Goal: Contribute content: Contribute content

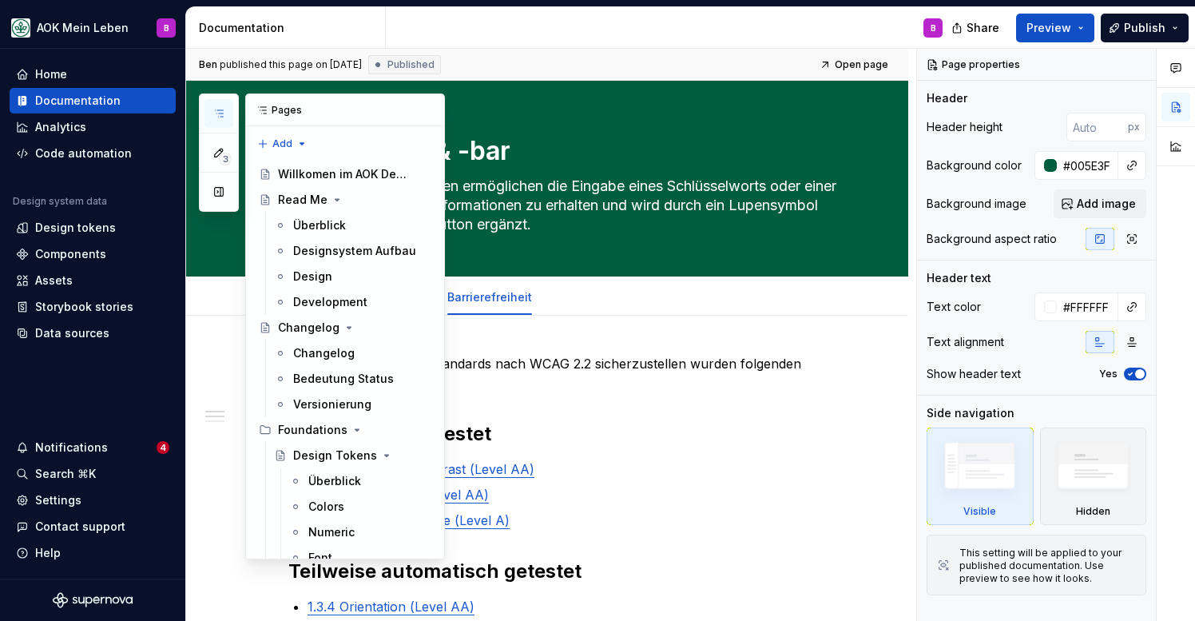
click at [219, 117] on icon "button" at bounding box center [219, 113] width 13 height 13
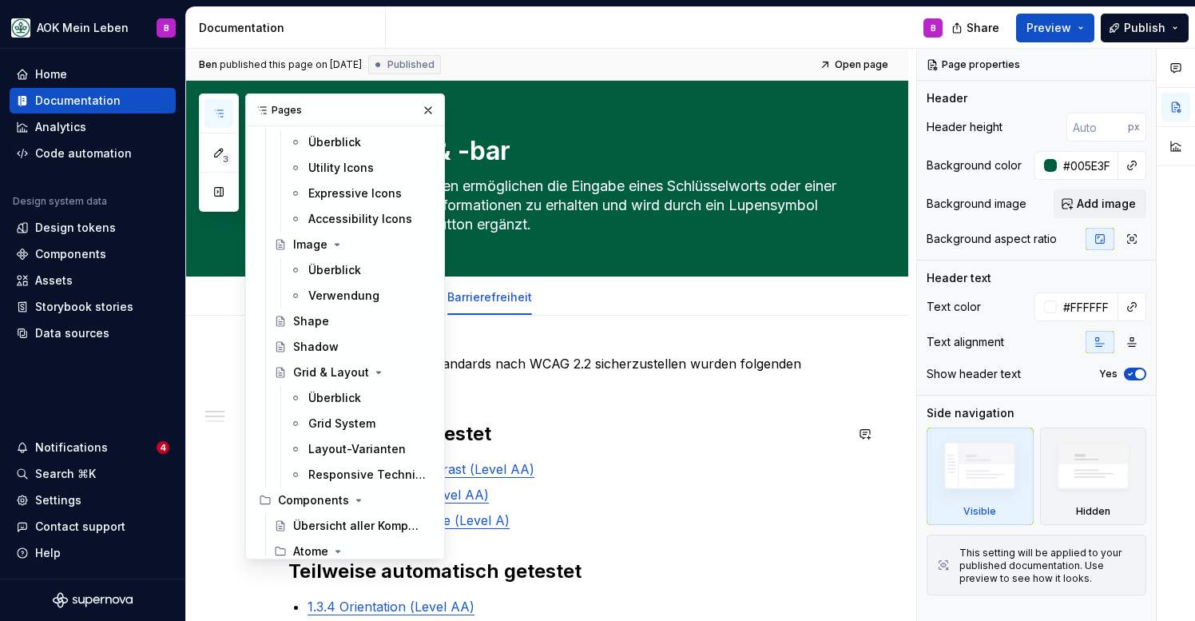
scroll to position [979, 0]
click at [334, 416] on div "Grid System" at bounding box center [341, 422] width 67 height 16
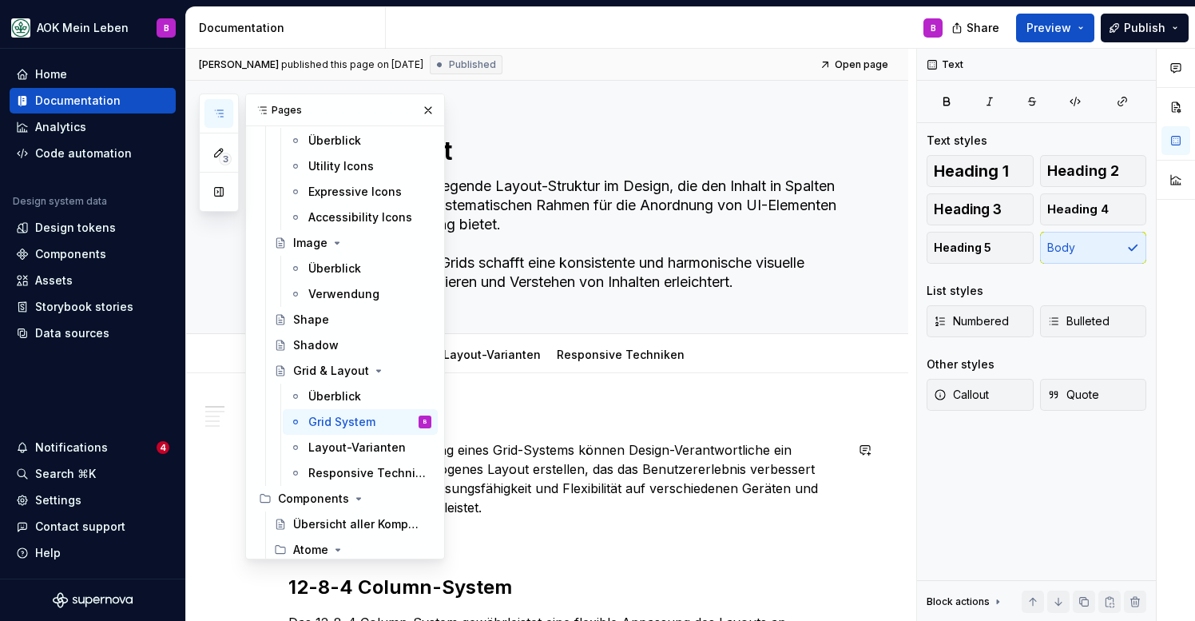
click at [546, 466] on p "Durch die Implementierung eines Grid-Systems können Design-Verantwortliche ein …" at bounding box center [566, 478] width 556 height 77
click at [226, 113] on button "button" at bounding box center [219, 113] width 29 height 29
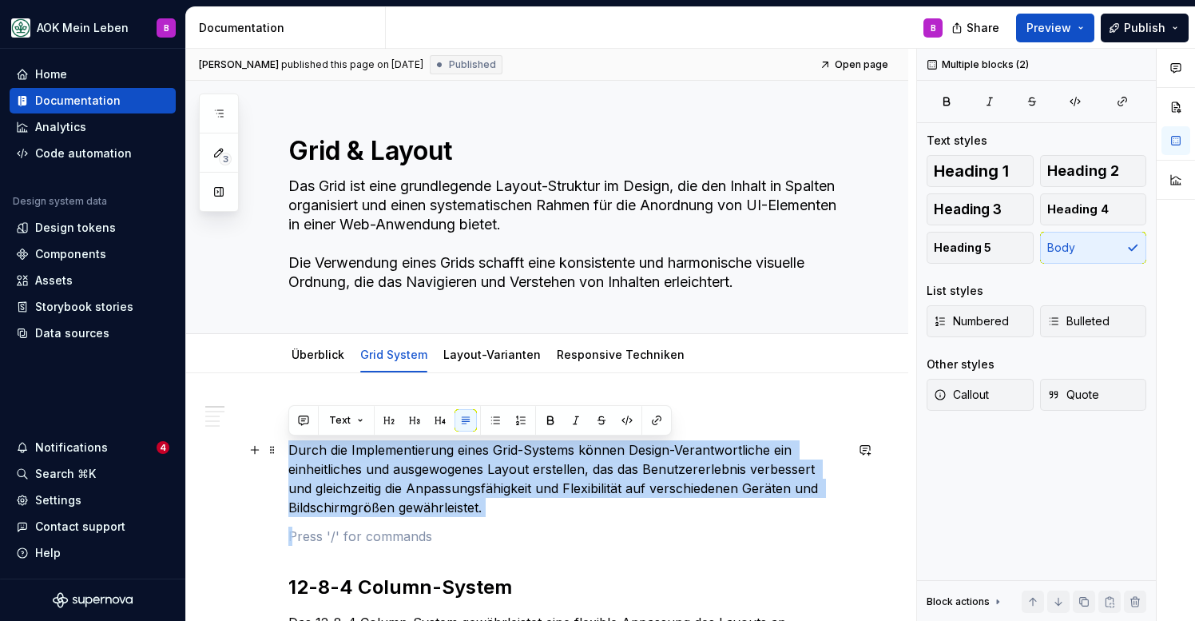
drag, startPoint x: 478, startPoint y: 536, endPoint x: 286, endPoint y: 451, distance: 209.9
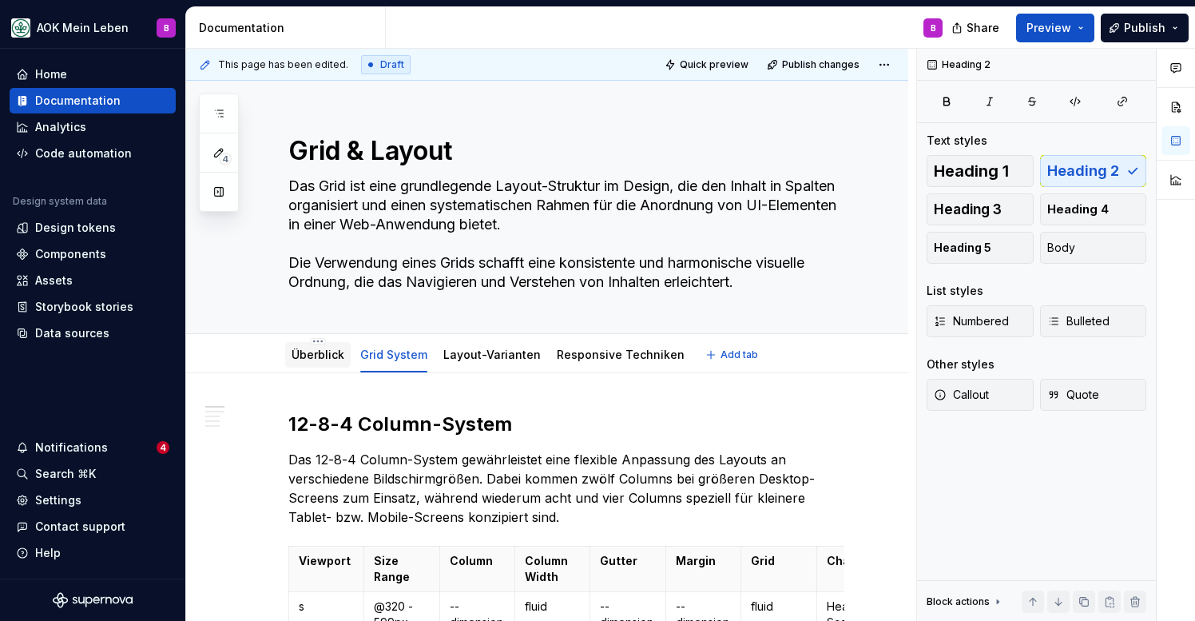
click at [305, 352] on link "Überblick" at bounding box center [318, 355] width 53 height 14
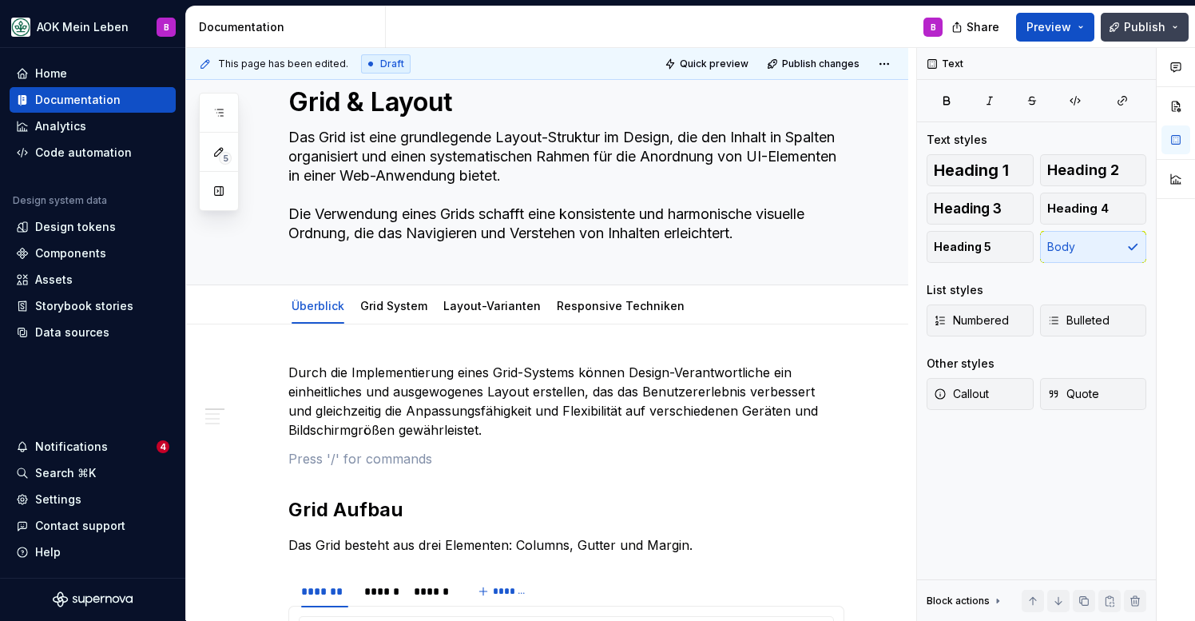
click at [1130, 34] on span "Publish" at bounding box center [1145, 27] width 42 height 16
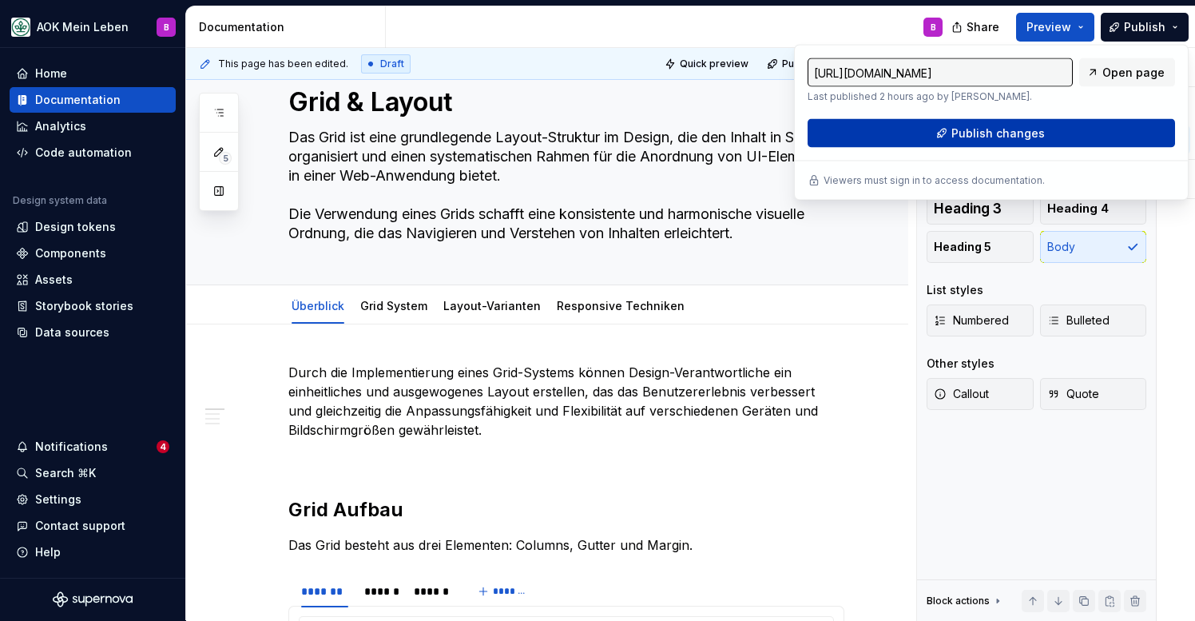
click at [1000, 134] on span "Publish changes" at bounding box center [998, 133] width 93 height 16
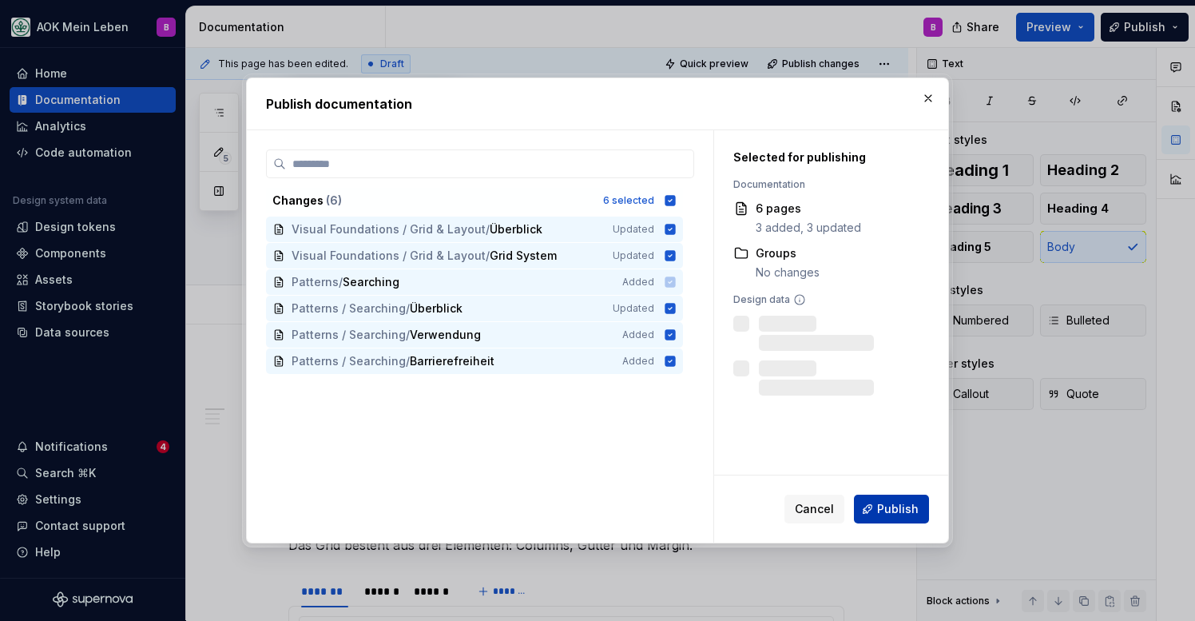
click at [901, 516] on span "Publish" at bounding box center [898, 509] width 42 height 16
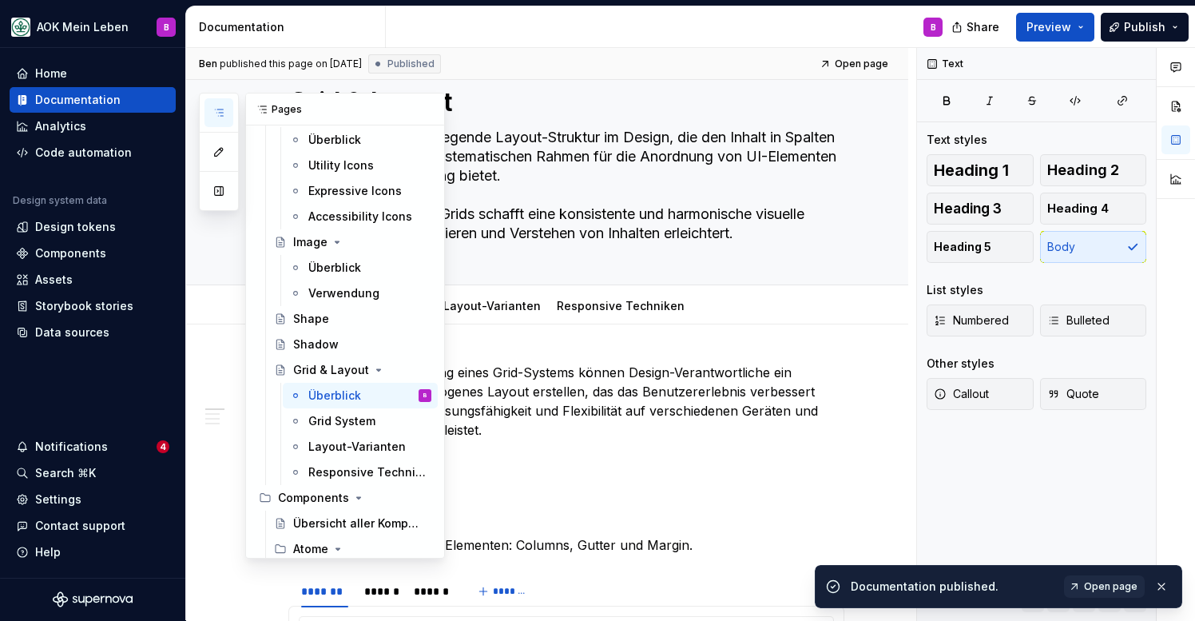
click at [226, 113] on button "button" at bounding box center [219, 112] width 29 height 29
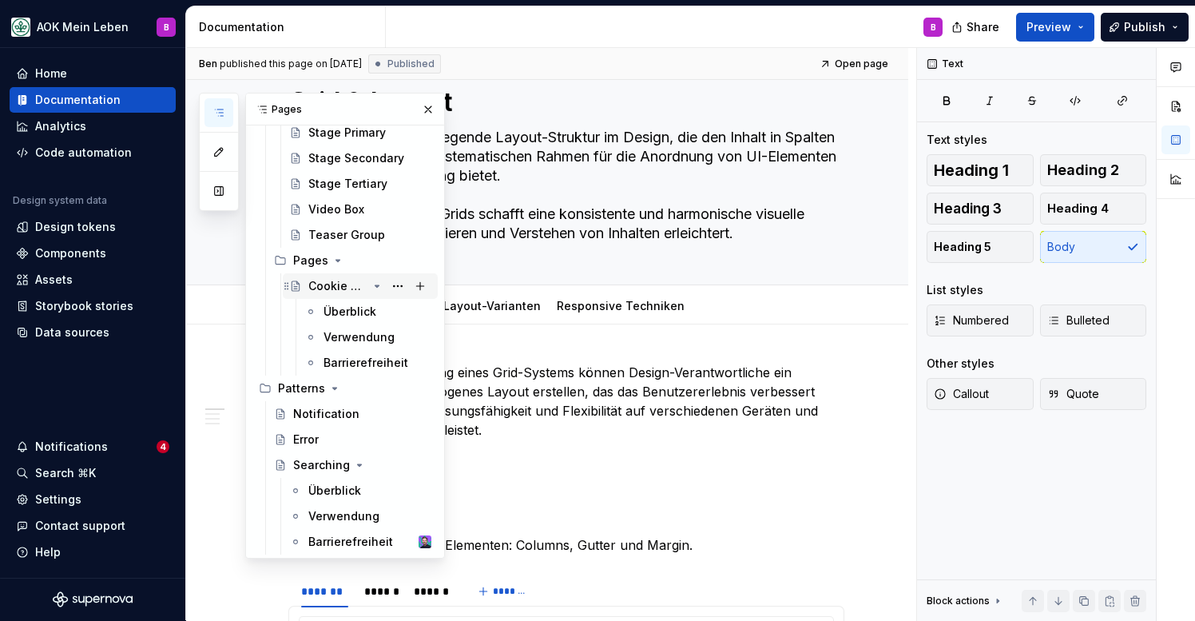
scroll to position [5000, 0]
click at [336, 420] on div "Notification" at bounding box center [326, 414] width 66 height 16
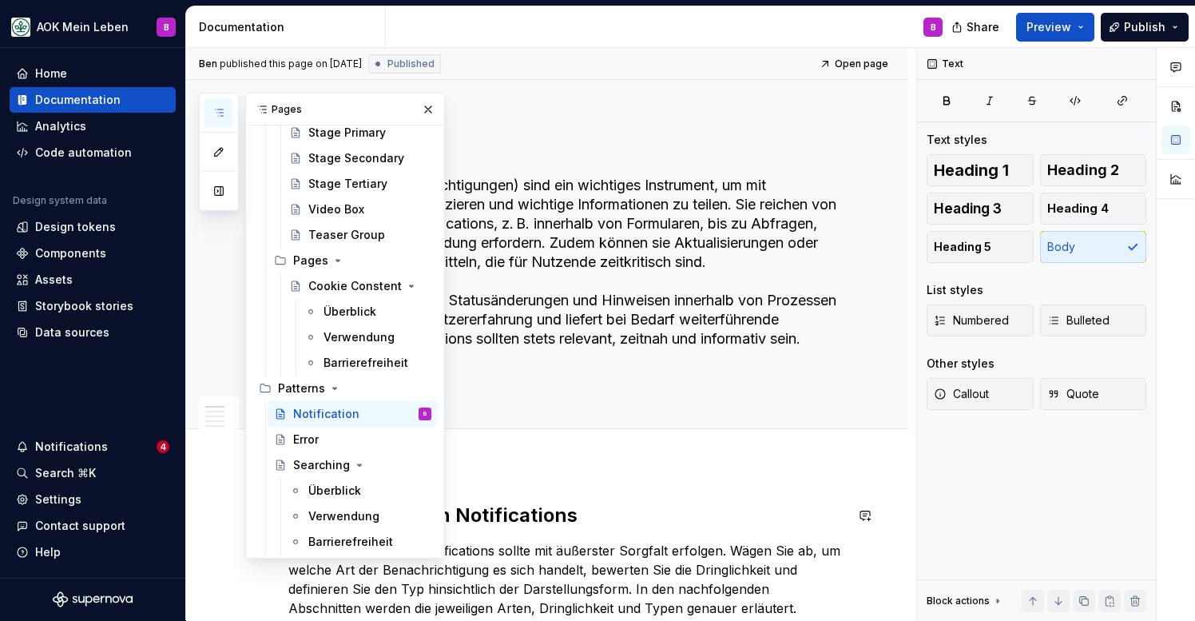
click at [205, 109] on button "button" at bounding box center [219, 112] width 29 height 29
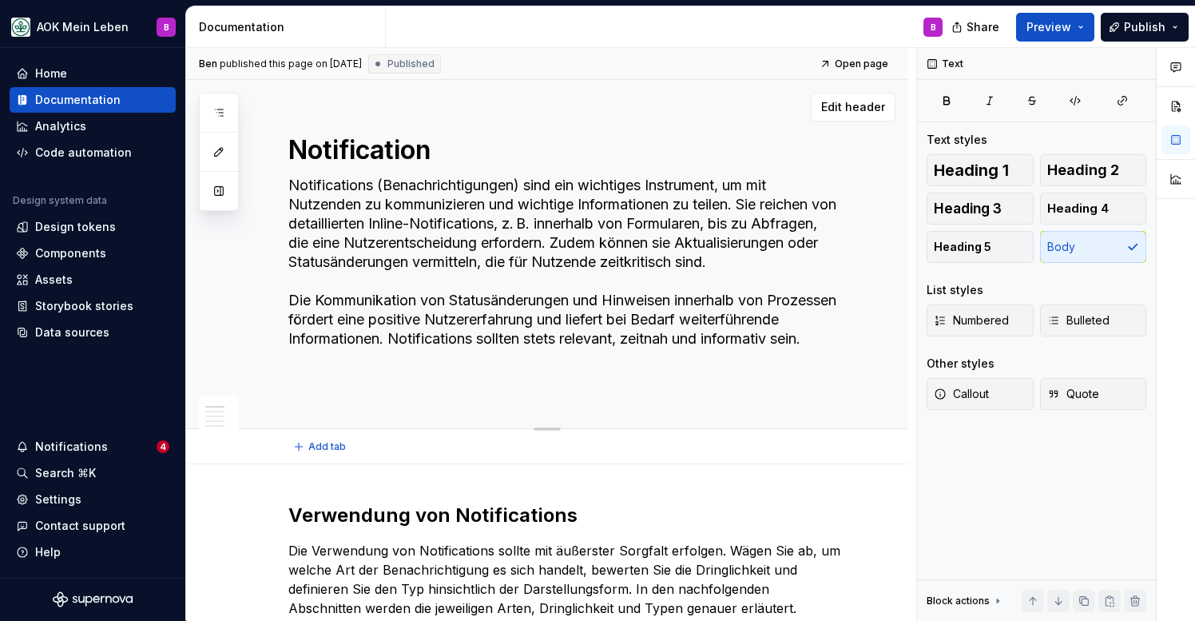
click at [445, 158] on textarea "Notification" at bounding box center [563, 150] width 556 height 38
type textarea "*"
type textarea "Notification"
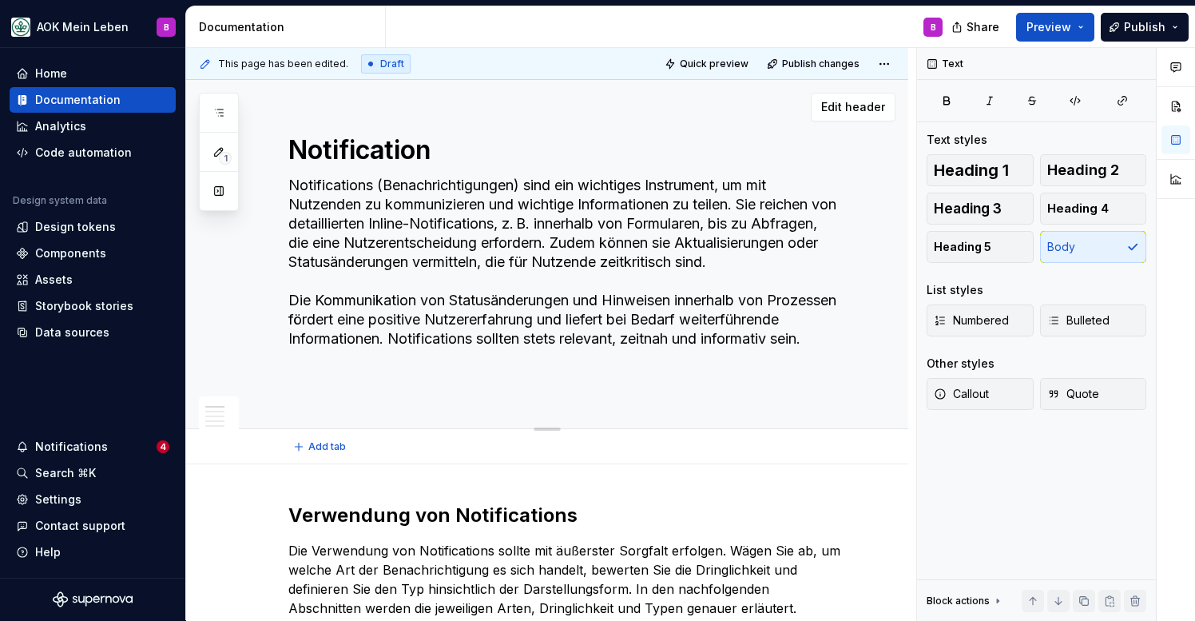
type textarea "*"
type textarea "Notification P"
type textarea "*"
type textarea "Notification Pa"
type textarea "*"
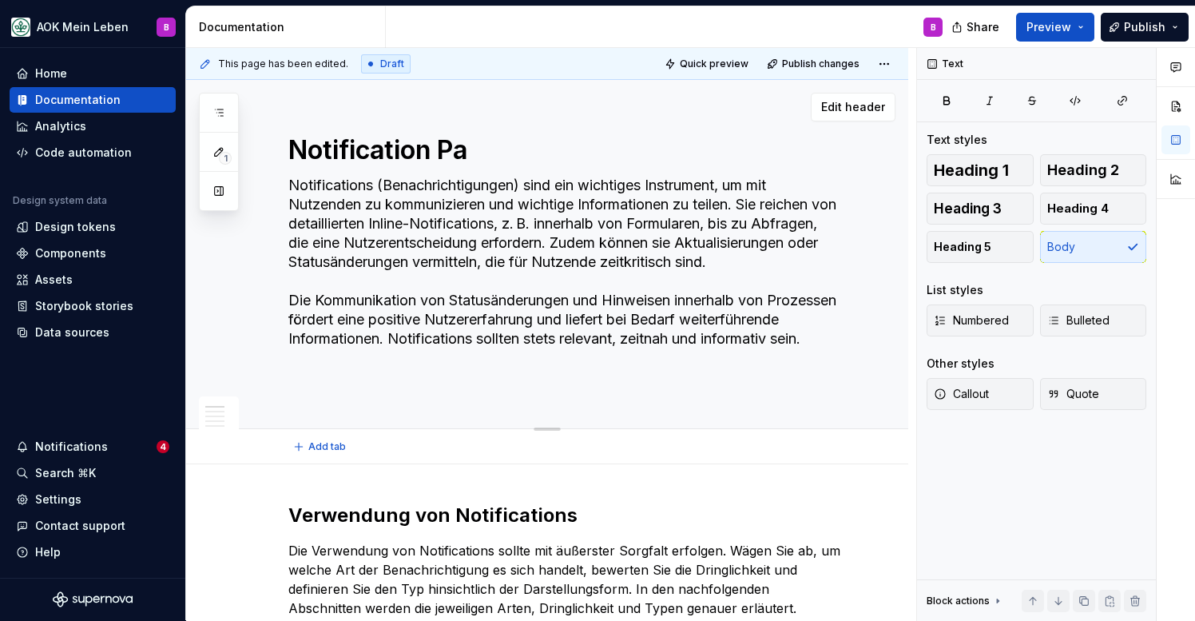
type textarea "Notification Pat"
type textarea "*"
type textarea "Notification Patt"
type textarea "*"
type textarea "Notification Patte"
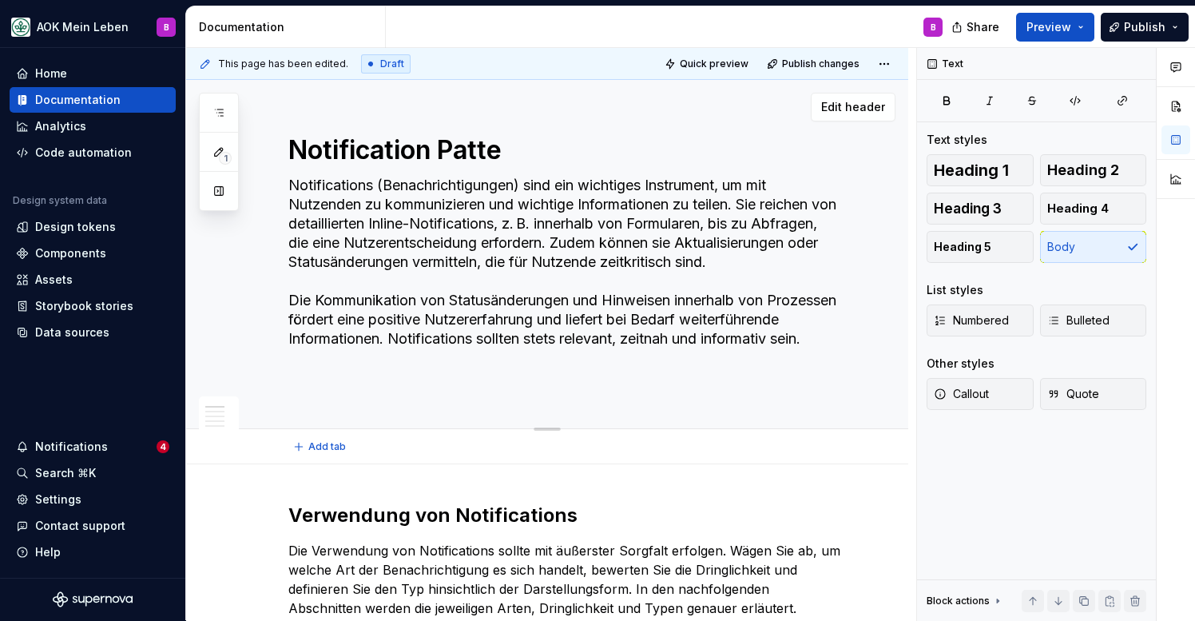
type textarea "*"
type textarea "Notification Patter"
type textarea "*"
type textarea "Notification Pattern"
type textarea "*"
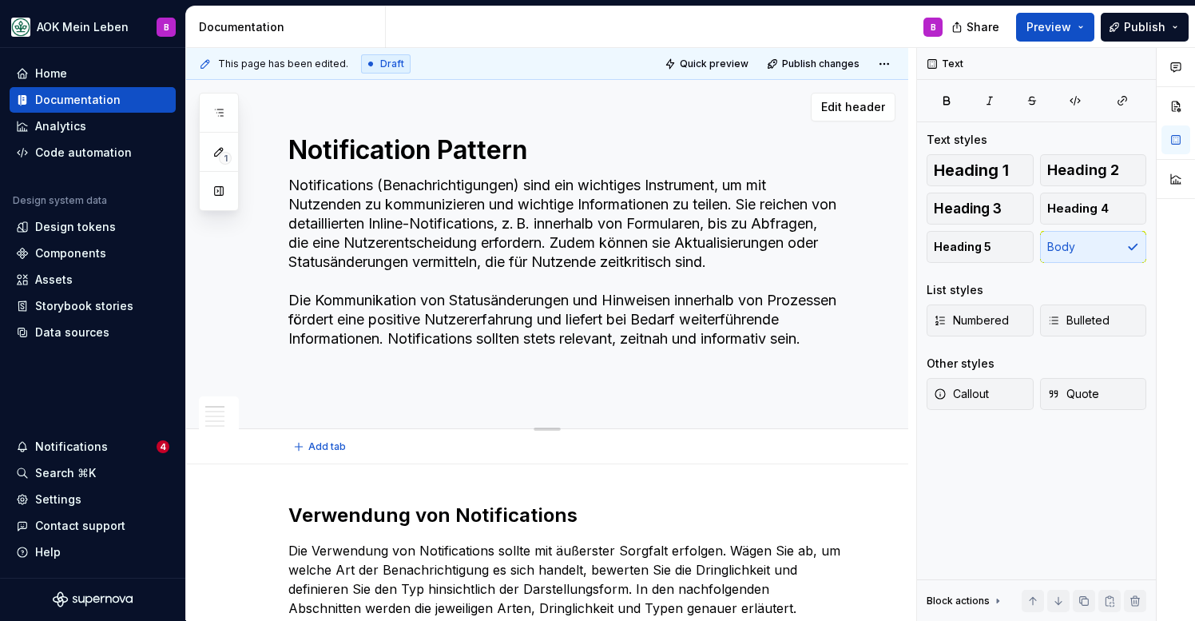
type textarea "Notification Patterns"
type textarea "*"
type textarea "Notification Patterns"
click at [215, 113] on icon "button" at bounding box center [219, 112] width 13 height 13
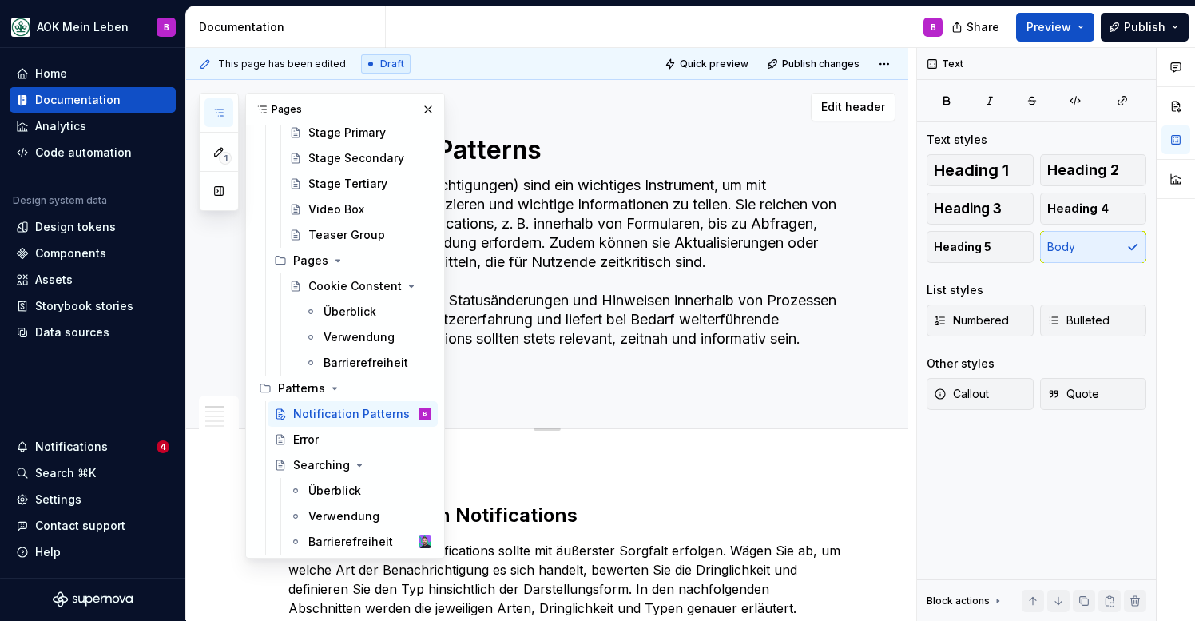
click at [542, 152] on textarea "Notification Patterns" at bounding box center [563, 150] width 556 height 38
click at [557, 155] on textarea "Notification Patterns" at bounding box center [563, 150] width 556 height 38
click at [520, 149] on textarea "Notification Patterns" at bounding box center [563, 150] width 556 height 38
click at [213, 114] on icon "button" at bounding box center [219, 112] width 13 height 13
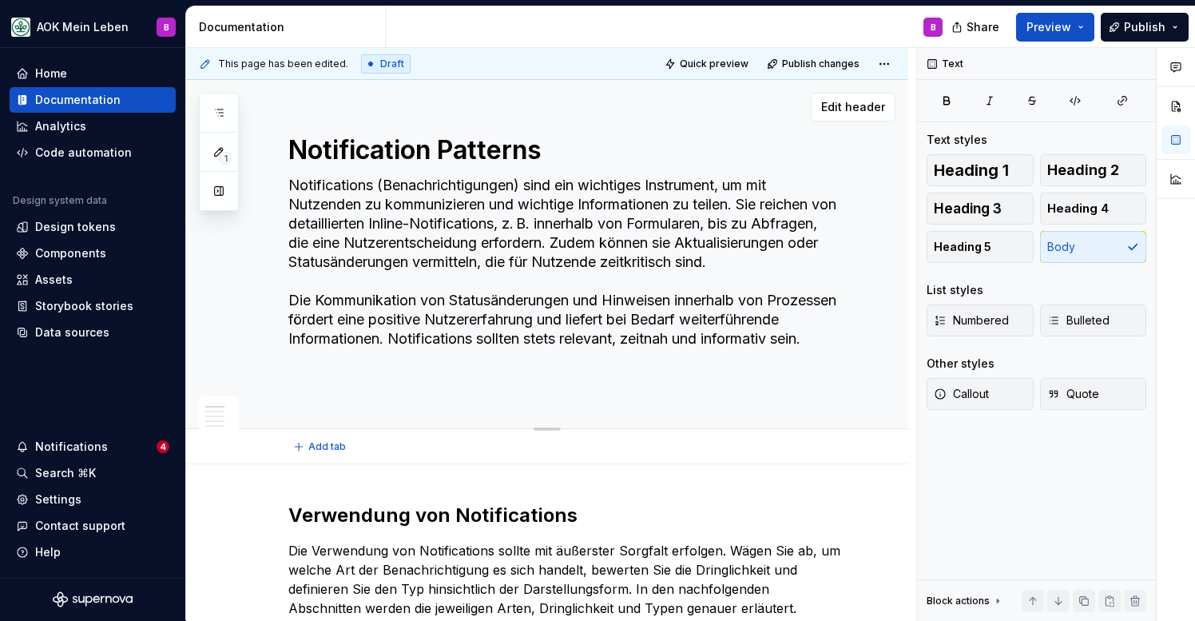
click at [465, 153] on textarea "Notification Patterns" at bounding box center [563, 150] width 556 height 38
type textarea "*"
type textarea "Notification"
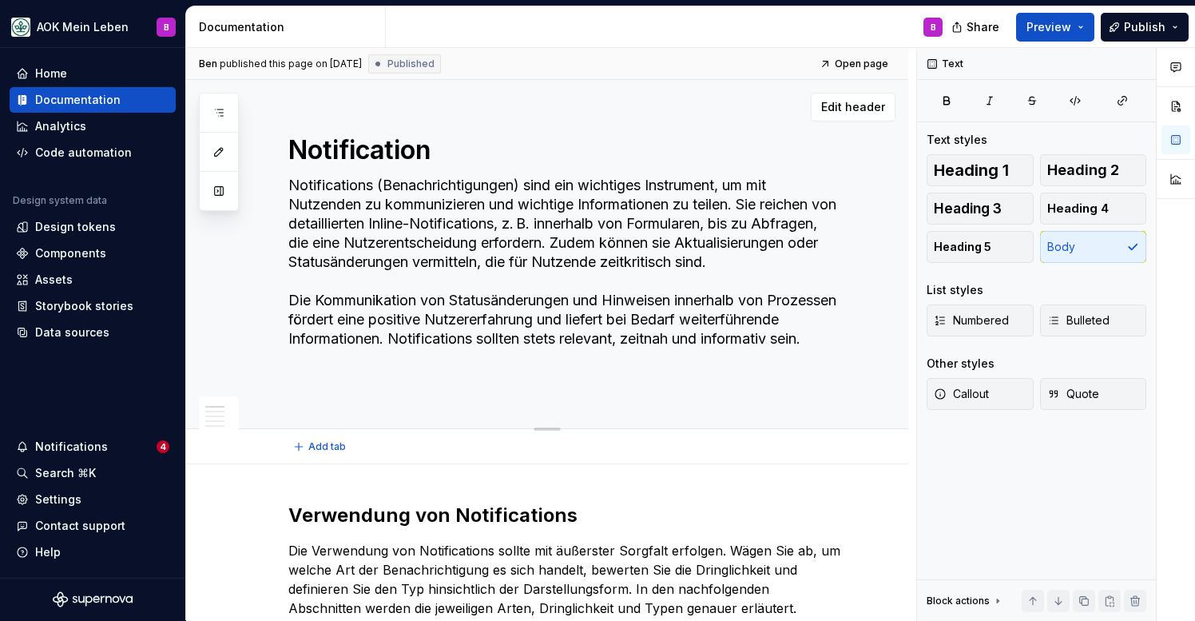
type textarea "*"
type textarea "Notifications"
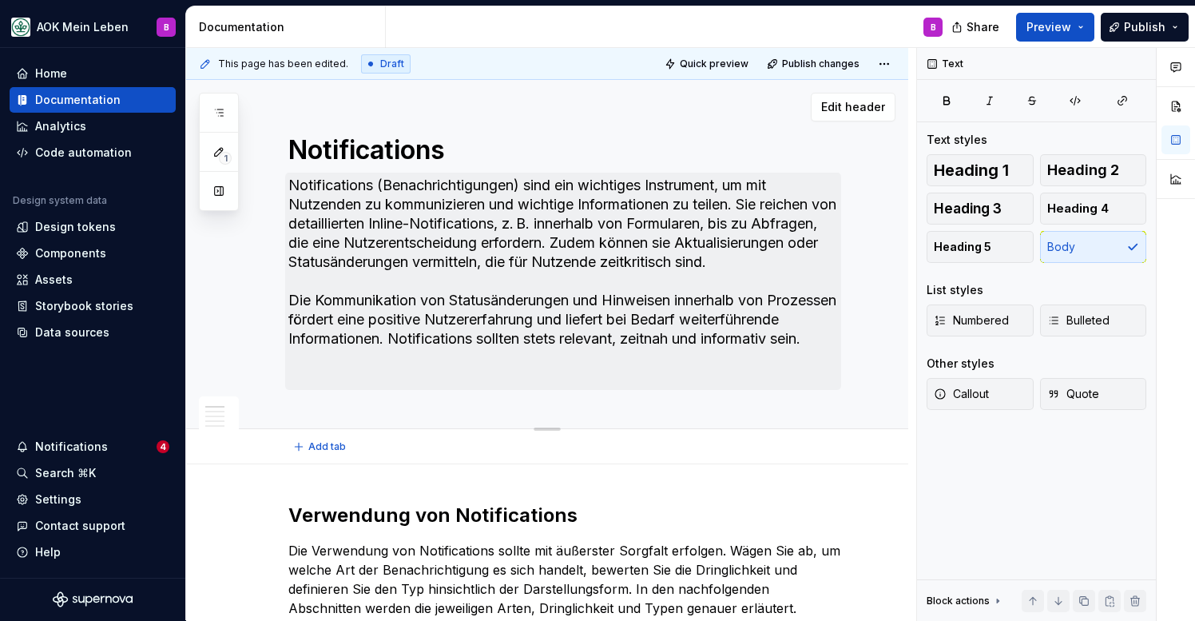
type textarea "*"
type textarea "Notification"
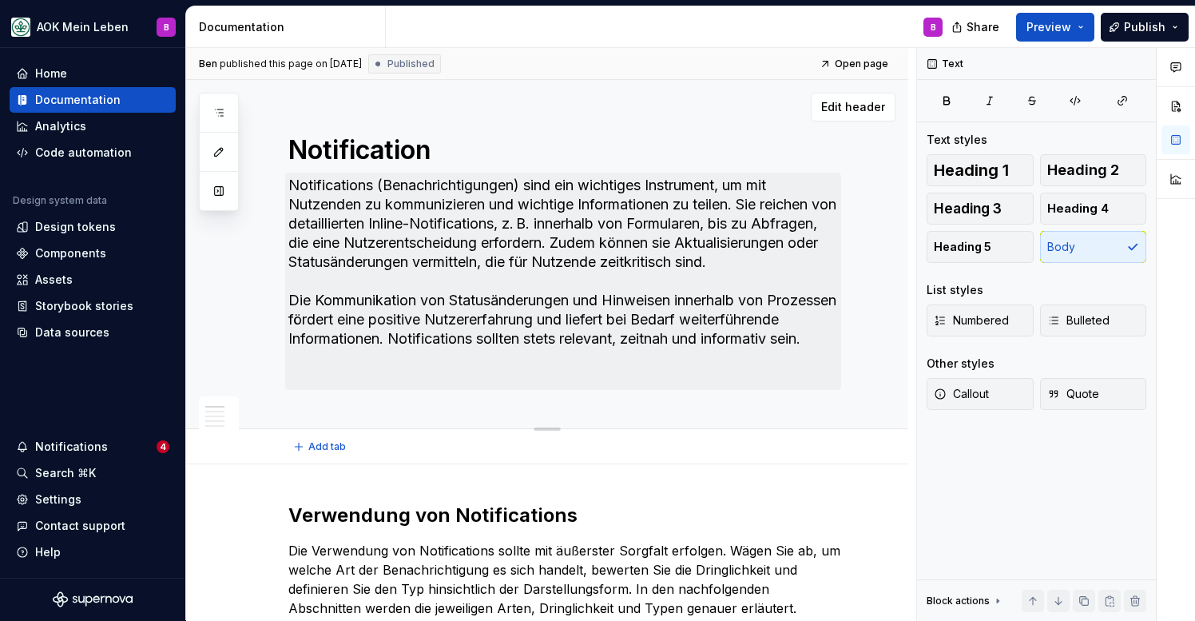
type textarea "*"
type textarea "Notification"
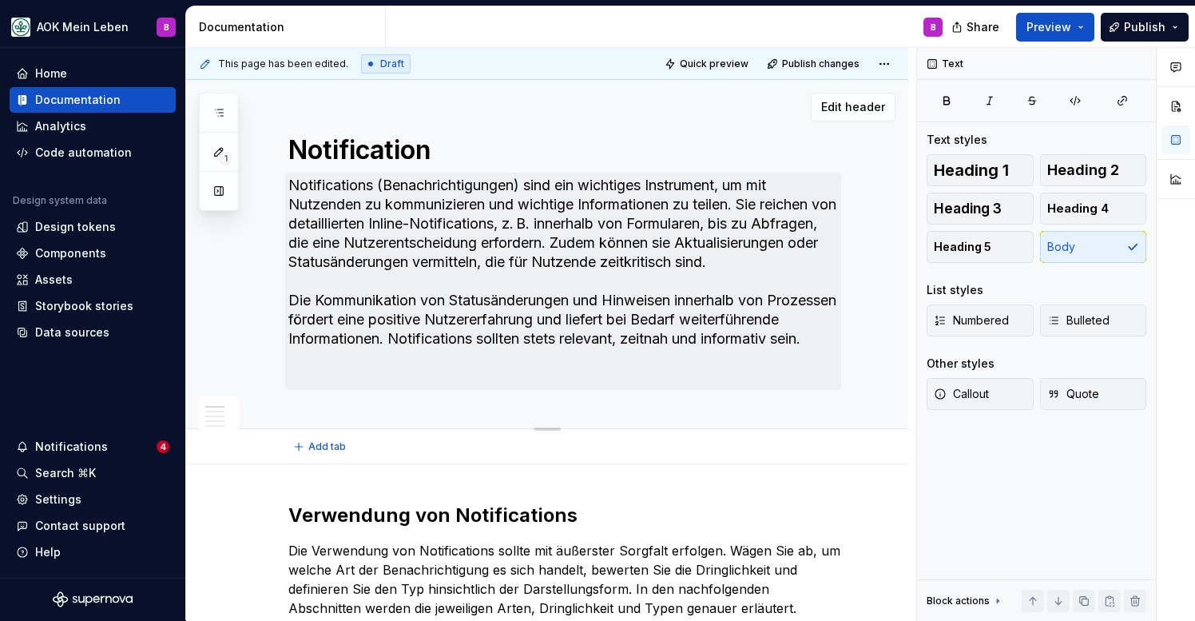
type textarea "*"
type textarea "Notification P"
type textarea "*"
type textarea "Notification Pa"
type textarea "*"
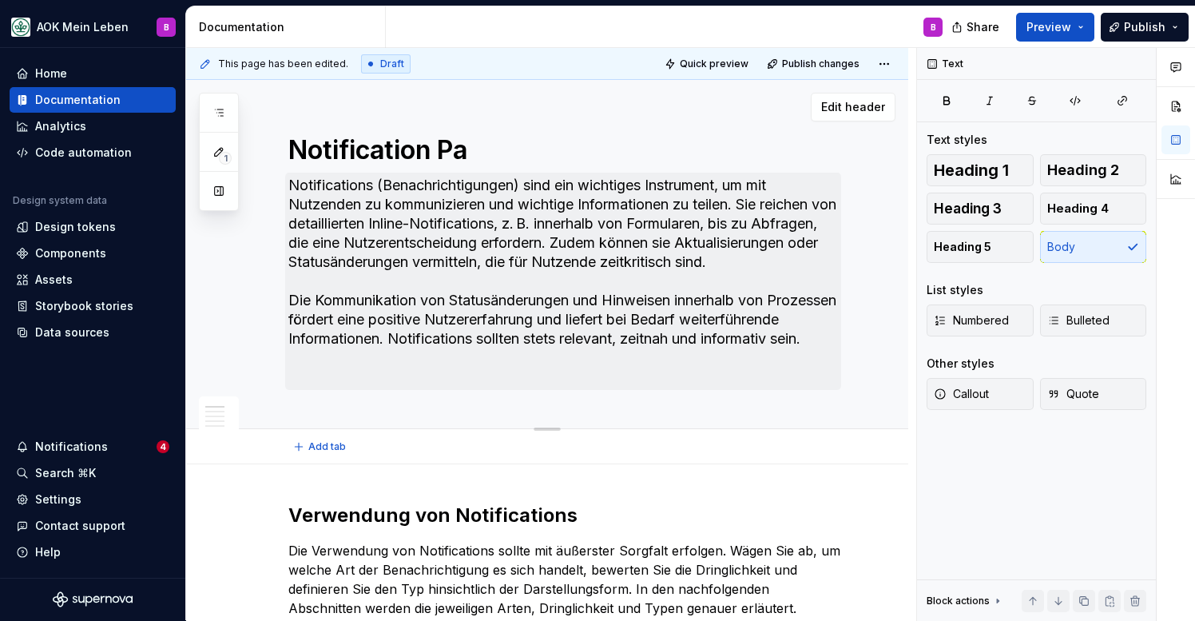
type textarea "Notification Pat"
type textarea "*"
type textarea "Notification Patt"
type textarea "*"
type textarea "Notification Patte"
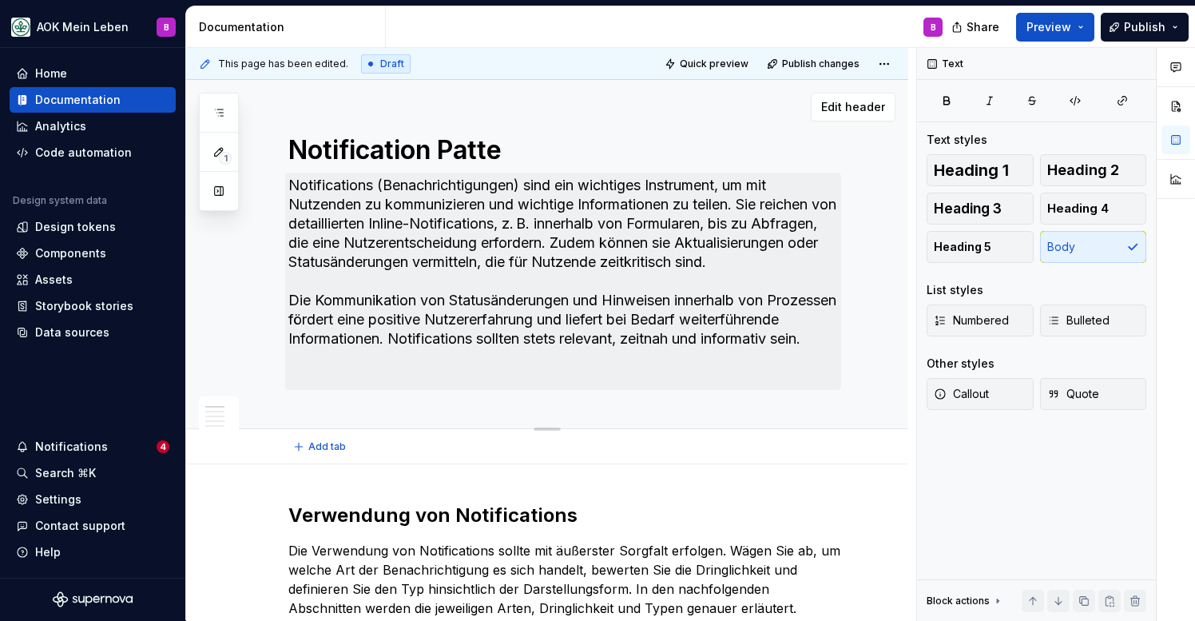
type textarea "*"
type textarea "Notification Patter"
type textarea "*"
type textarea "Notification Pattern"
type textarea "*"
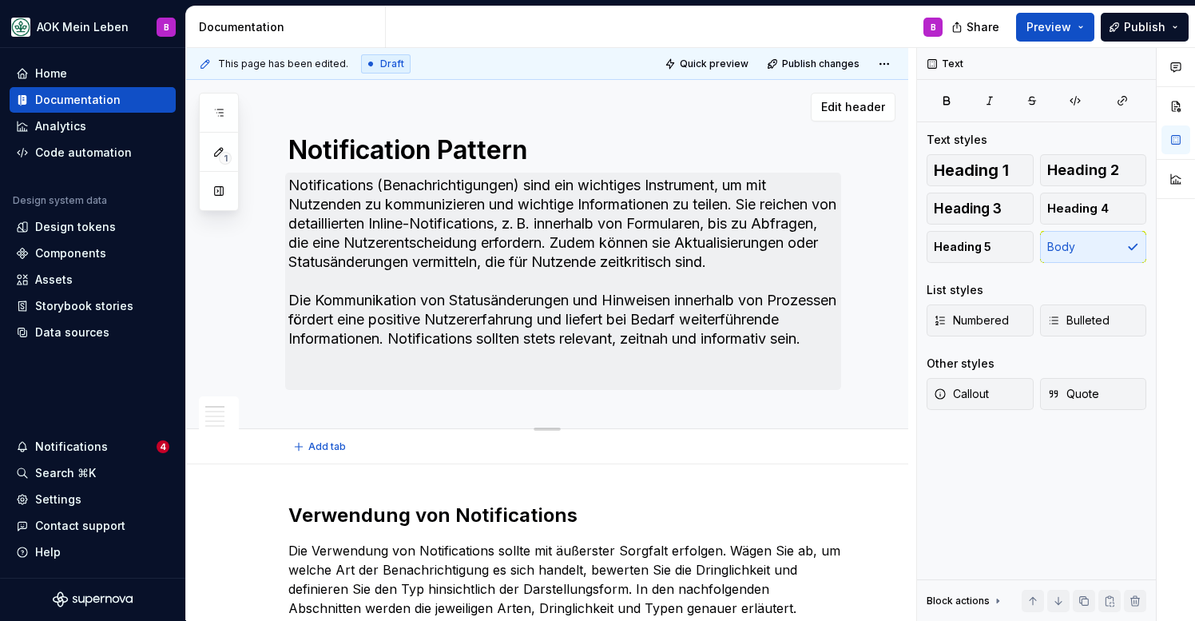
type textarea "Notification Patterns"
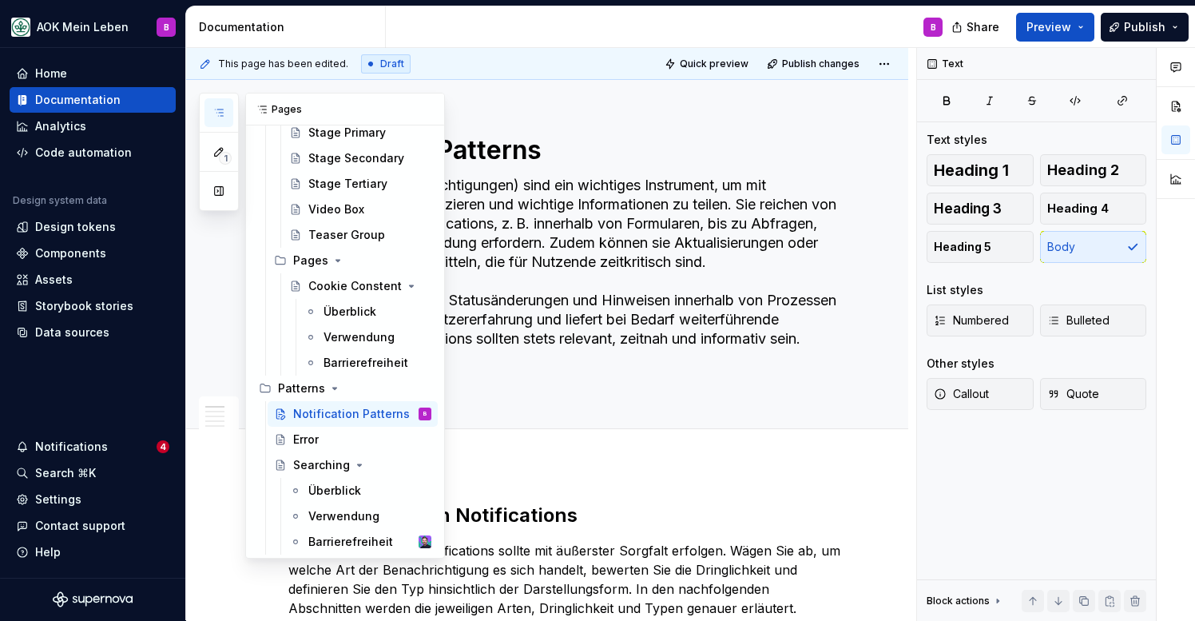
click at [221, 108] on icon "button" at bounding box center [219, 112] width 13 height 13
click at [214, 111] on icon "button" at bounding box center [219, 112] width 13 height 13
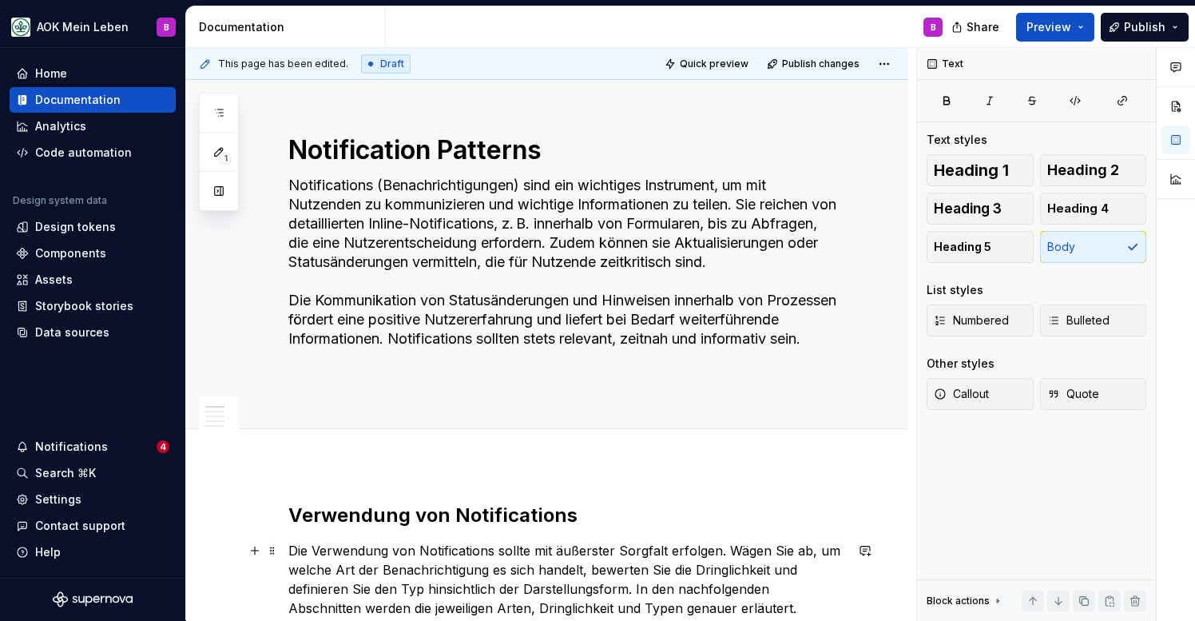
click at [623, 573] on p "Die Verwendung von Notifications sollte mit äußerster Sorgfalt erfolgen. Wägen …" at bounding box center [566, 579] width 556 height 77
click at [221, 118] on icon "button" at bounding box center [219, 112] width 13 height 13
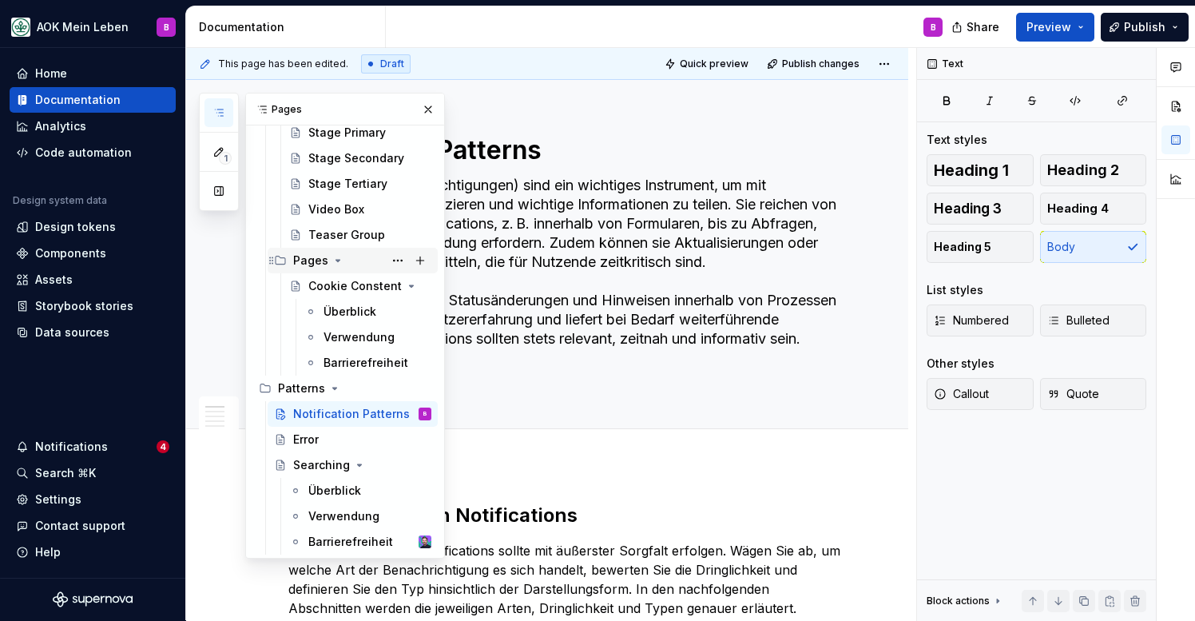
click at [336, 262] on icon "Page tree" at bounding box center [338, 260] width 13 height 13
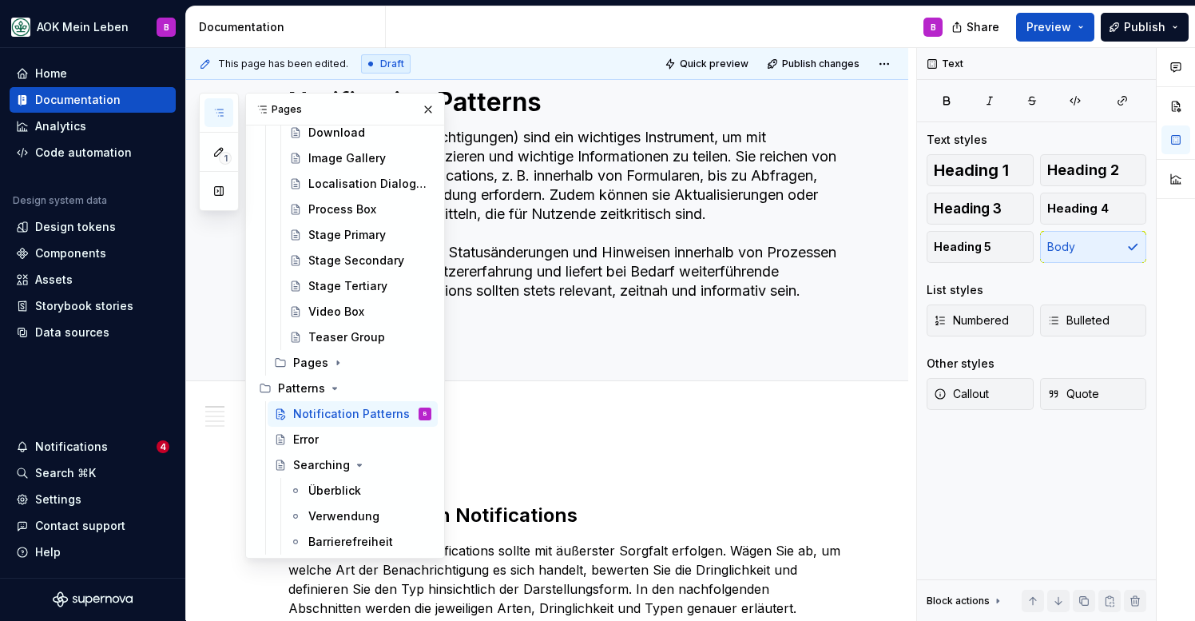
click at [221, 108] on icon "button" at bounding box center [219, 112] width 13 height 13
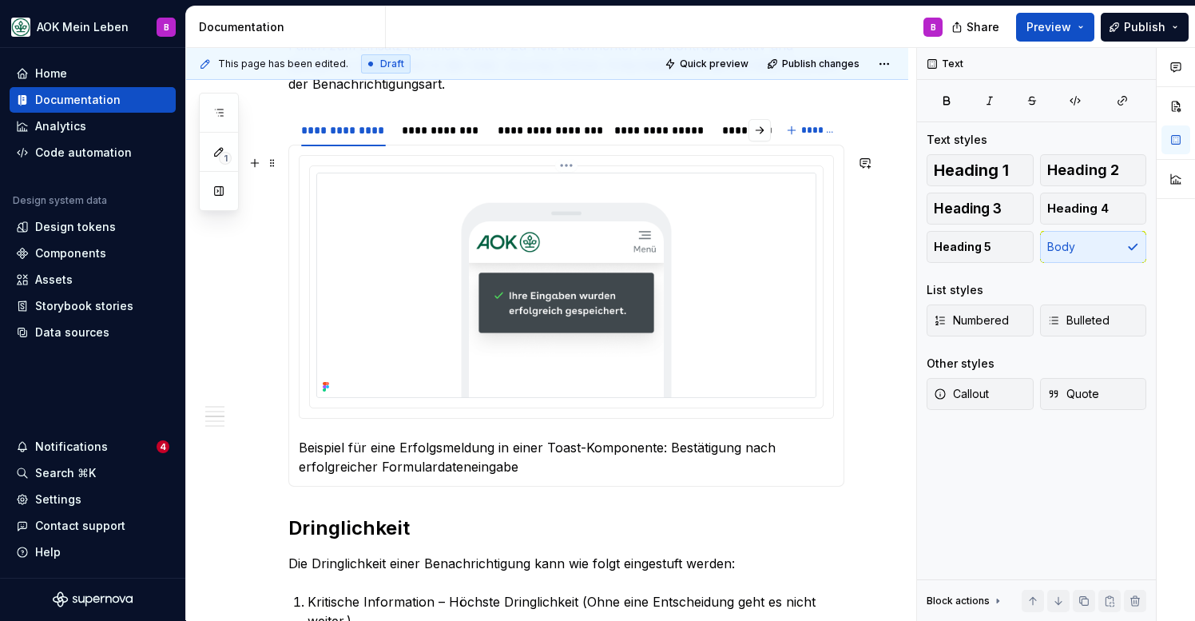
scroll to position [841, 0]
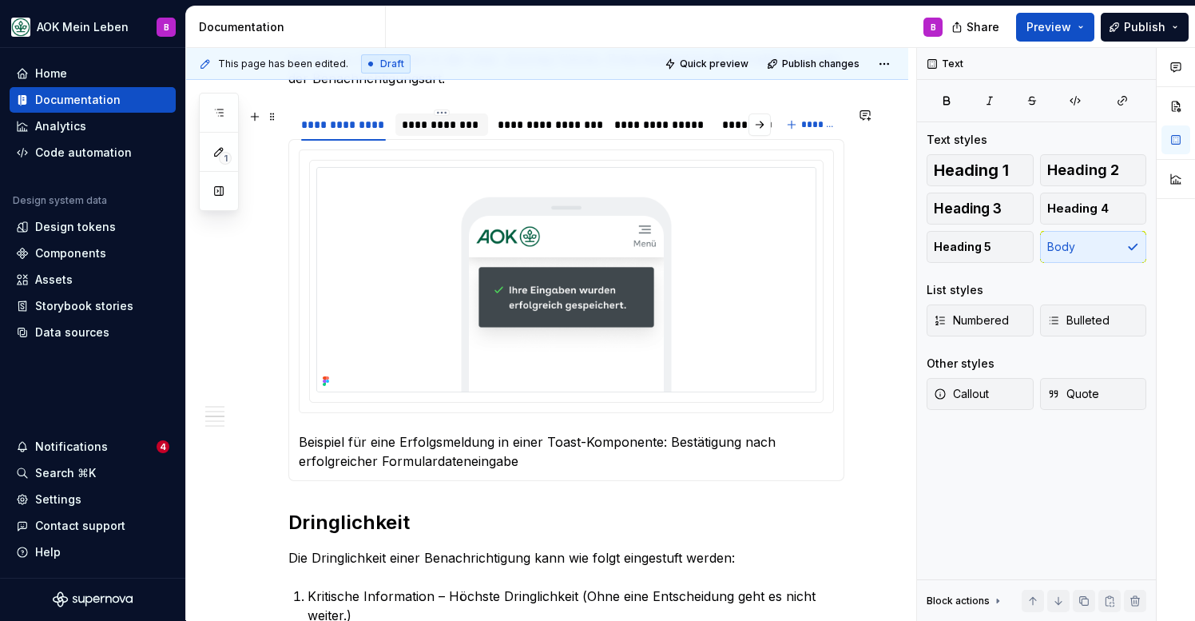
click at [422, 123] on div "**********" at bounding box center [442, 125] width 80 height 16
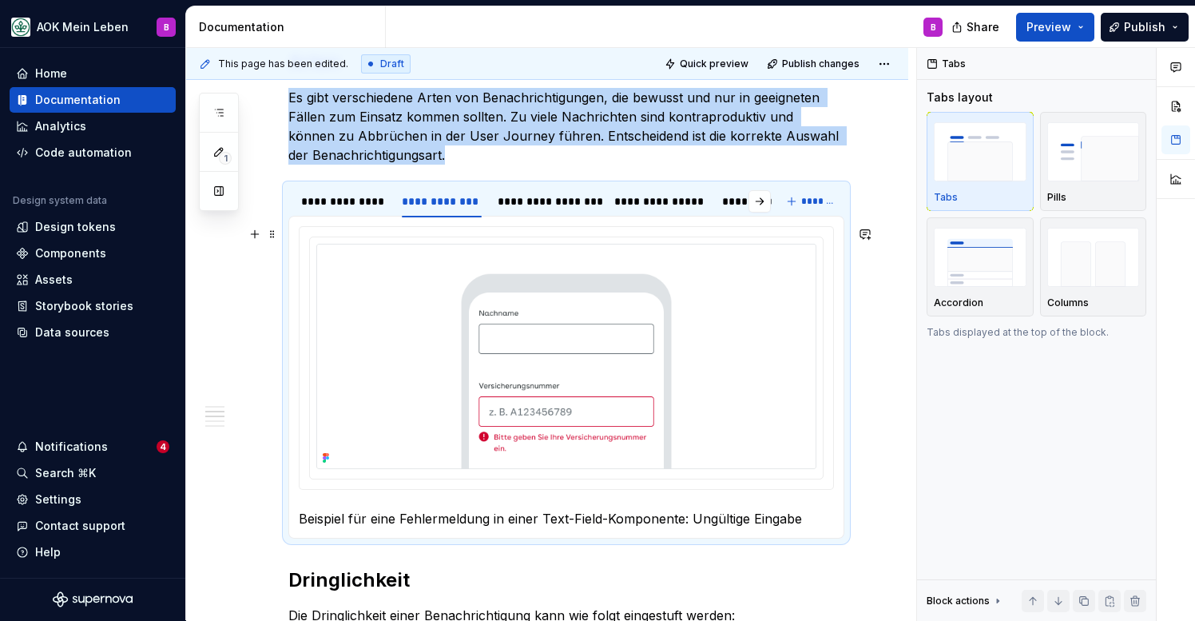
scroll to position [785, 0]
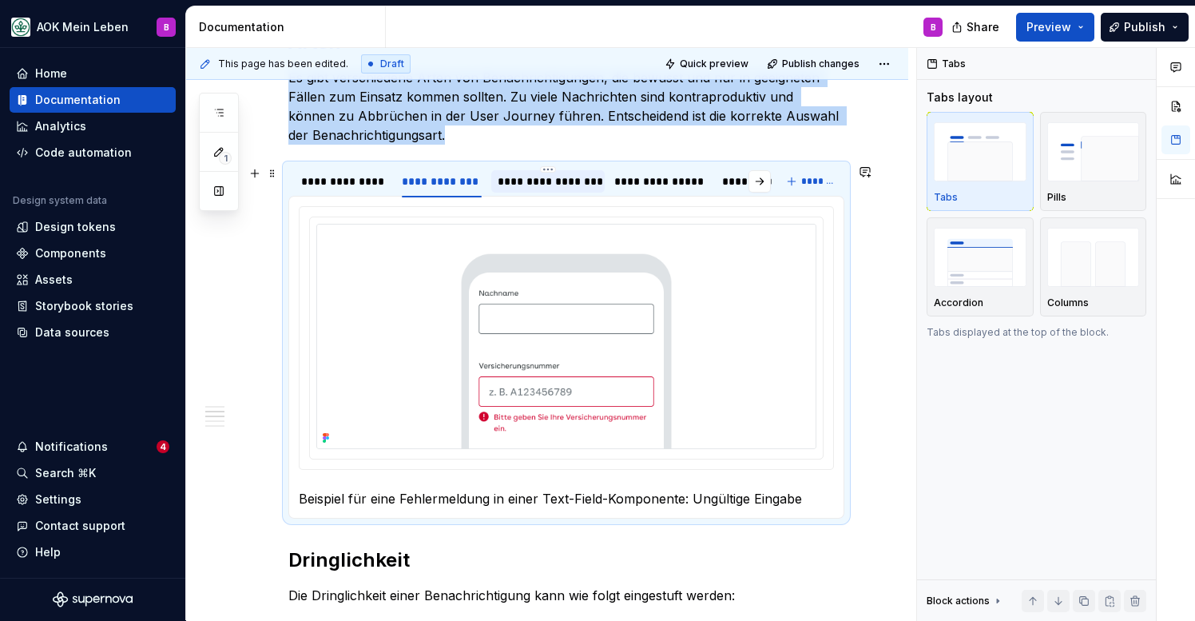
click at [530, 179] on div "**********" at bounding box center [548, 181] width 101 height 16
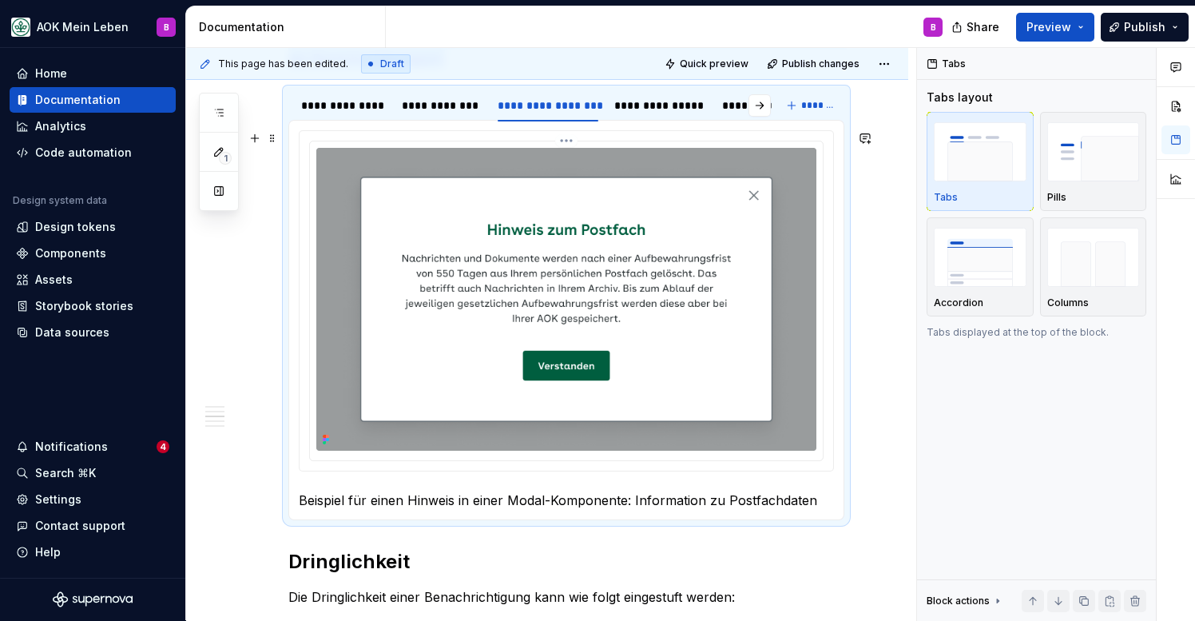
scroll to position [861, 0]
click at [451, 105] on div "**********" at bounding box center [442, 105] width 80 height 16
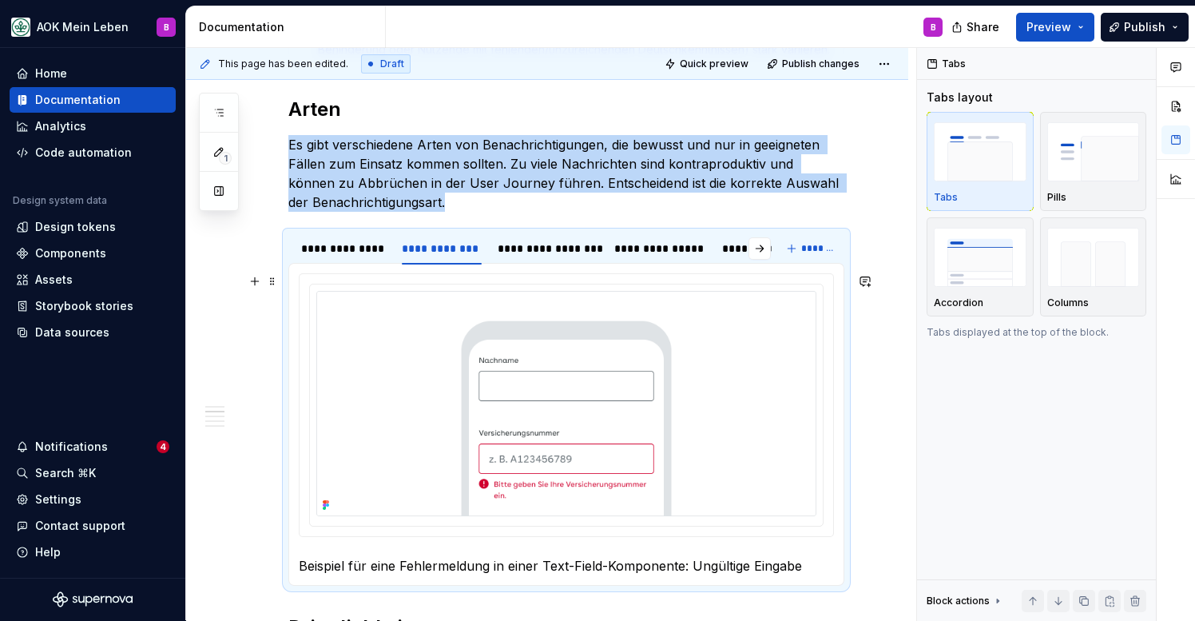
scroll to position [709, 0]
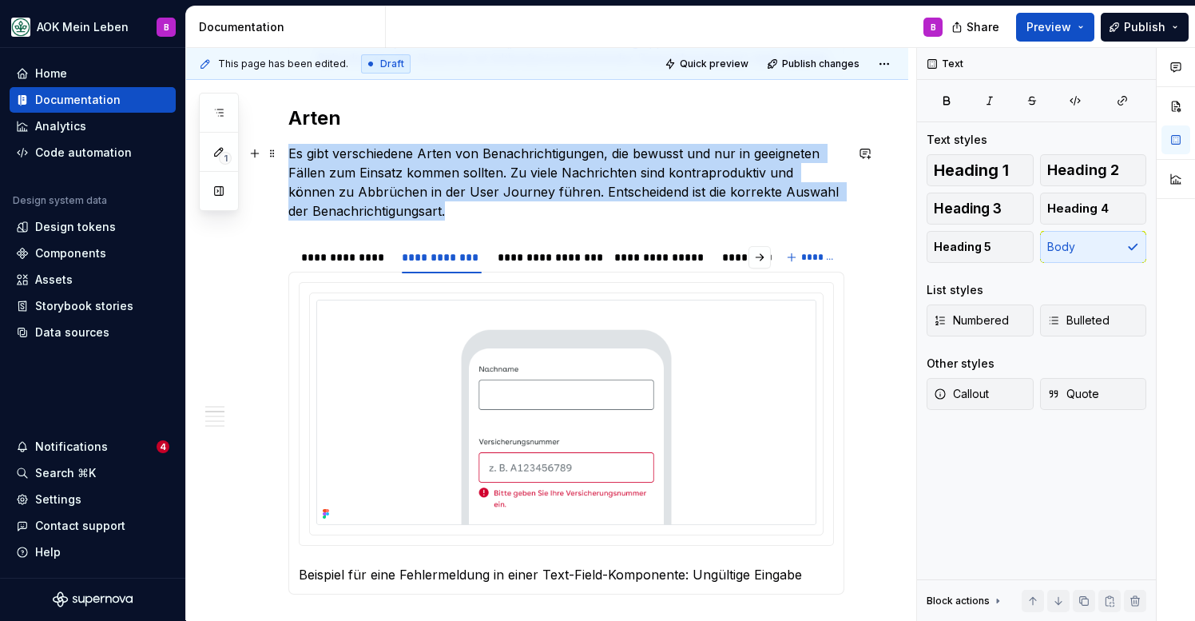
click at [570, 195] on p "Es gibt verschiedene Arten von Benachrichtigungen, die bewusst und nur in geeig…" at bounding box center [566, 182] width 556 height 77
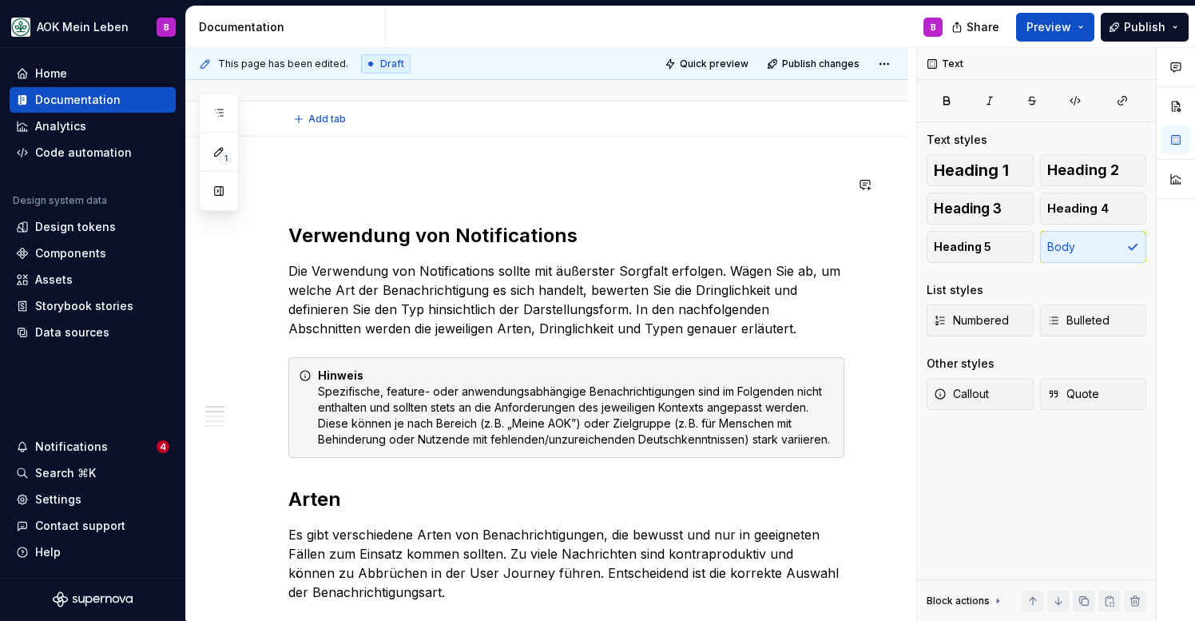
scroll to position [329, 0]
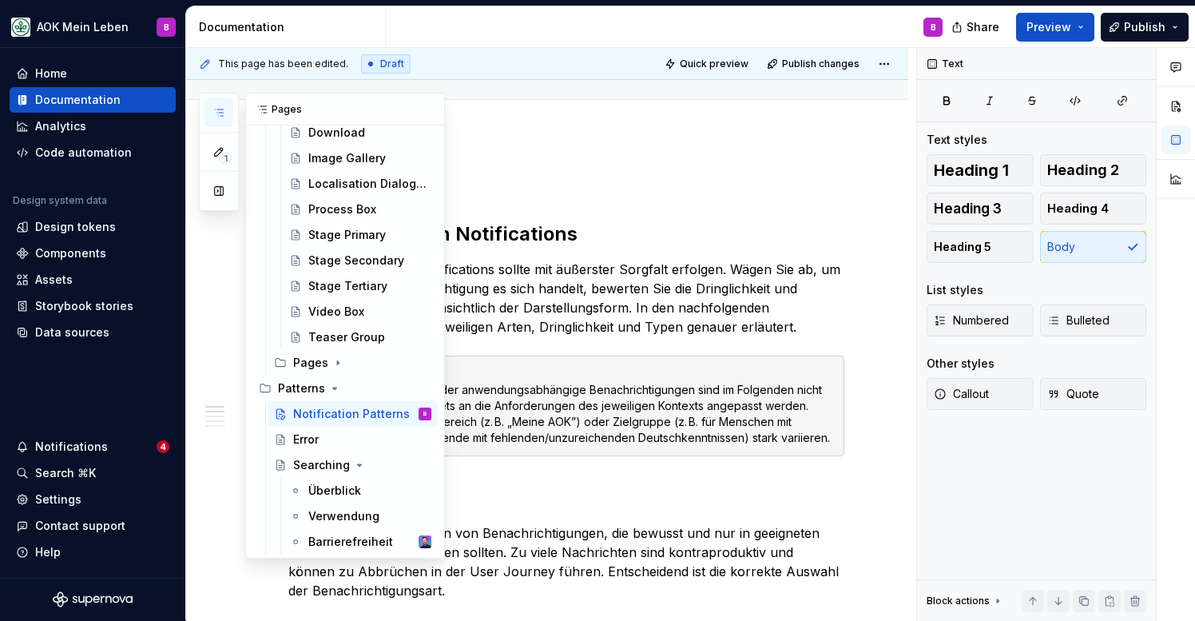
click at [222, 109] on icon "button" at bounding box center [219, 112] width 8 height 6
click at [228, 118] on button "button" at bounding box center [219, 112] width 29 height 29
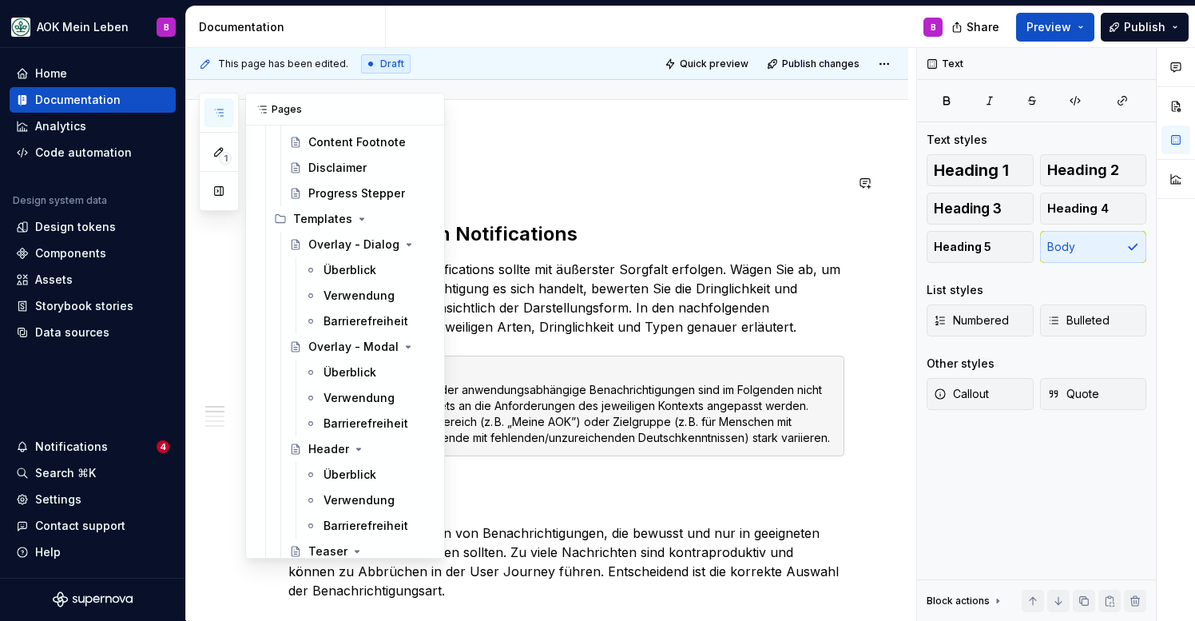
scroll to position [4255, 0]
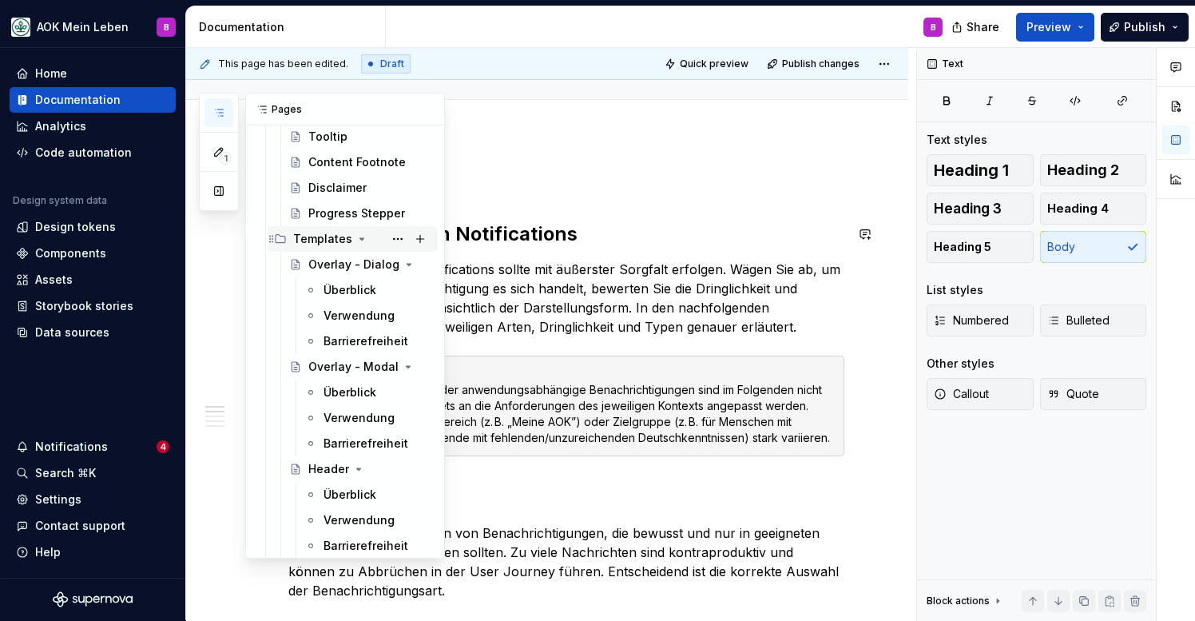
click at [356, 237] on icon "Page tree" at bounding box center [362, 238] width 13 height 13
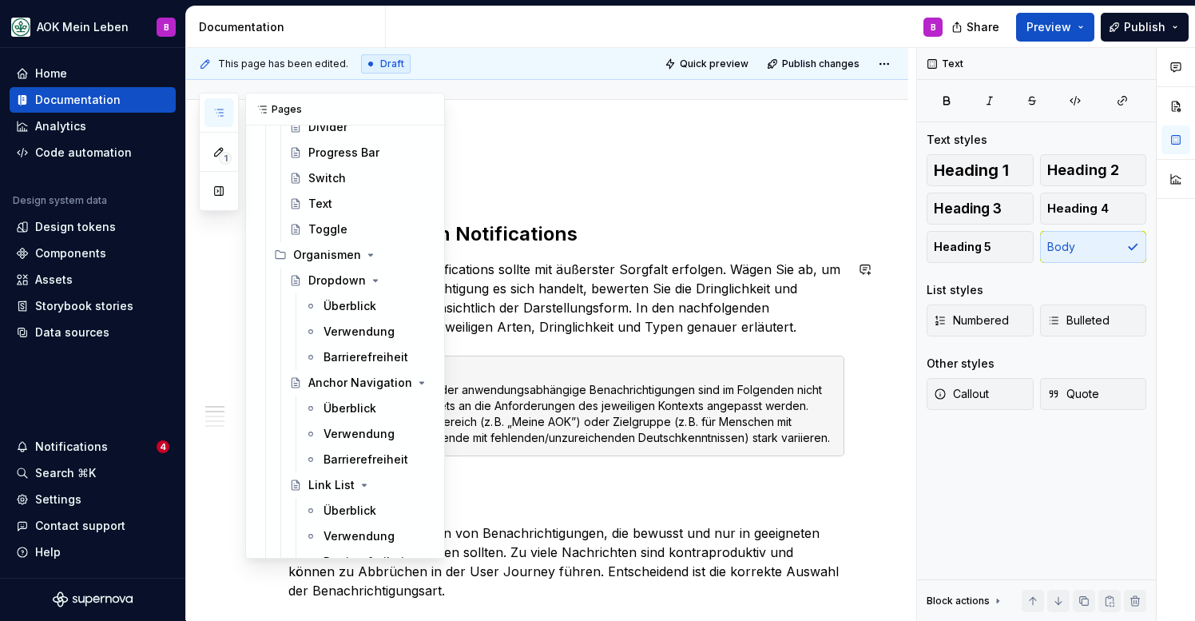
scroll to position [2947, 0]
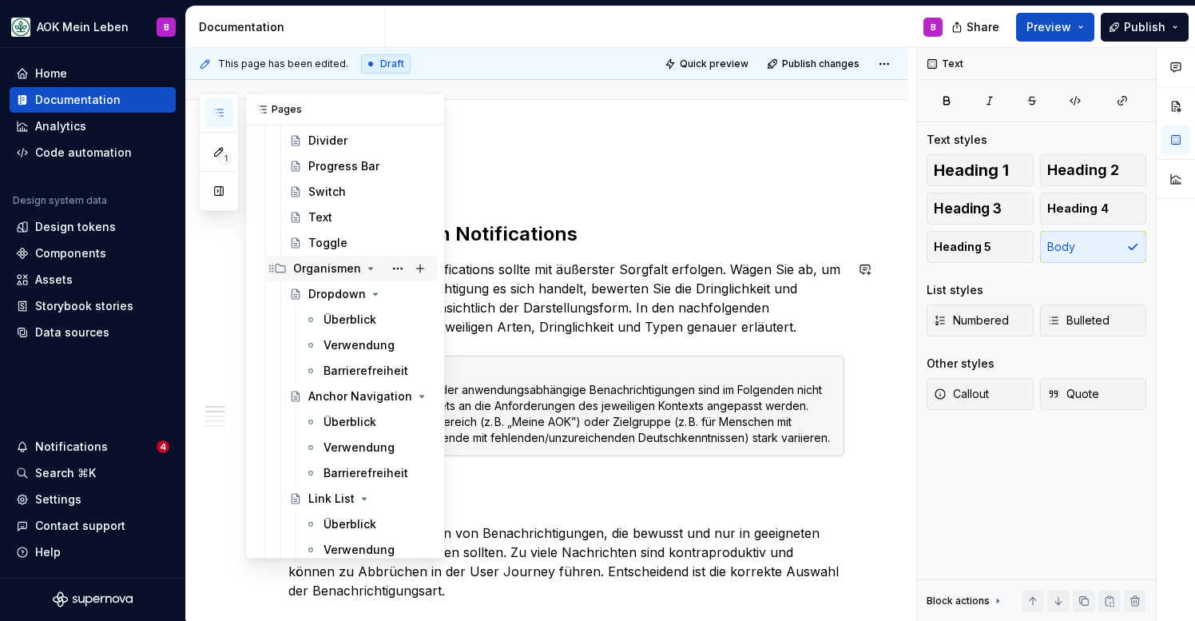
click at [368, 267] on icon "Page tree" at bounding box center [370, 268] width 13 height 13
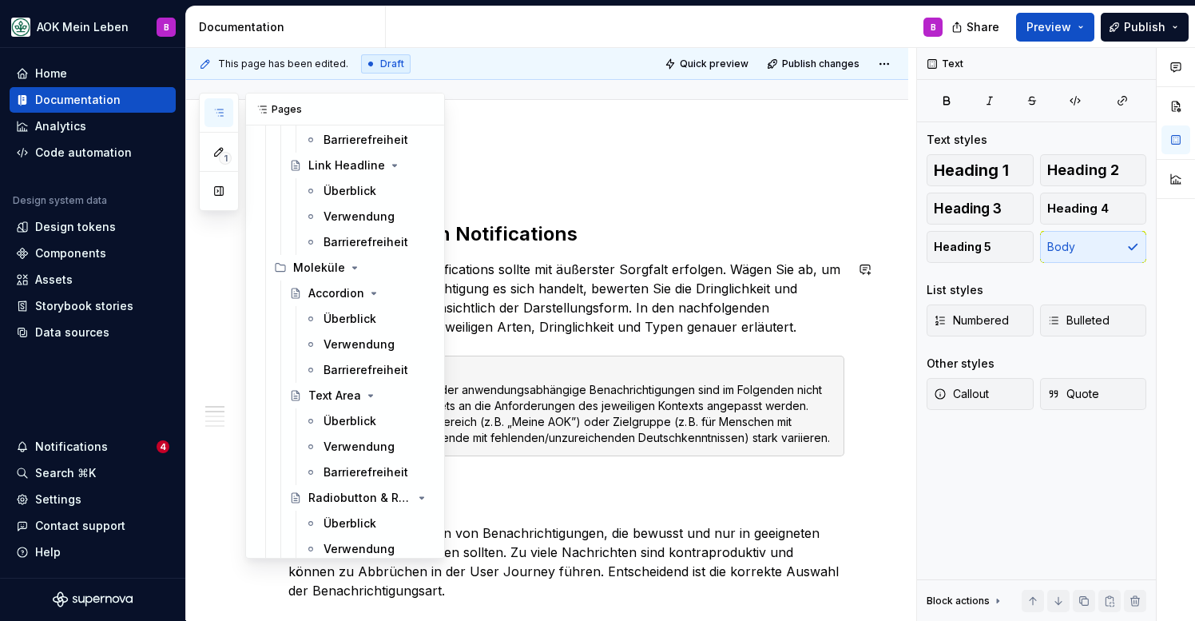
scroll to position [1914, 0]
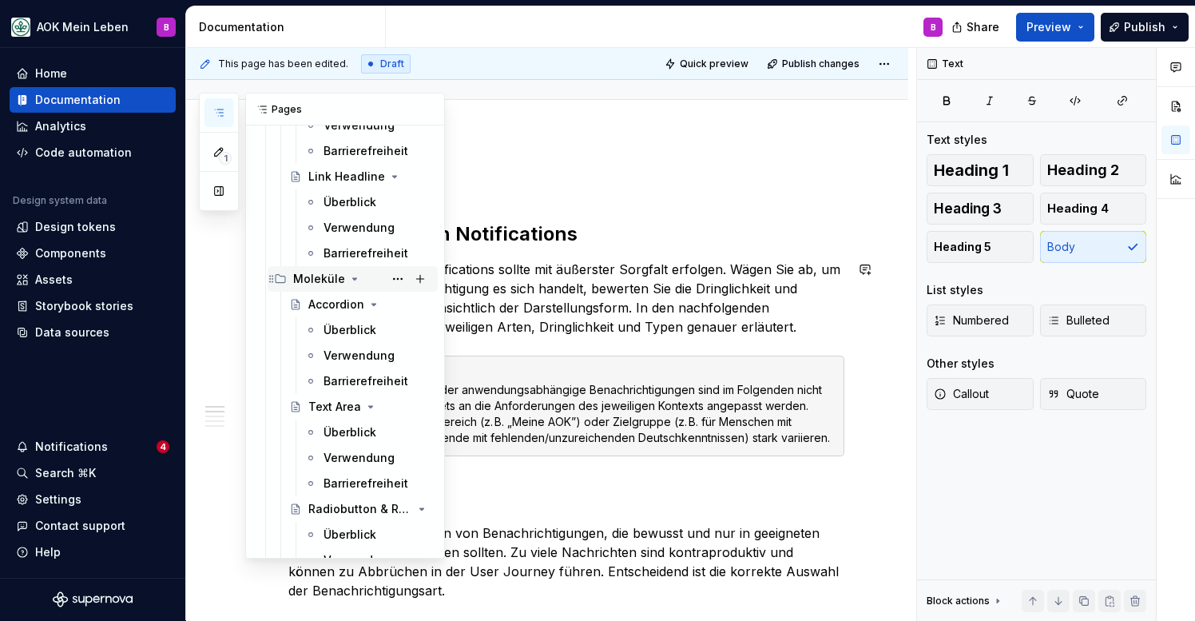
click at [353, 280] on icon "Page tree" at bounding box center [354, 278] width 13 height 13
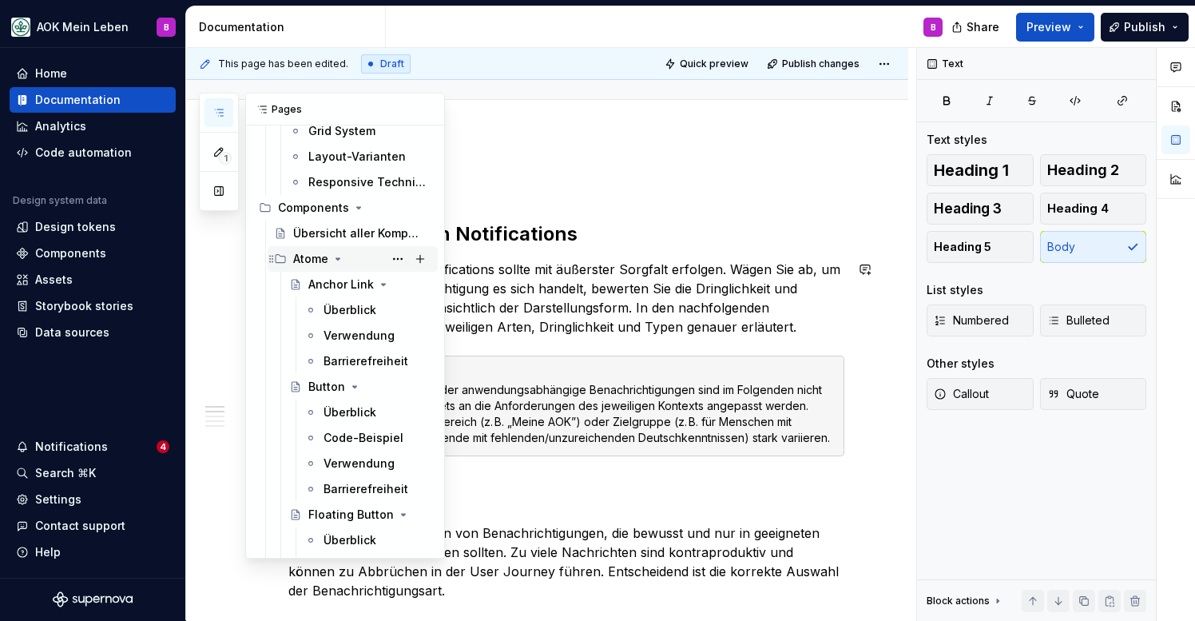
click at [338, 256] on icon "Page tree" at bounding box center [338, 258] width 13 height 13
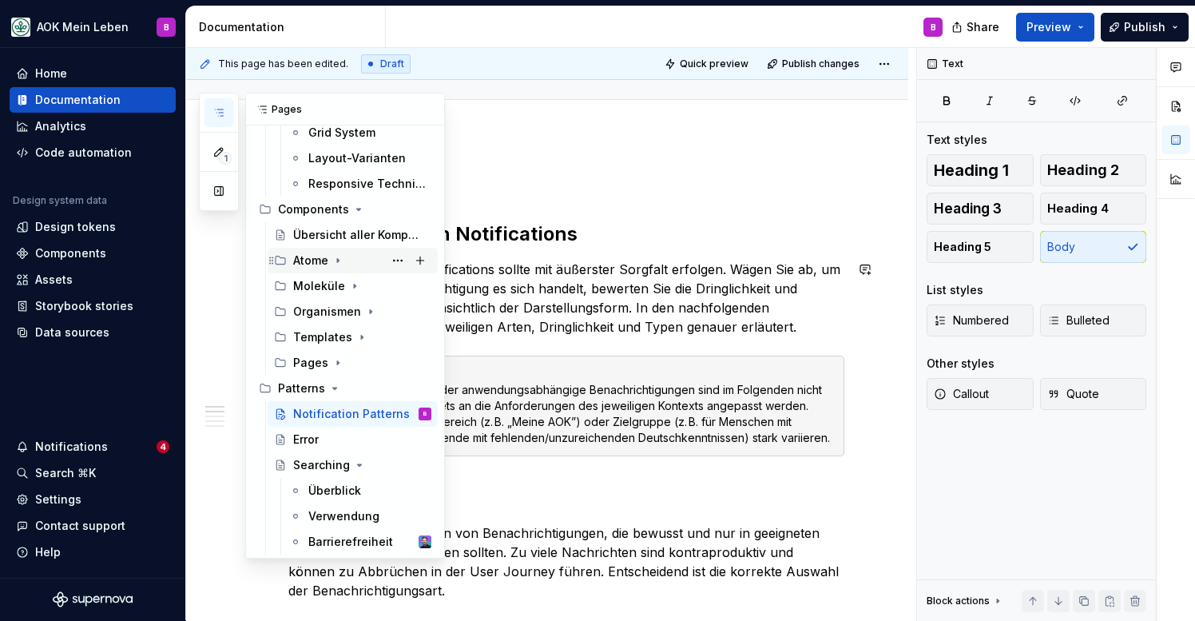
scroll to position [1268, 0]
click at [329, 539] on div "Barrierefreiheit" at bounding box center [345, 542] width 75 height 16
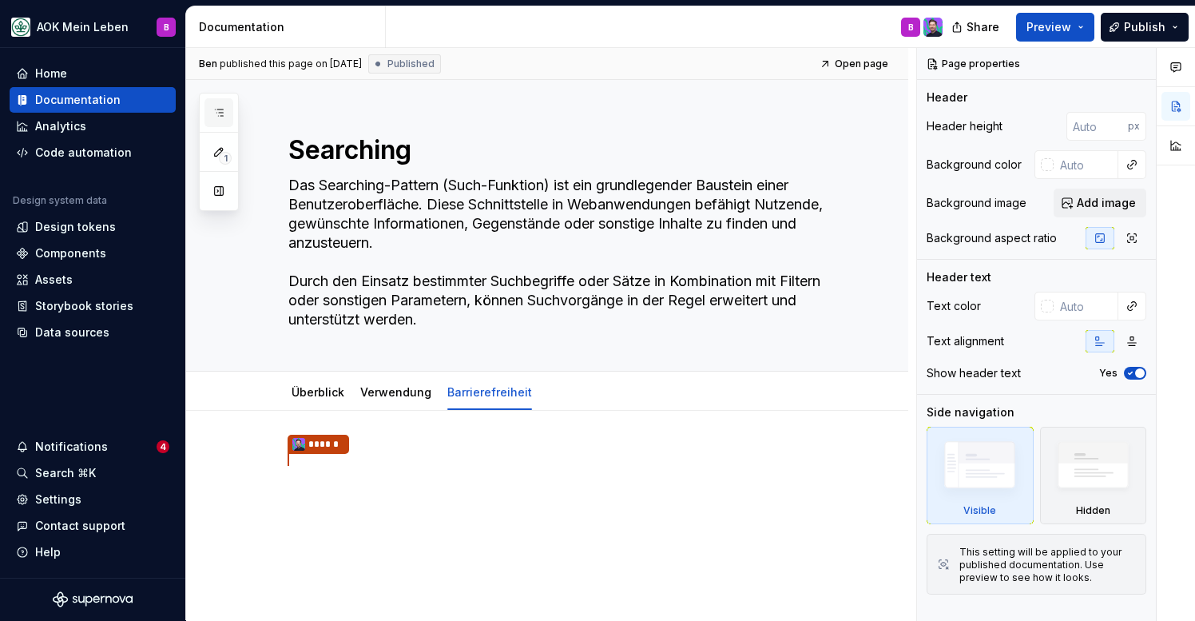
click at [221, 105] on button "button" at bounding box center [219, 112] width 29 height 29
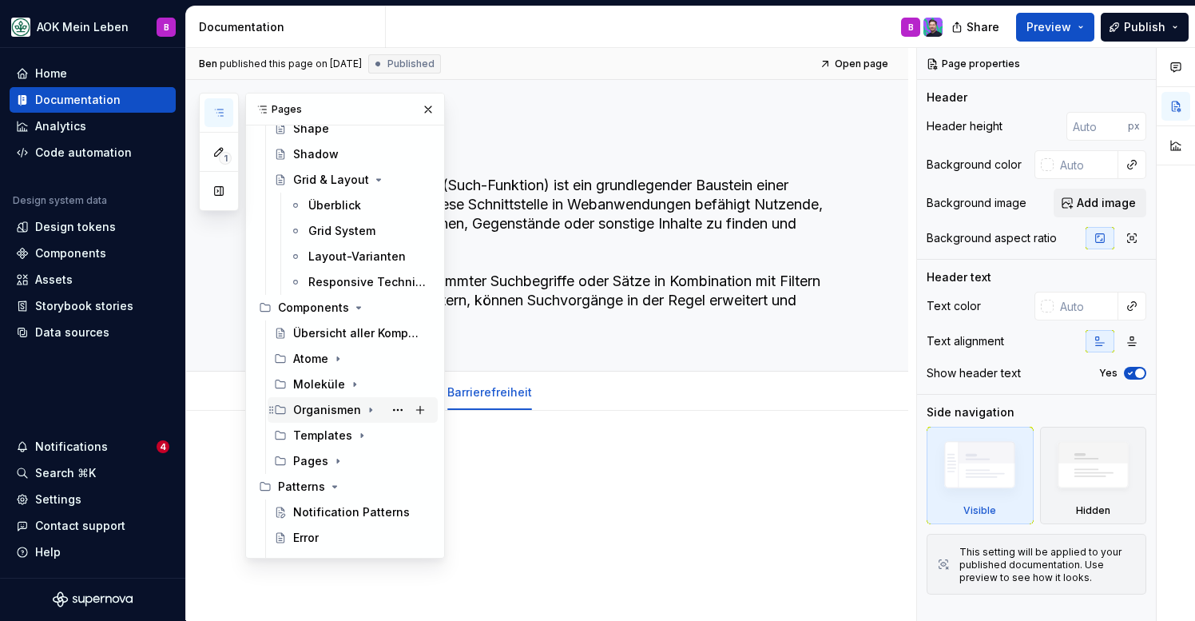
scroll to position [1139, 0]
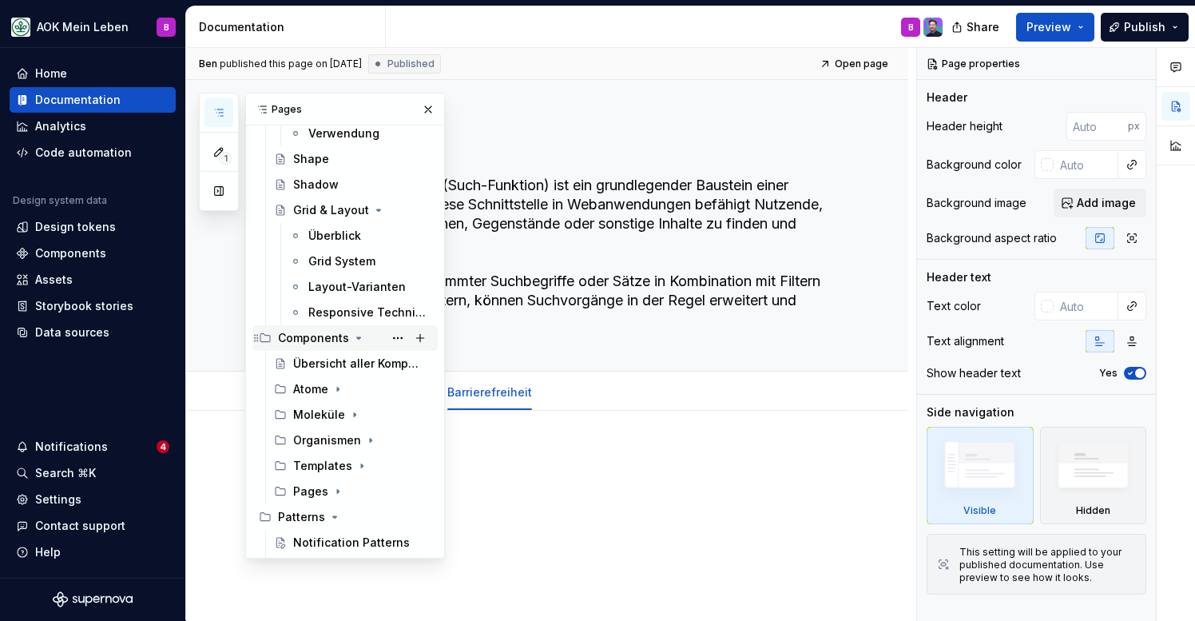
click at [357, 337] on icon "Page tree" at bounding box center [359, 338] width 4 height 2
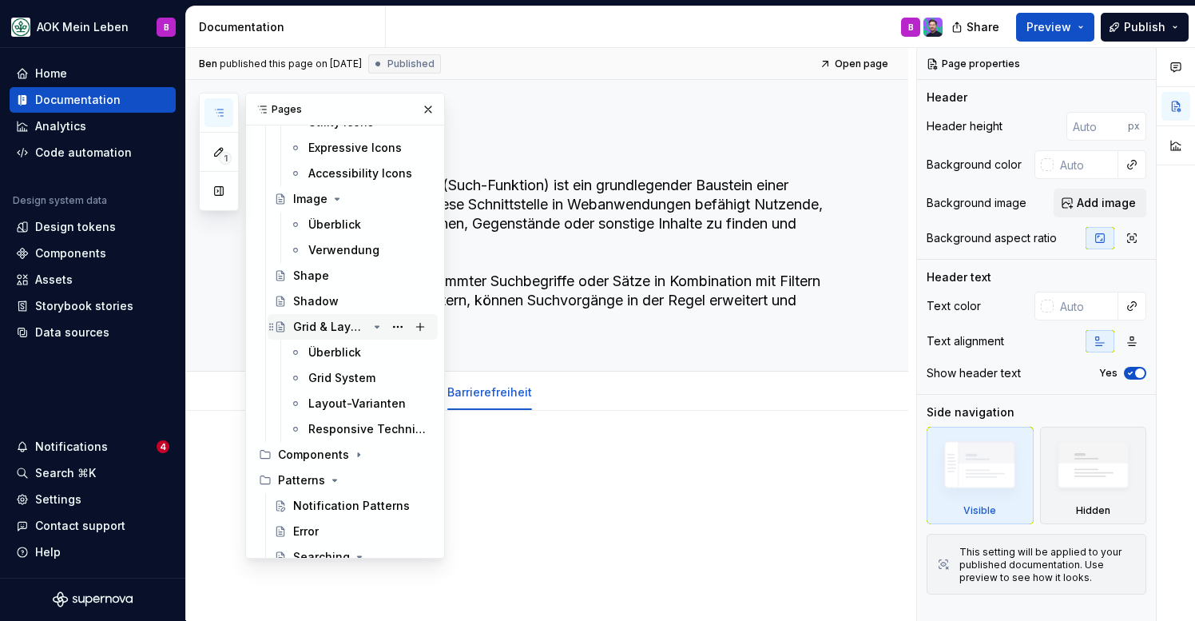
click at [376, 328] on icon "Page tree" at bounding box center [377, 326] width 13 height 13
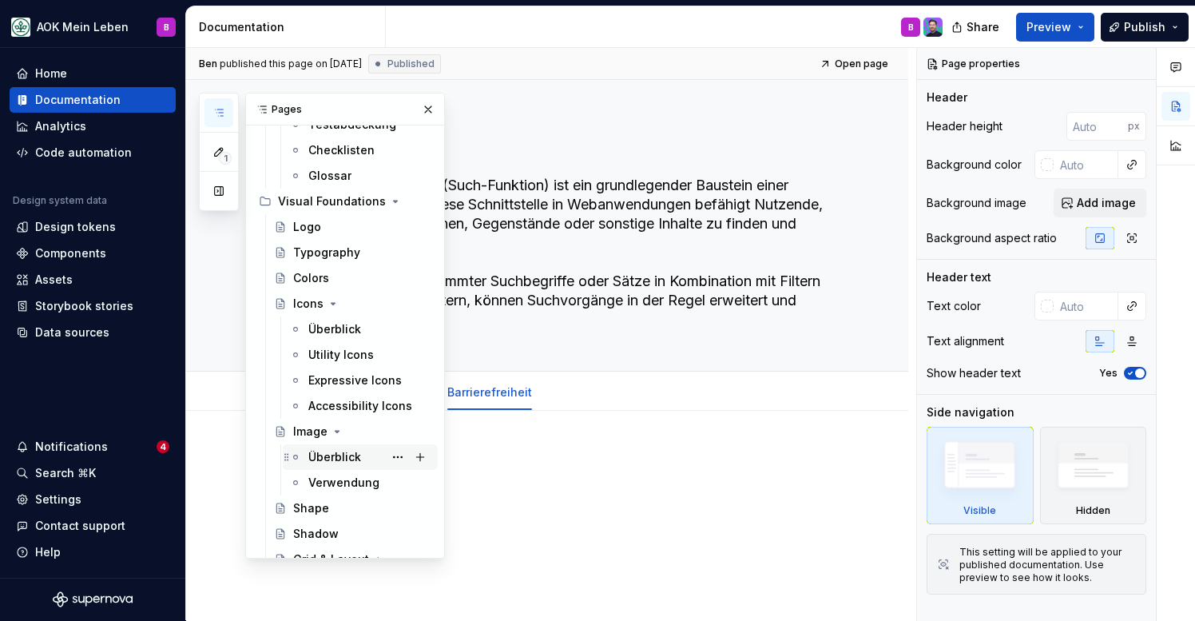
scroll to position [785, 0]
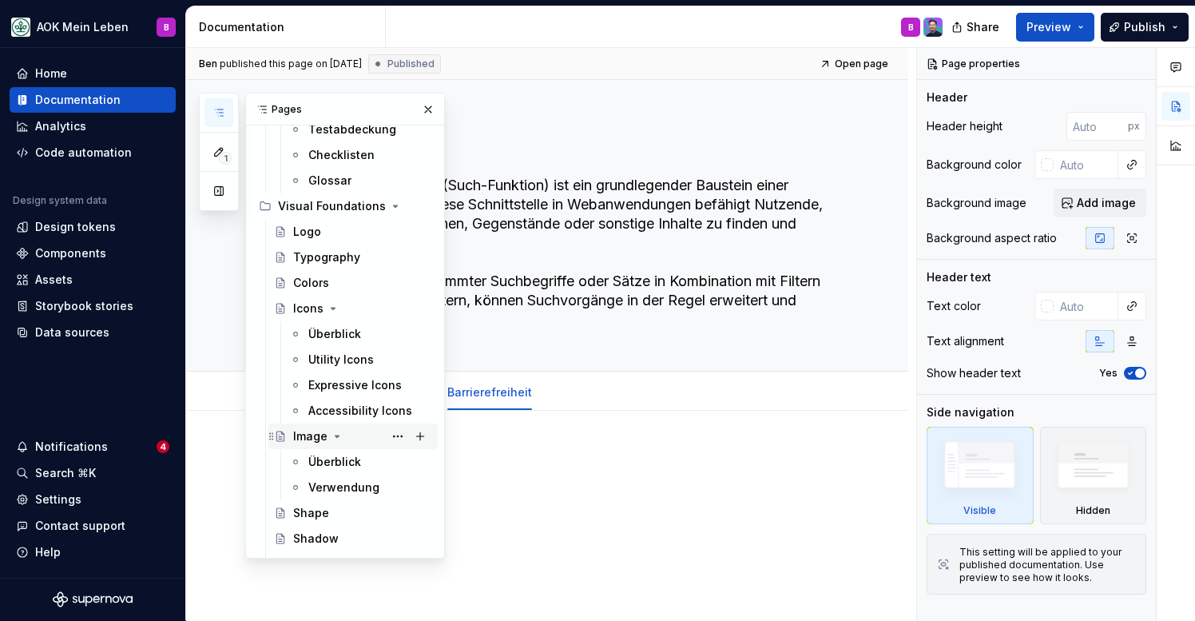
click at [337, 437] on icon "Page tree" at bounding box center [337, 436] width 13 height 13
click at [335, 311] on icon "Page tree" at bounding box center [333, 308] width 13 height 13
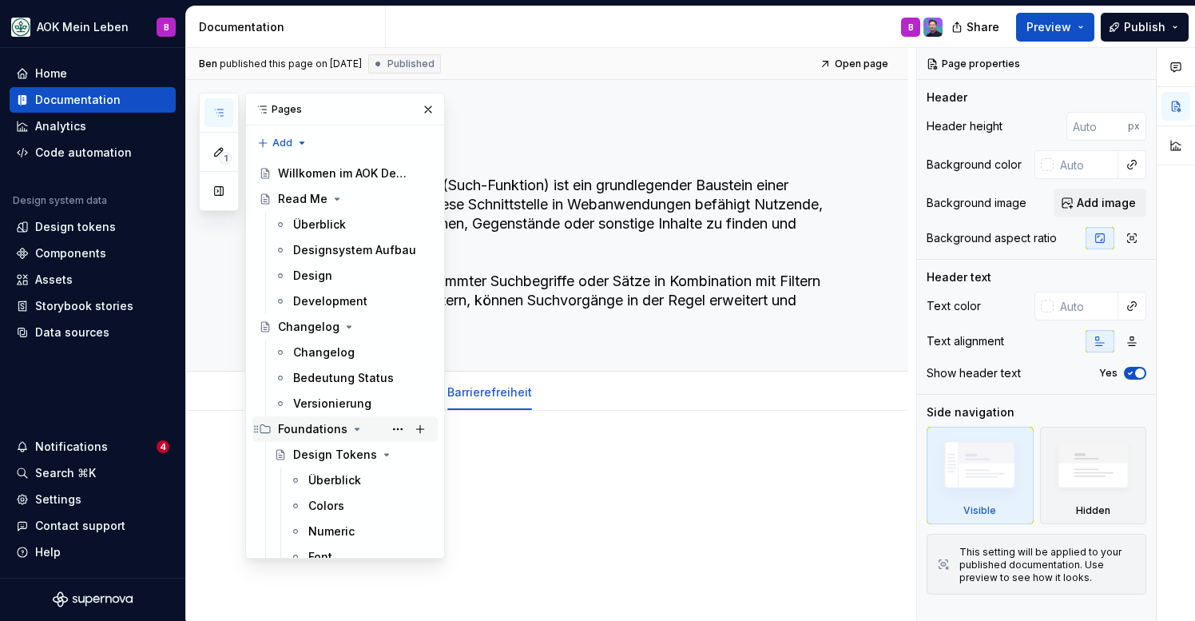
scroll to position [0, 0]
click at [355, 427] on icon "Page tree" at bounding box center [357, 429] width 13 height 13
click at [379, 456] on icon "Page tree" at bounding box center [377, 454] width 13 height 13
click at [338, 197] on icon "Page tree" at bounding box center [337, 199] width 13 height 13
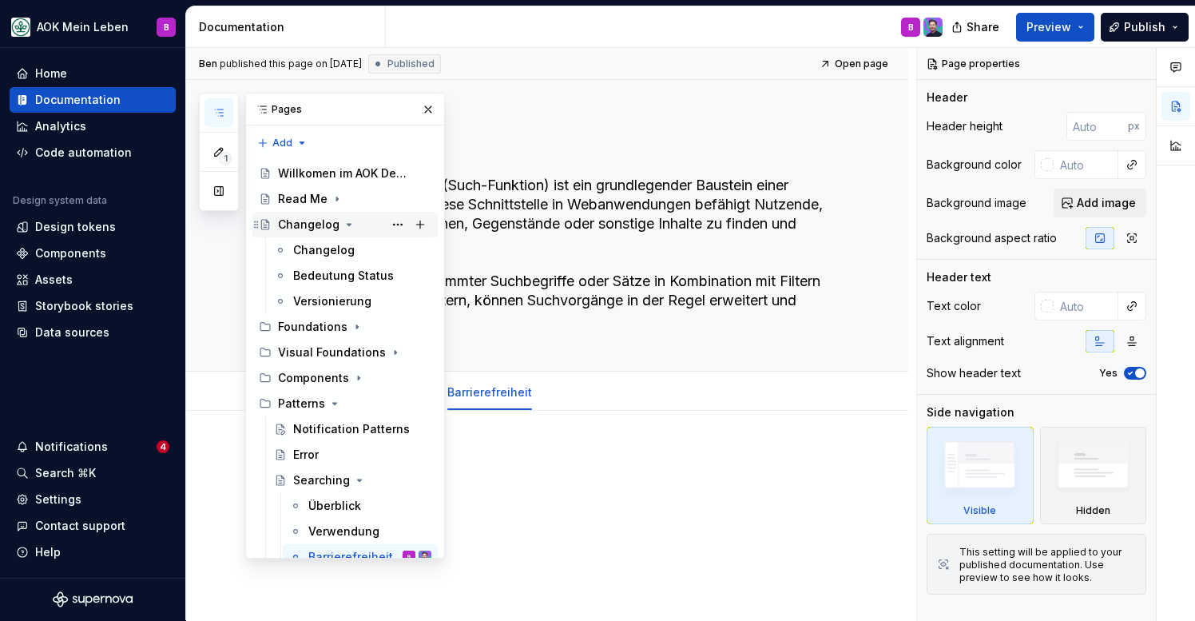
click at [348, 224] on icon "Page tree" at bounding box center [350, 225] width 4 height 2
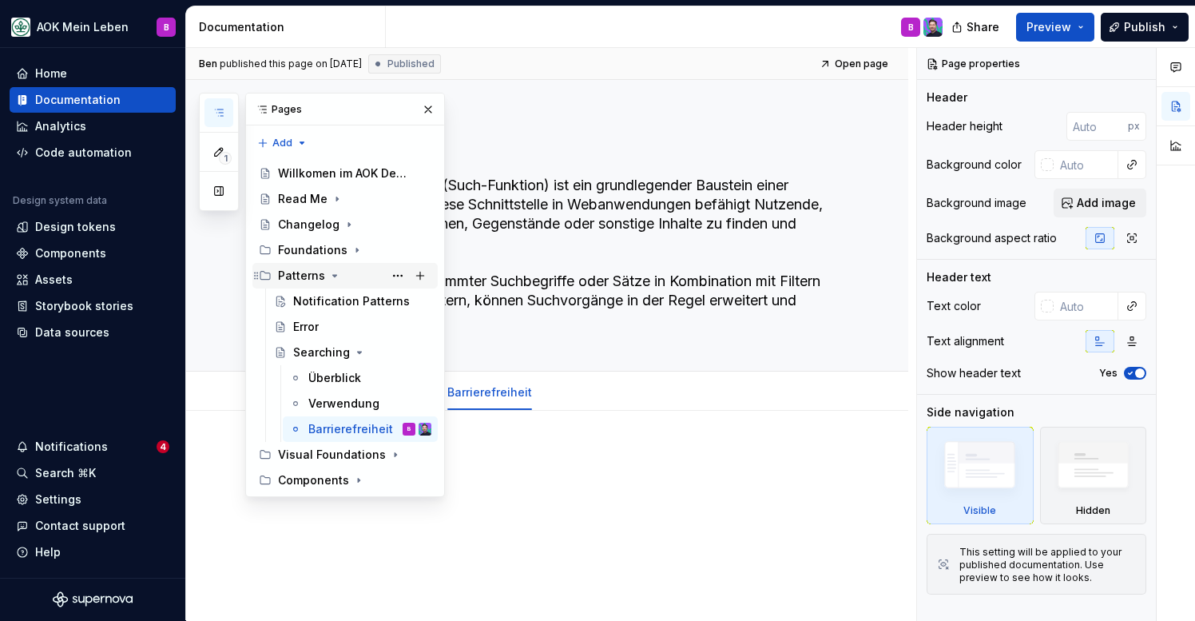
click at [330, 277] on icon "Page tree" at bounding box center [334, 275] width 13 height 13
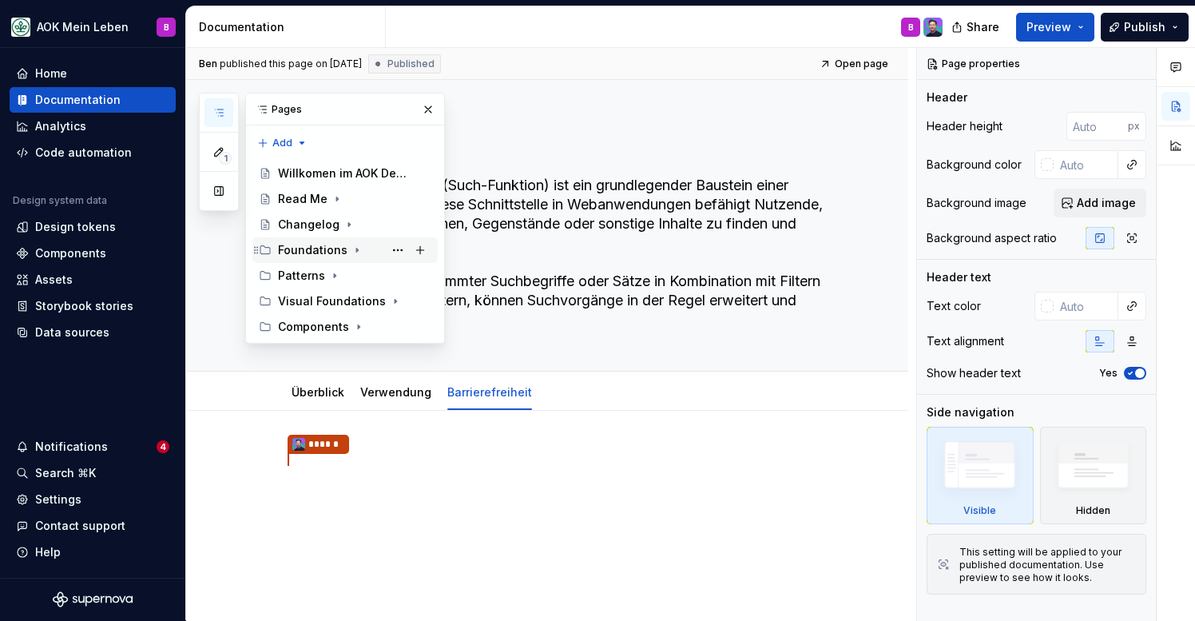
click at [356, 250] on icon "Page tree" at bounding box center [357, 250] width 13 height 13
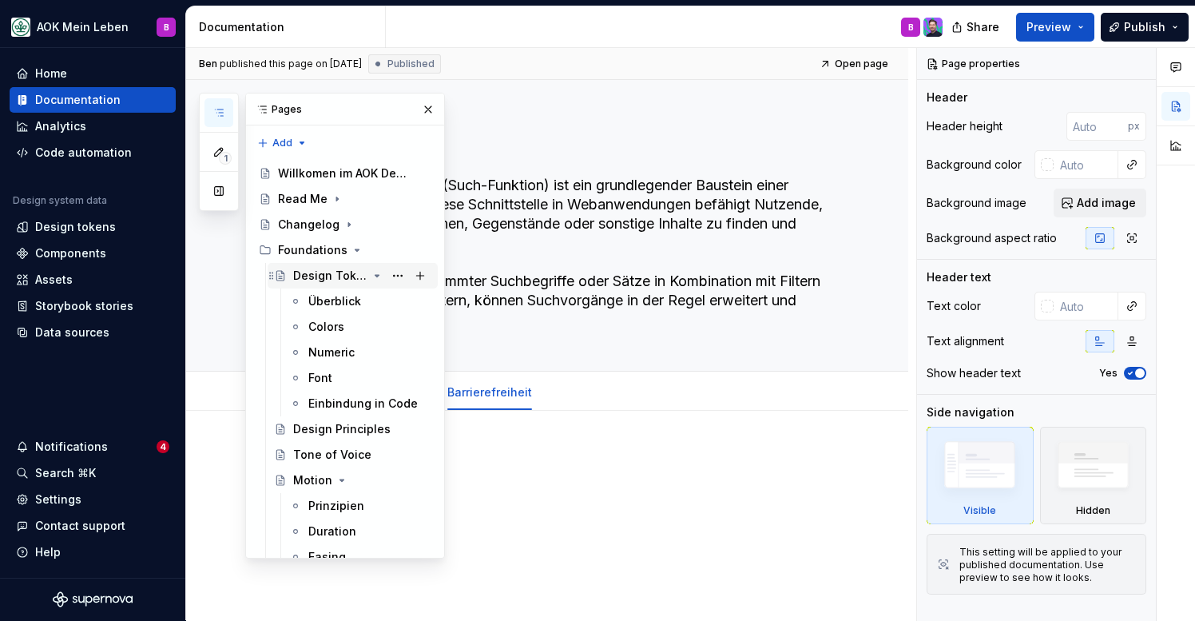
click at [377, 276] on icon "Page tree" at bounding box center [377, 276] width 4 height 2
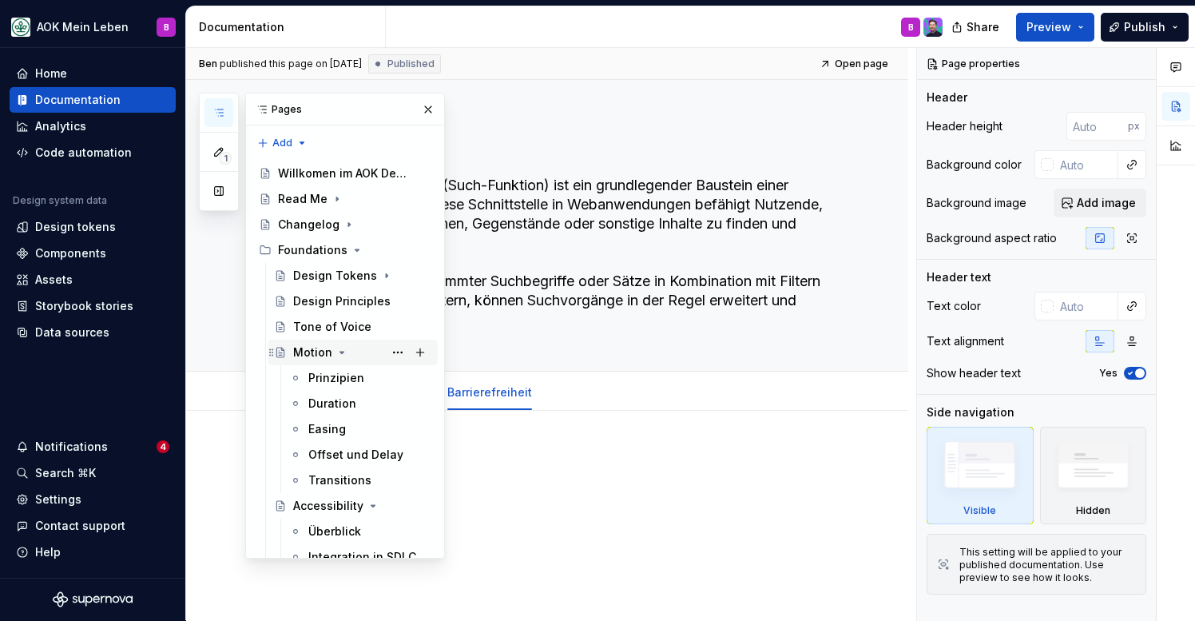
click at [344, 353] on icon "Page tree" at bounding box center [342, 352] width 13 height 13
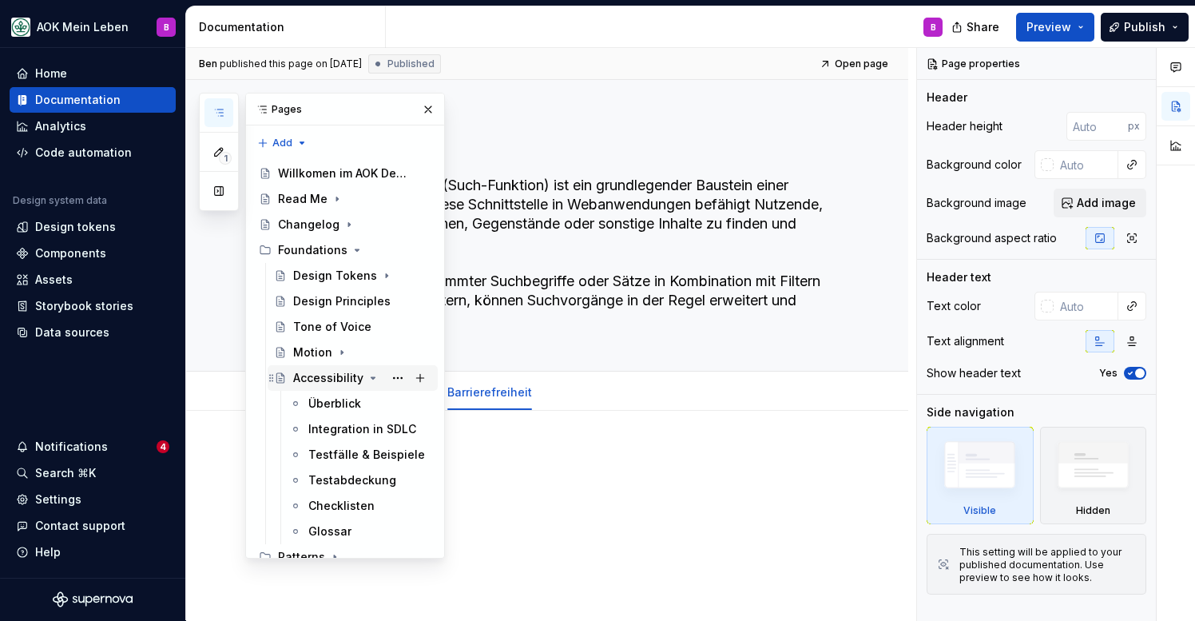
click at [371, 378] on icon "Page tree" at bounding box center [373, 378] width 4 height 2
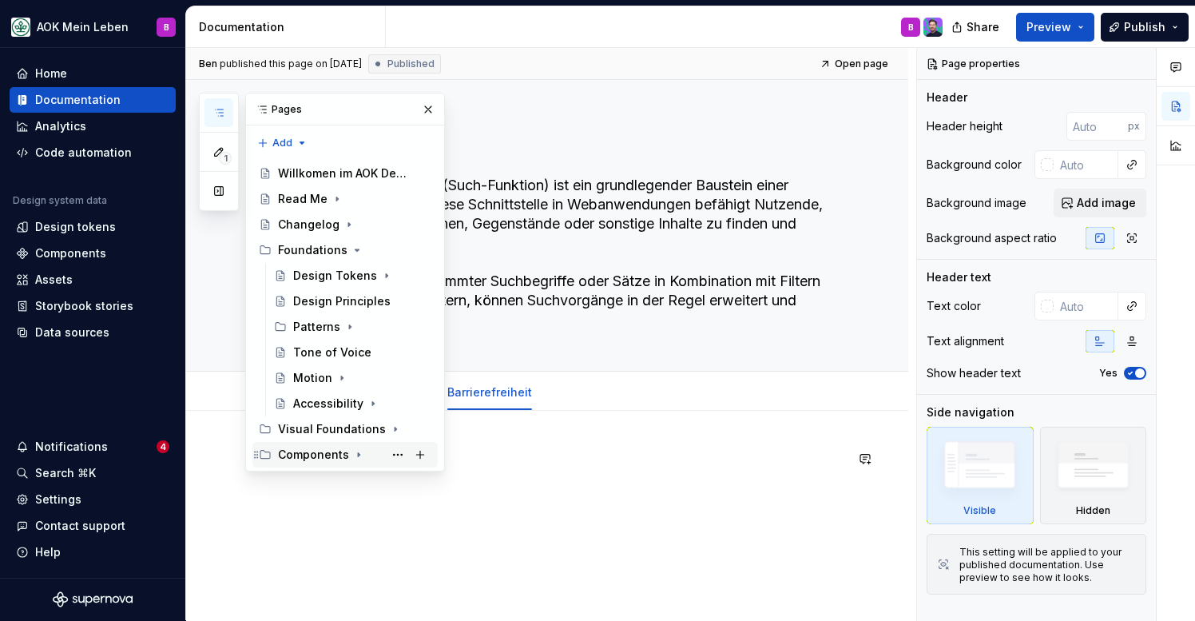
click at [358, 455] on icon "Page tree" at bounding box center [359, 455] width 2 height 4
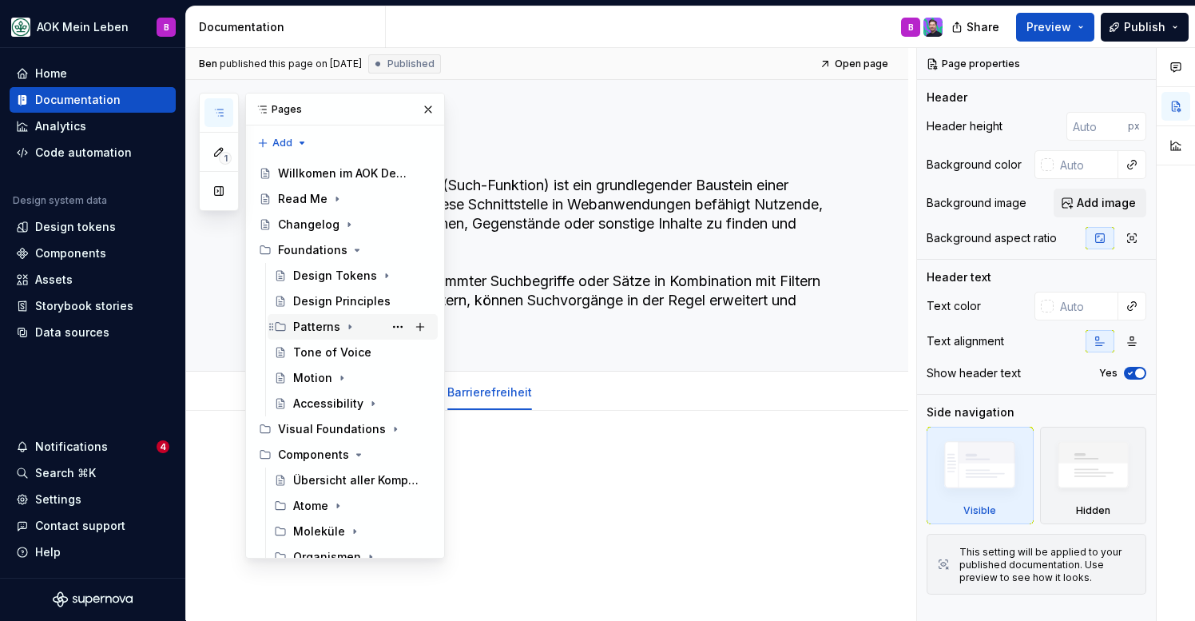
click at [346, 329] on icon "Page tree" at bounding box center [350, 326] width 13 height 13
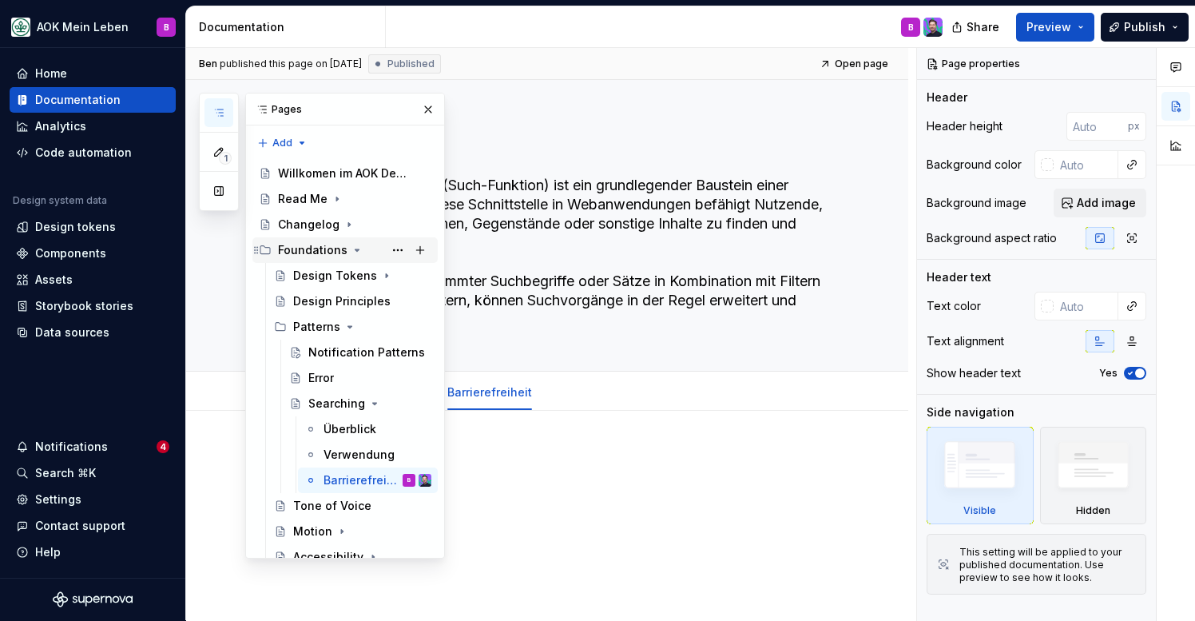
click at [357, 248] on icon "Page tree" at bounding box center [357, 250] width 13 height 13
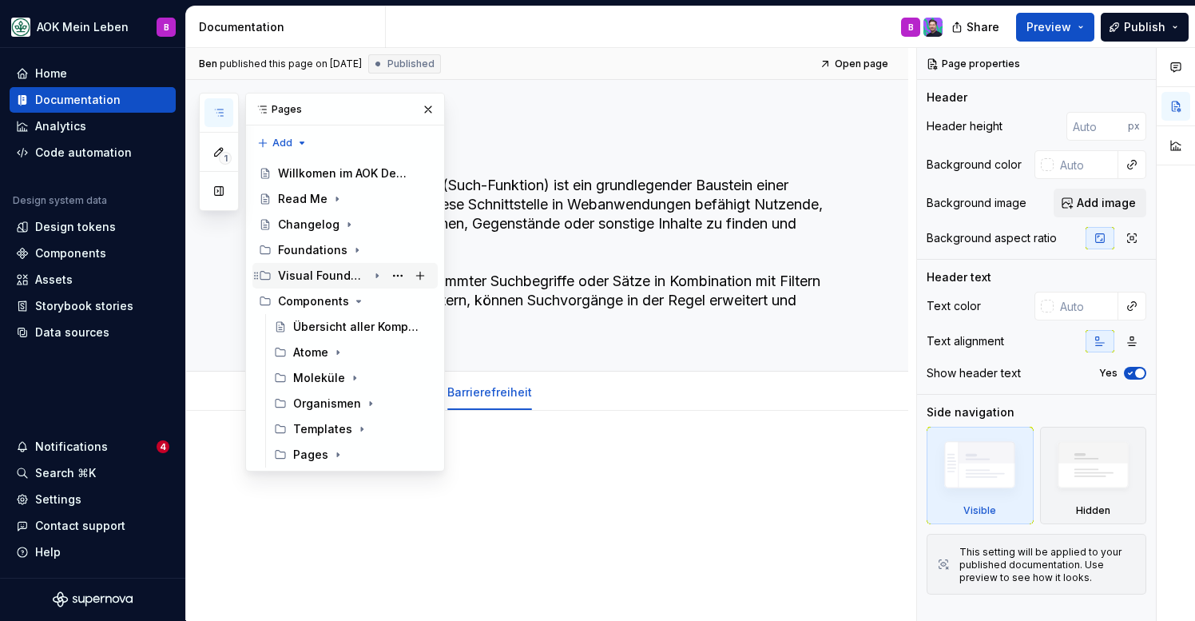
click at [375, 275] on icon "Page tree" at bounding box center [377, 275] width 13 height 13
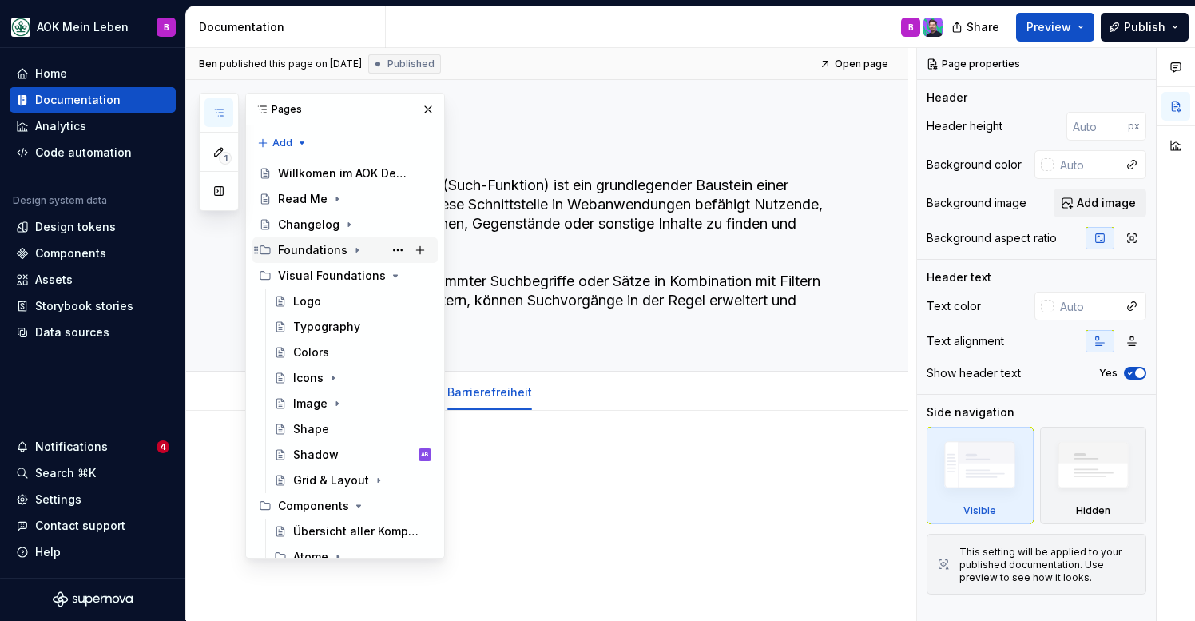
click at [352, 250] on icon "Page tree" at bounding box center [357, 250] width 13 height 13
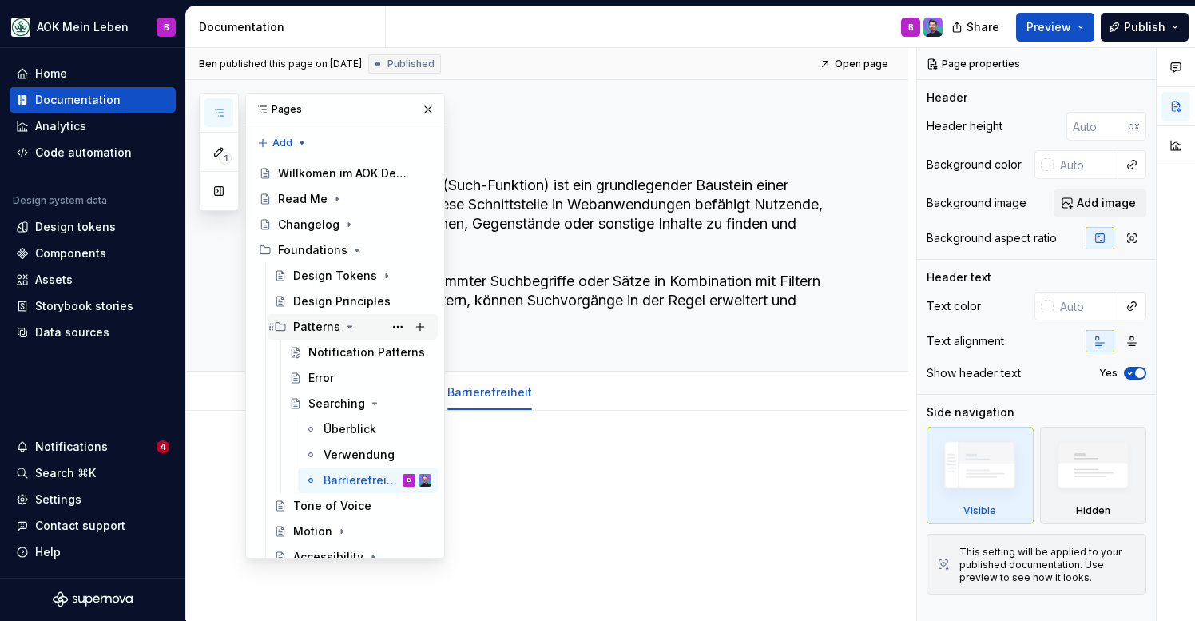
click at [349, 324] on icon "Page tree" at bounding box center [350, 326] width 13 height 13
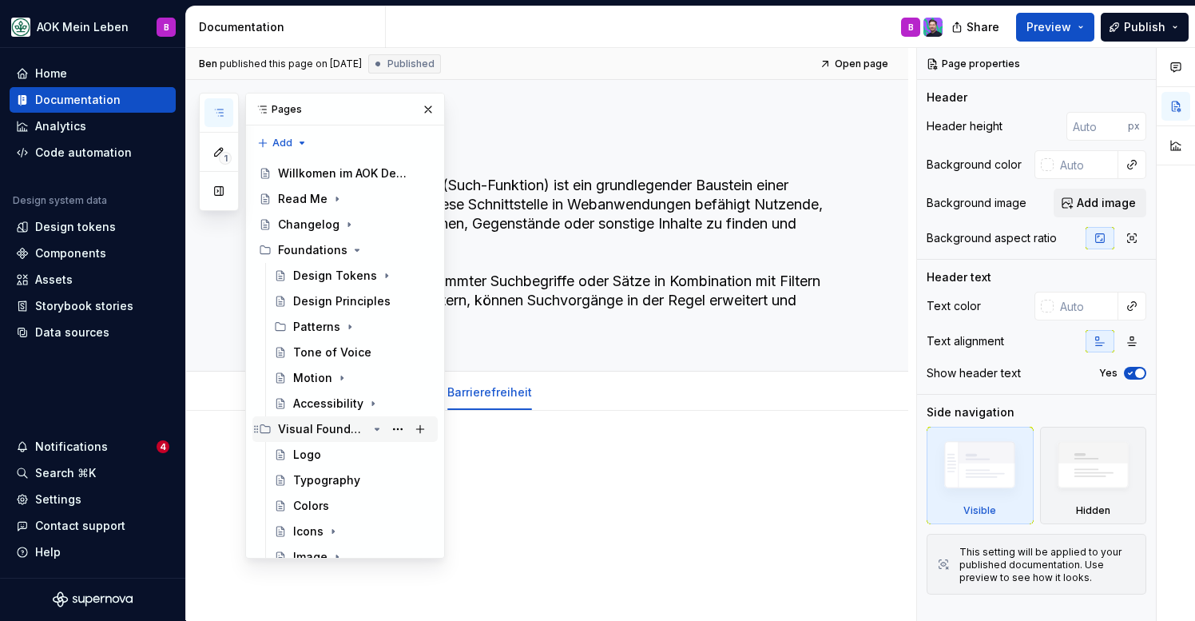
click at [379, 430] on icon "Page tree" at bounding box center [377, 429] width 13 height 13
click at [336, 279] on div "Design Tokens" at bounding box center [330, 276] width 74 height 16
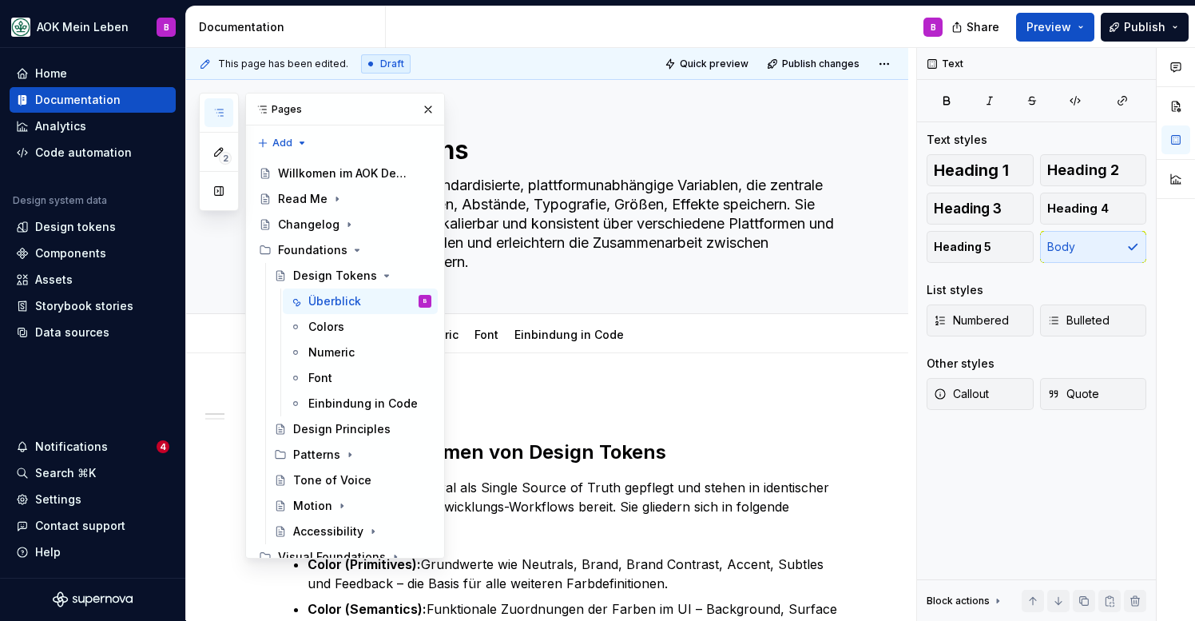
click at [225, 118] on button "button" at bounding box center [219, 112] width 29 height 29
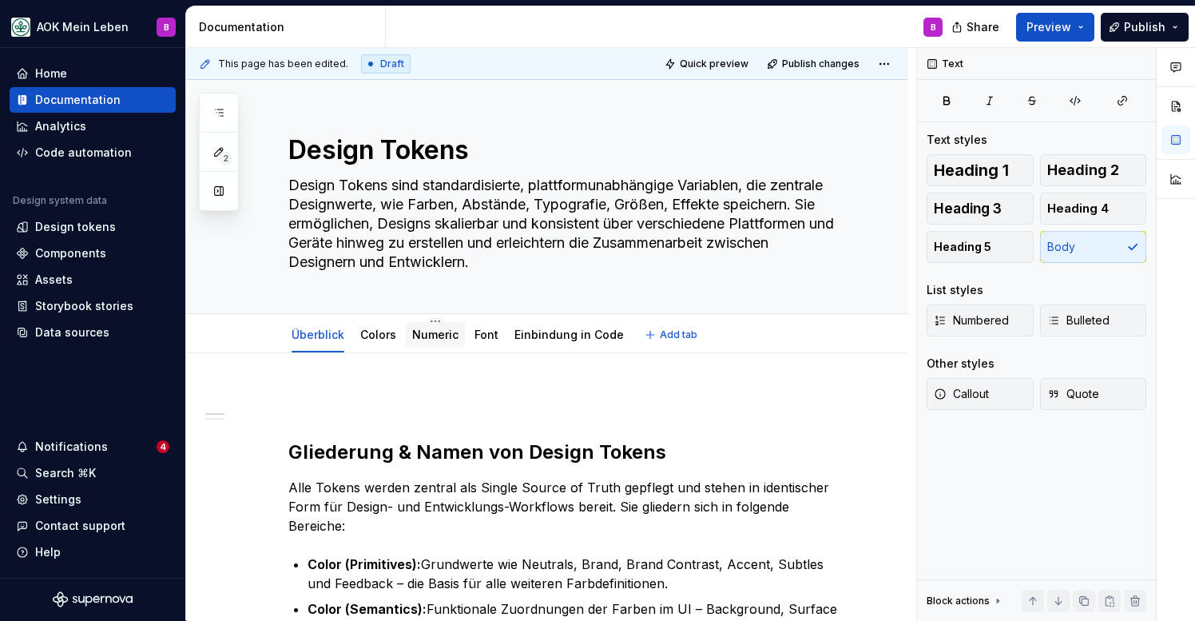
click at [447, 344] on div "Numeric" at bounding box center [435, 335] width 59 height 26
click at [433, 332] on link "Numeric" at bounding box center [435, 335] width 46 height 14
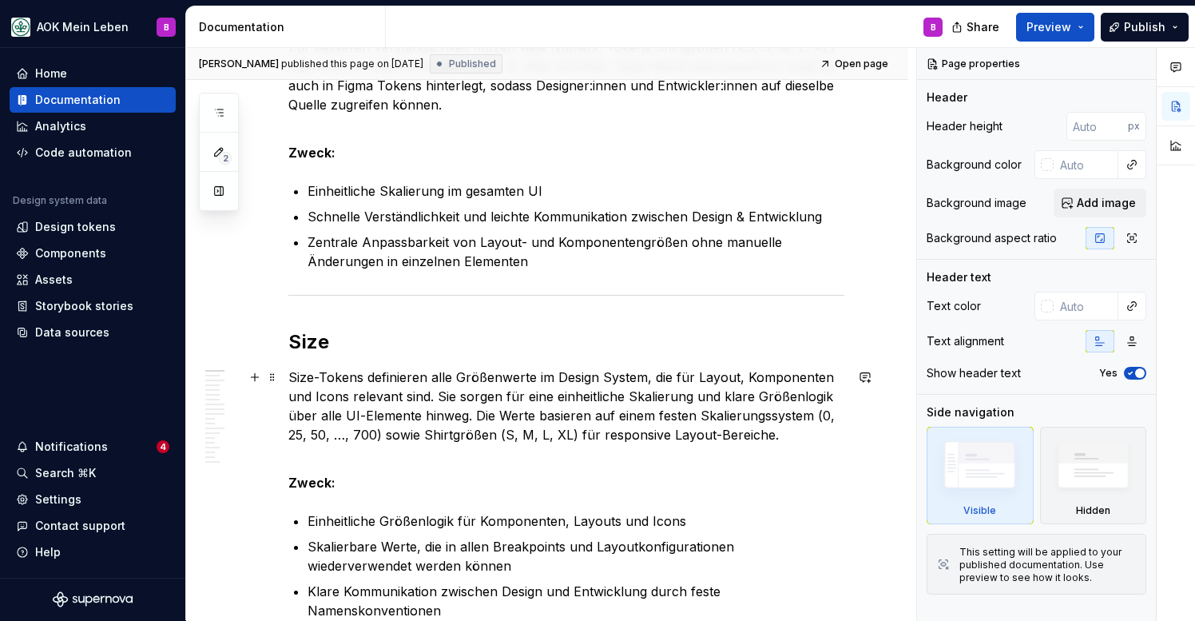
scroll to position [441, 0]
click at [449, 292] on div at bounding box center [566, 294] width 556 height 10
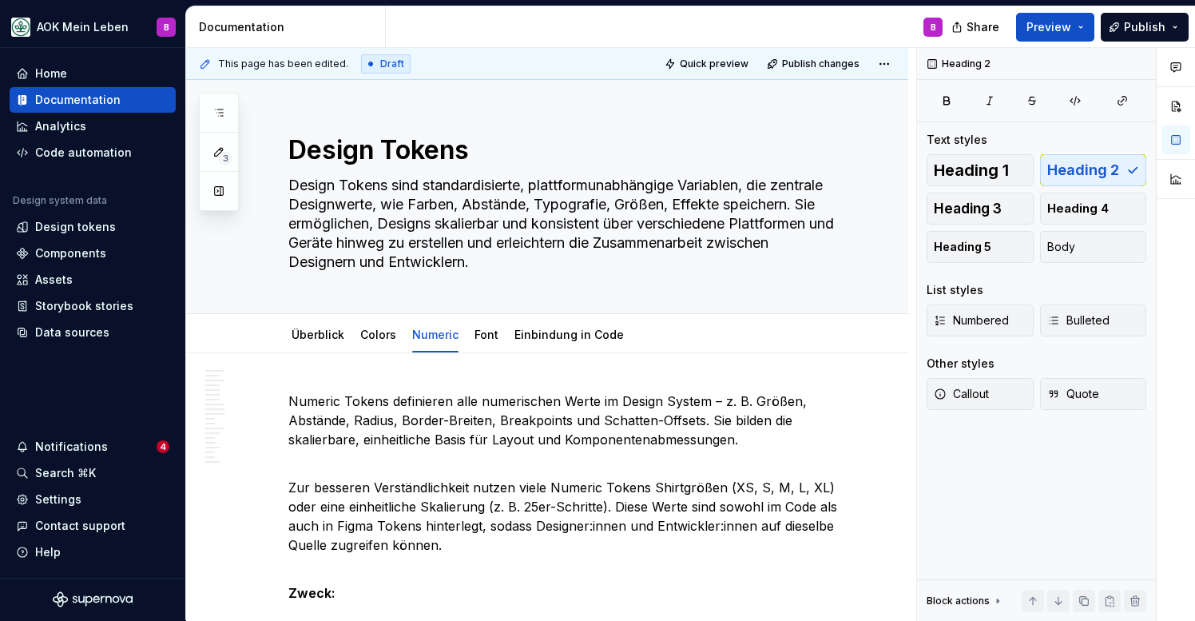
scroll to position [0, 0]
click at [1137, 30] on span "Publish" at bounding box center [1145, 27] width 42 height 16
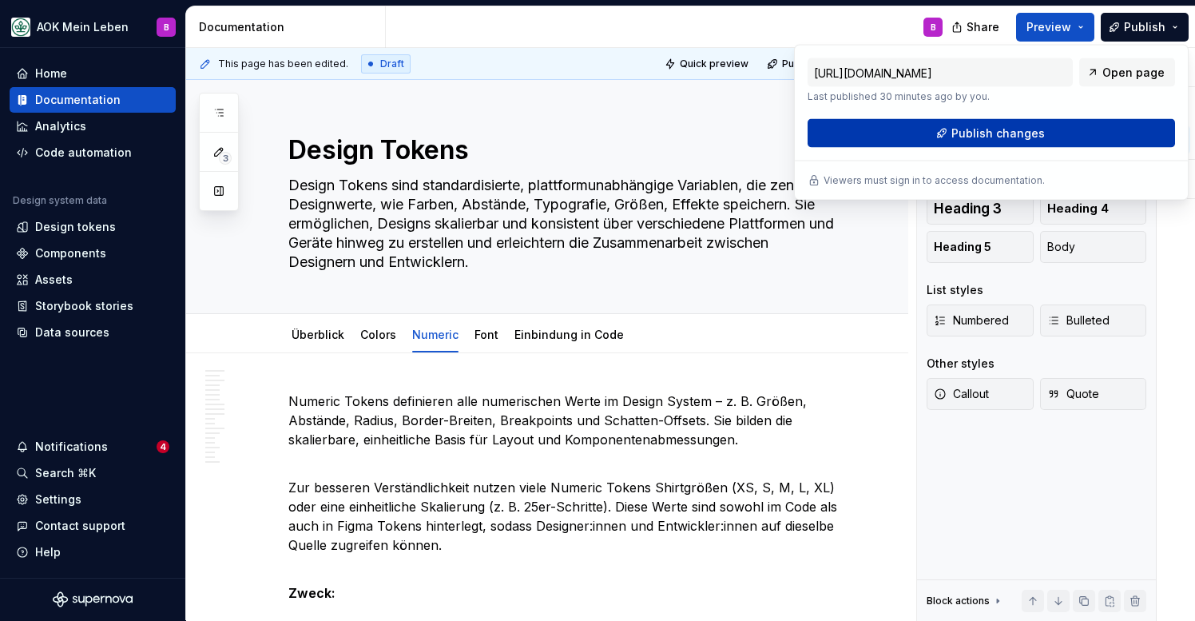
click at [916, 143] on button "Publish changes" at bounding box center [992, 133] width 368 height 29
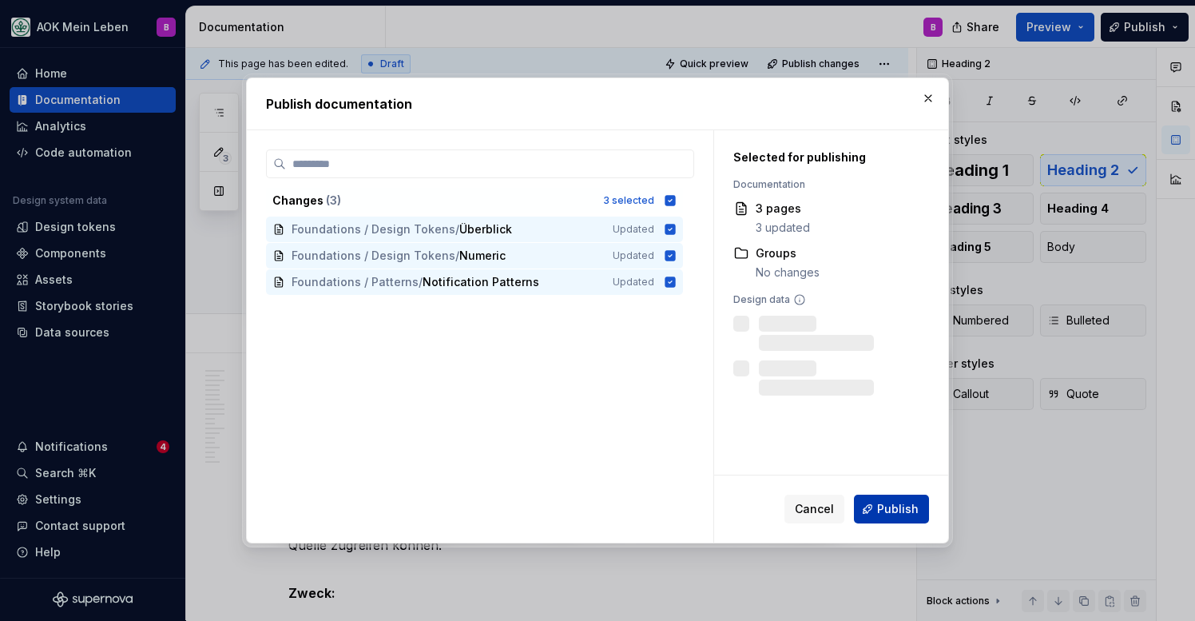
click at [887, 518] on button "Publish" at bounding box center [891, 509] width 75 height 29
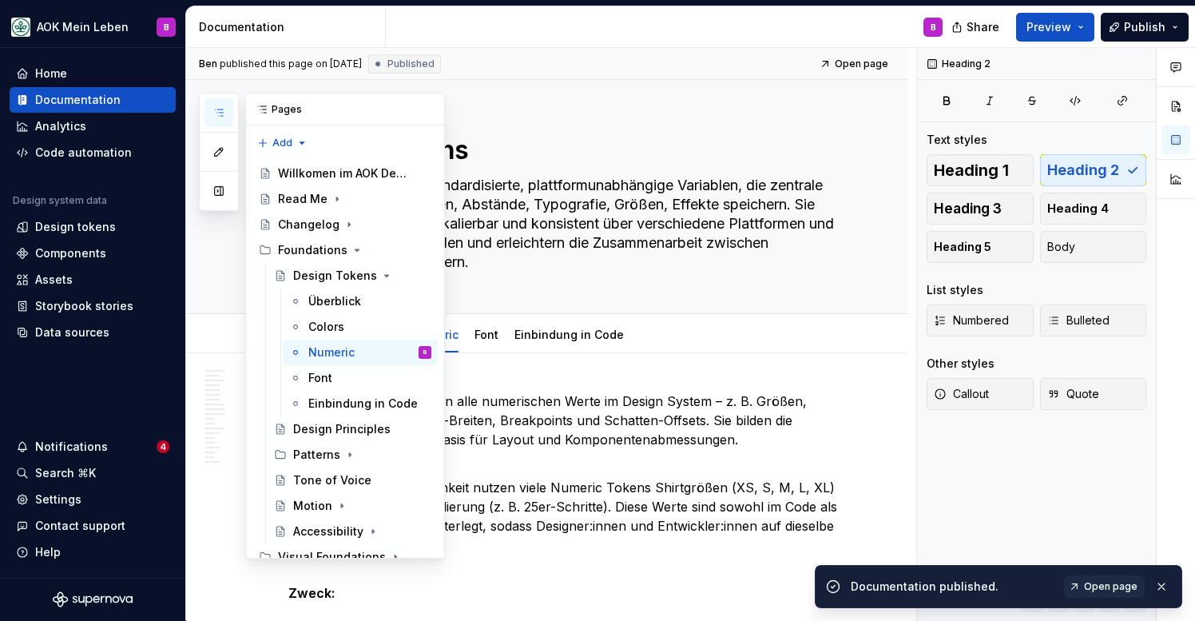
click at [232, 115] on button "button" at bounding box center [219, 112] width 29 height 29
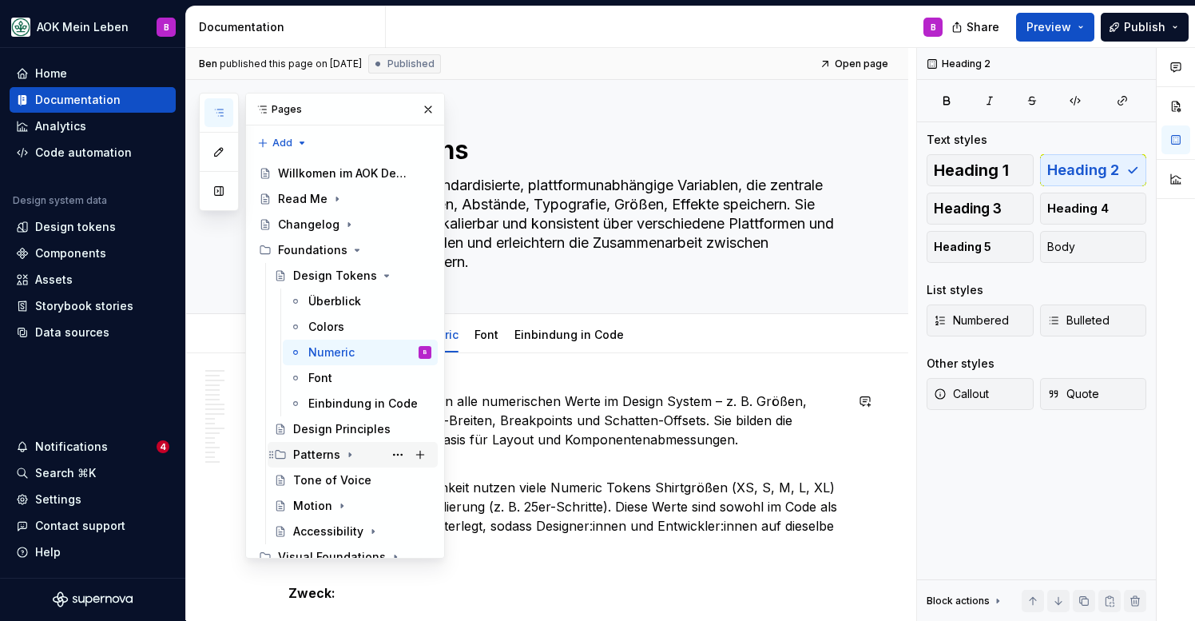
click at [304, 455] on div "Patterns" at bounding box center [316, 455] width 47 height 16
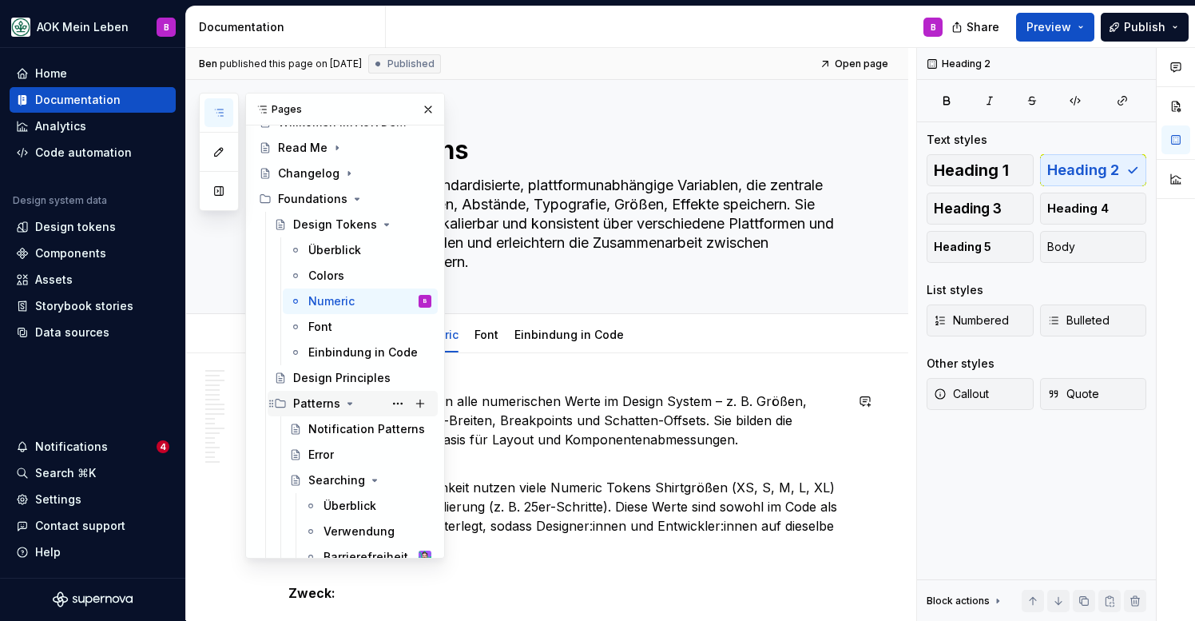
scroll to position [93, 0]
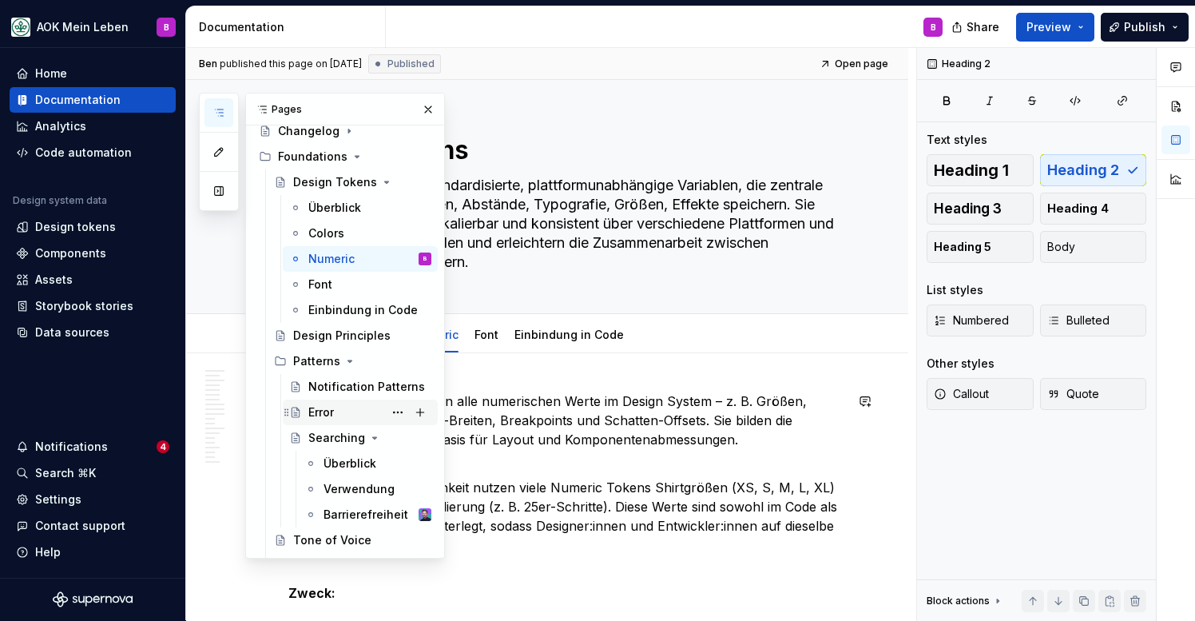
click at [317, 412] on div "Error" at bounding box center [321, 412] width 26 height 16
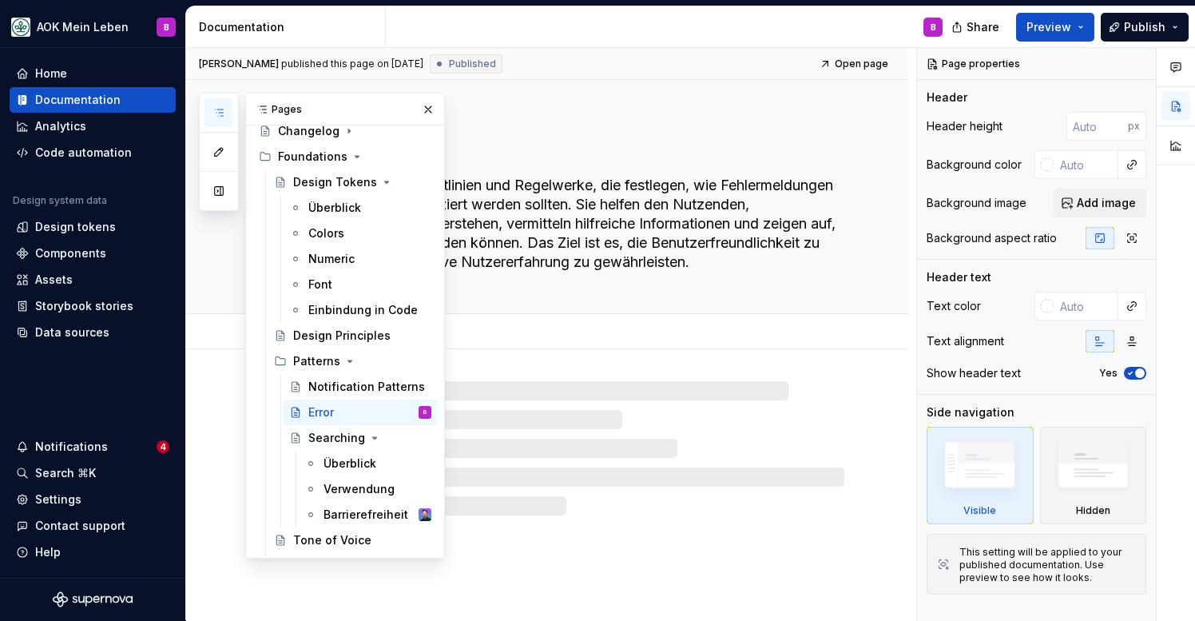
click at [521, 224] on textarea "Error Patterns sind Richtlinien und Regelwerke, die festlegen, wie Fehlermeldun…" at bounding box center [563, 224] width 556 height 102
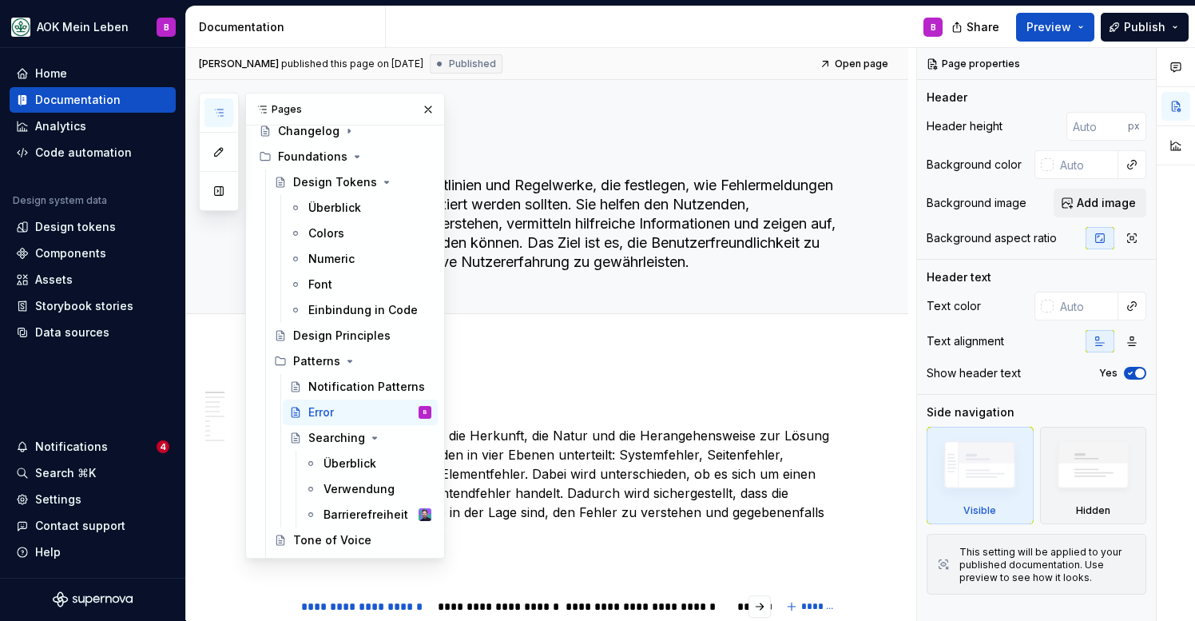
click at [221, 114] on icon "button" at bounding box center [219, 112] width 13 height 13
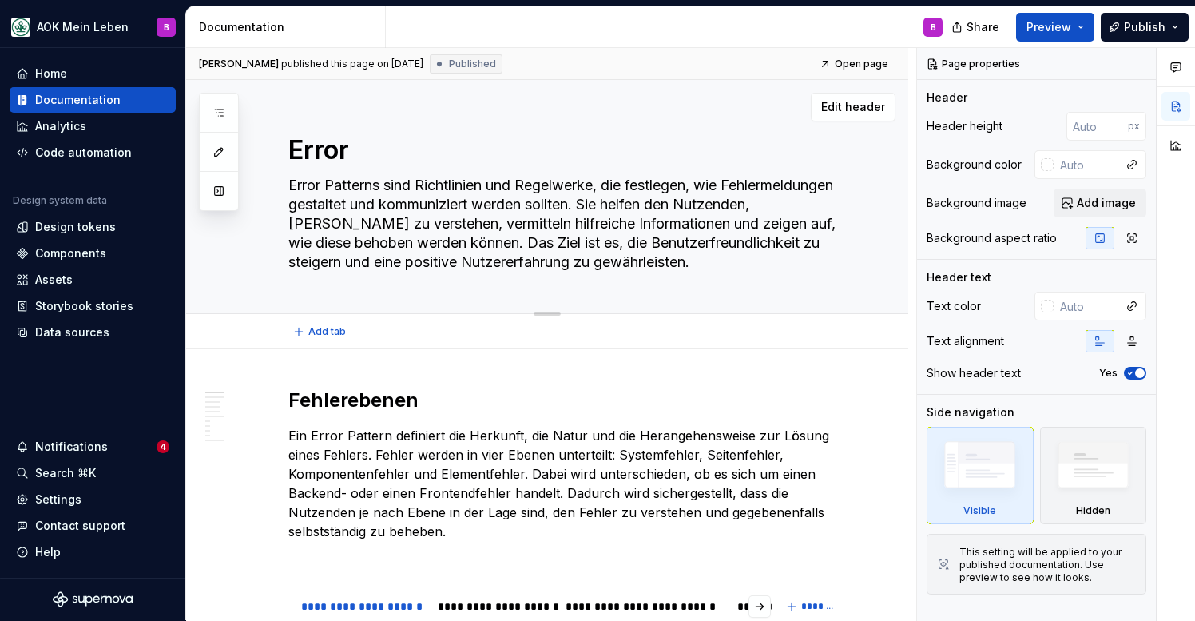
click at [394, 152] on textarea "Error" at bounding box center [563, 150] width 556 height 38
type textarea "*"
type textarea "Error"
type textarea "*"
type textarea "Error P"
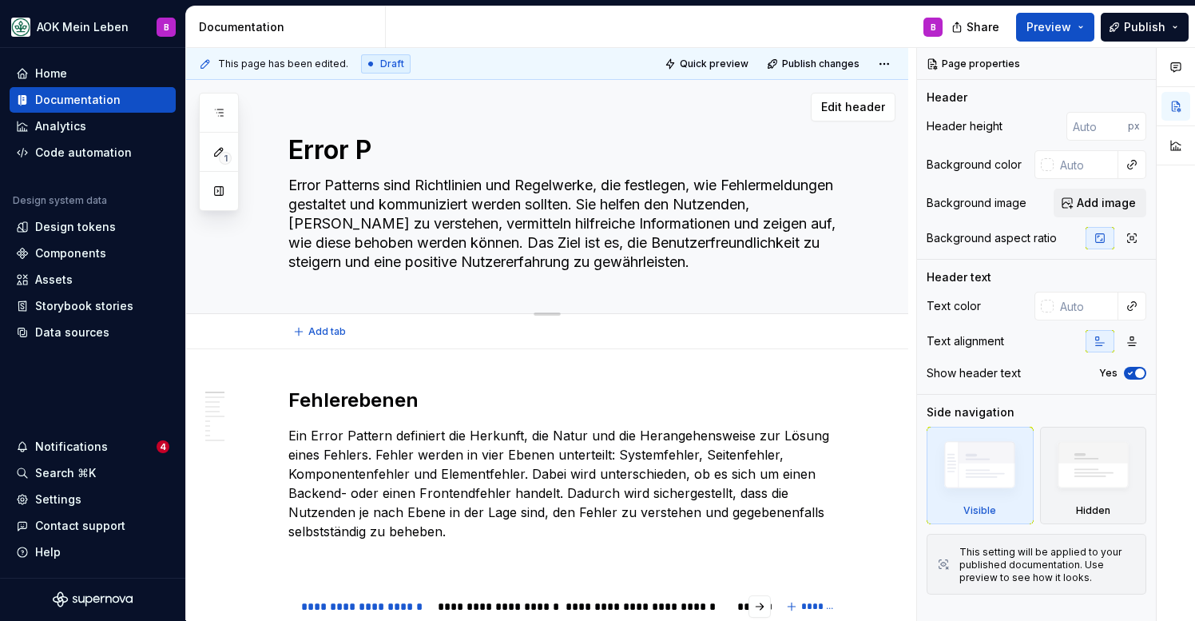
type textarea "*"
type textarea "Error Pa"
type textarea "*"
type textarea "Error Pat"
type textarea "*"
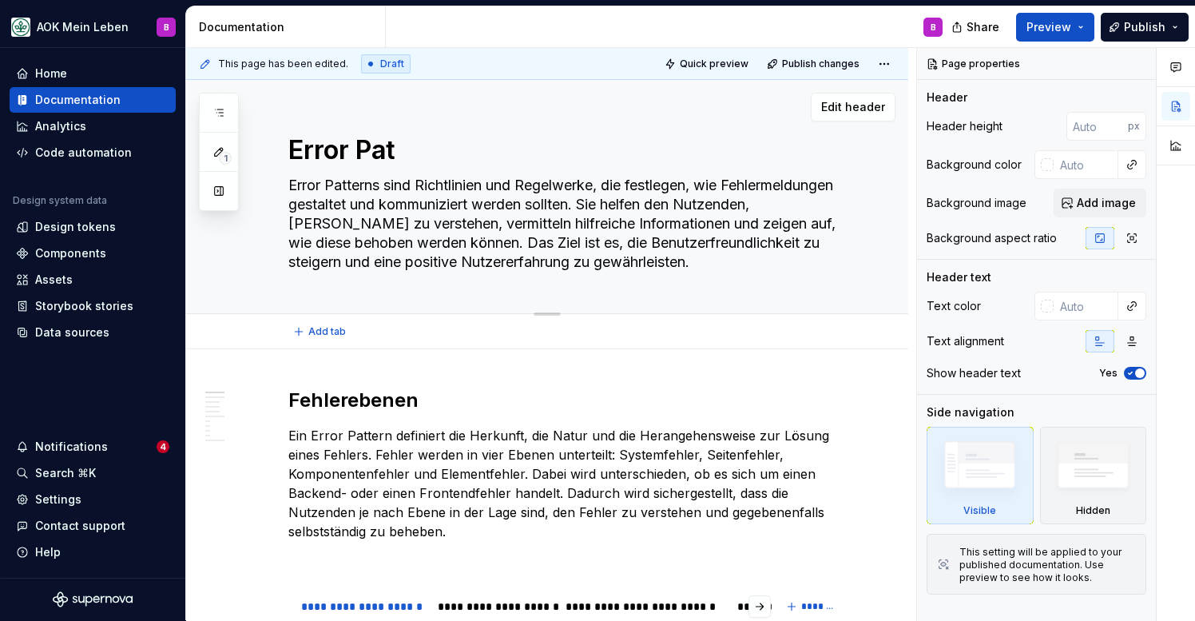
type textarea "Error Patt"
type textarea "*"
type textarea "Error Patte"
type textarea "*"
type textarea "Error Patter"
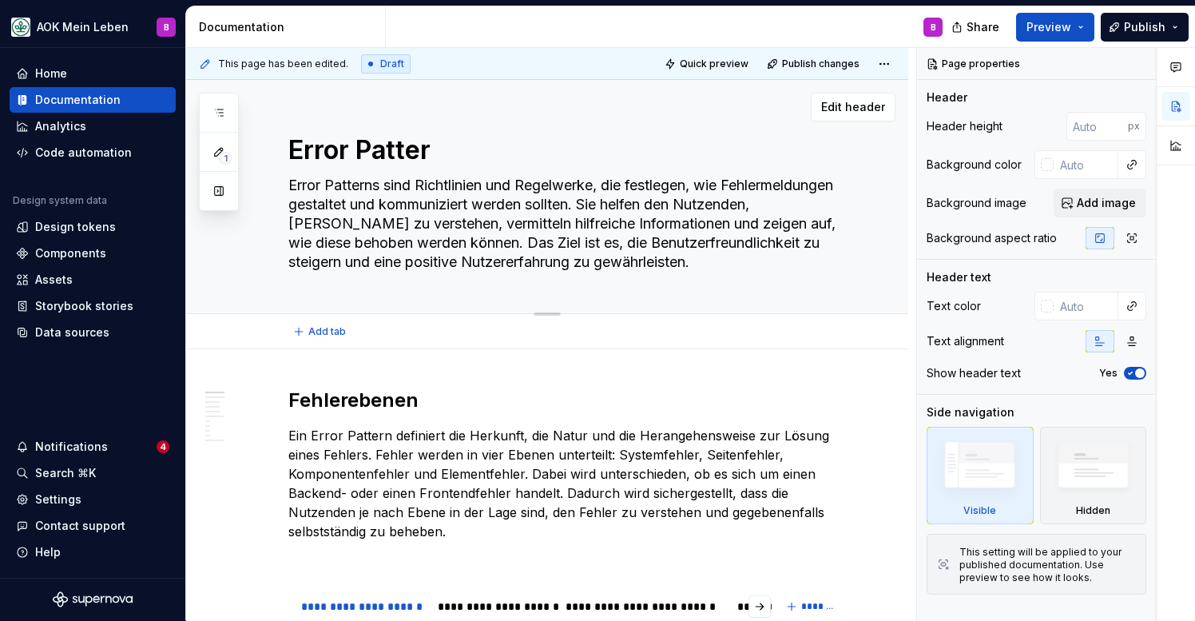
type textarea "*"
type textarea "Error Pattern"
type textarea "*"
type textarea "Error Patterns"
type textarea "*"
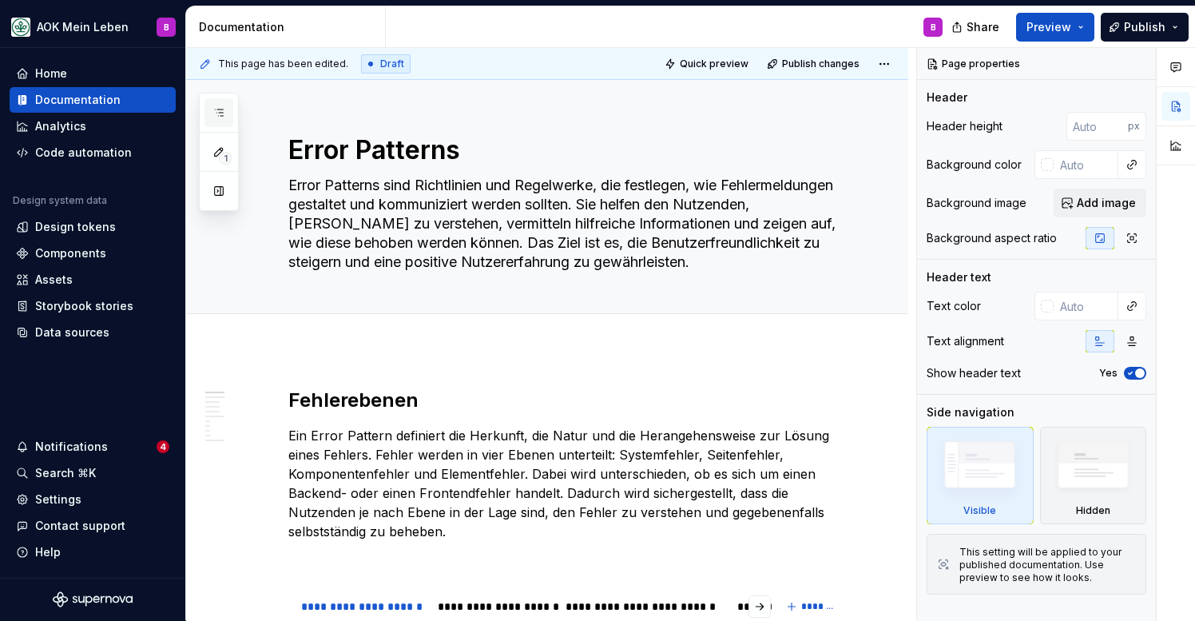
type textarea "Error Patterns"
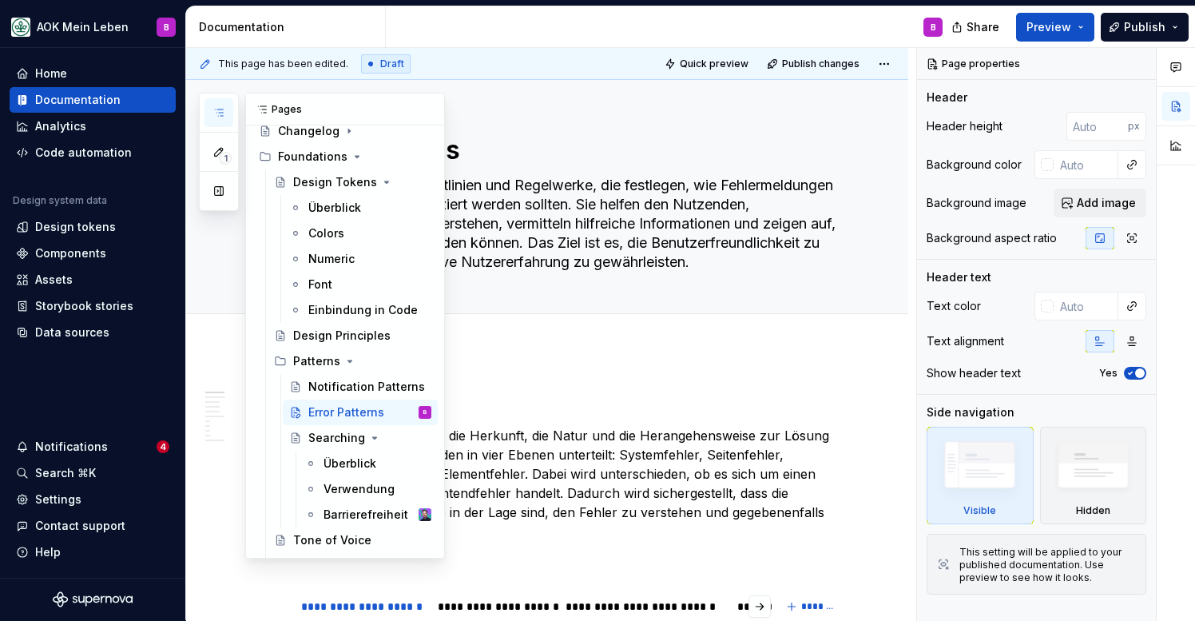
click at [225, 117] on button "button" at bounding box center [219, 112] width 29 height 29
click at [316, 440] on div "Searching" at bounding box center [336, 438] width 57 height 16
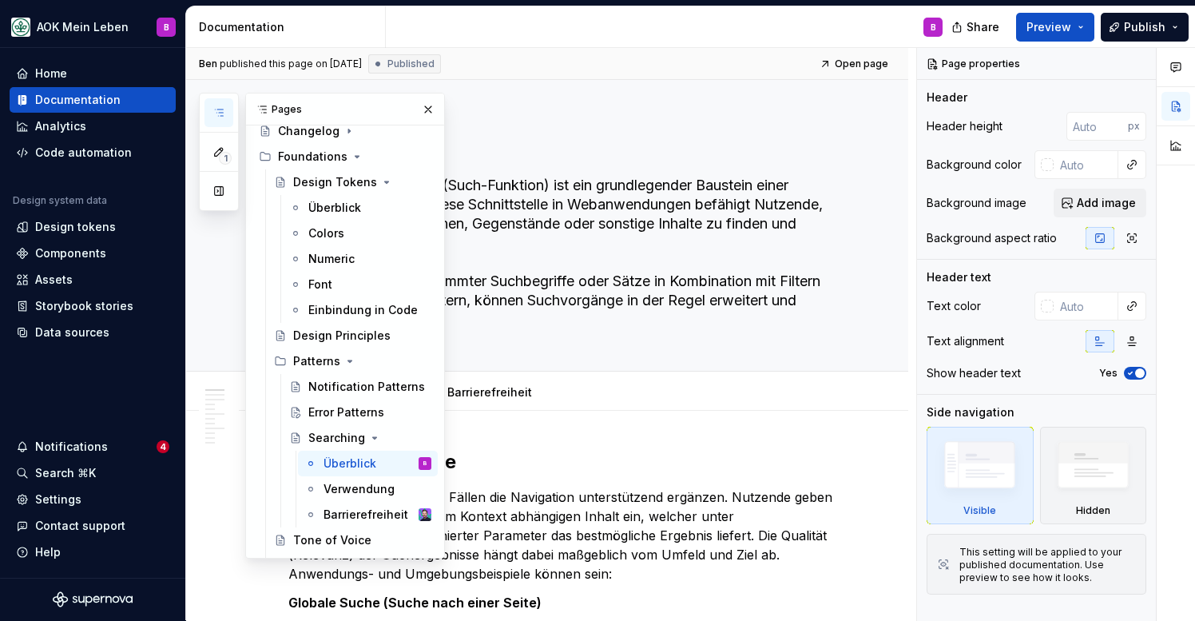
click at [221, 112] on icon "button" at bounding box center [219, 112] width 13 height 13
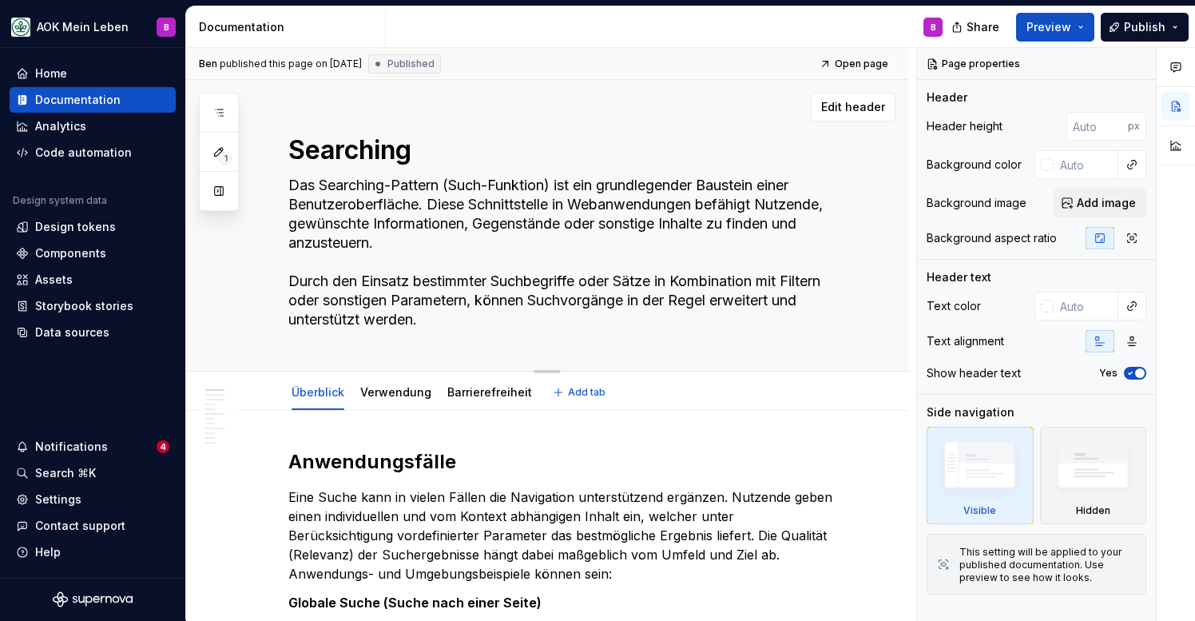
click at [455, 154] on textarea "Searching" at bounding box center [563, 150] width 556 height 38
type textarea "*"
type textarea "Searchin"
type textarea "*"
type textarea "Searchi"
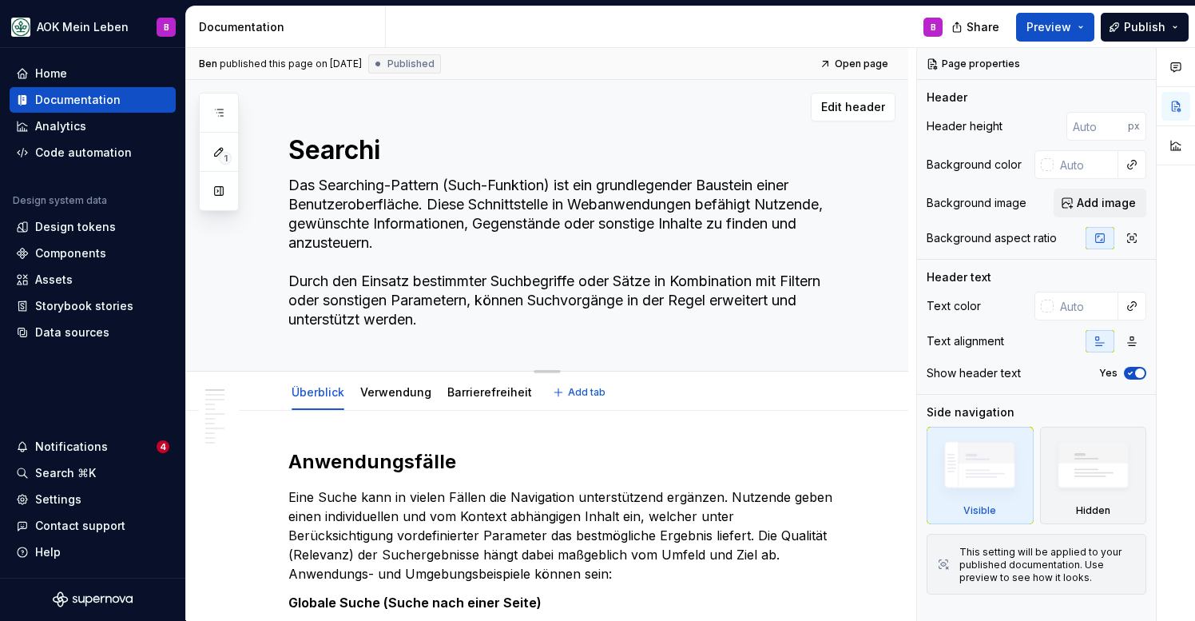
type textarea "*"
type textarea "Search"
type textarea "*"
type textarea "Search"
type textarea "*"
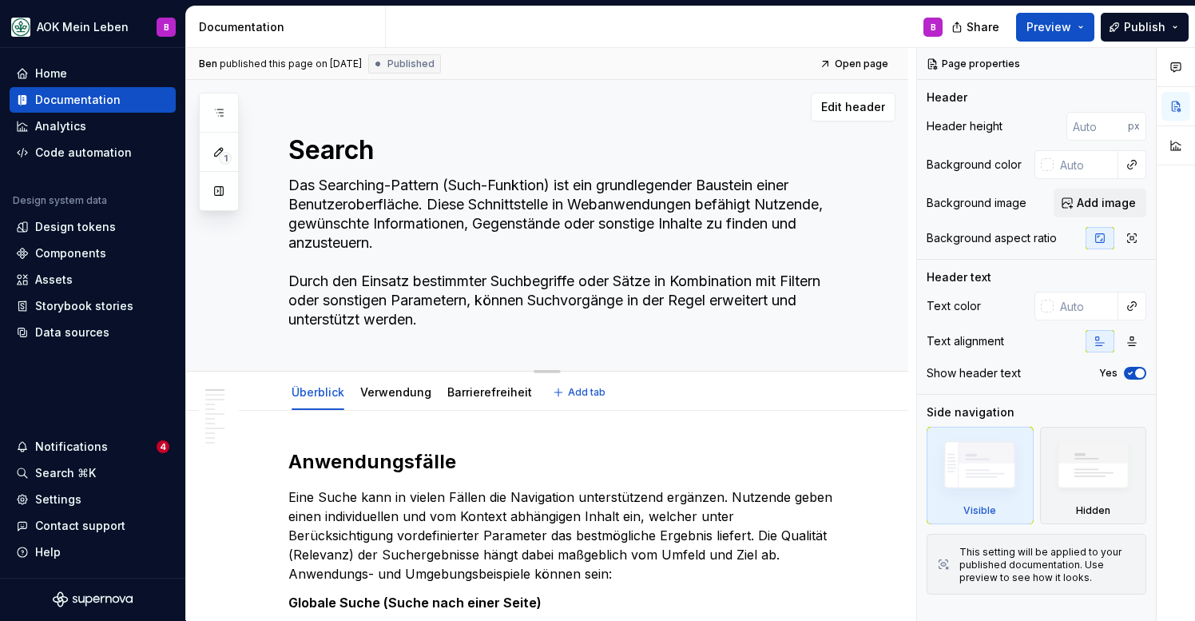
type textarea "Search P"
type textarea "*"
type textarea "Search Pa"
type textarea "*"
type textarea "Search Pat"
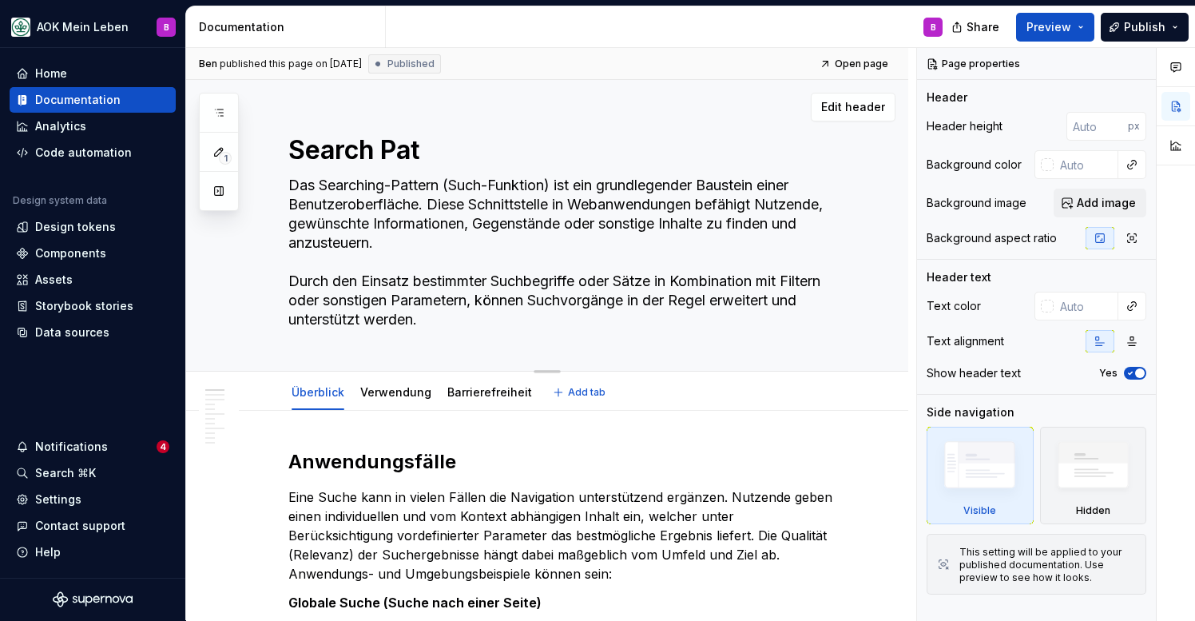
type textarea "*"
type textarea "Search Patt"
type textarea "*"
type textarea "Search Patte"
type textarea "*"
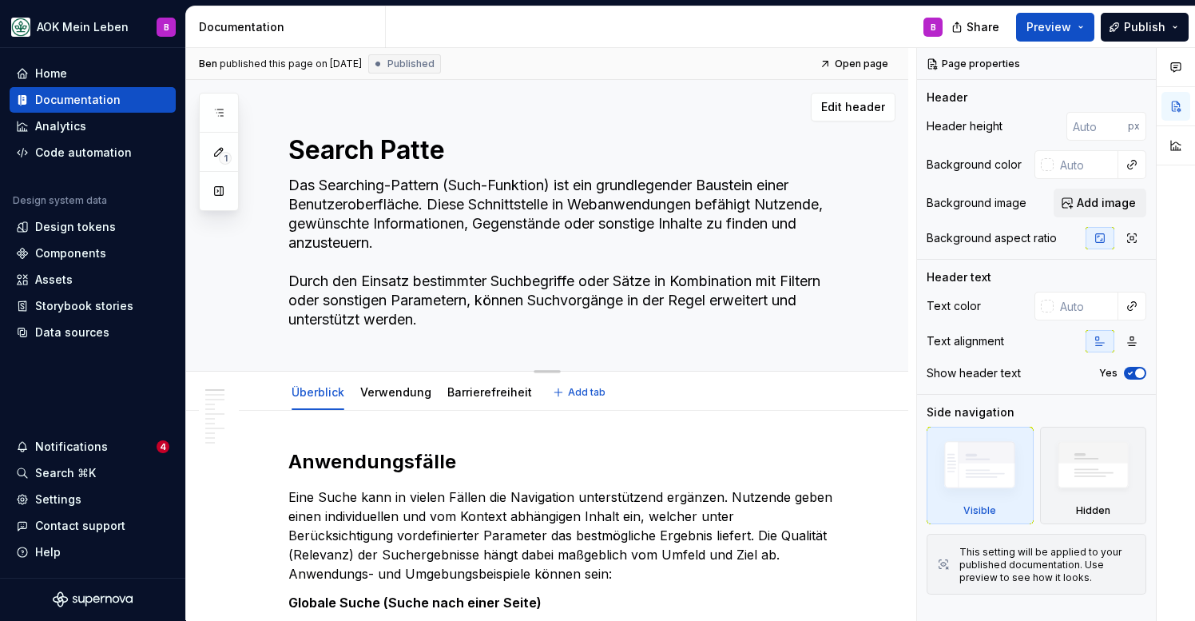
type textarea "Search Patter"
type textarea "*"
type textarea "Search Pattern"
type textarea "*"
type textarea "Search Patterns"
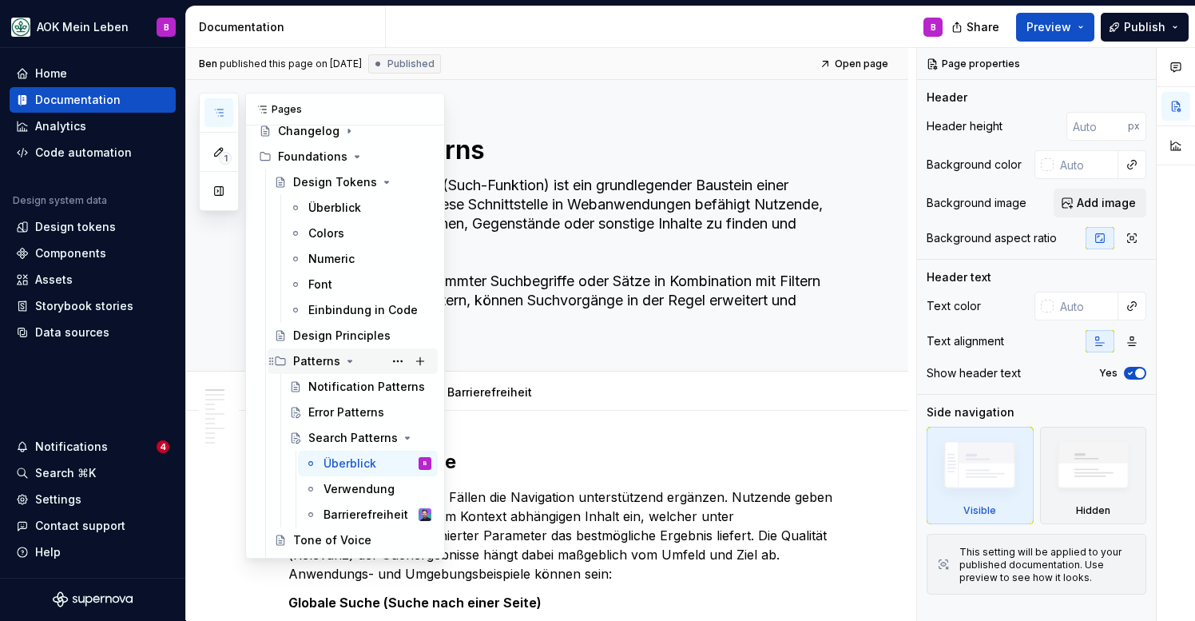
type textarea "*"
type textarea "Search Patterns"
click at [315, 364] on div "Patterns" at bounding box center [316, 361] width 47 height 16
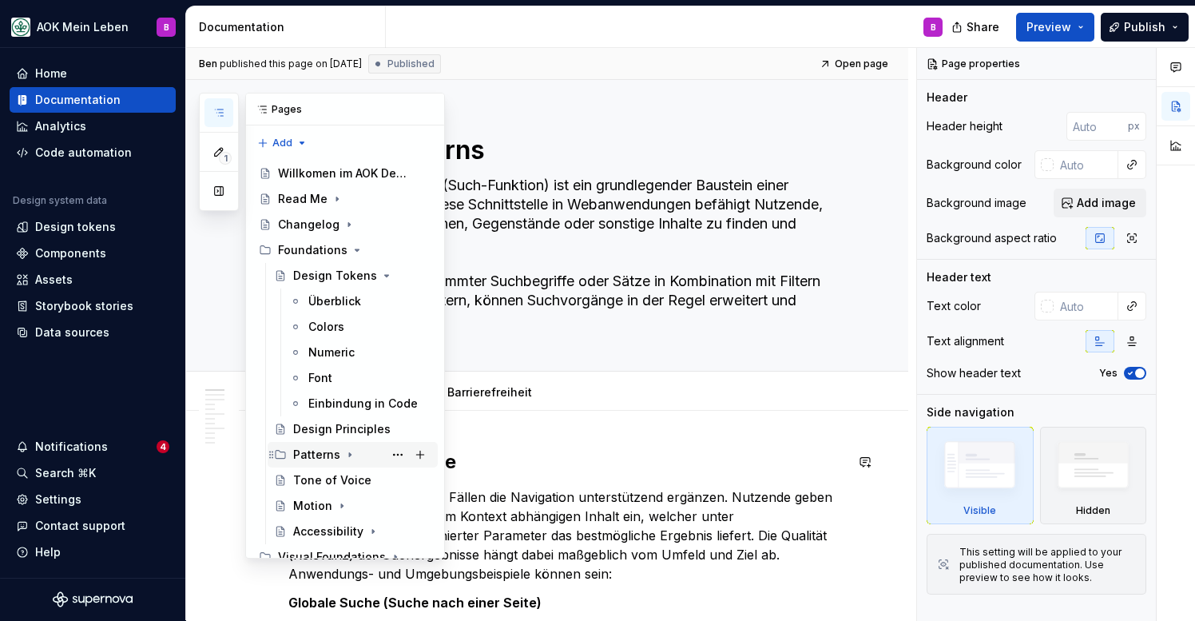
click at [305, 453] on div "Patterns" at bounding box center [316, 455] width 47 height 16
click at [328, 479] on div "Notification Patterns" at bounding box center [345, 480] width 75 height 16
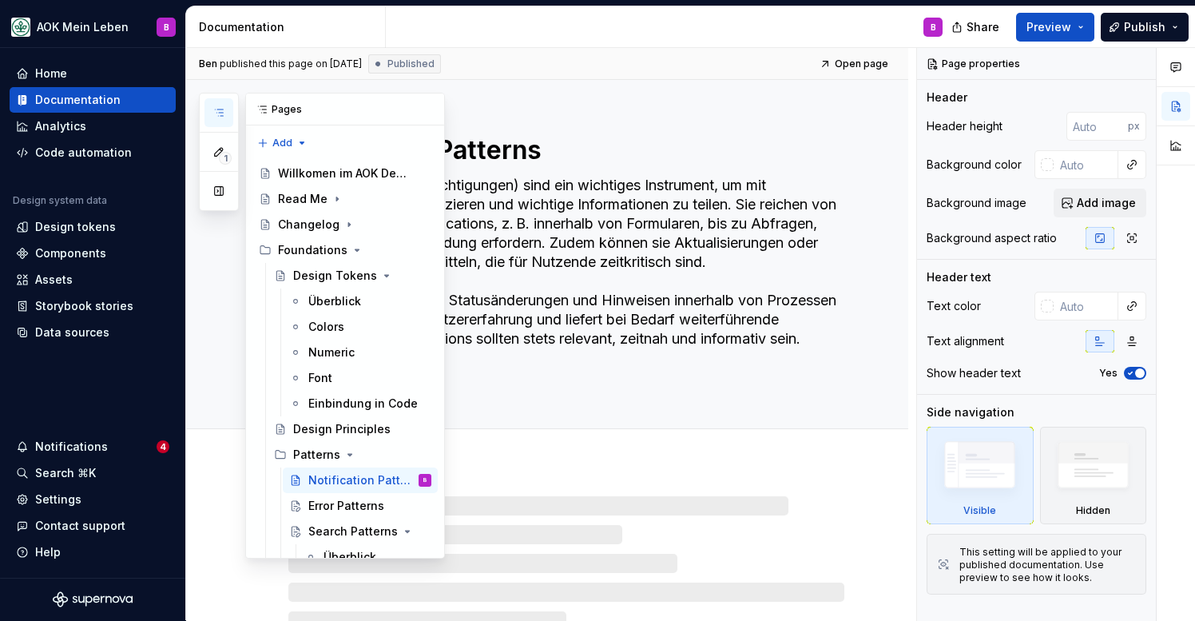
click at [223, 110] on icon "button" at bounding box center [219, 112] width 13 height 13
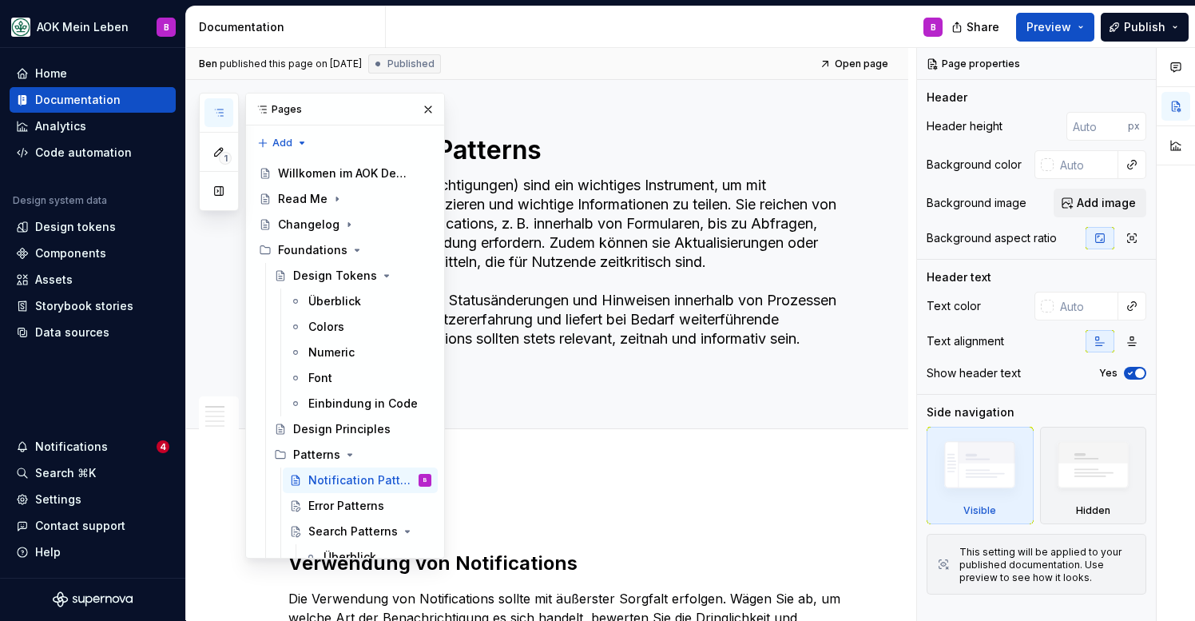
click at [223, 110] on icon "button" at bounding box center [219, 112] width 13 height 13
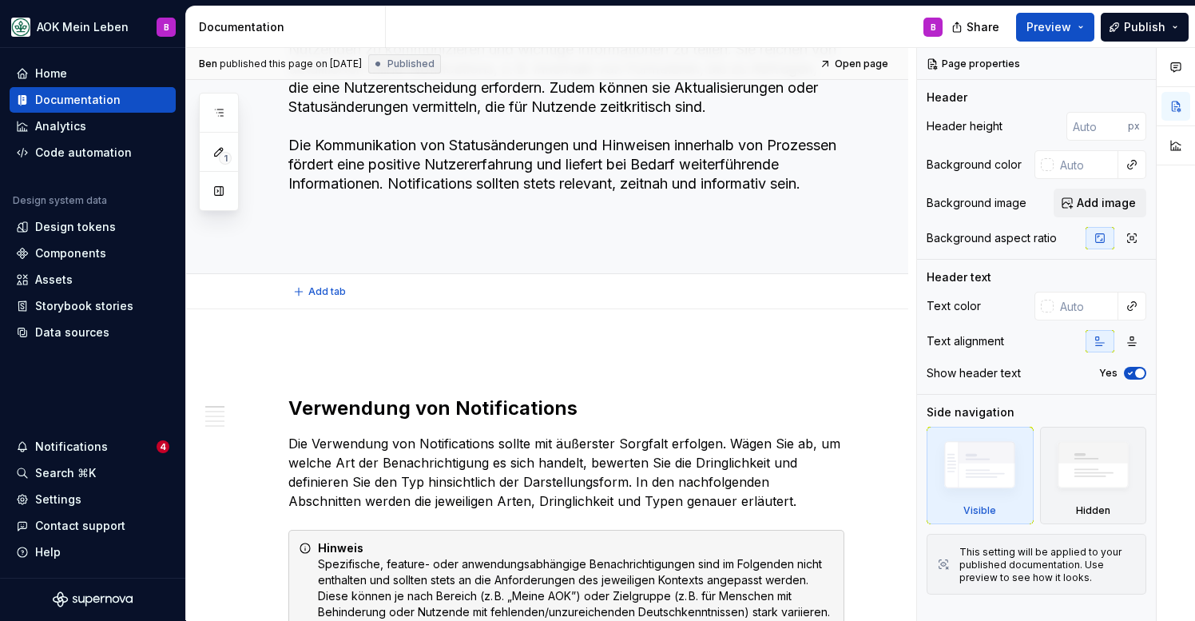
scroll to position [151, 0]
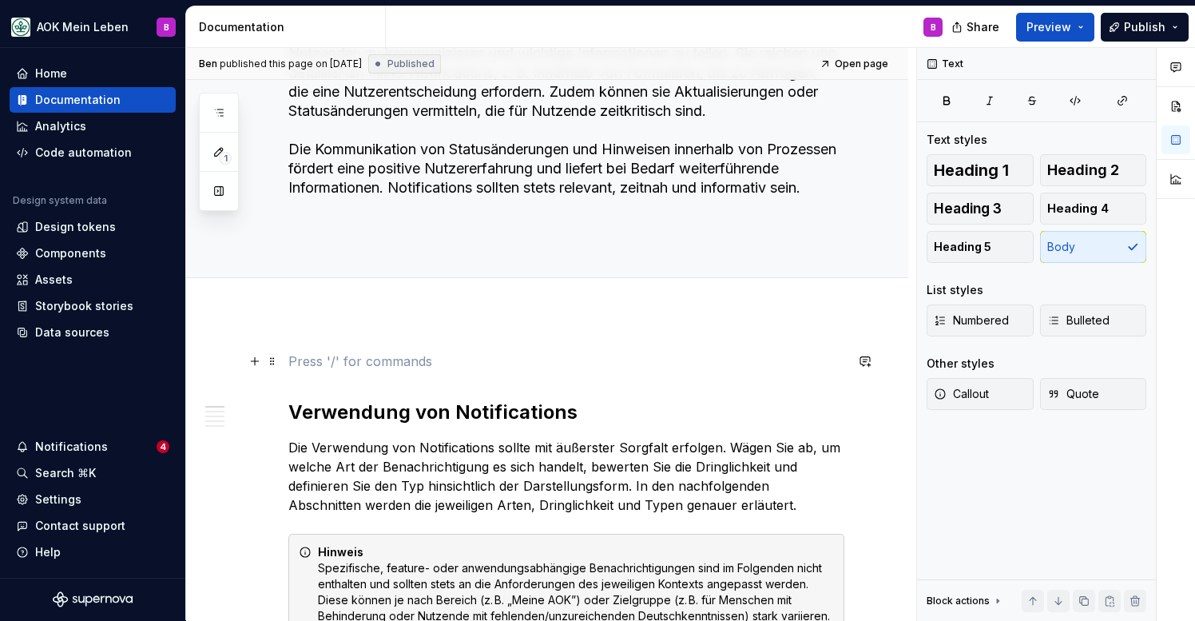
click at [347, 366] on p at bounding box center [566, 361] width 556 height 19
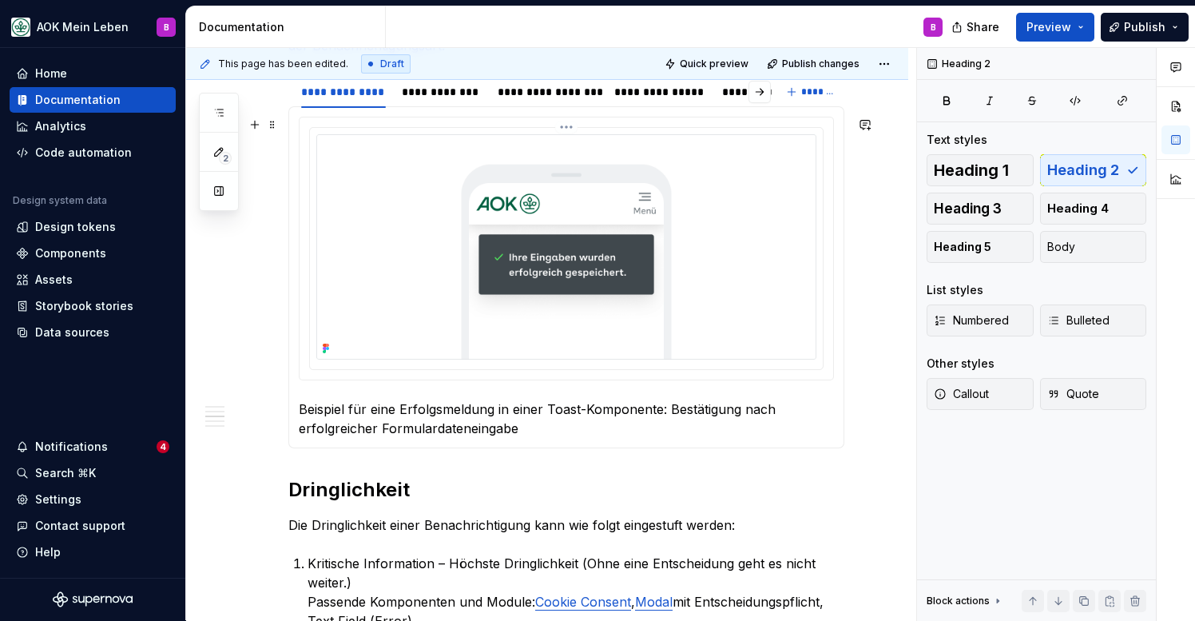
scroll to position [848, 0]
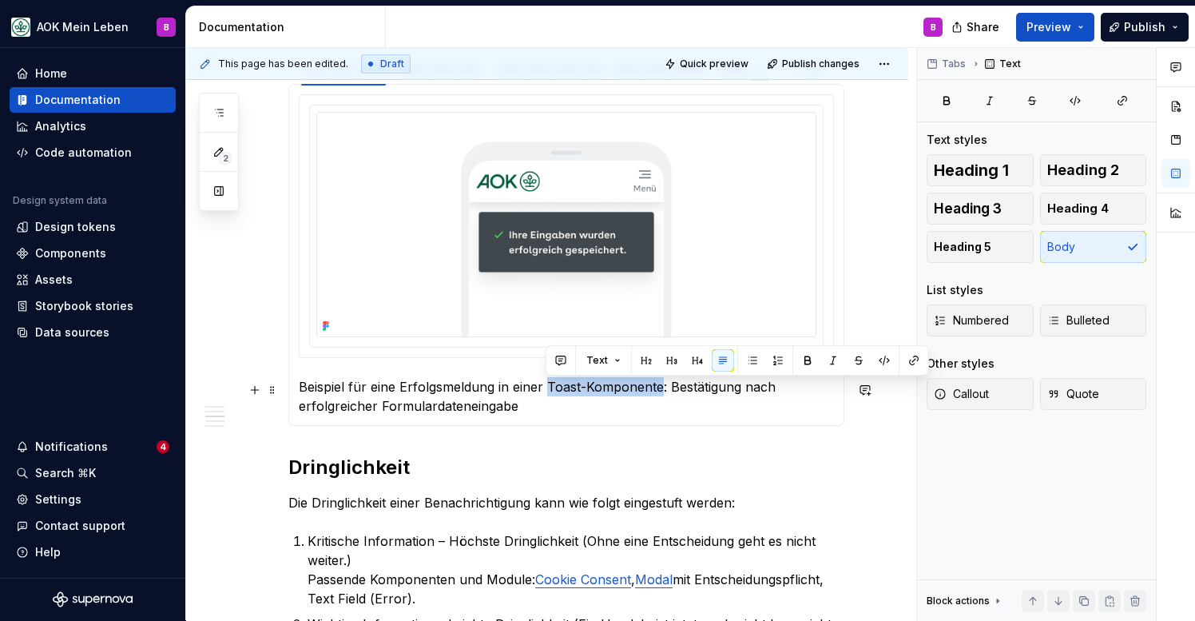
drag, startPoint x: 547, startPoint y: 389, endPoint x: 662, endPoint y: 387, distance: 114.3
click at [662, 387] on p "Beispiel für eine Erfolgsmeldung in einer Toast-Komponente: Bestätigung nach er…" at bounding box center [566, 396] width 535 height 38
click at [912, 360] on button "button" at bounding box center [914, 360] width 22 height 22
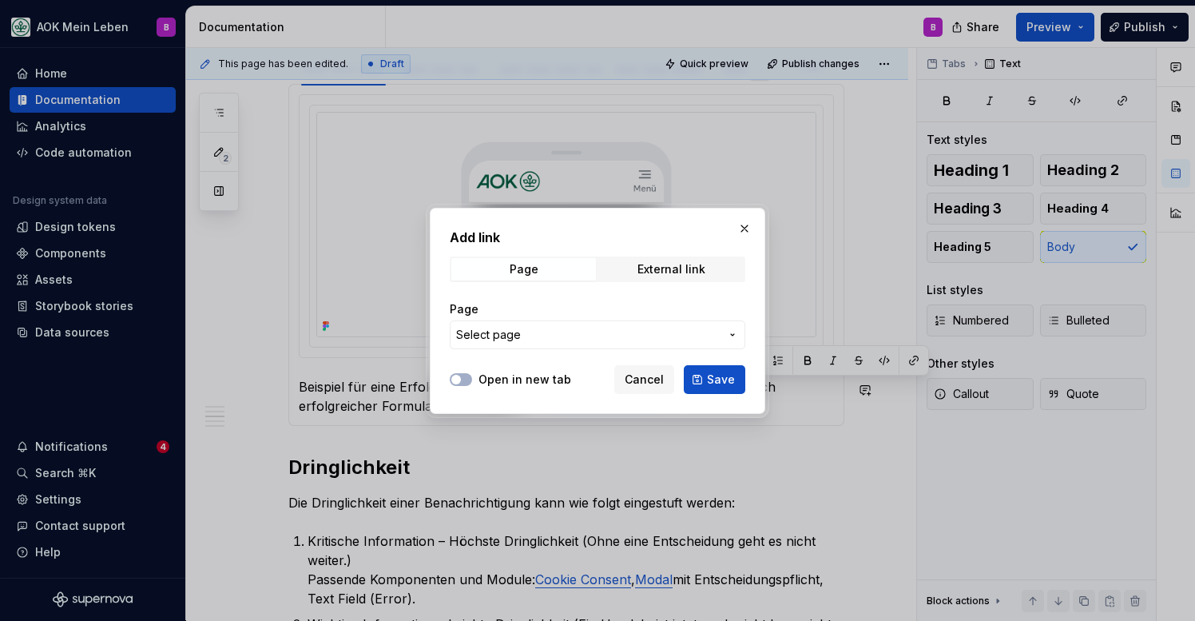
type textarea "*"
click at [526, 342] on span "Select page" at bounding box center [588, 335] width 264 height 16
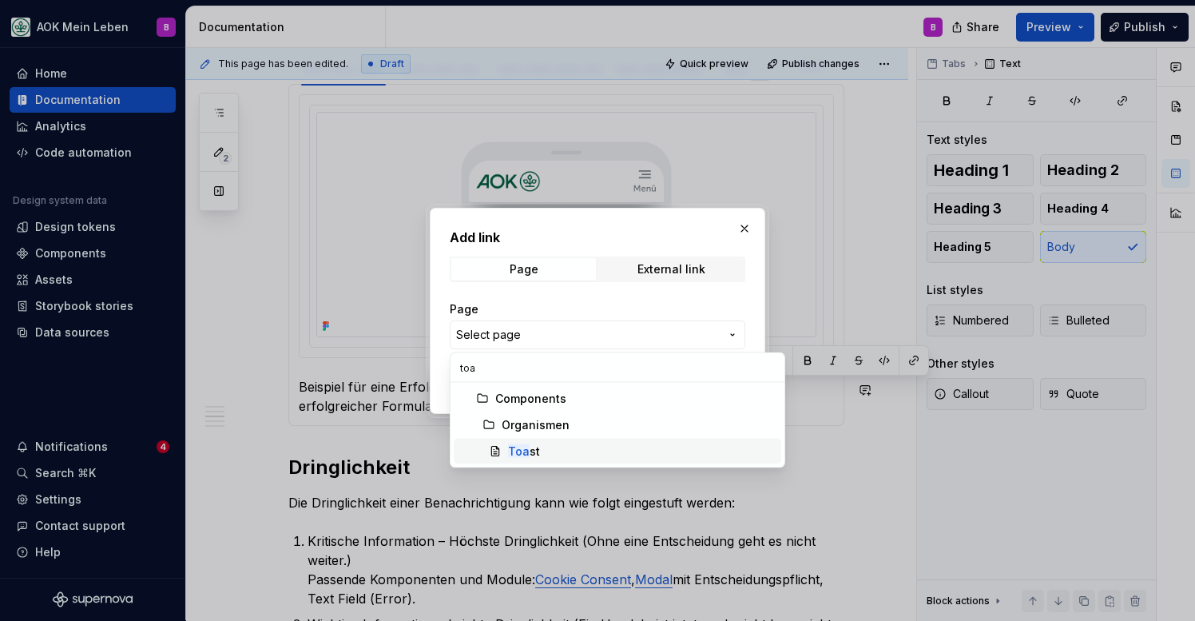
type input "toa"
click at [533, 447] on div "Toa st" at bounding box center [524, 451] width 32 height 16
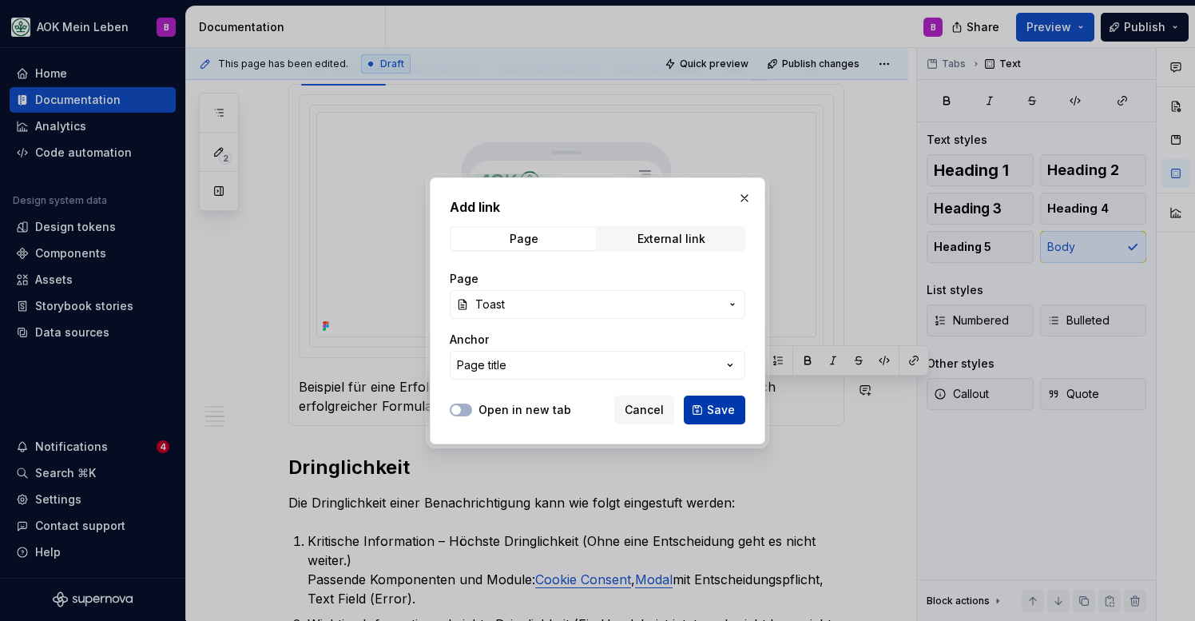
click at [701, 411] on button "Save" at bounding box center [715, 409] width 62 height 29
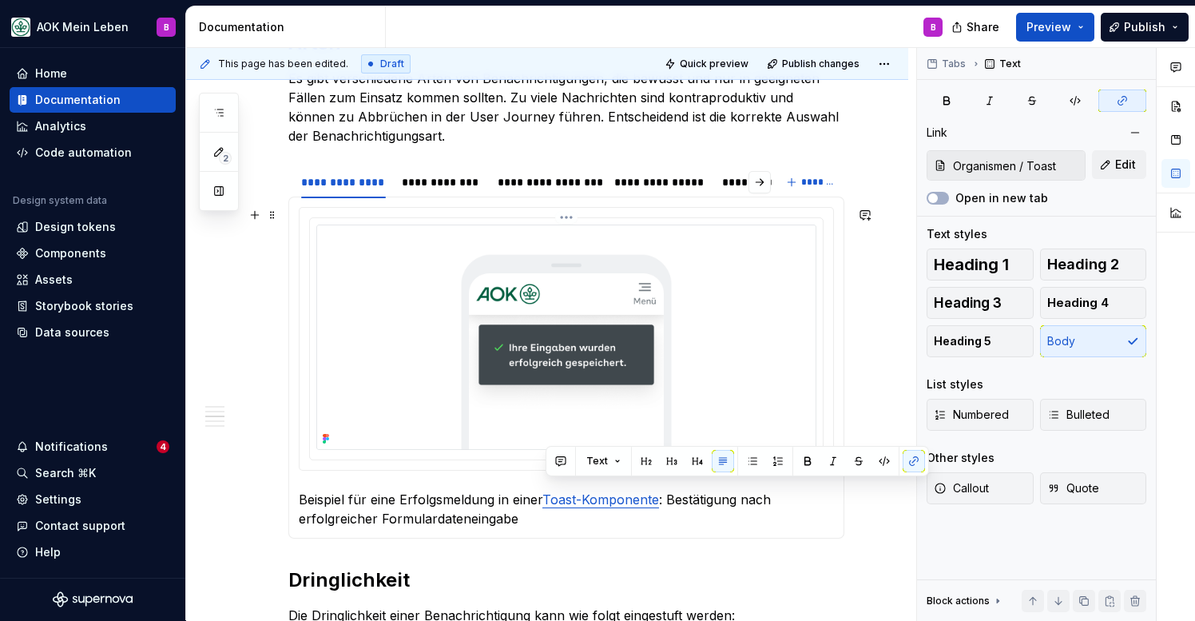
scroll to position [733, 0]
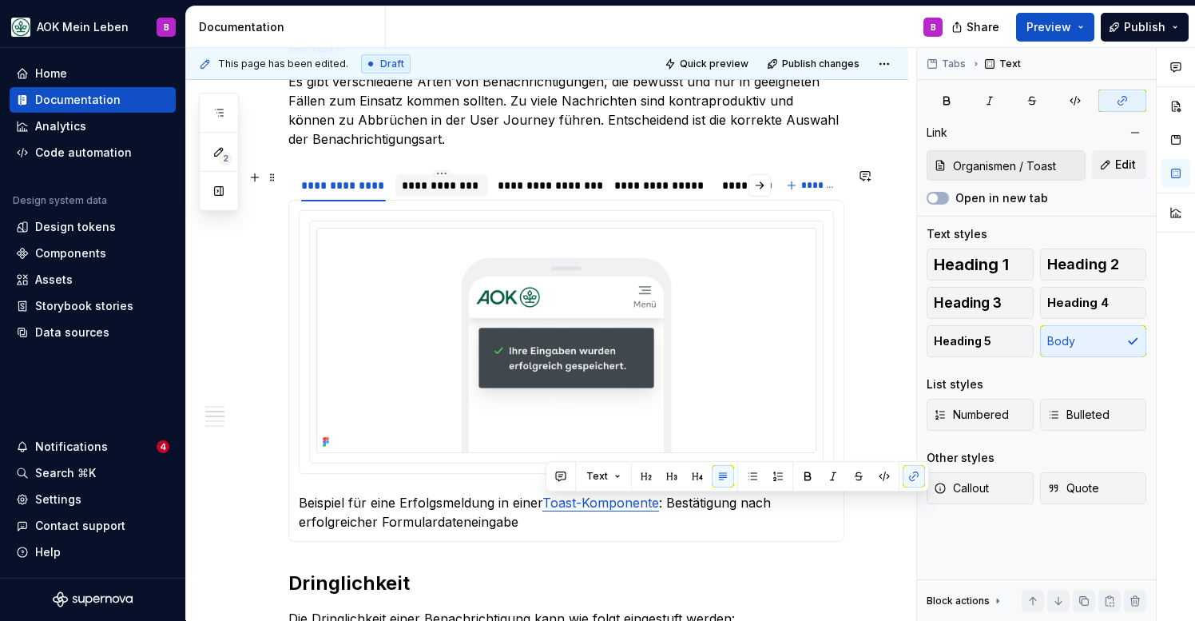
click at [427, 190] on div "**********" at bounding box center [442, 185] width 80 height 16
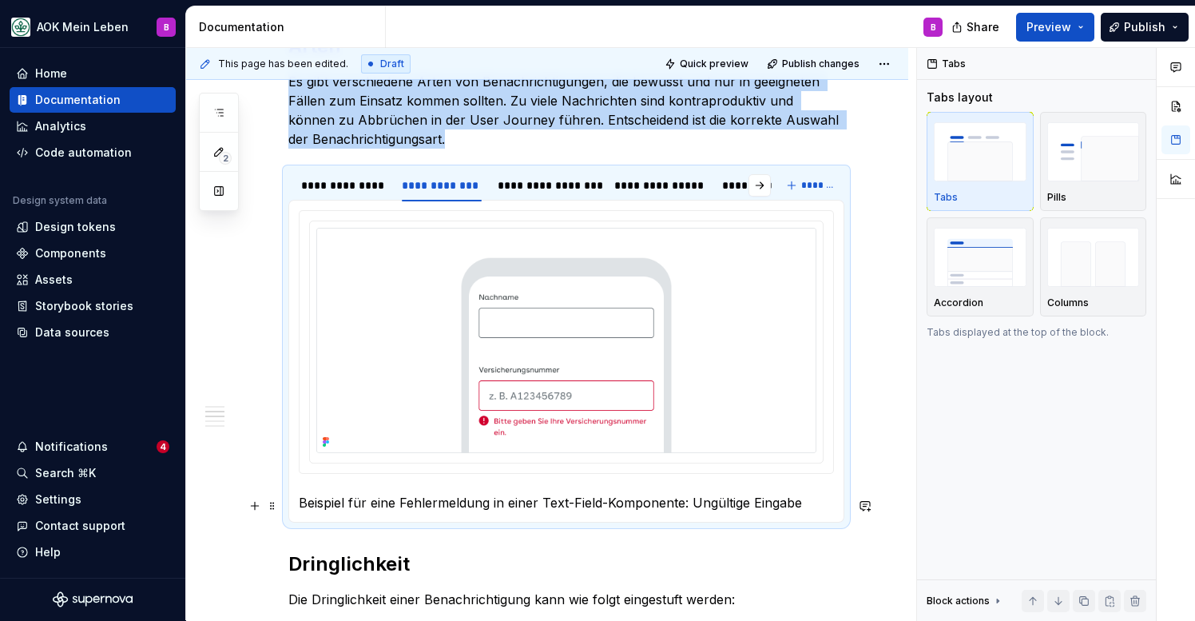
click at [571, 507] on p "Beispiel für eine Fehlermeldung in einer Text-Field-Komponente: Ungültige Einga…" at bounding box center [566, 502] width 535 height 19
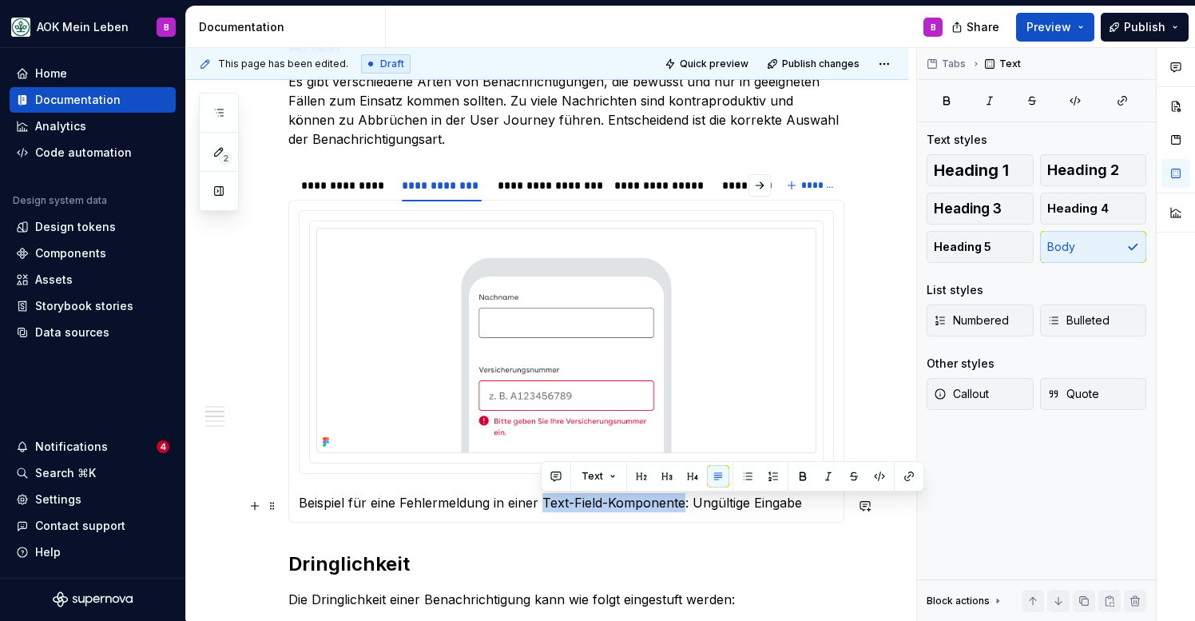
drag, startPoint x: 542, startPoint y: 507, endPoint x: 683, endPoint y: 506, distance: 141.4
click at [683, 506] on p "Beispiel für eine Fehlermeldung in einer Text-Field-Komponente: Ungültige Einga…" at bounding box center [566, 502] width 535 height 19
click at [902, 475] on button "button" at bounding box center [909, 476] width 22 height 22
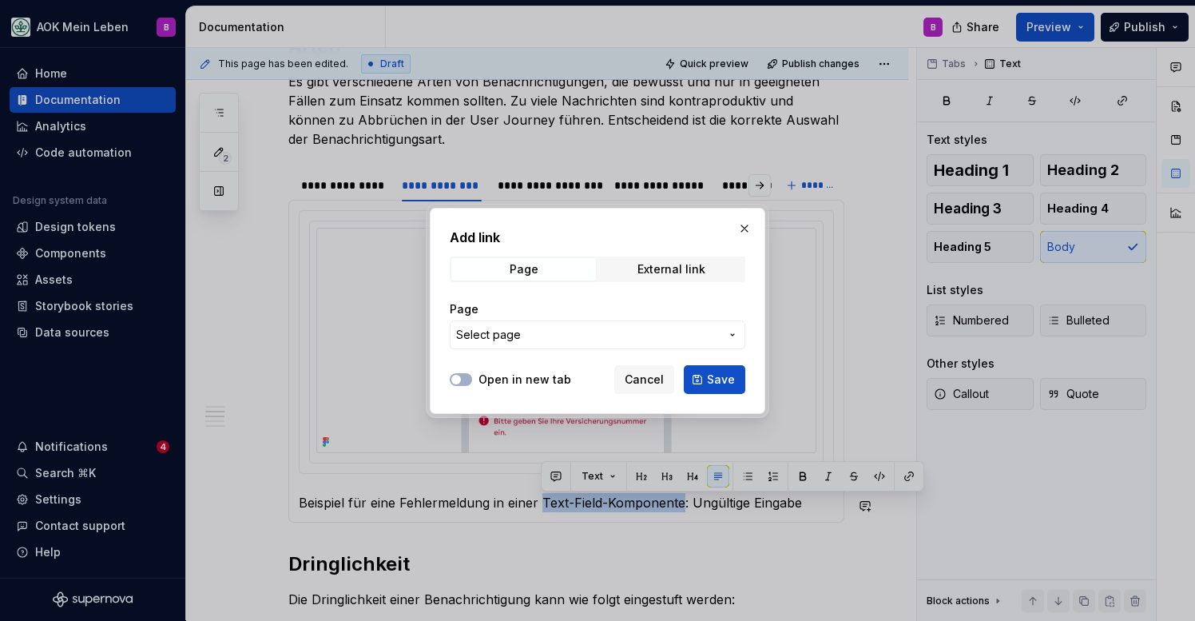
click at [584, 332] on span "Select page" at bounding box center [588, 335] width 264 height 16
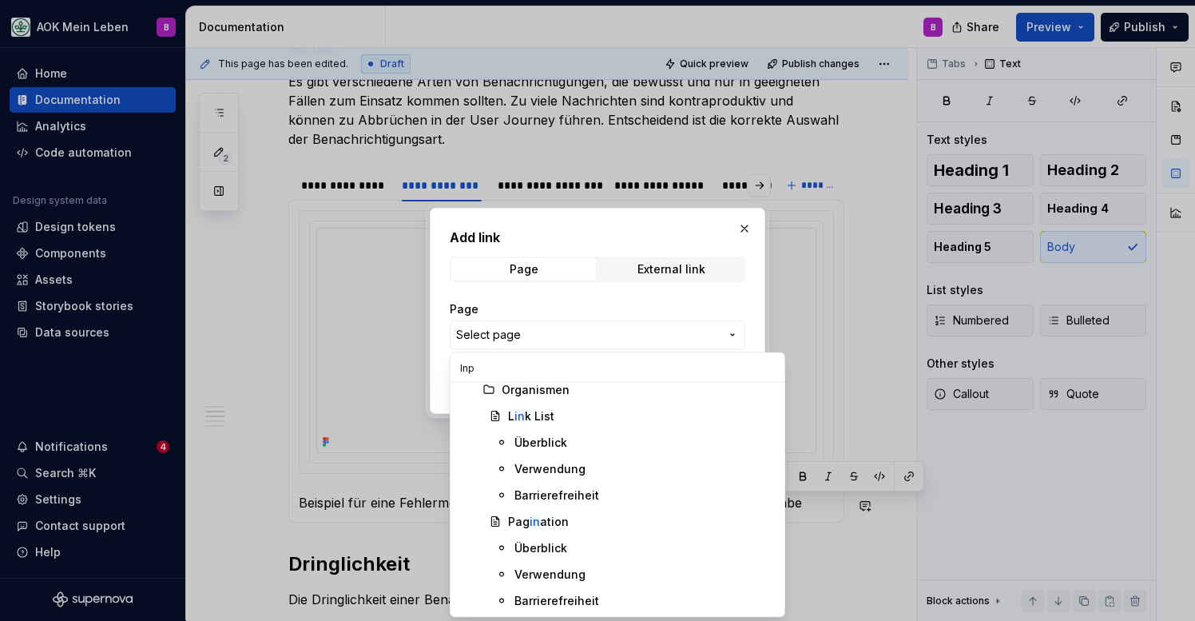
scroll to position [0, 0]
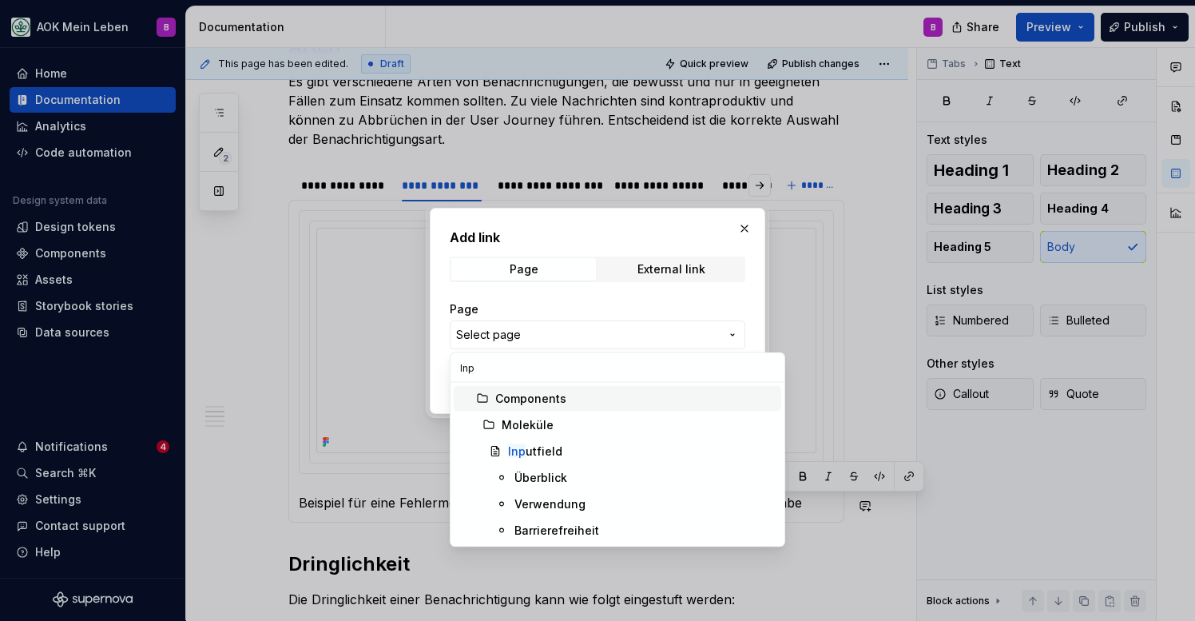
type input "Inpu"
click at [404, 472] on div at bounding box center [597, 310] width 1195 height 621
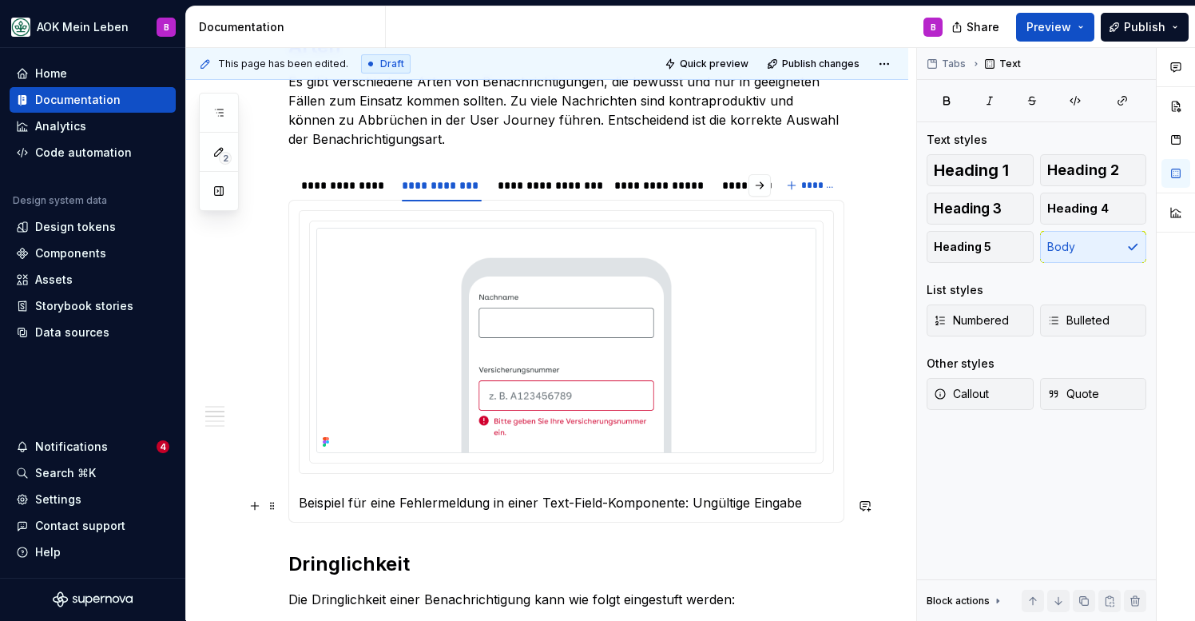
click at [575, 505] on p "Beispiel für eine Fehlermeldung in einer Text-Field-Komponente: Ungültige Einga…" at bounding box center [566, 502] width 535 height 19
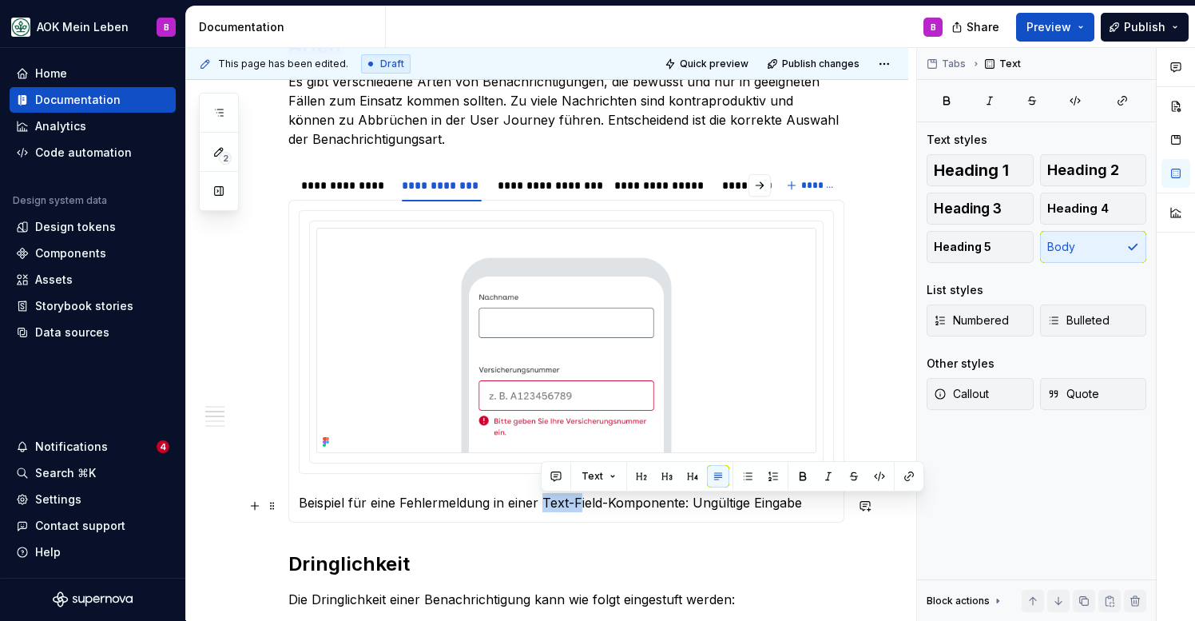
drag, startPoint x: 579, startPoint y: 507, endPoint x: 541, endPoint y: 503, distance: 38.6
click at [541, 503] on p "Beispiel für eine Fehlermeldung in einer Text-Field-Komponente: Ungültige Einga…" at bounding box center [566, 502] width 535 height 19
drag, startPoint x: 542, startPoint y: 508, endPoint x: 680, endPoint y: 507, distance: 137.4
click at [680, 507] on p "Beispiel für eine Fehlermeldung in einer Inputfield-Komponente: Ungültige Einga…" at bounding box center [566, 502] width 535 height 19
click at [903, 478] on button "button" at bounding box center [909, 476] width 22 height 22
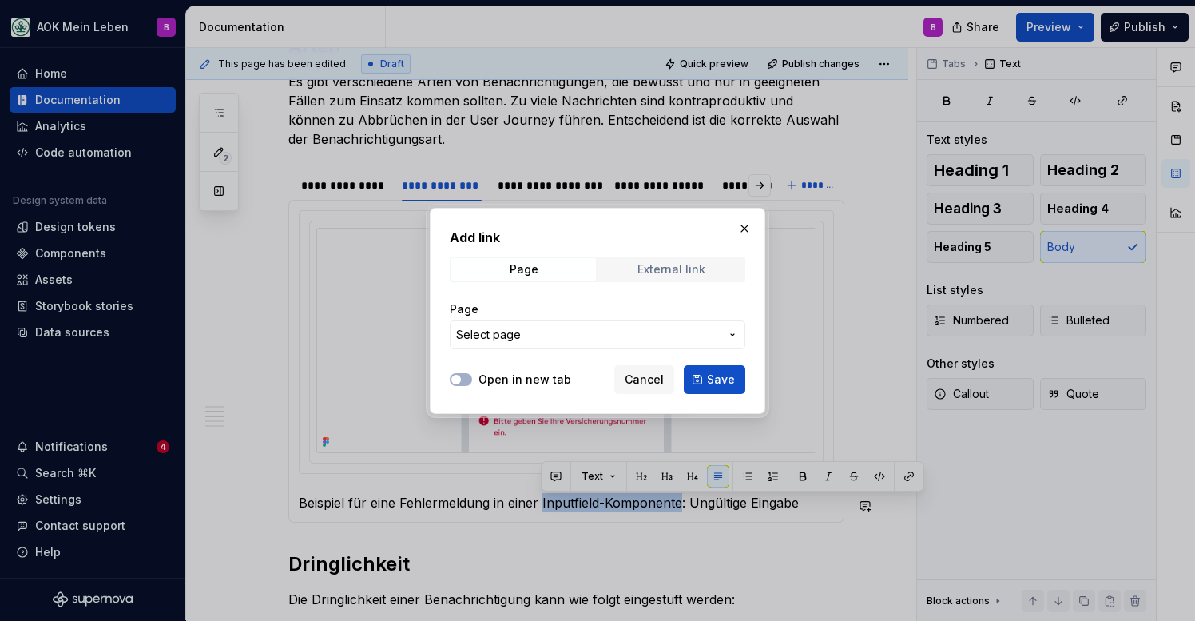
click at [630, 264] on span "External link" at bounding box center [671, 269] width 145 height 22
click at [522, 268] on div "Page" at bounding box center [524, 269] width 29 height 13
click at [536, 342] on span "Select page" at bounding box center [588, 335] width 264 height 16
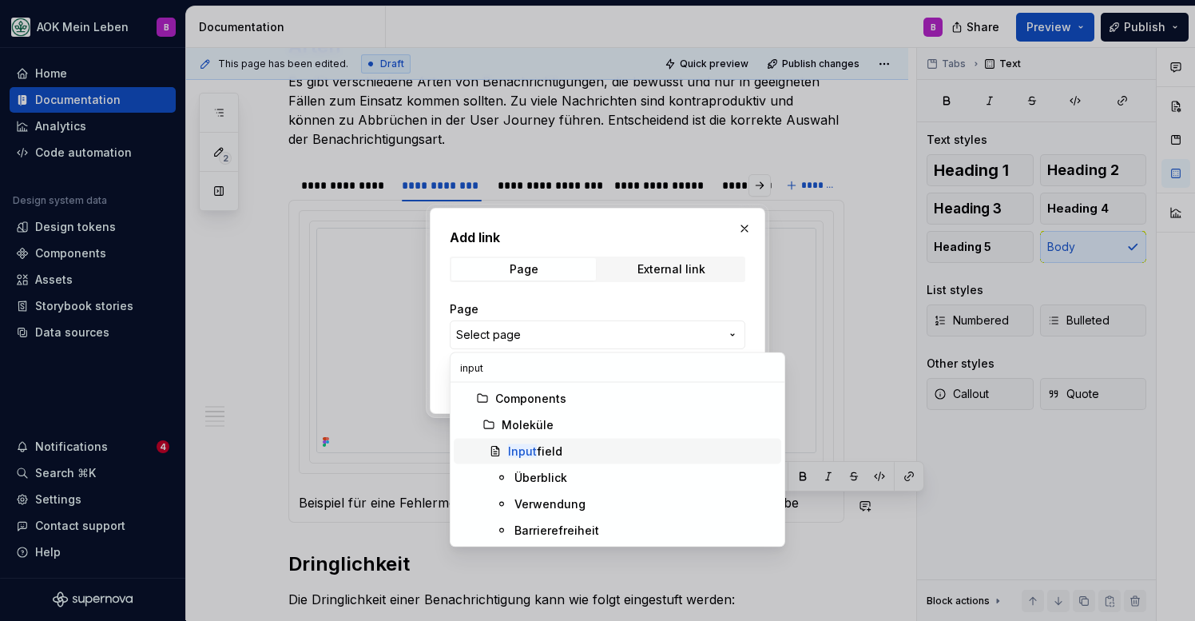
type input "input"
click at [511, 445] on mark "Input" at bounding box center [522, 451] width 29 height 14
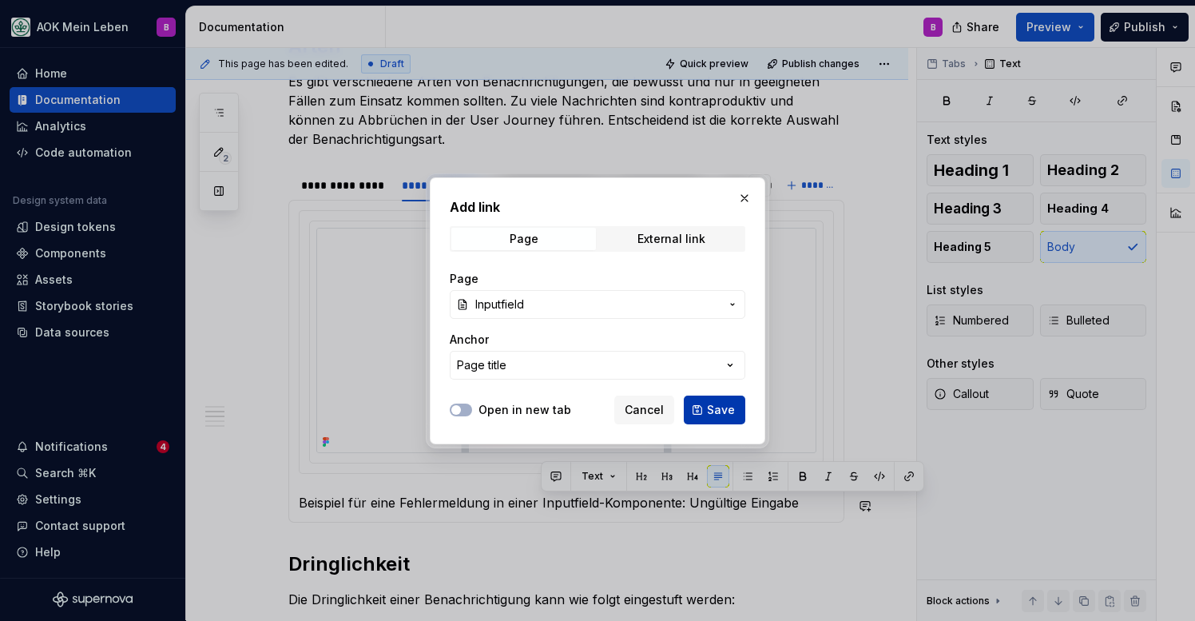
click at [729, 416] on span "Save" at bounding box center [721, 410] width 28 height 16
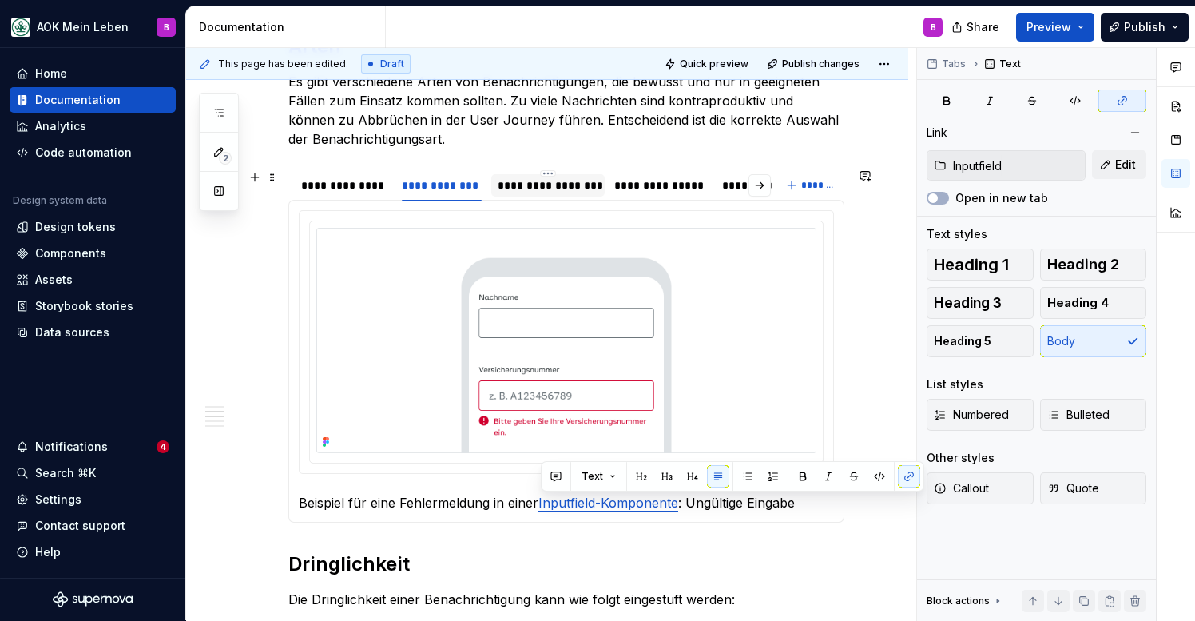
click at [523, 189] on div "**********" at bounding box center [548, 185] width 101 height 16
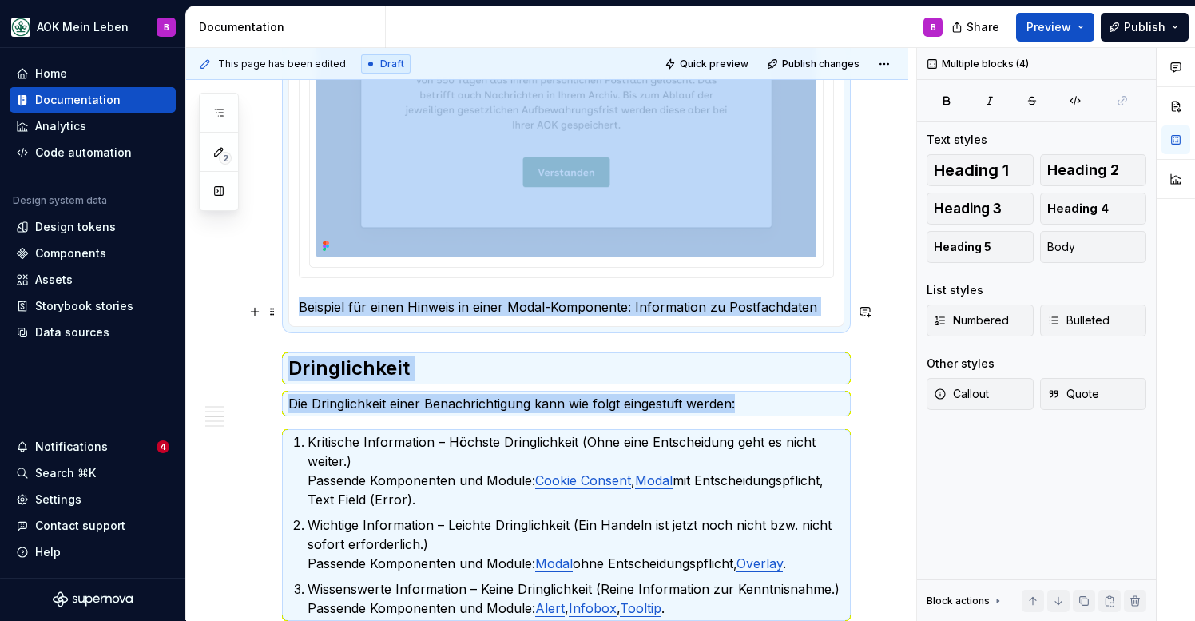
click at [506, 586] on div "**********" at bounding box center [566, 553] width 556 height 2112
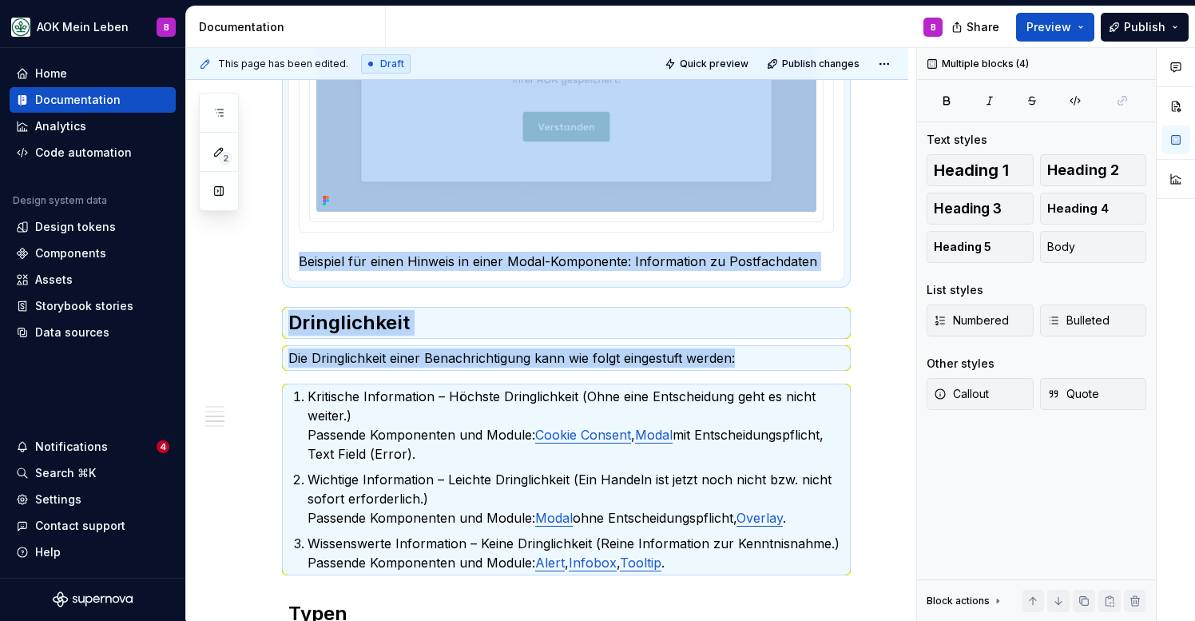
click at [515, 276] on div "Beispiel für eine Erfolgsmeldung in einer Toast-Komponente : Bestätigung nach e…" at bounding box center [566, 81] width 556 height 400
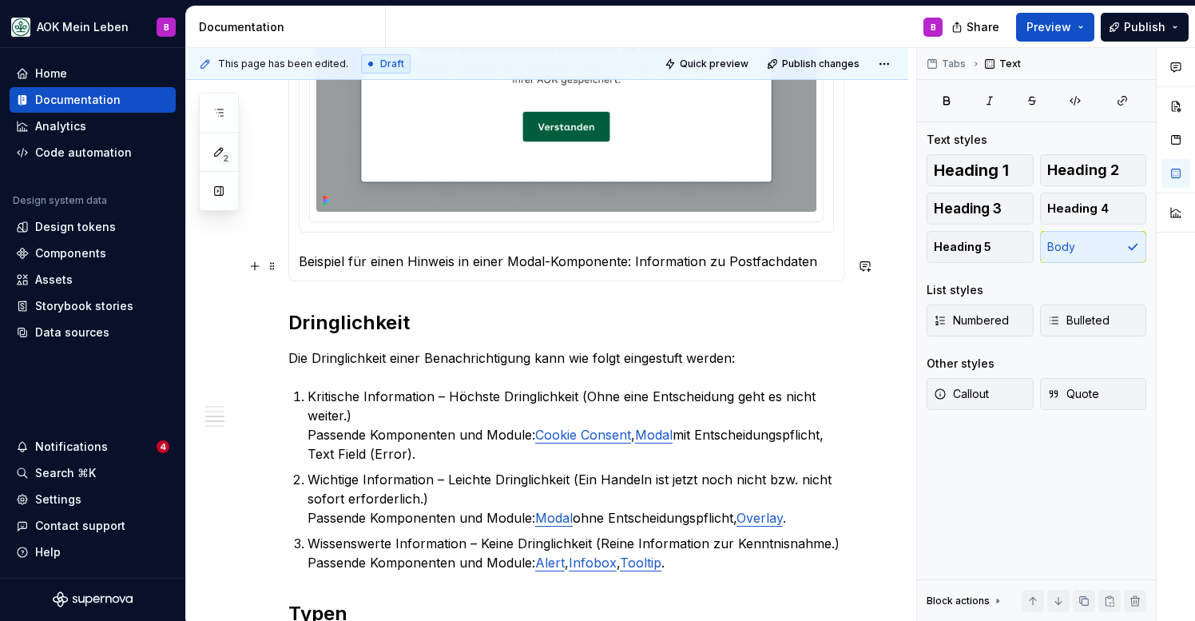
click at [507, 266] on p "Beispiel für einen Hinweis in einer Modal-Komponente: Information zu Postfachda…" at bounding box center [566, 261] width 535 height 19
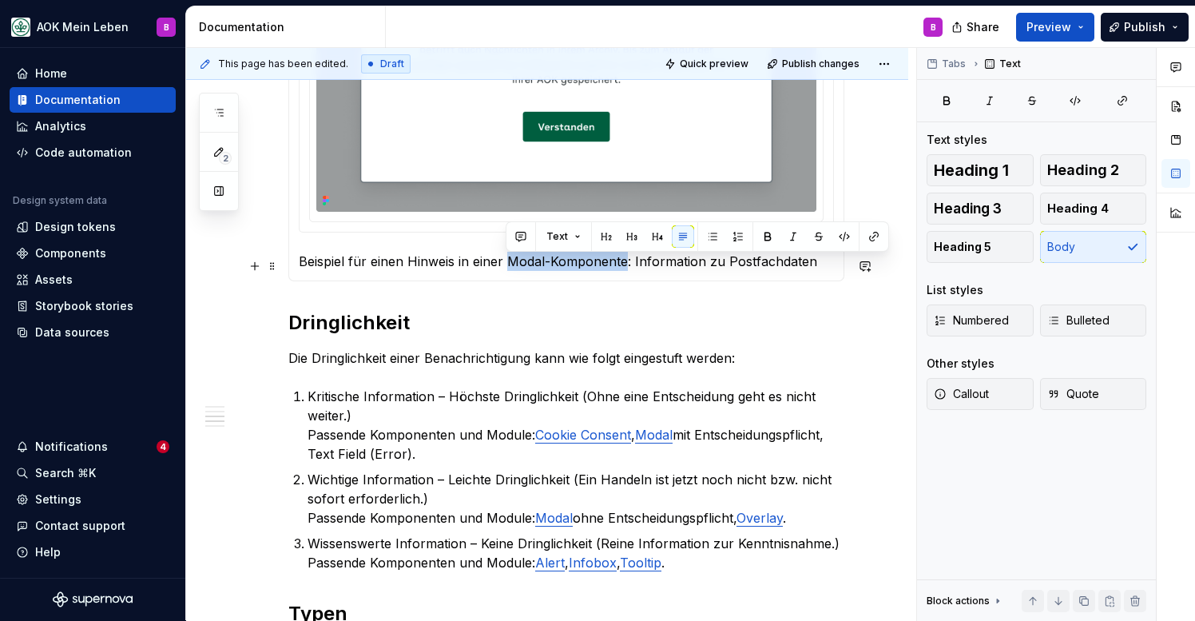
drag, startPoint x: 507, startPoint y: 266, endPoint x: 623, endPoint y: 271, distance: 115.9
click at [623, 271] on p "Beispiel für einen Hinweis in einer Modal-Komponente: Information zu Postfachda…" at bounding box center [566, 261] width 535 height 19
click at [872, 237] on button "button" at bounding box center [874, 236] width 22 height 22
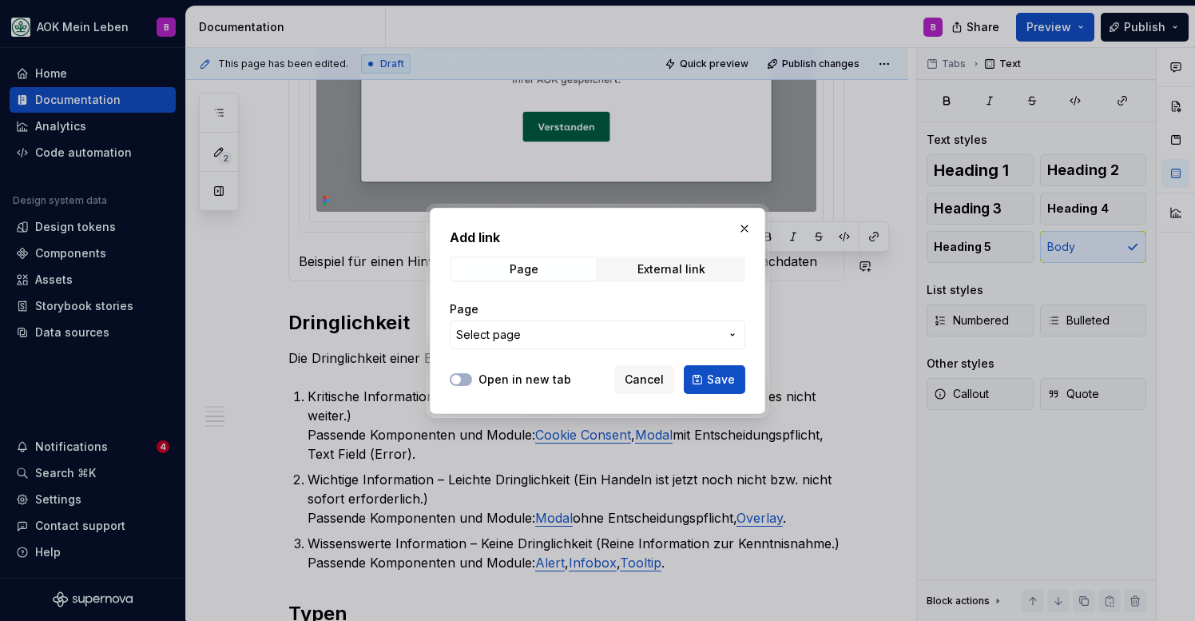
click at [567, 334] on span "Select page" at bounding box center [588, 335] width 264 height 16
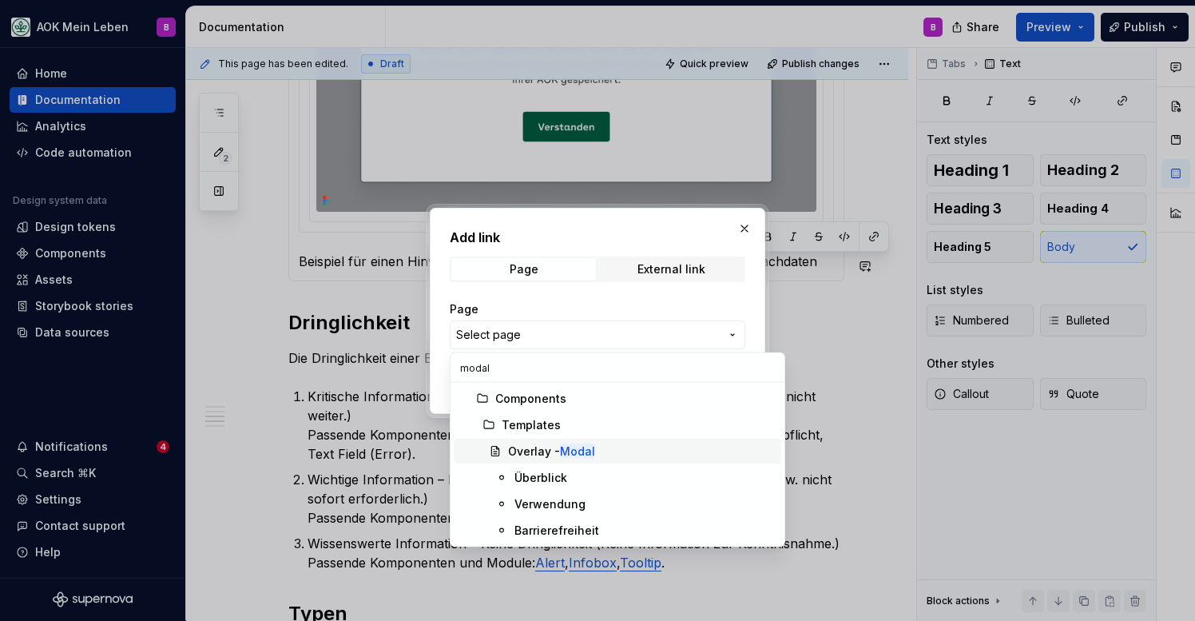
type input "modal"
click at [535, 452] on div "Overlay - Modal" at bounding box center [551, 451] width 87 height 16
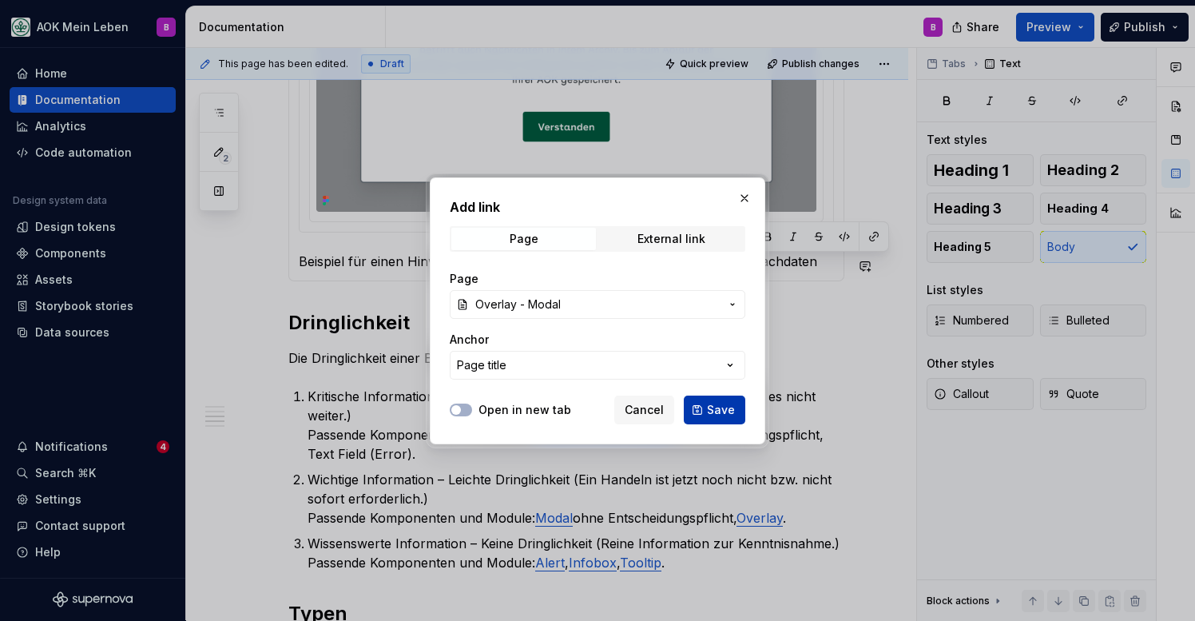
click at [699, 406] on button "Save" at bounding box center [715, 409] width 62 height 29
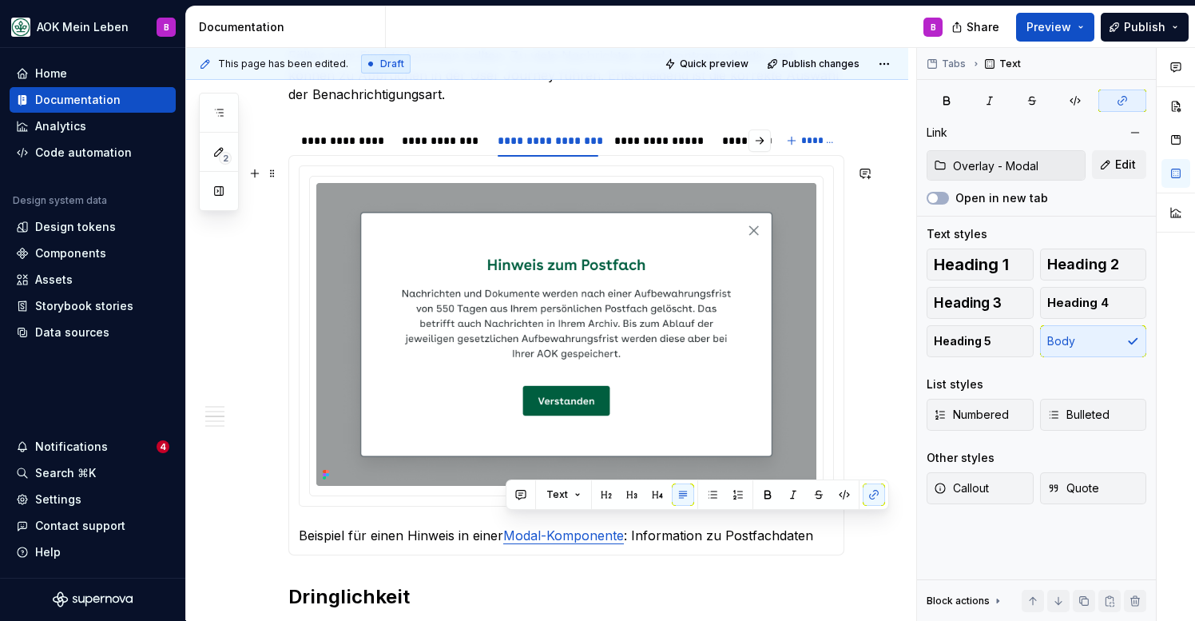
scroll to position [757, 0]
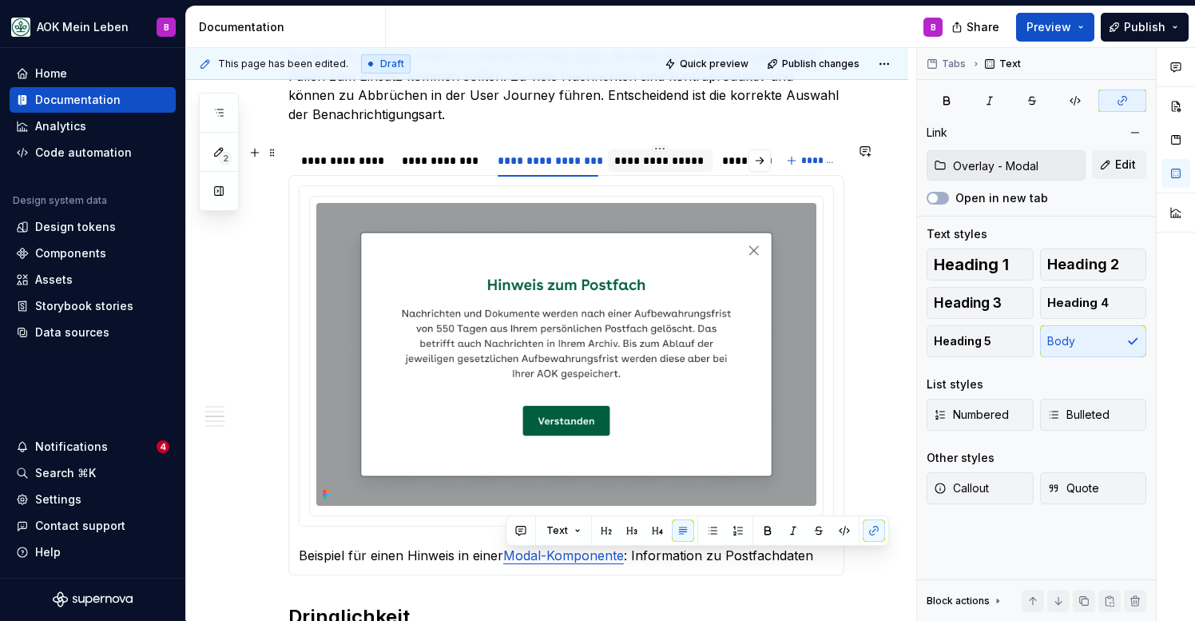
click at [660, 164] on div "**********" at bounding box center [660, 161] width 93 height 16
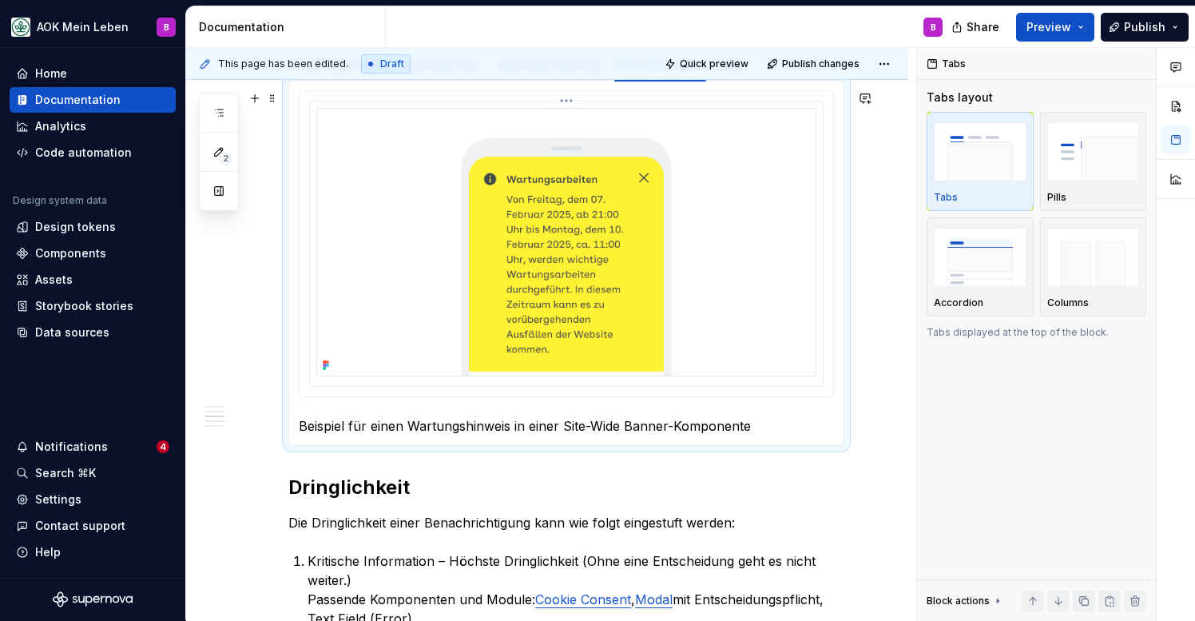
scroll to position [853, 0]
click at [430, 432] on p "Beispiel für einen Wartungshinweis in einer Site-Wide Banner-Komponente" at bounding box center [566, 424] width 535 height 19
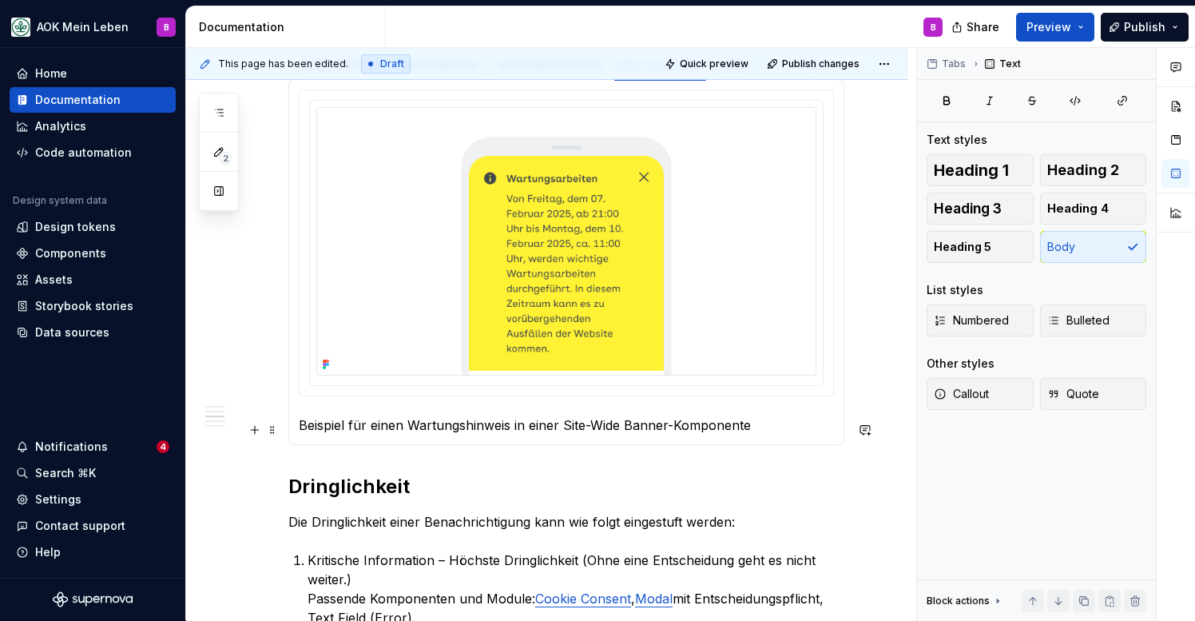
click at [564, 430] on p "Beispiel für einen Wartungshinweis in einer Site-Wide Banner-Komponente" at bounding box center [566, 424] width 535 height 19
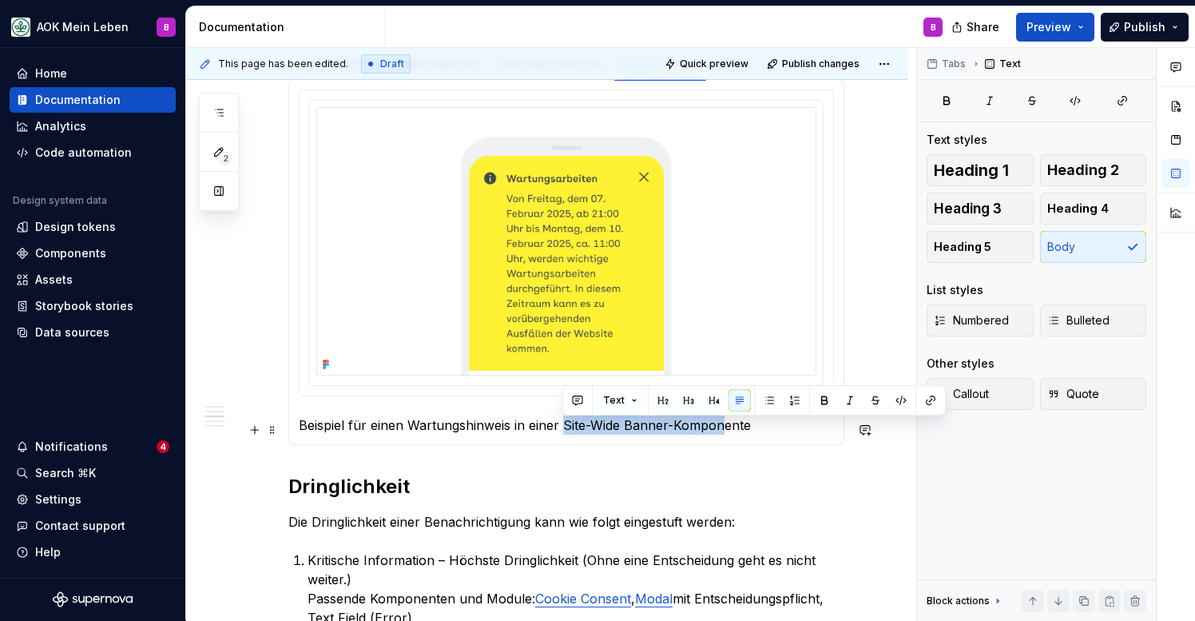
drag, startPoint x: 564, startPoint y: 430, endPoint x: 726, endPoint y: 437, distance: 162.3
click at [726, 435] on p "Beispiel für einen Wartungshinweis in einer Site-Wide Banner-Komponente" at bounding box center [566, 424] width 535 height 19
click at [747, 430] on p "Beispiel für einen Wartungshinweis in einer Site-Wide Banner-Komponente" at bounding box center [566, 424] width 535 height 19
drag, startPoint x: 747, startPoint y: 430, endPoint x: 562, endPoint y: 435, distance: 184.6
click at [562, 435] on p "Beispiel für einen Wartungshinweis in einer Site-Wide Banner-Komponente" at bounding box center [566, 424] width 535 height 19
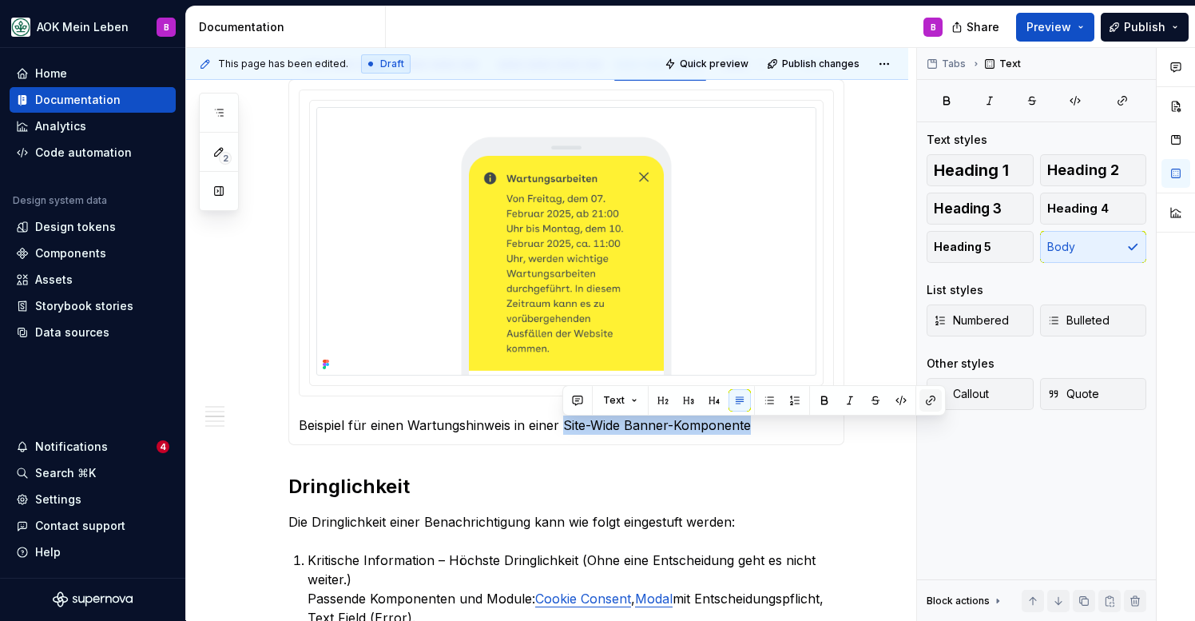
click at [931, 403] on button "button" at bounding box center [931, 400] width 22 height 22
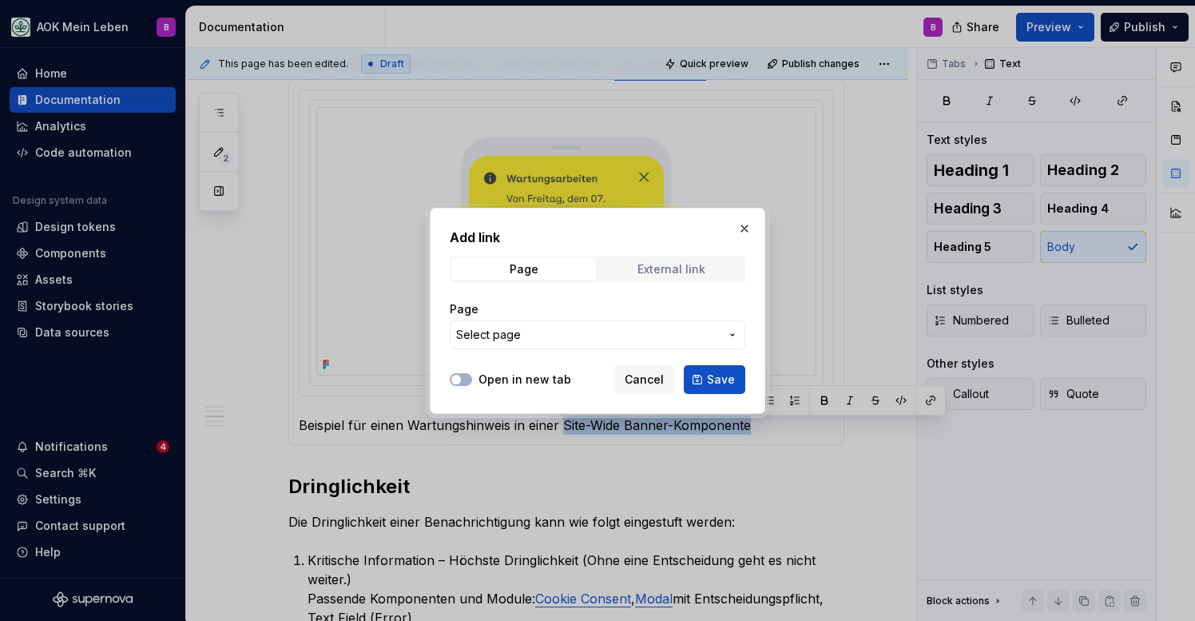
click at [677, 266] on div "External link" at bounding box center [672, 269] width 68 height 13
click at [502, 256] on div "Page External link" at bounding box center [598, 269] width 296 height 26
click at [500, 272] on span "Page" at bounding box center [523, 269] width 145 height 22
click at [534, 342] on span "Select page" at bounding box center [588, 335] width 264 height 16
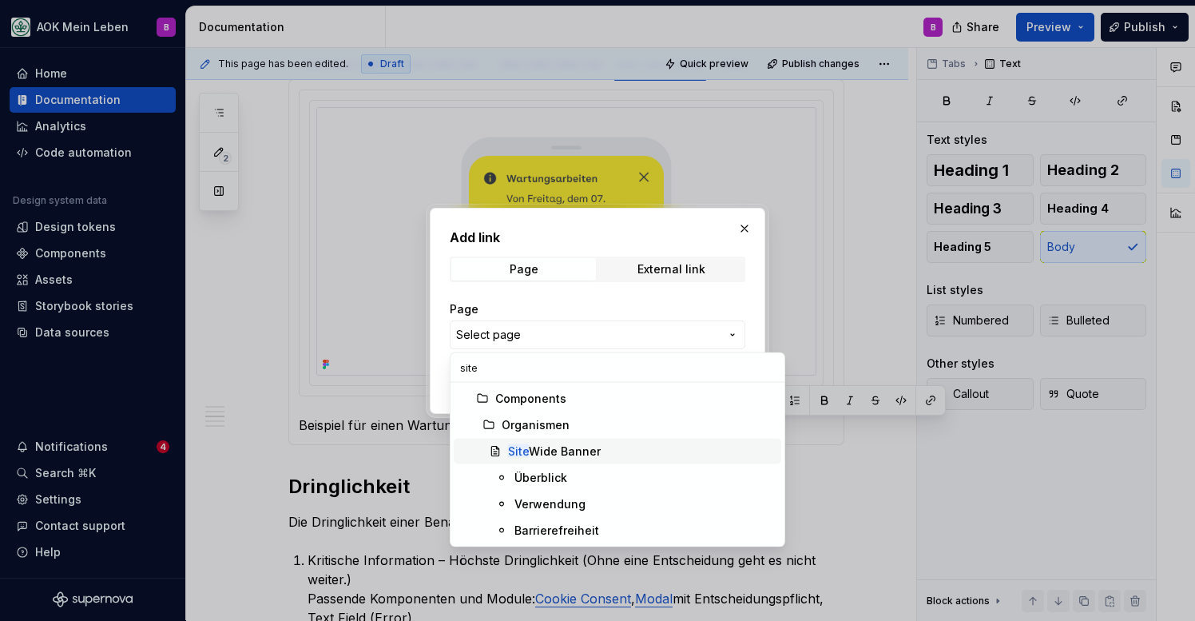
type input "site"
click at [551, 455] on div "Site Wide Banner" at bounding box center [554, 451] width 93 height 16
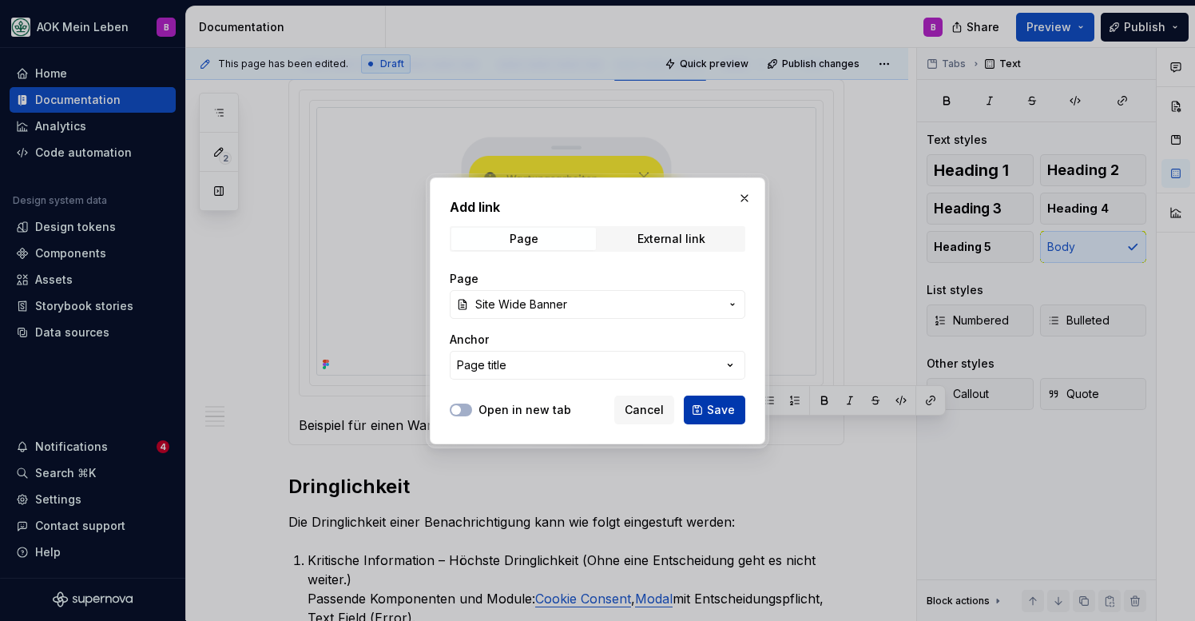
click at [713, 406] on span "Save" at bounding box center [721, 410] width 28 height 16
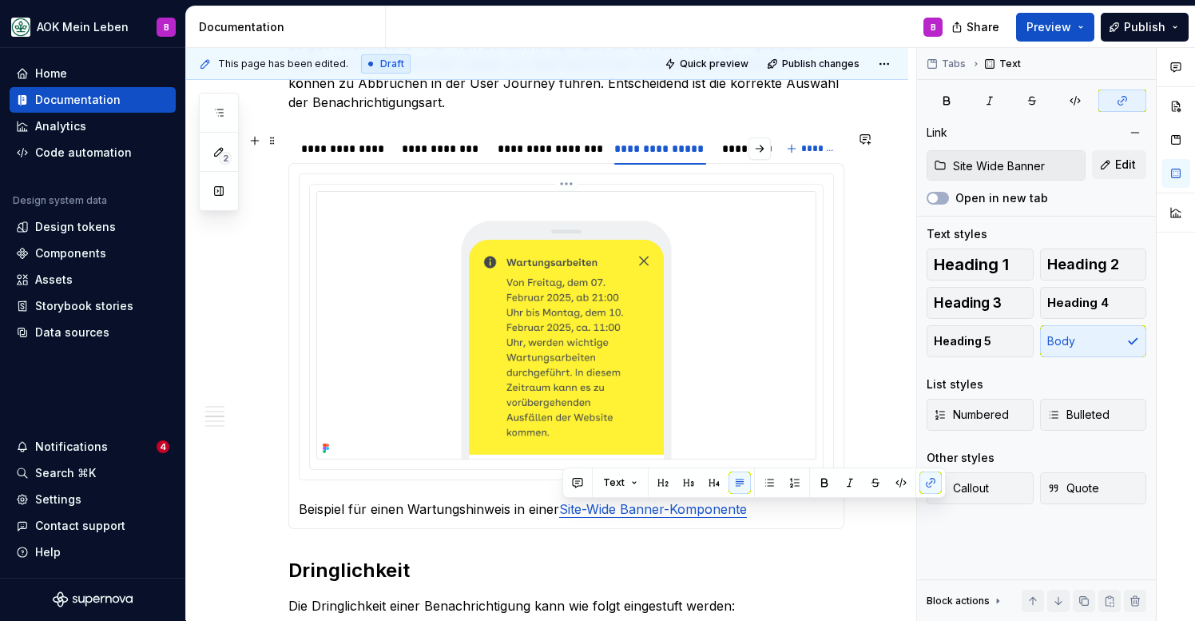
scroll to position [767, 0]
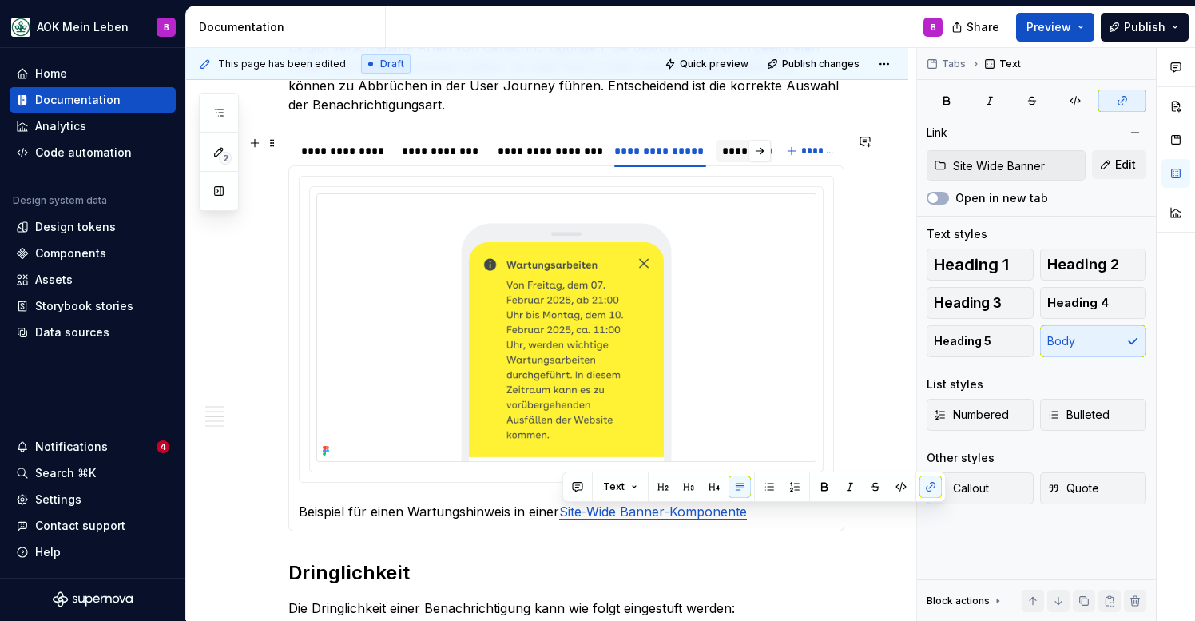
click at [736, 155] on div "**********" at bounding box center [803, 151] width 163 height 16
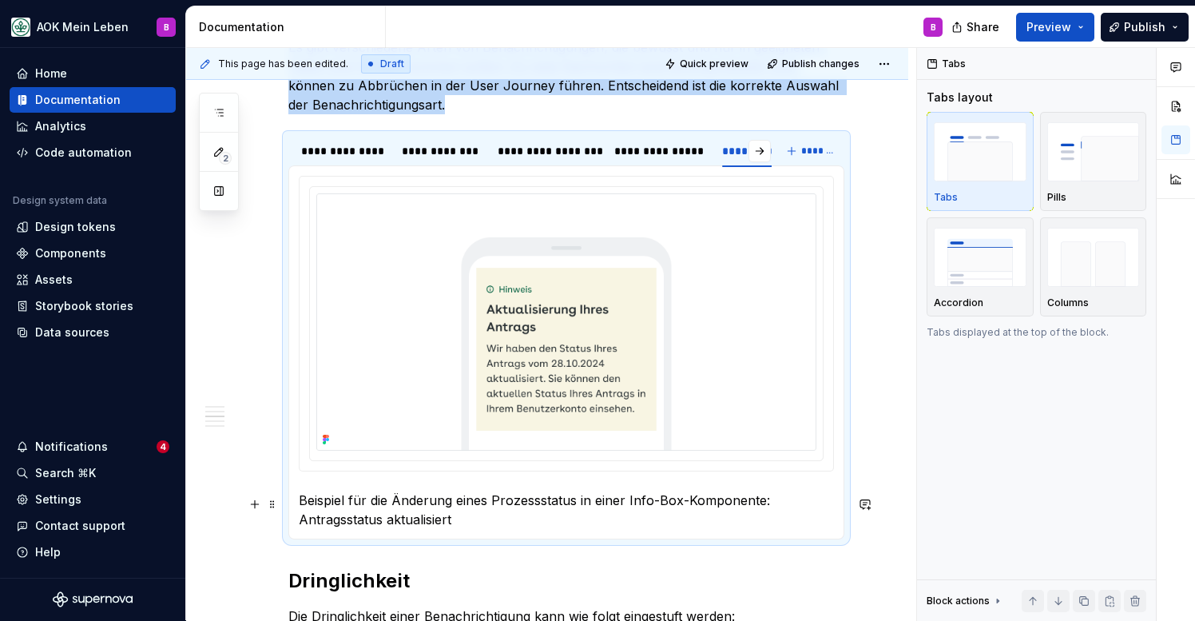
click at [641, 503] on p "Beispiel für die Änderung eines Prozessstatus in einer Info-Box-Komponente: Ant…" at bounding box center [566, 510] width 535 height 38
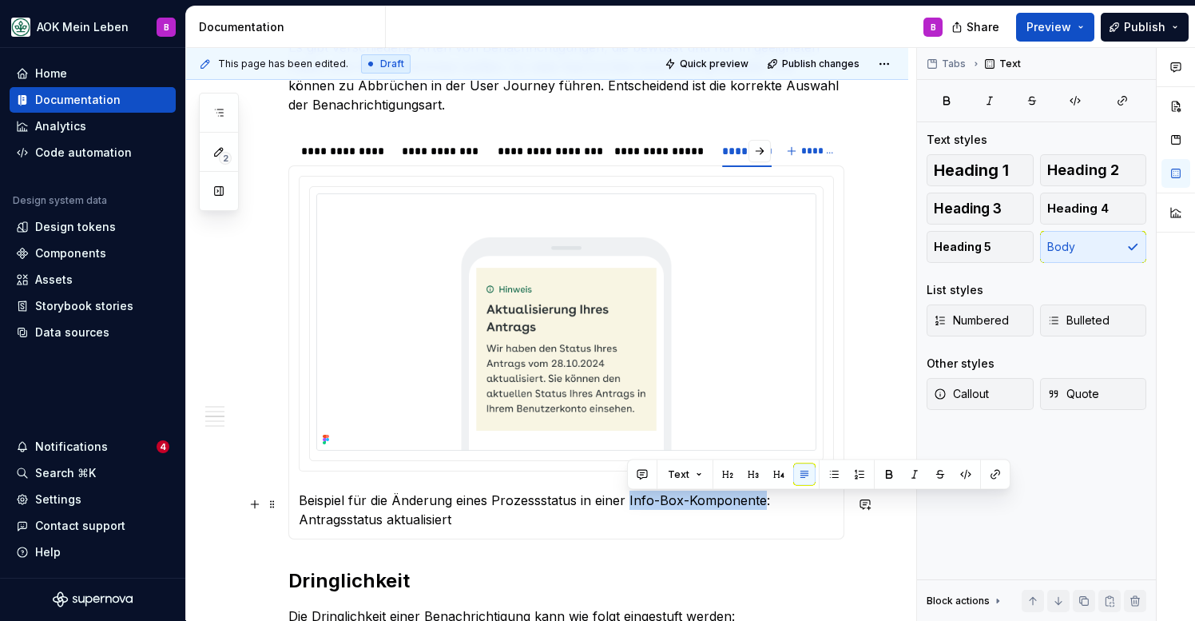
drag, startPoint x: 628, startPoint y: 504, endPoint x: 759, endPoint y: 506, distance: 131.0
click at [759, 506] on p "Beispiel für die Änderung eines Prozessstatus in einer Info-Box-Komponente: Ant…" at bounding box center [566, 510] width 535 height 38
click at [995, 467] on button "button" at bounding box center [995, 474] width 22 height 22
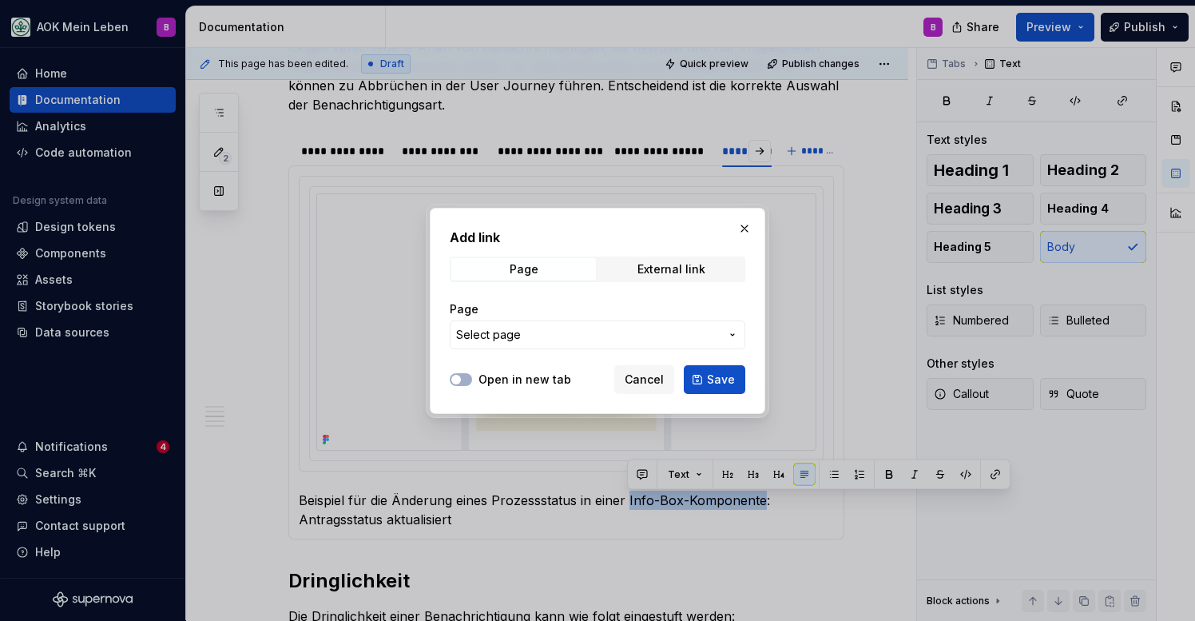
click at [583, 330] on span "Select page" at bounding box center [588, 335] width 264 height 16
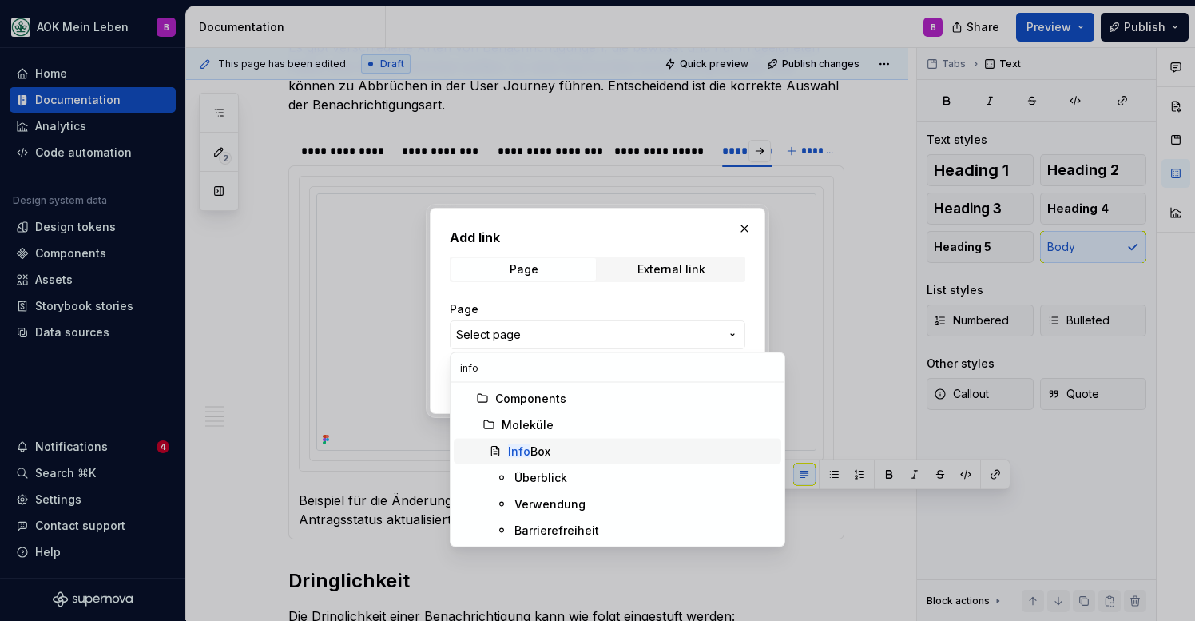
type input "info"
click at [531, 451] on div "Info Box" at bounding box center [529, 451] width 42 height 16
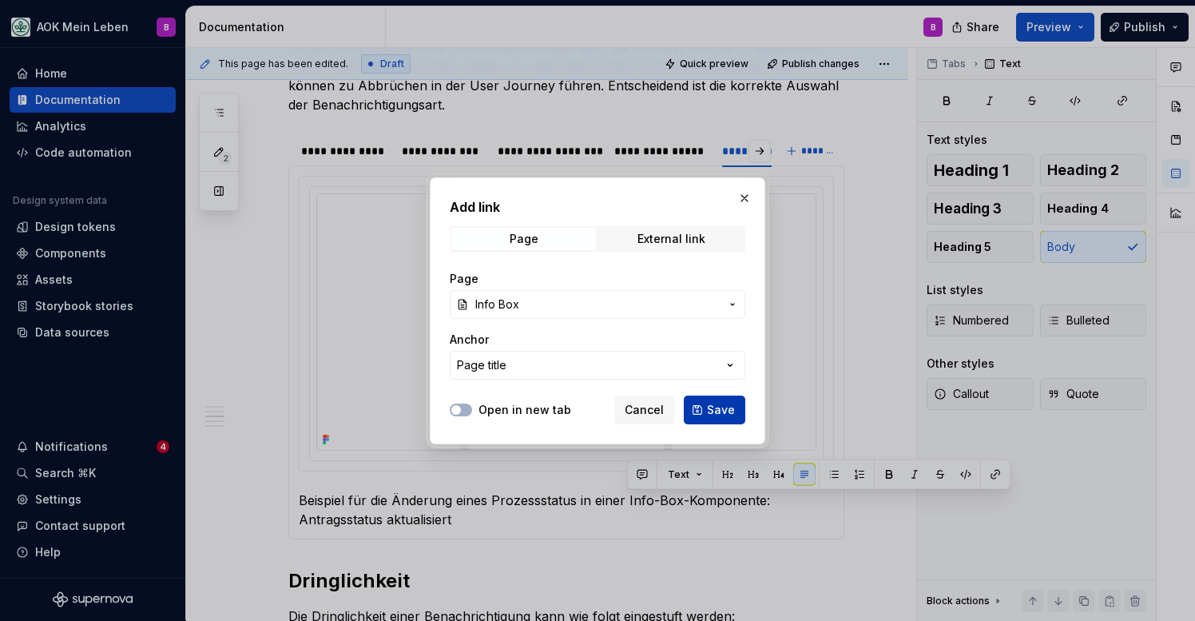
click at [705, 409] on button "Save" at bounding box center [715, 409] width 62 height 29
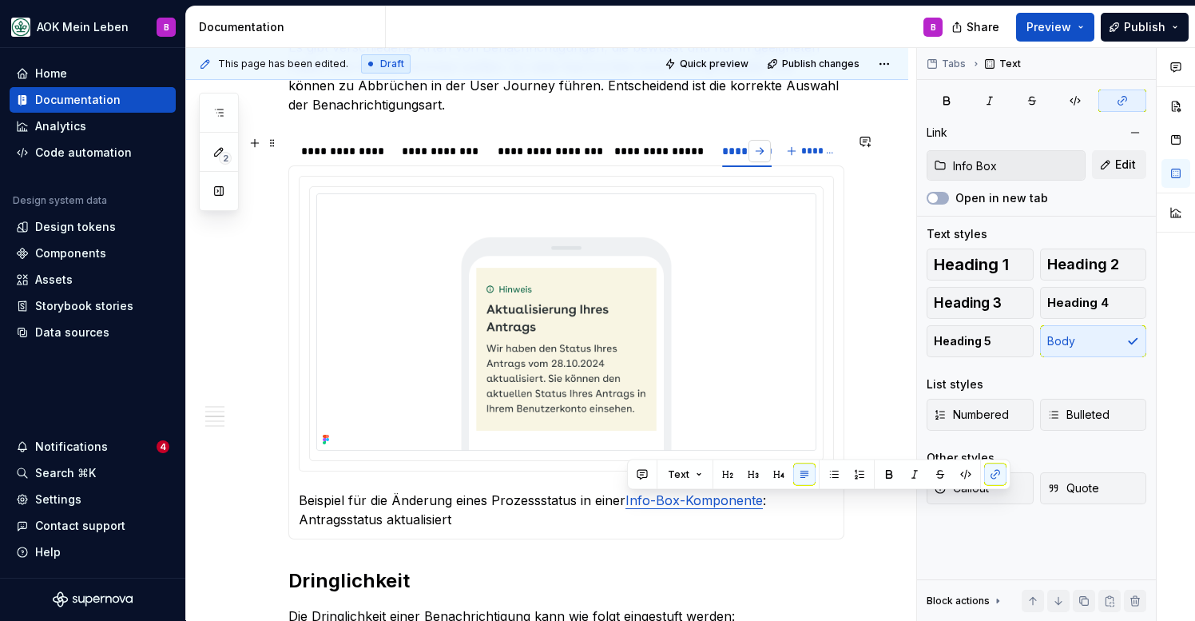
click at [769, 153] on button "button" at bounding box center [760, 151] width 22 height 22
click at [679, 159] on div "**********" at bounding box center [705, 151] width 137 height 22
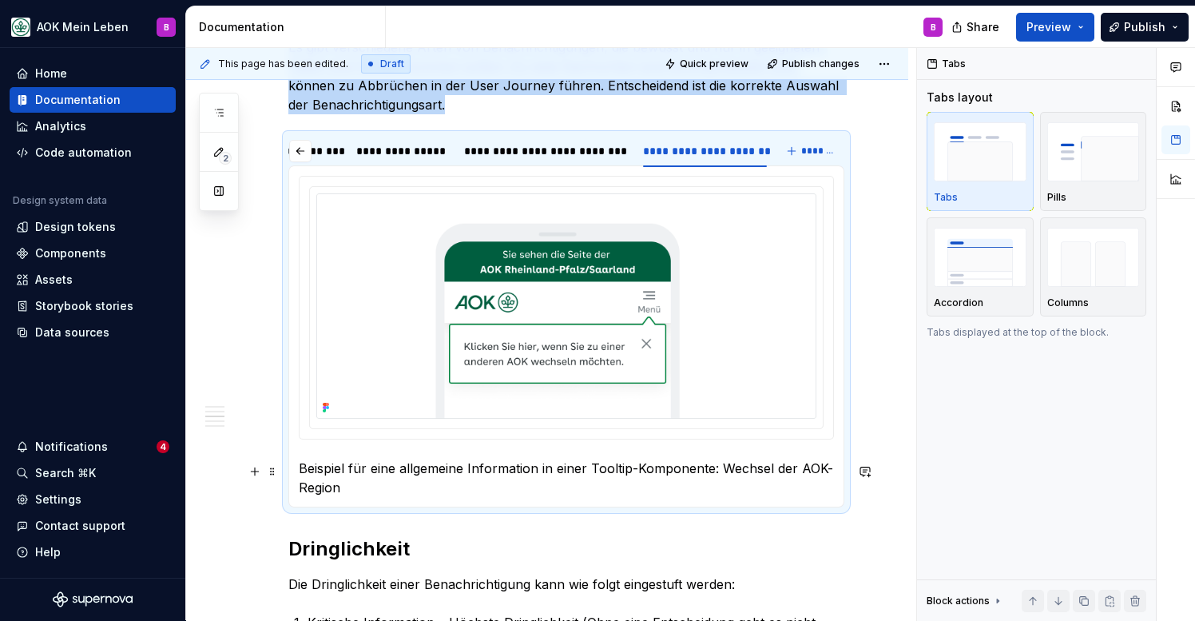
click at [594, 471] on p "Beispiel für eine allgemeine Information in einer Tooltip-Komponente: Wechsel d…" at bounding box center [566, 478] width 535 height 38
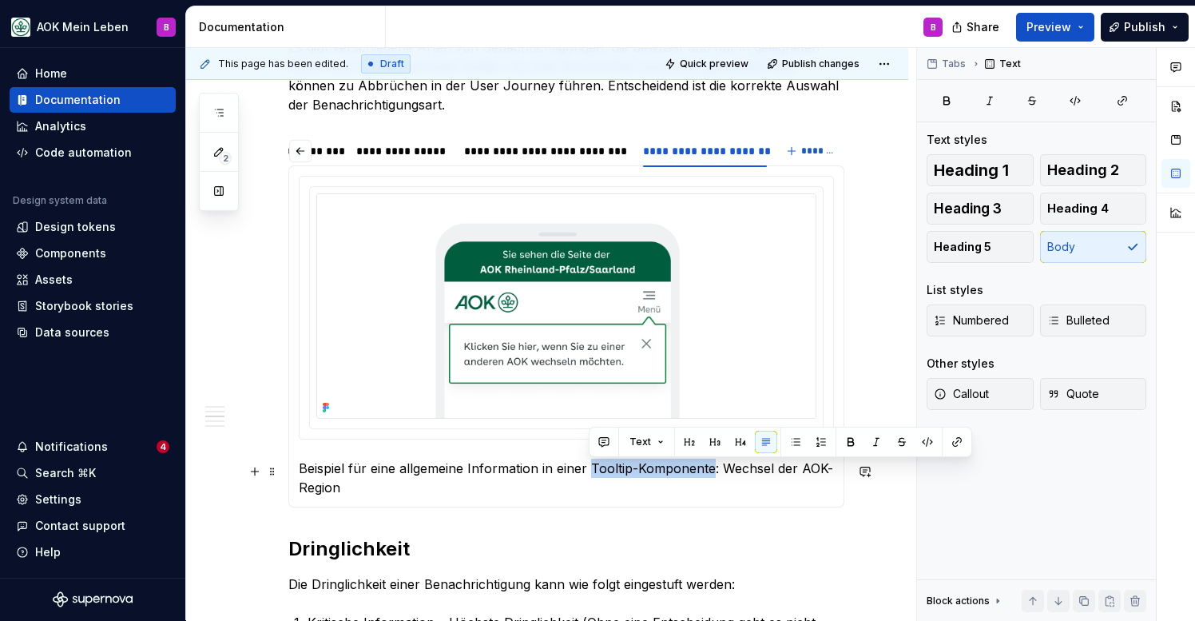
drag, startPoint x: 589, startPoint y: 471, endPoint x: 709, endPoint y: 471, distance: 120.6
click at [709, 471] on p "Beispiel für eine allgemeine Information in einer Tooltip-Komponente: Wechsel d…" at bounding box center [566, 478] width 535 height 38
click at [957, 444] on button "button" at bounding box center [957, 442] width 22 height 22
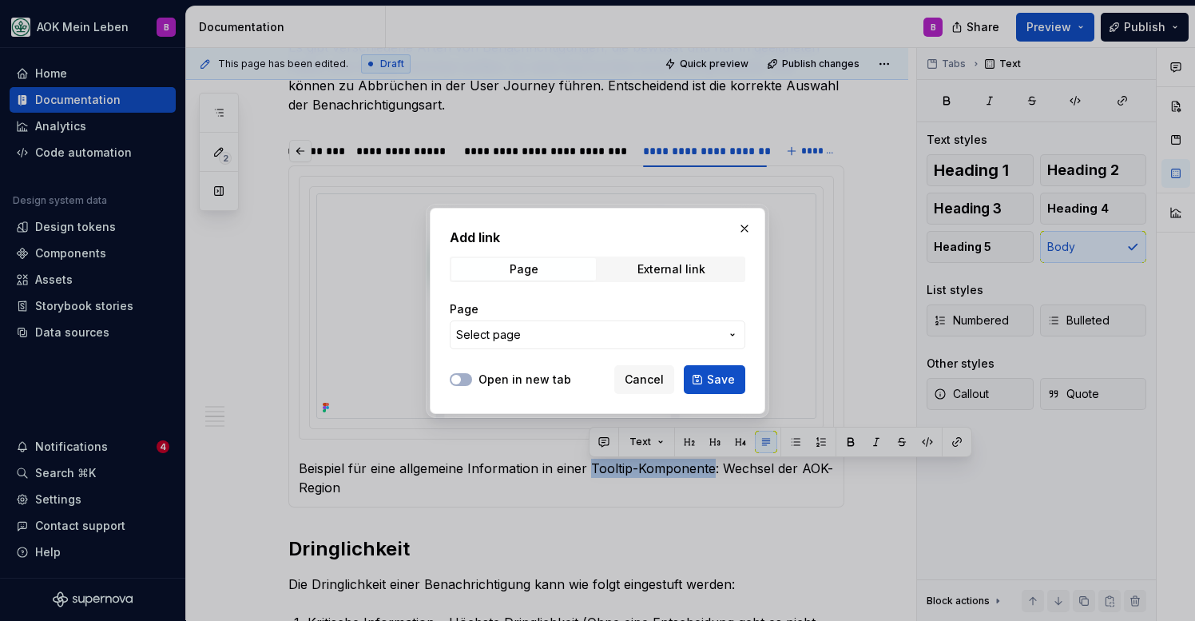
click at [616, 331] on span "Select page" at bounding box center [588, 335] width 264 height 16
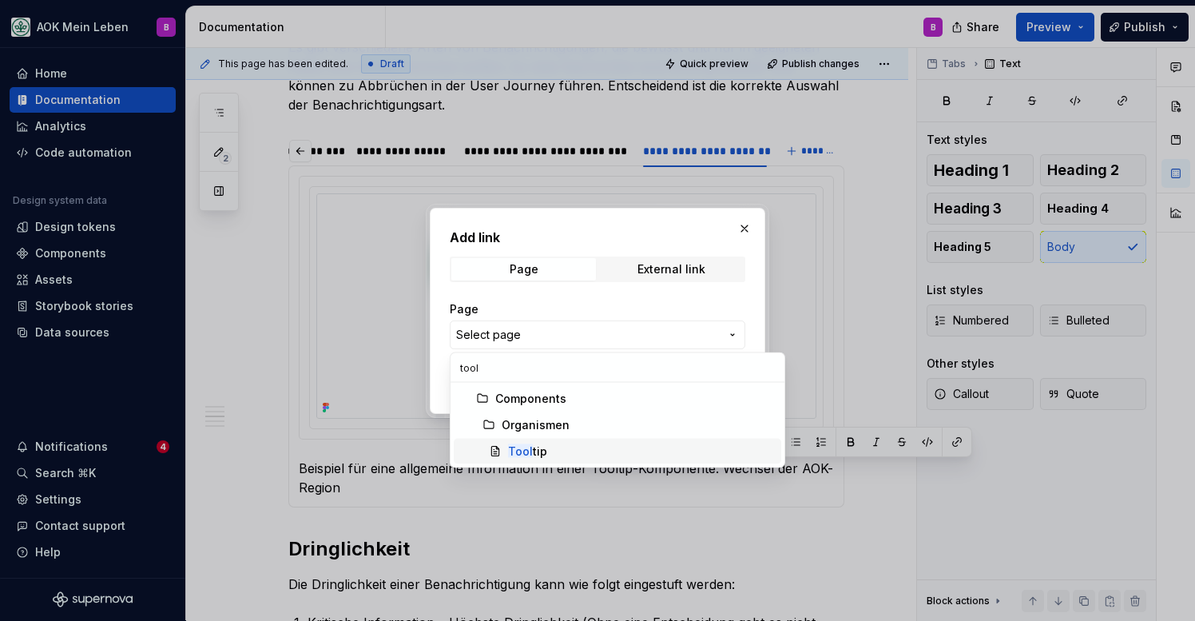
type input "tool"
click at [570, 451] on div "Tool tip" at bounding box center [641, 451] width 267 height 16
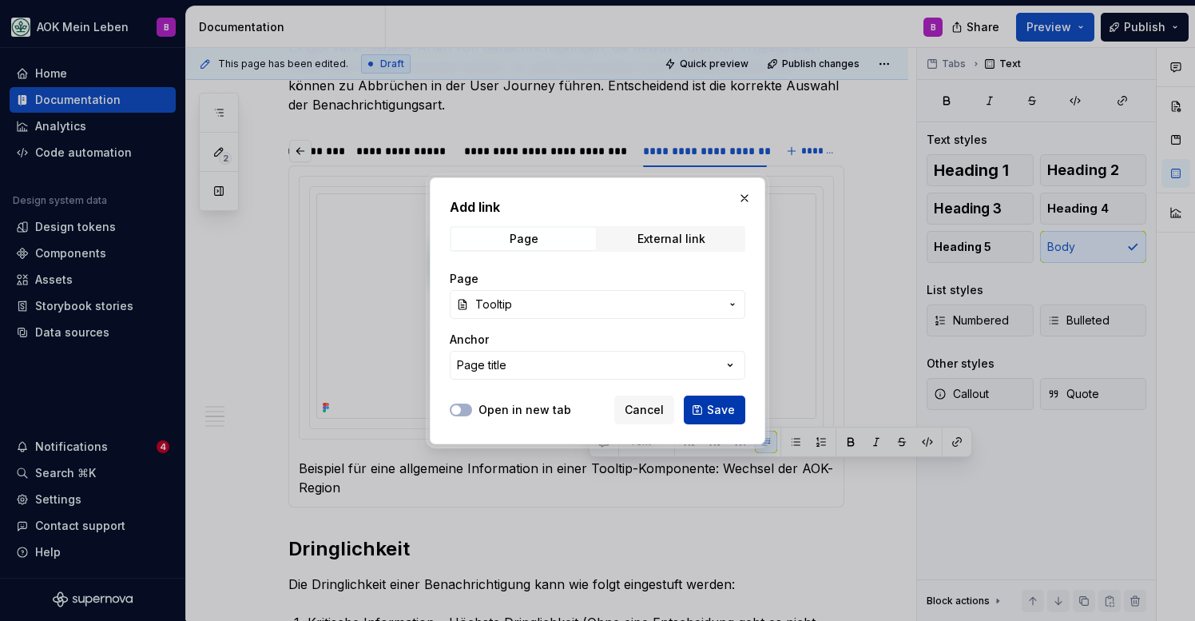
click at [709, 400] on button "Save" at bounding box center [715, 409] width 62 height 29
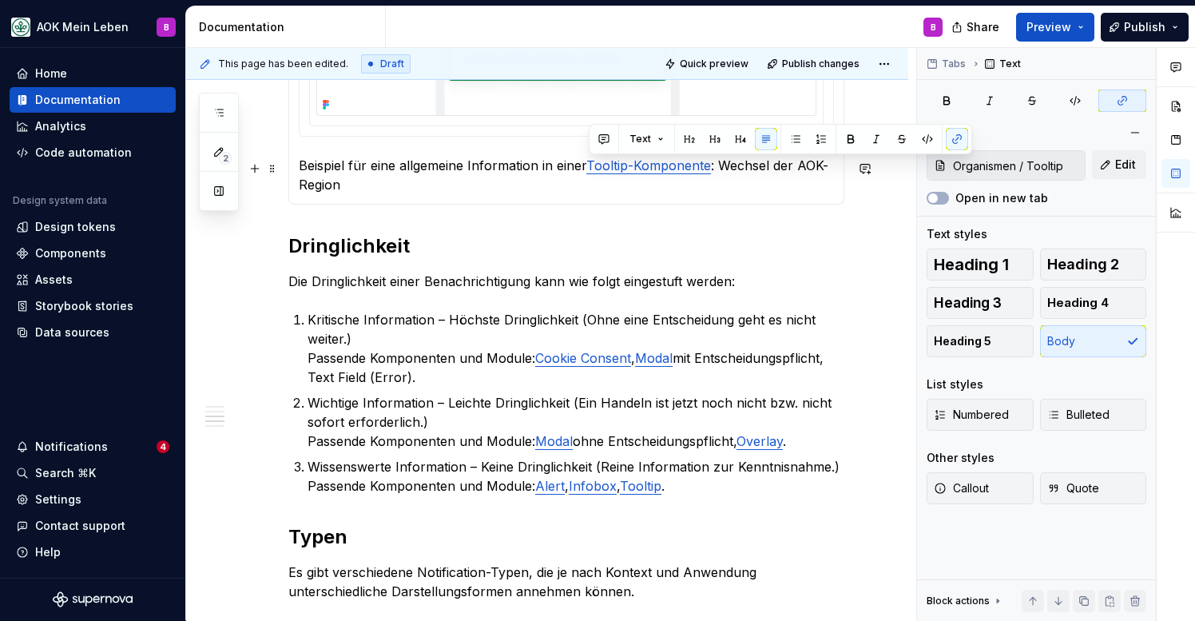
scroll to position [1070, 0]
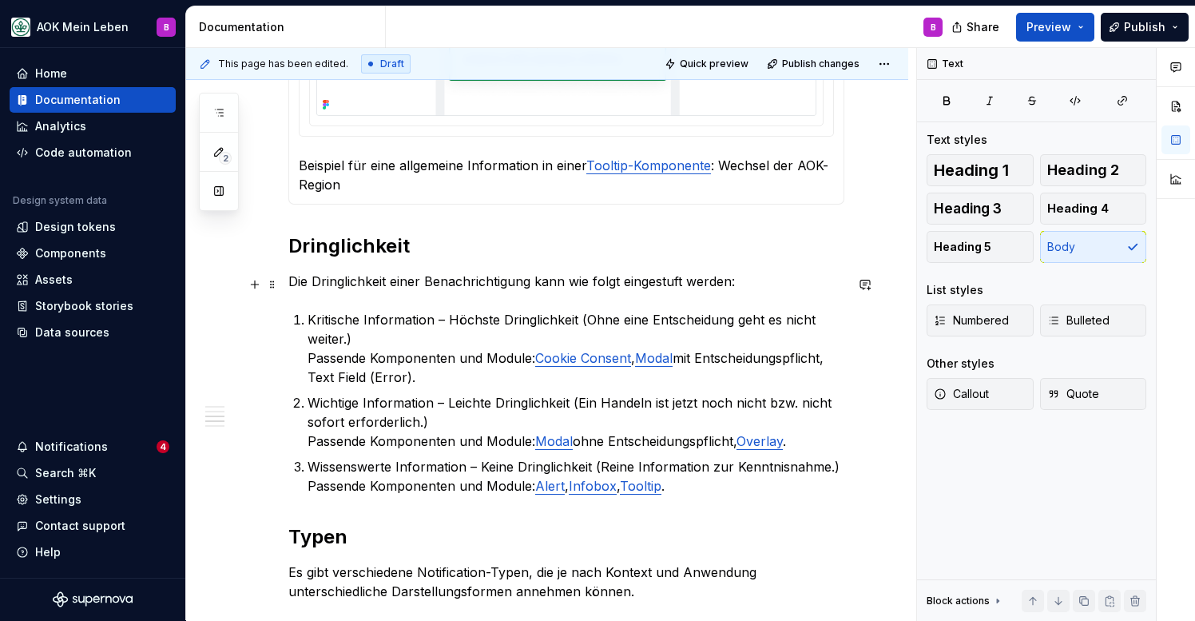
click at [456, 280] on p "Die Dringlichkeit einer Benachrichtigung kann wie folgt eingestuft werden:" at bounding box center [566, 281] width 556 height 19
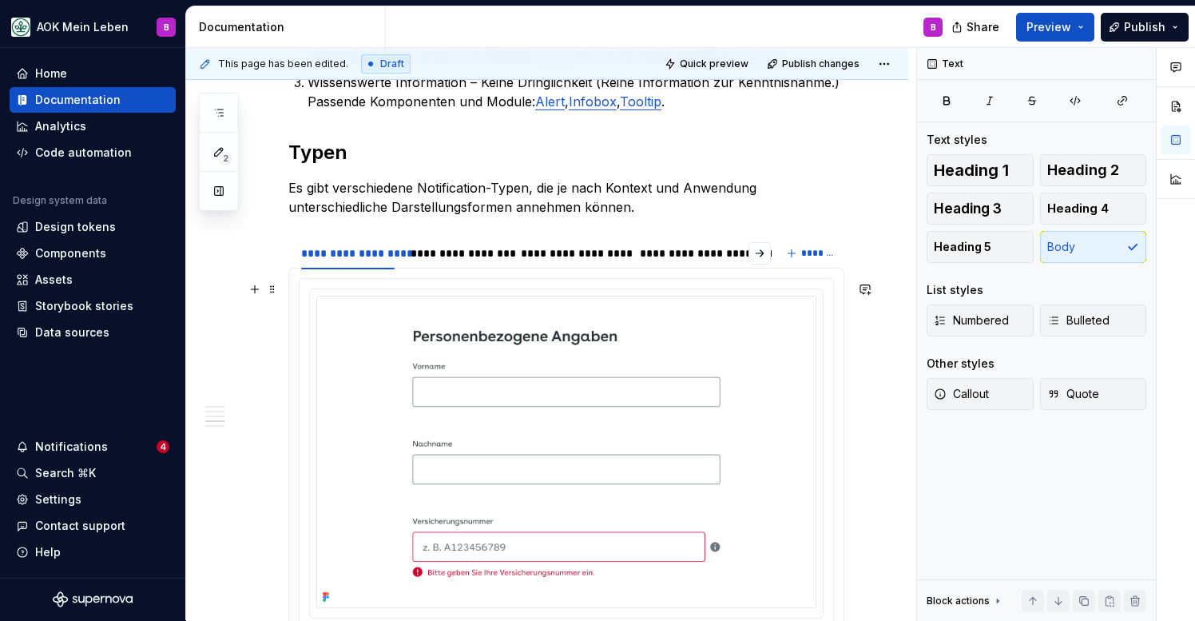
scroll to position [1429, 0]
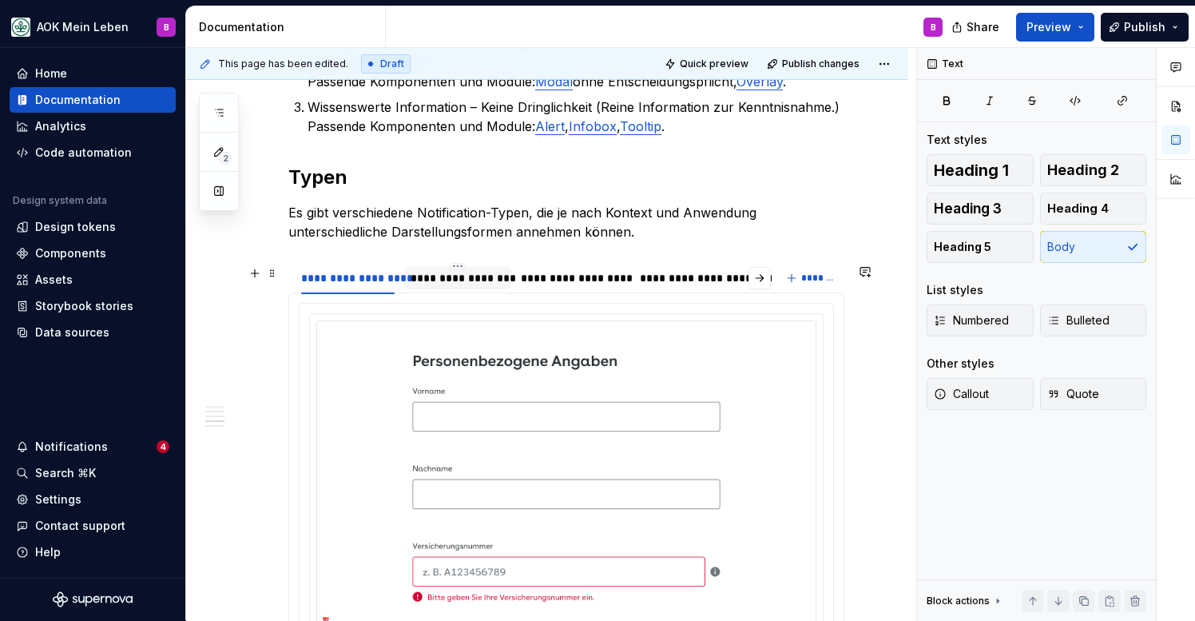
click at [465, 286] on div "**********" at bounding box center [458, 278] width 94 height 16
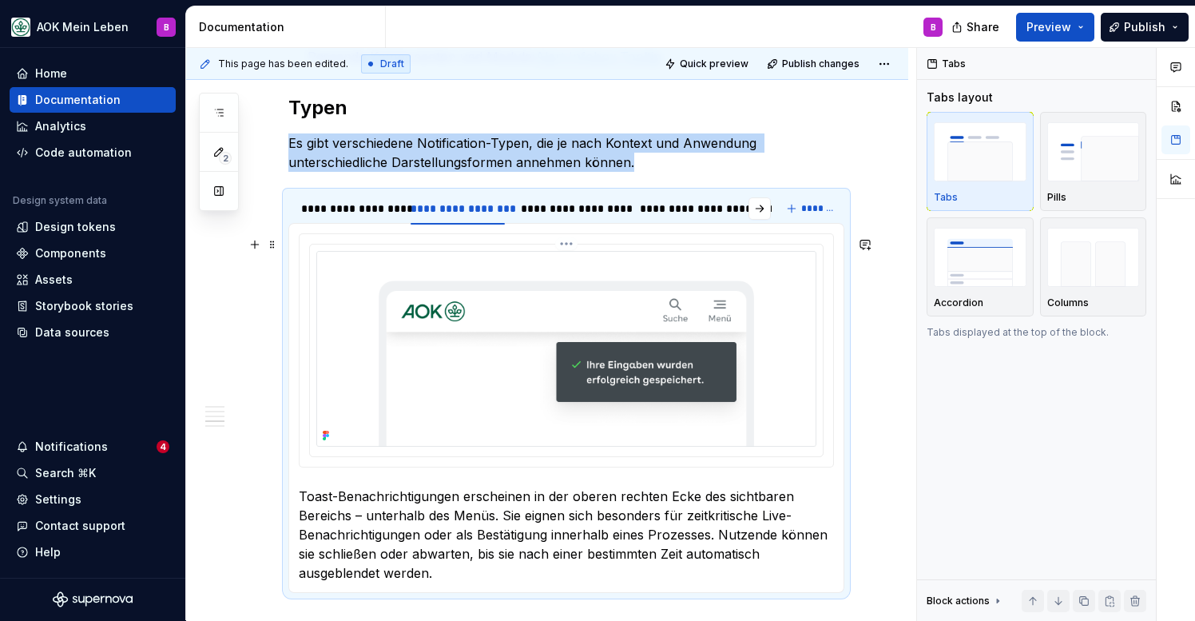
scroll to position [1483, 0]
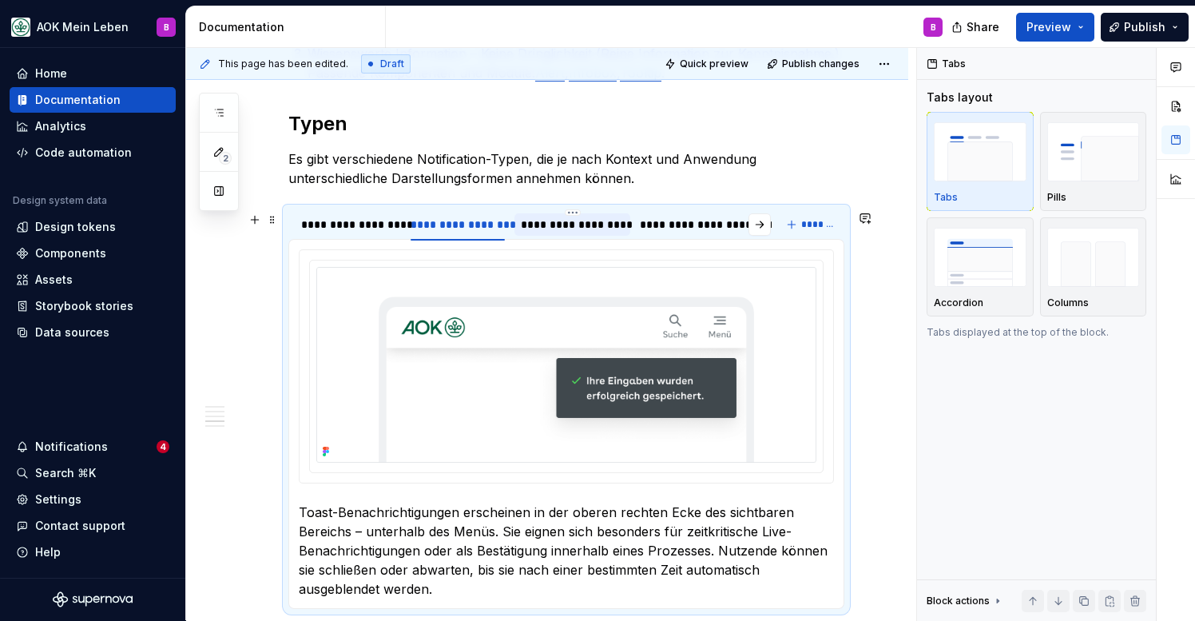
click at [554, 227] on div "**********" at bounding box center [572, 225] width 103 height 16
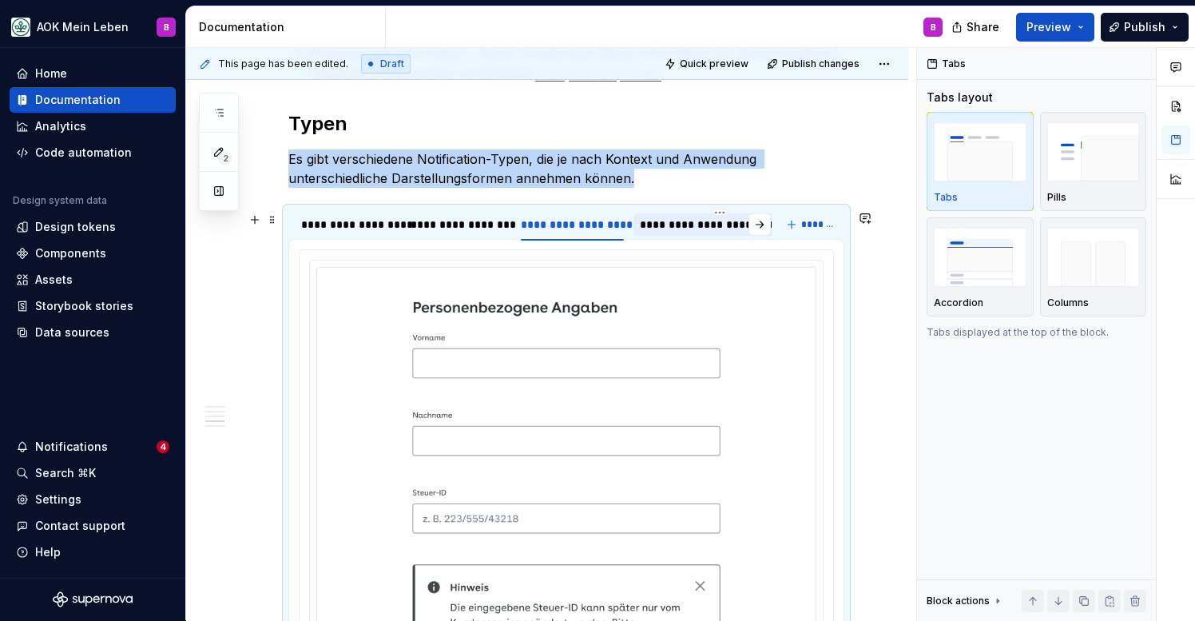
click at [698, 231] on div "**********" at bounding box center [719, 225] width 159 height 16
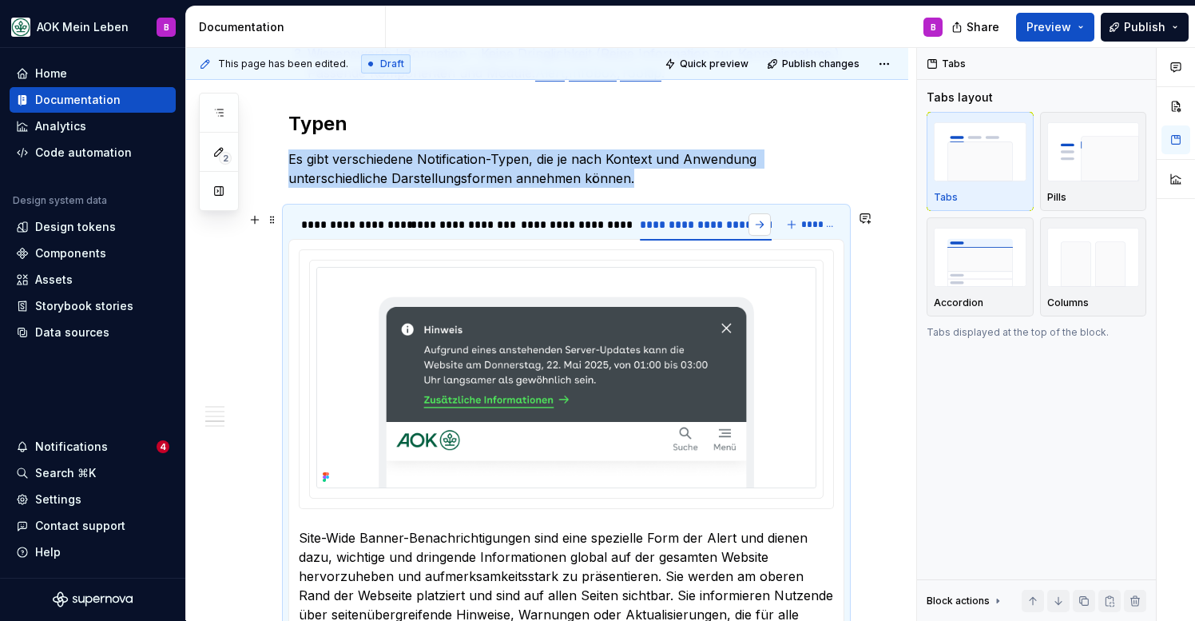
click at [770, 231] on button "button" at bounding box center [760, 224] width 22 height 22
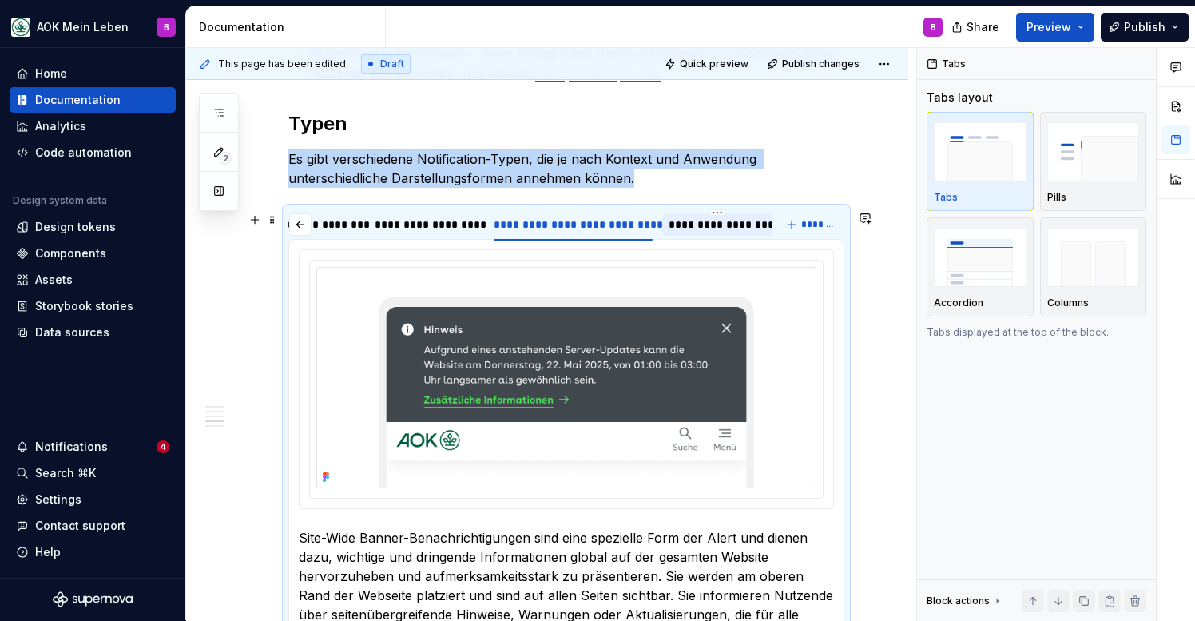
click at [718, 226] on div "**********" at bounding box center [718, 225] width 98 height 16
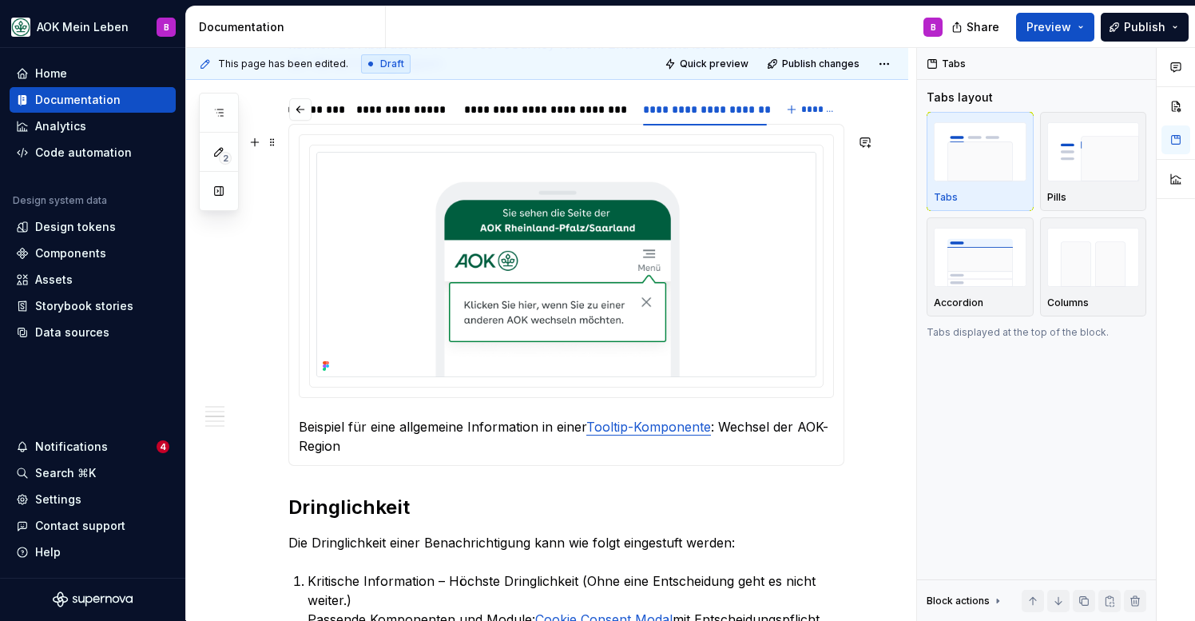
scroll to position [1018, 0]
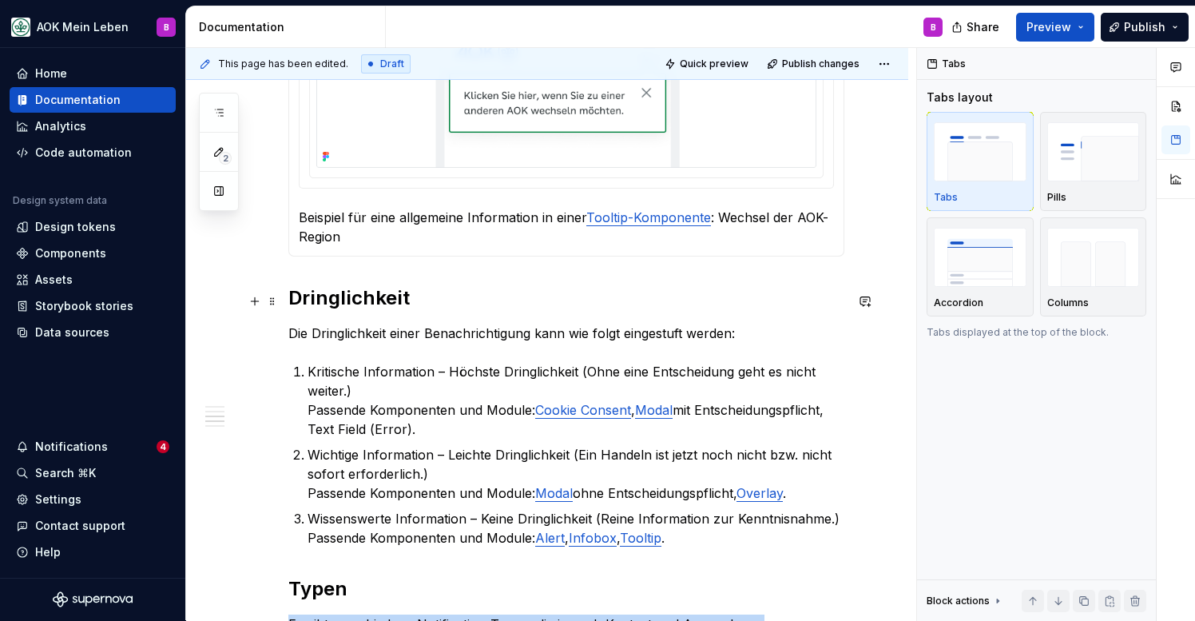
click at [382, 304] on h2 "Dringlichkeit" at bounding box center [566, 298] width 556 height 26
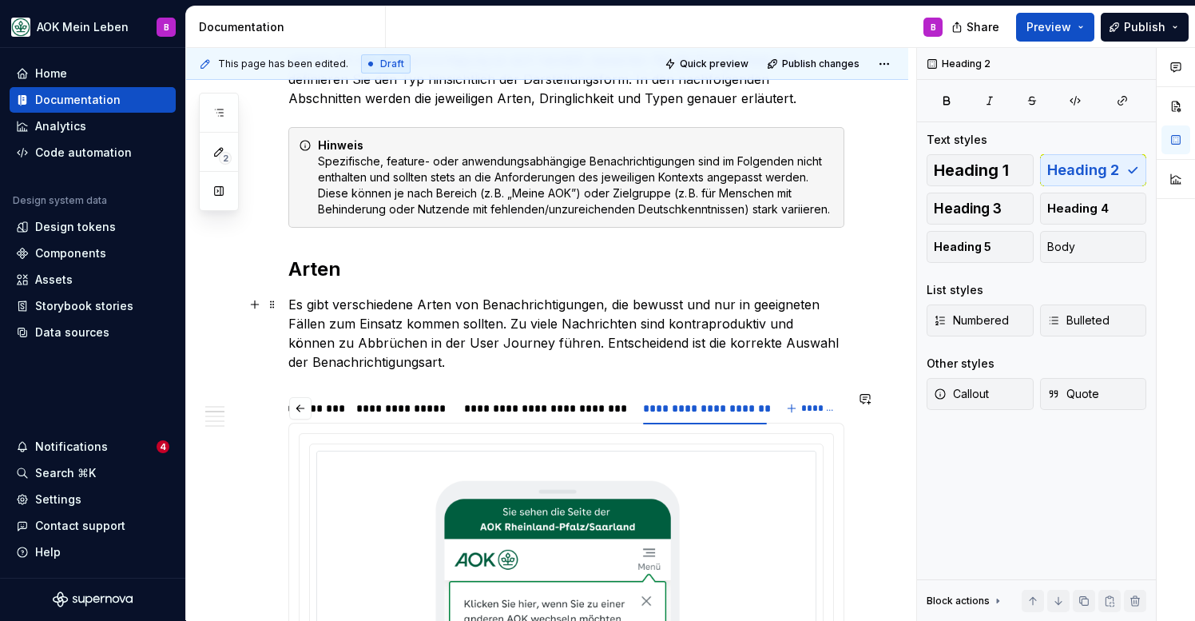
scroll to position [422, 0]
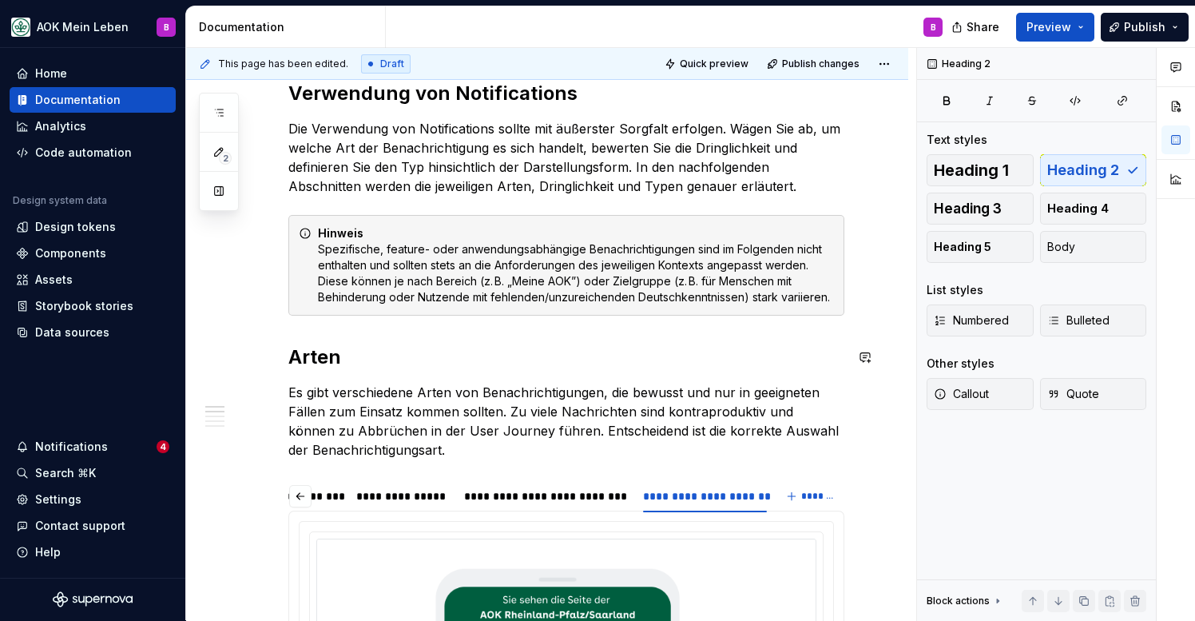
click at [316, 357] on h2 "Arten" at bounding box center [566, 357] width 556 height 26
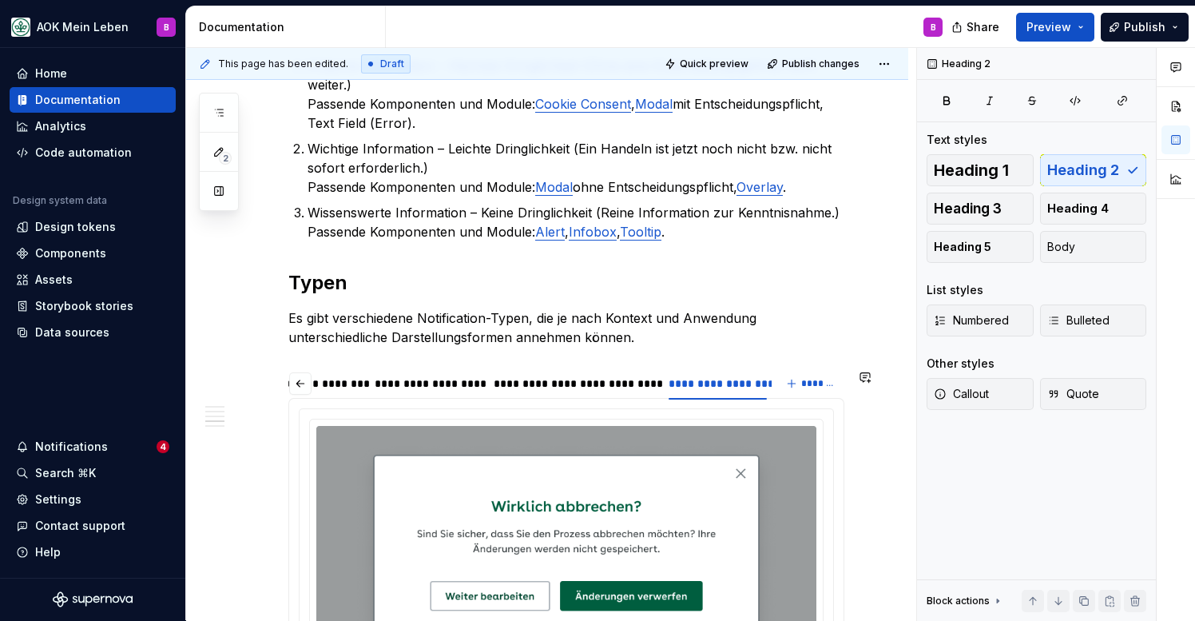
scroll to position [1305, 0]
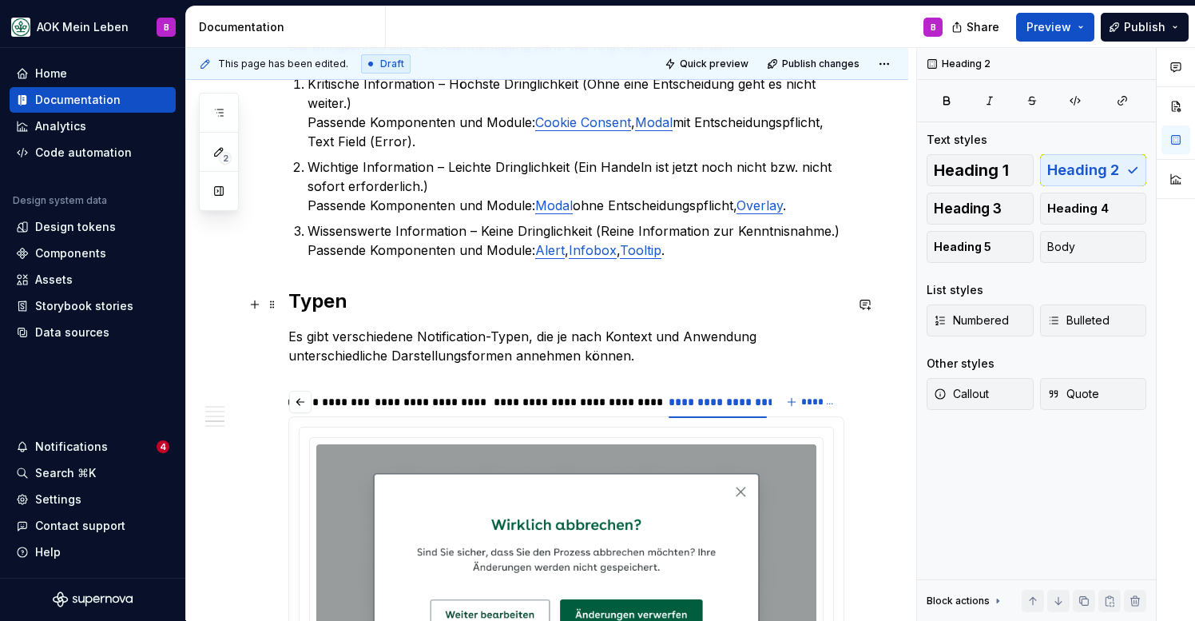
click at [313, 311] on h2 "Typen" at bounding box center [566, 301] width 556 height 26
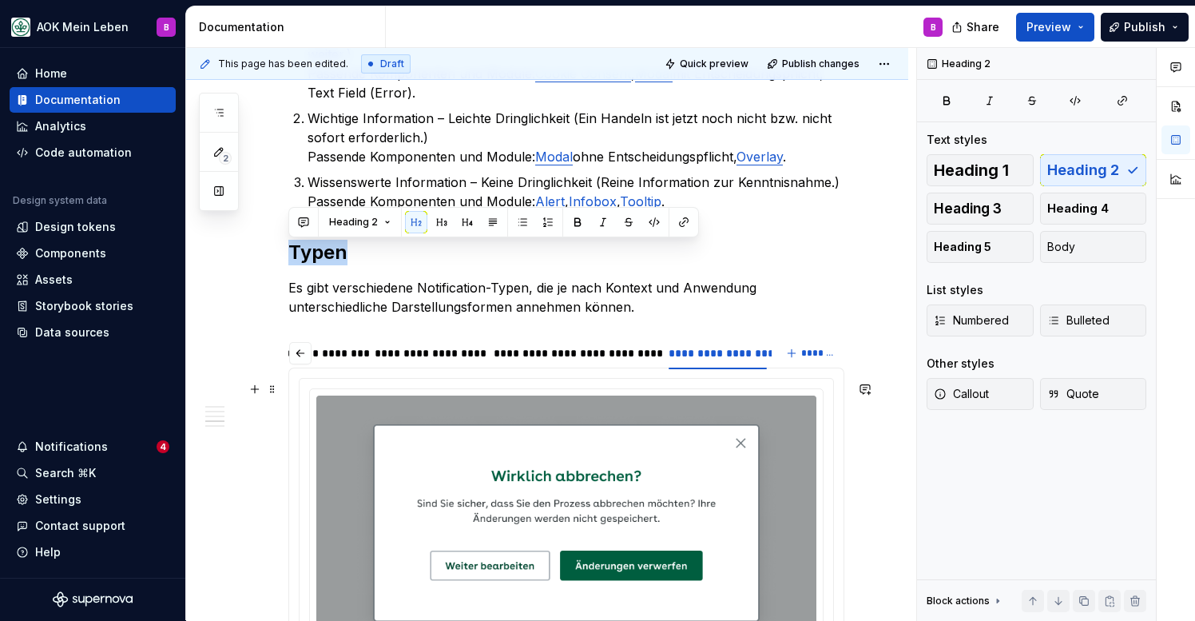
scroll to position [1388, 0]
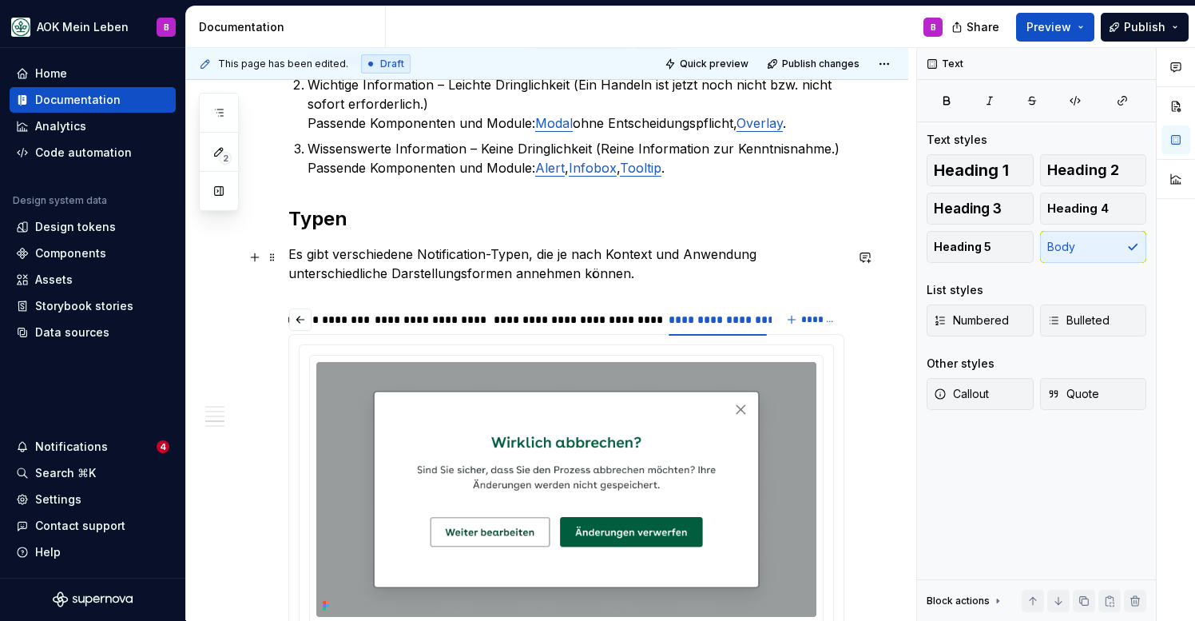
click at [409, 267] on p "Es gibt verschiedene Notification-Typen, die je nach Kontext und Anwendung unte…" at bounding box center [566, 263] width 556 height 38
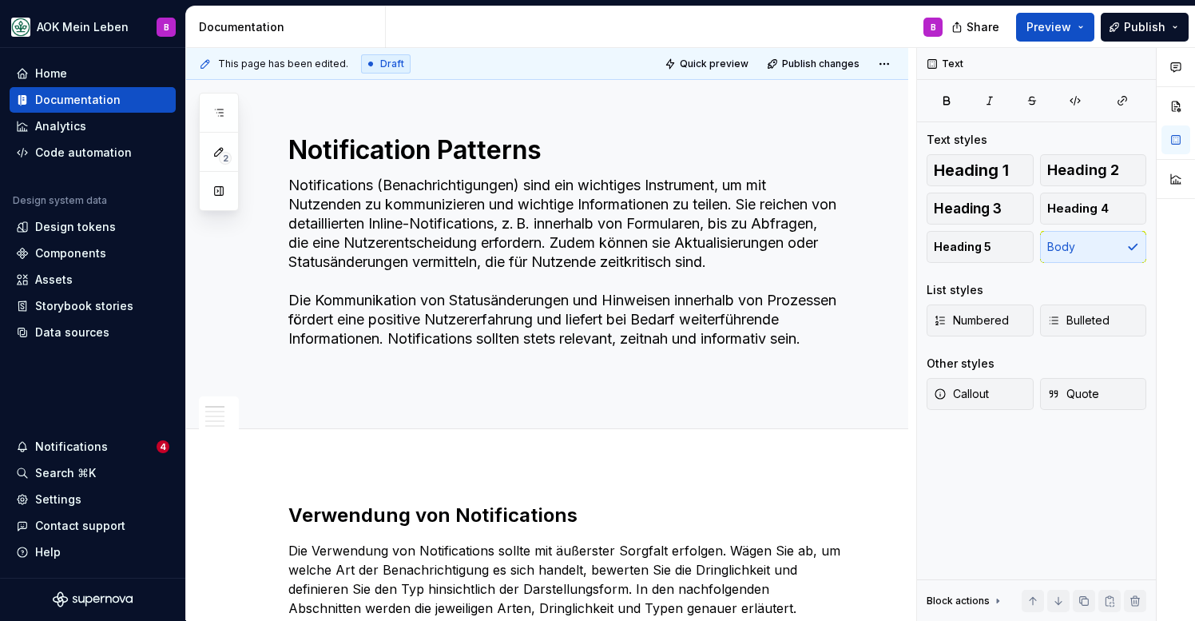
scroll to position [0, 0]
click at [499, 550] on p "Die Verwendung von Notifications sollte mit äußerster Sorgfalt erfolgen. Wägen …" at bounding box center [566, 579] width 556 height 77
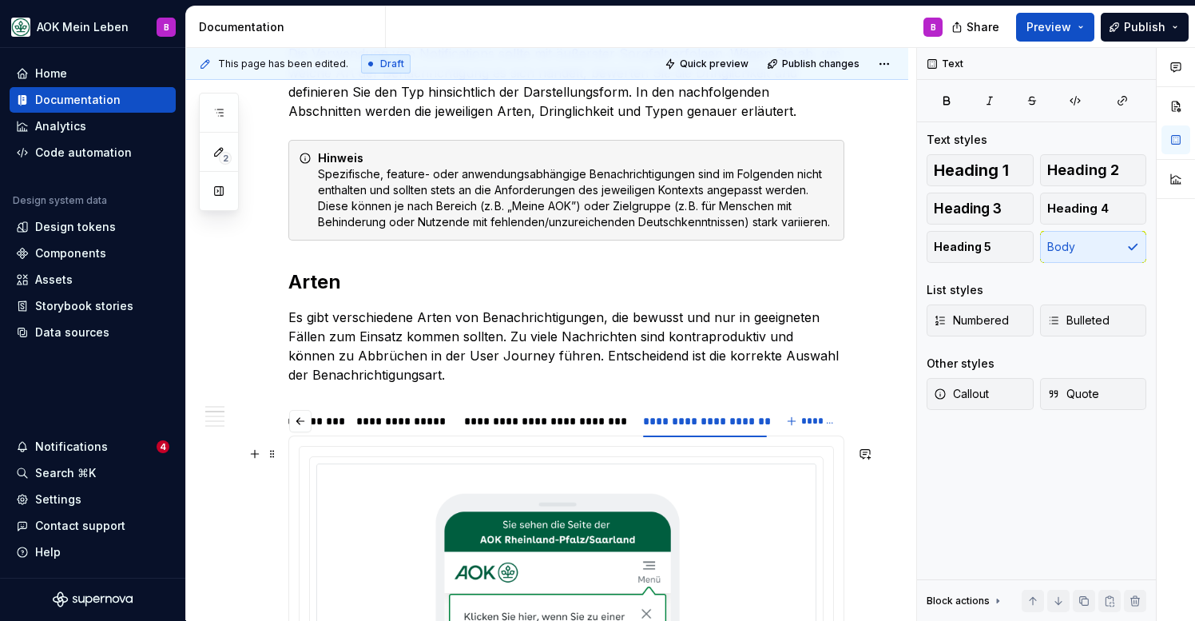
scroll to position [504, 0]
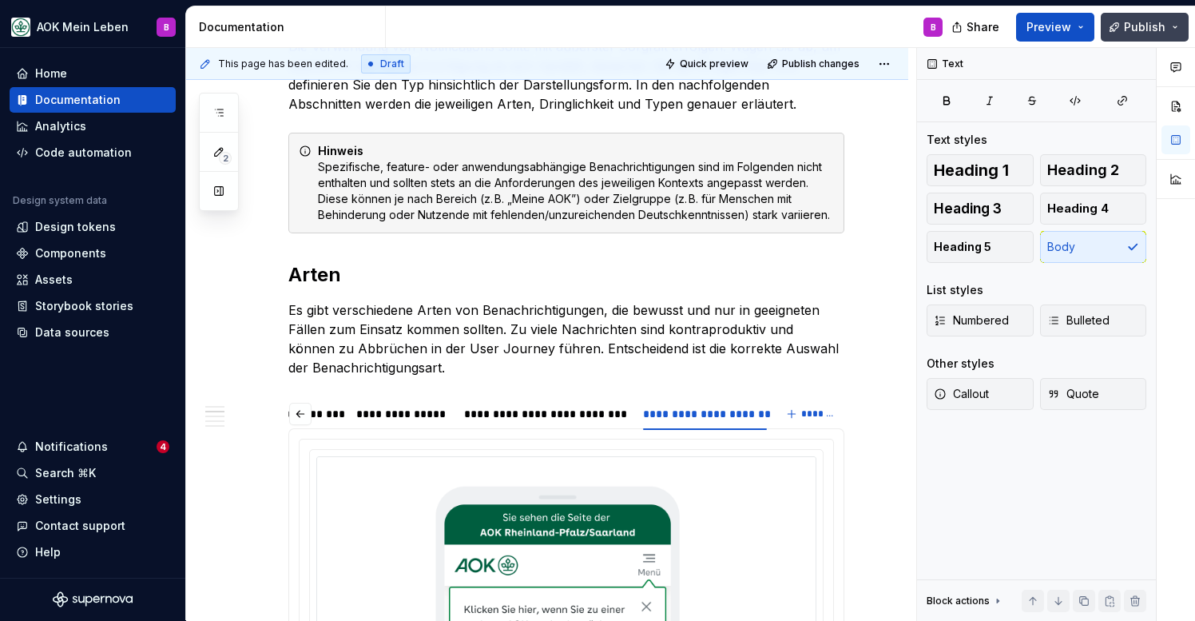
click at [1142, 29] on span "Publish" at bounding box center [1145, 27] width 42 height 16
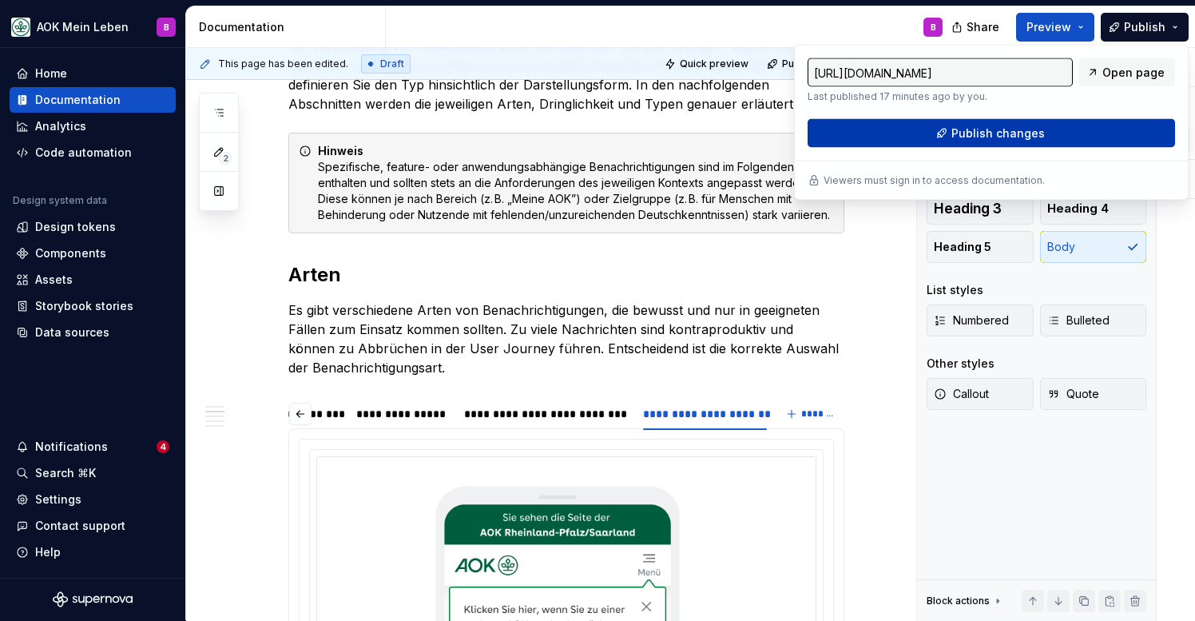
click at [1019, 130] on span "Publish changes" at bounding box center [998, 133] width 93 height 16
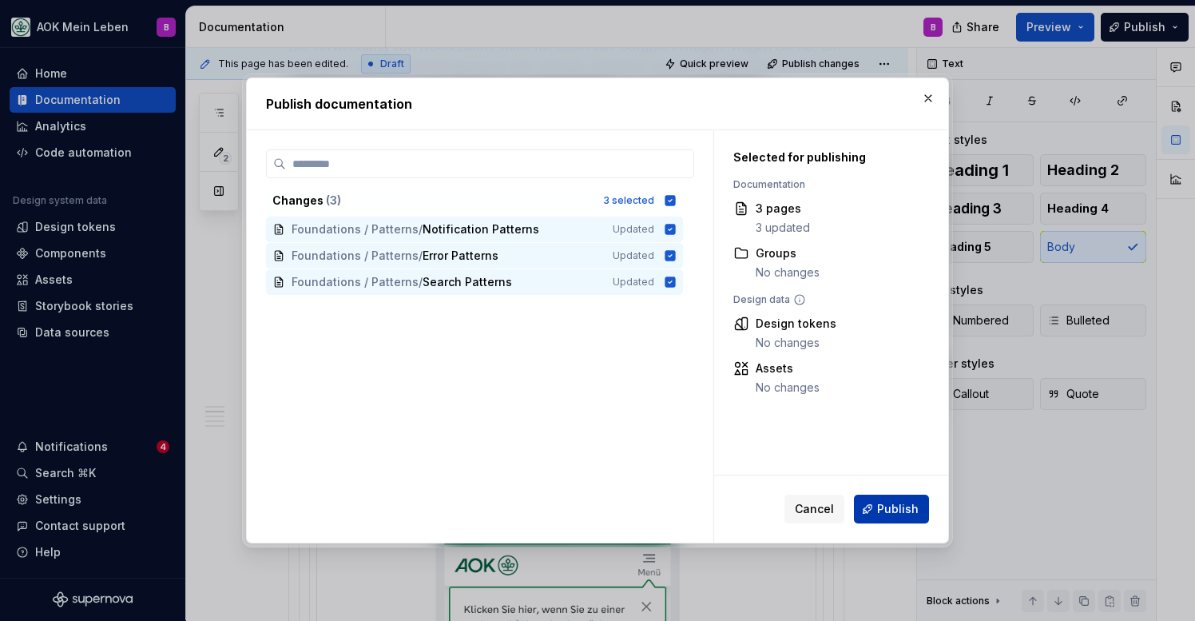
click at [899, 514] on span "Publish" at bounding box center [898, 509] width 42 height 16
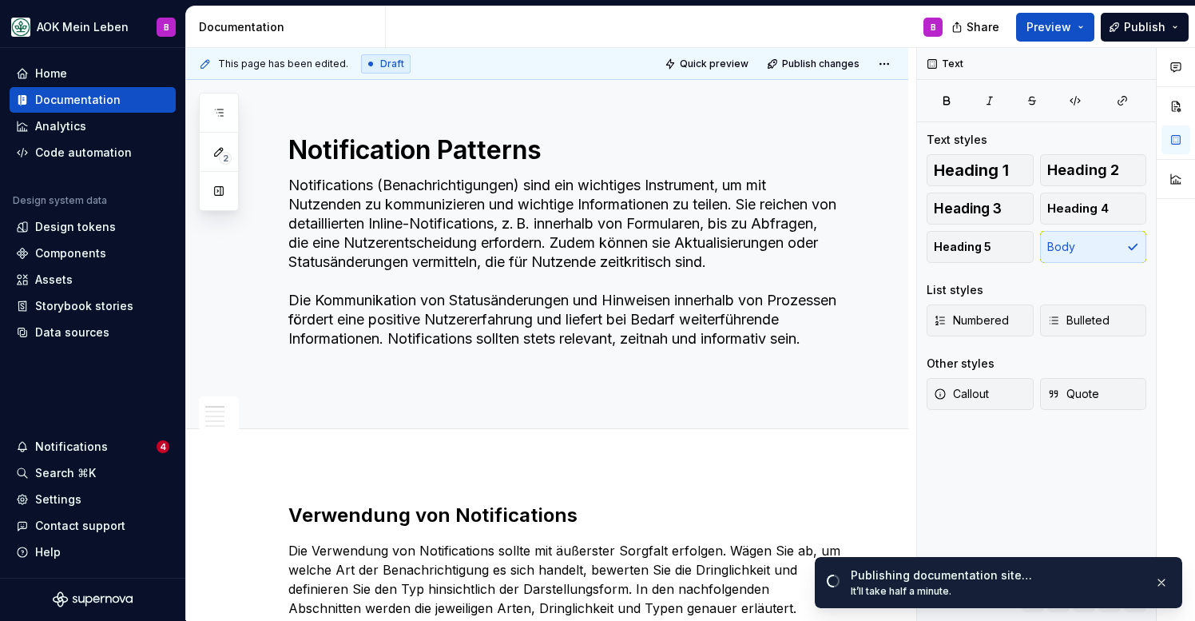
scroll to position [0, 0]
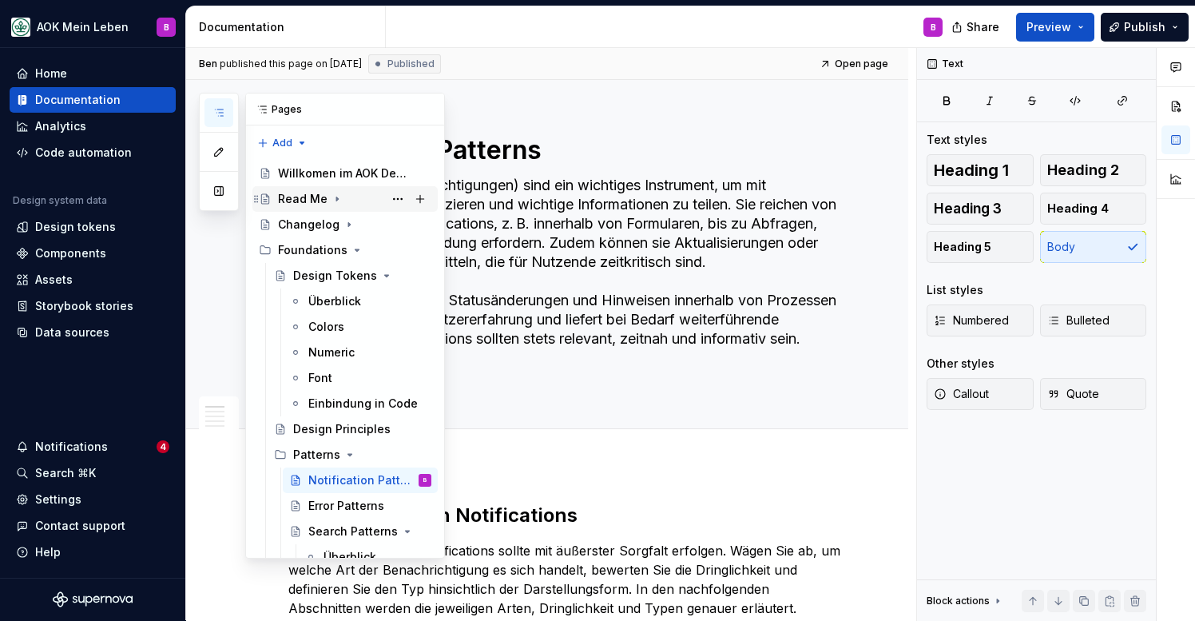
click at [316, 199] on div "Read Me" at bounding box center [303, 199] width 50 height 16
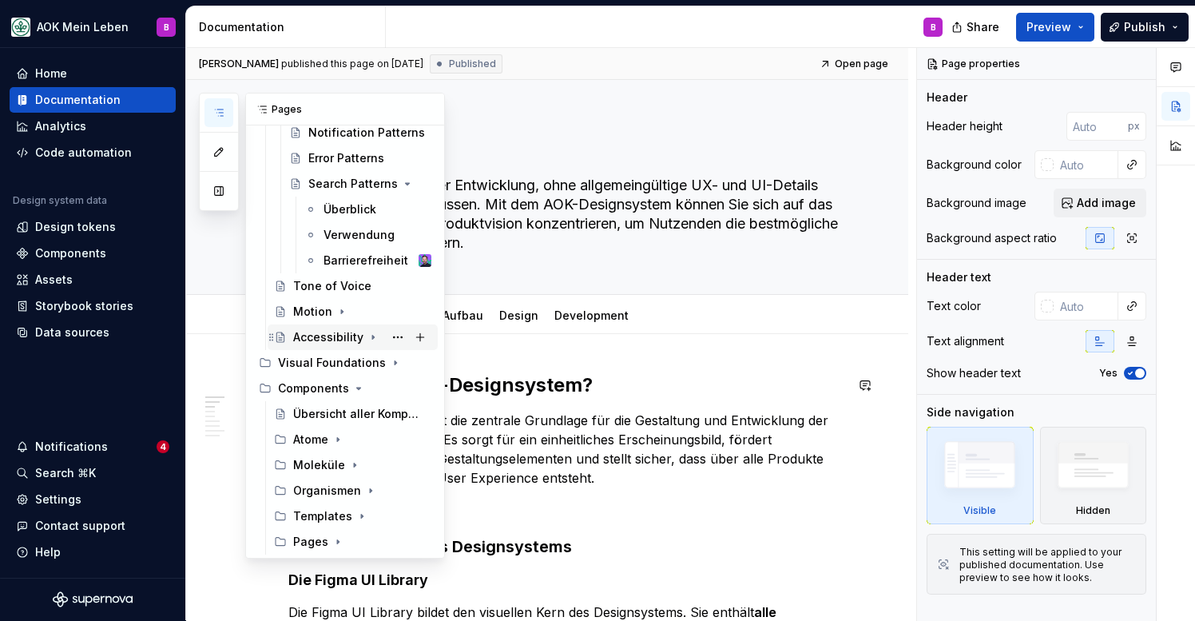
scroll to position [450, 0]
click at [316, 415] on div "Übersicht aller Komponenten" at bounding box center [338, 414] width 90 height 16
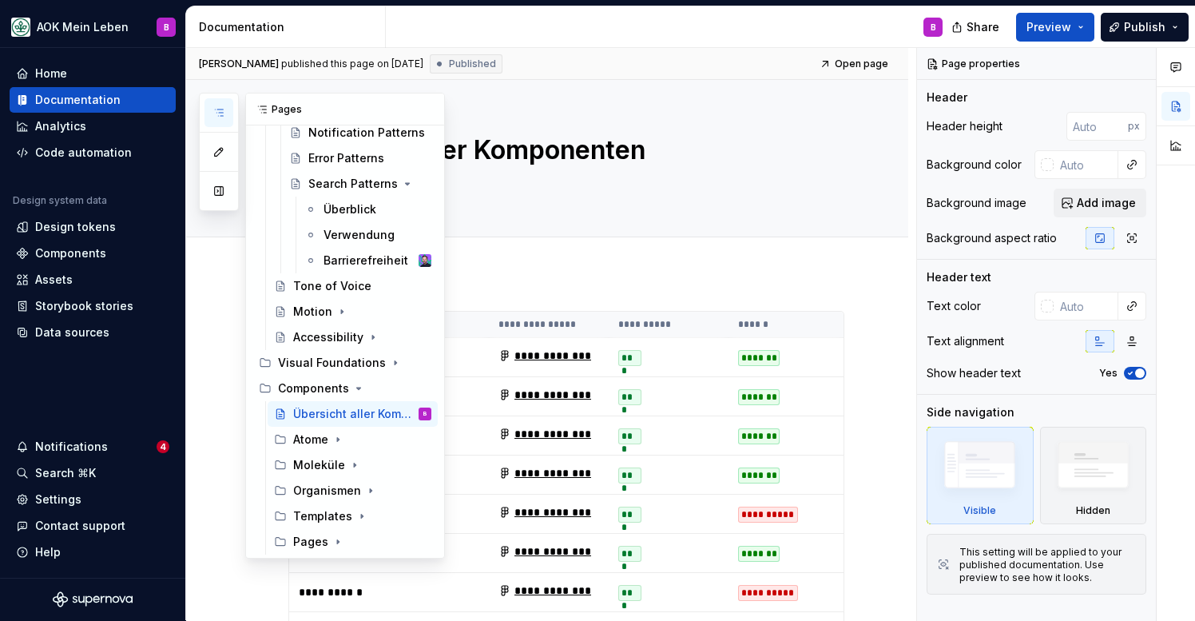
click at [221, 113] on icon "button" at bounding box center [219, 112] width 8 height 6
click at [224, 118] on icon "button" at bounding box center [219, 112] width 13 height 13
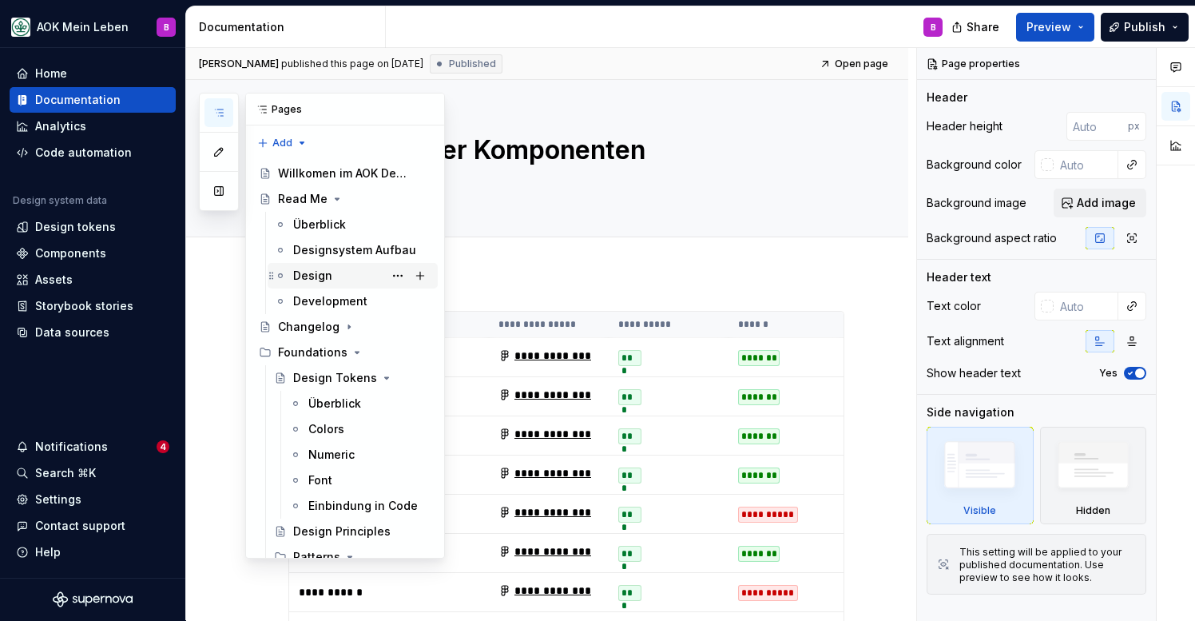
click at [309, 276] on div "Design" at bounding box center [312, 276] width 39 height 16
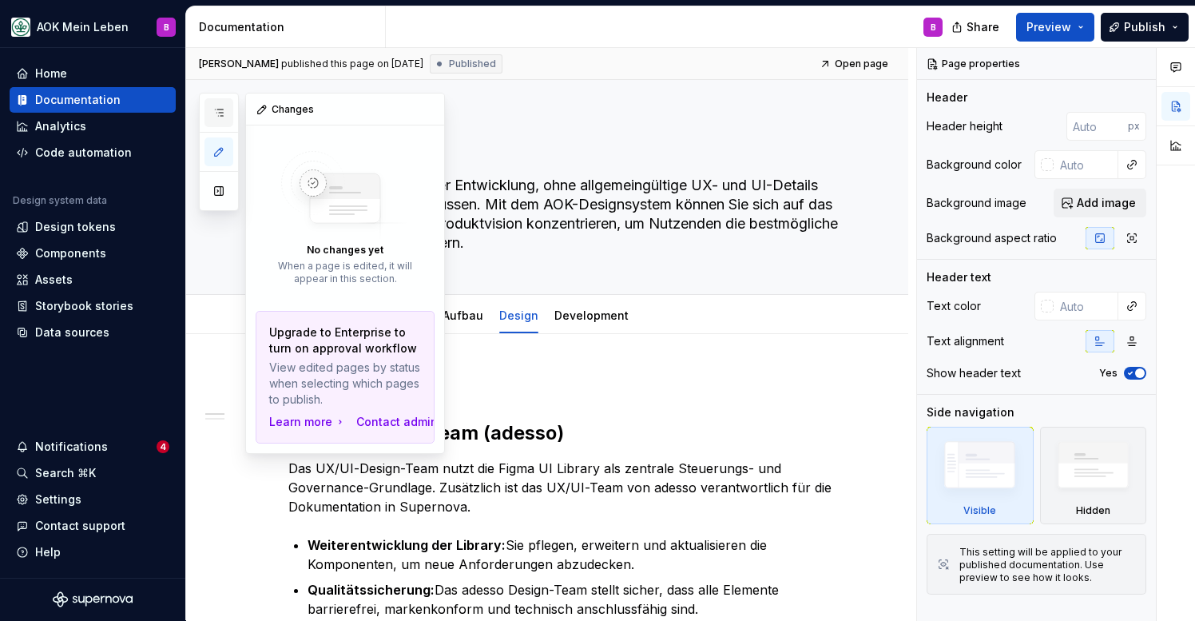
click at [224, 124] on button "button" at bounding box center [219, 112] width 29 height 29
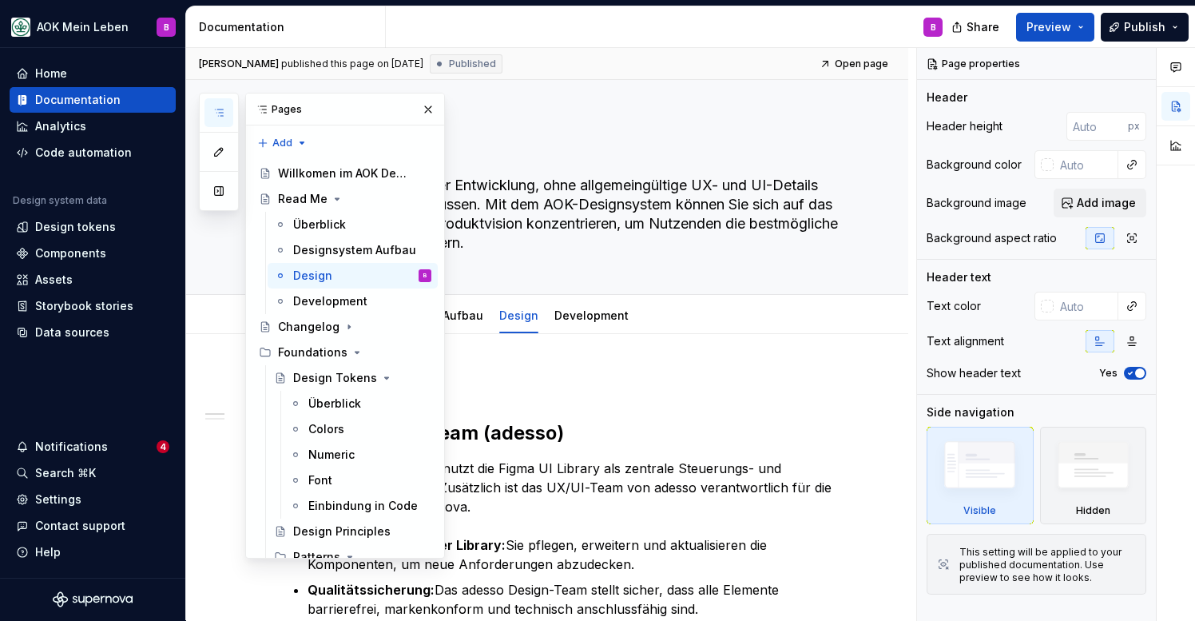
click at [224, 124] on button "button" at bounding box center [219, 112] width 29 height 29
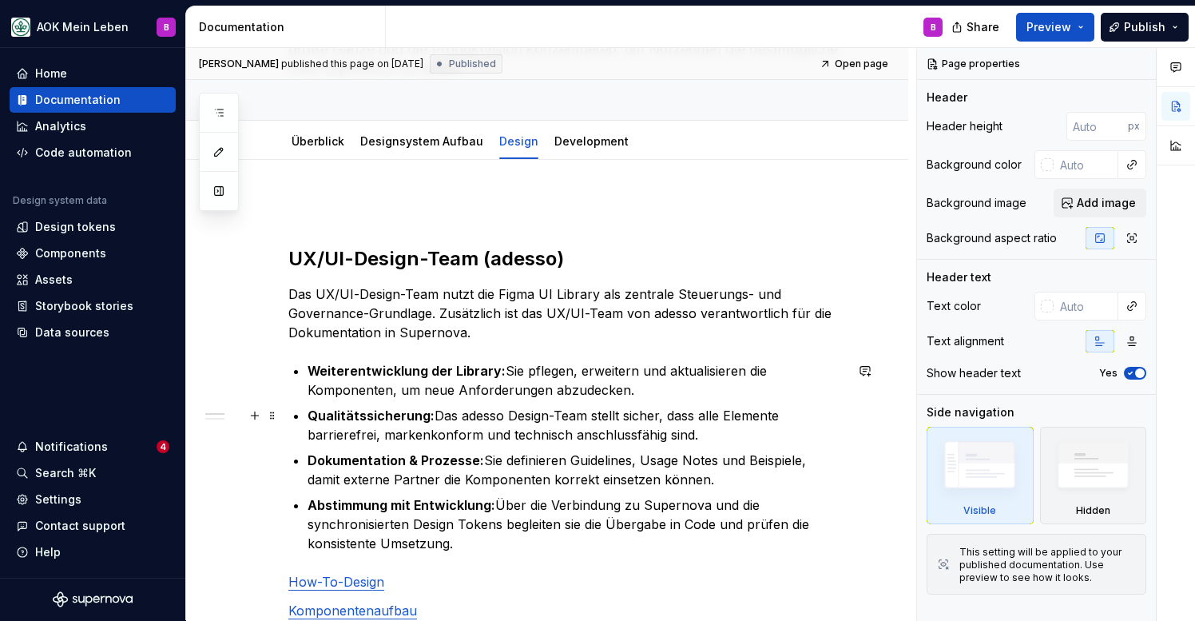
scroll to position [135, 0]
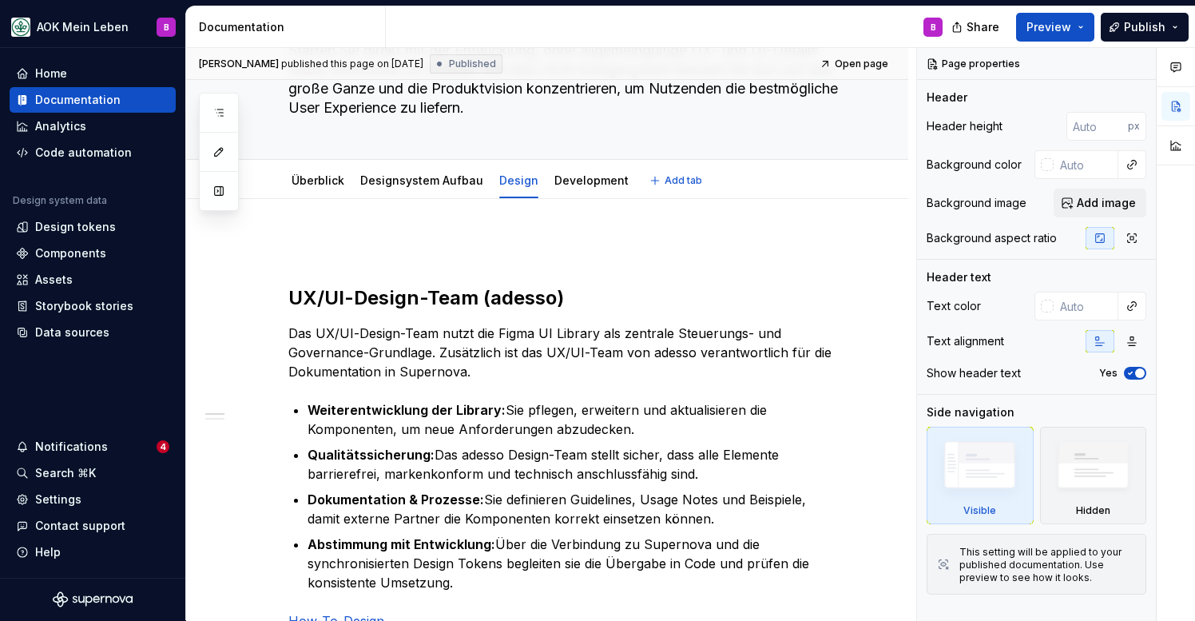
click at [570, 197] on div "Überblick Designsystem Aufbau Design Development" at bounding box center [460, 184] width 363 height 43
click at [566, 184] on link "Development" at bounding box center [591, 180] width 74 height 14
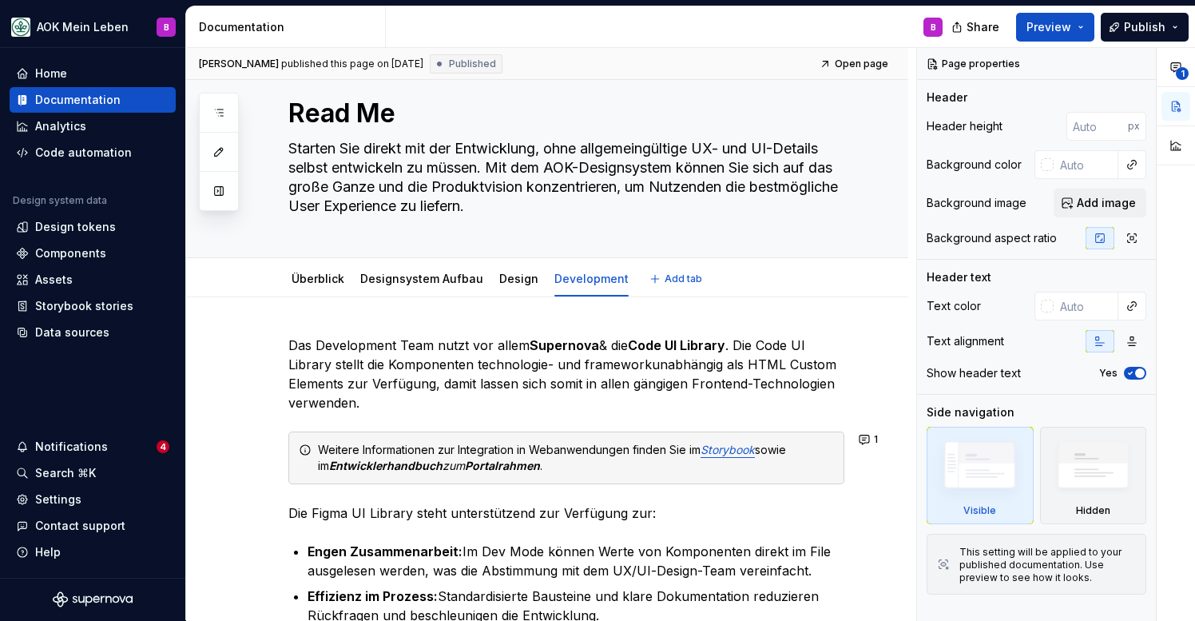
scroll to position [35, 0]
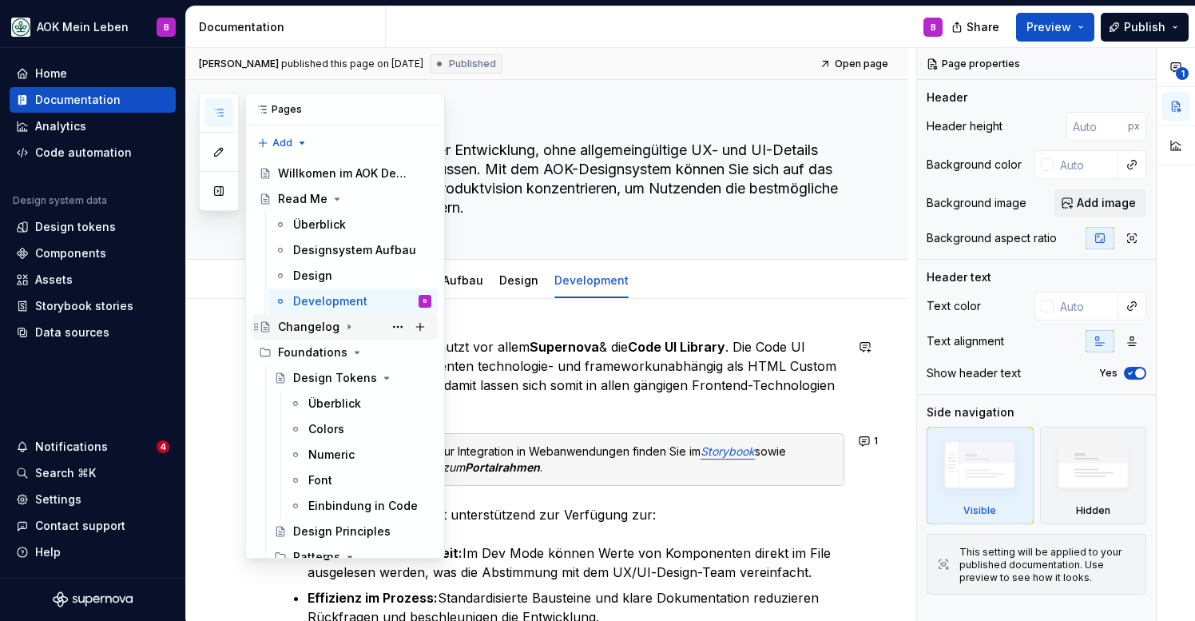
click at [316, 335] on div "Changelog" at bounding box center [354, 327] width 153 height 22
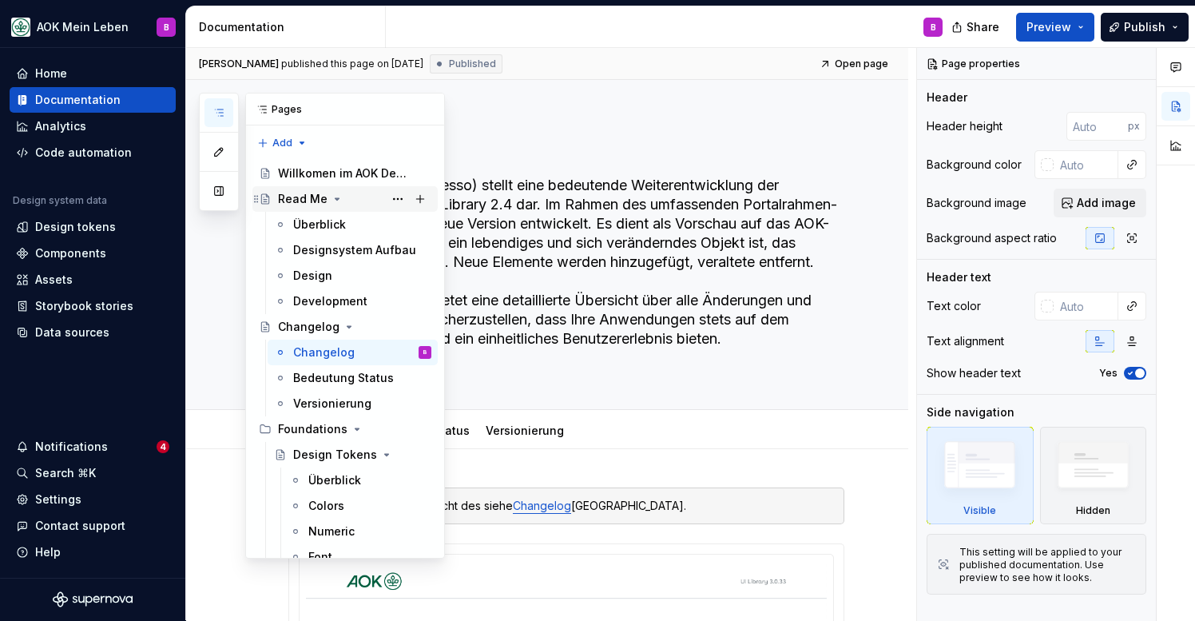
click at [337, 198] on icon "Page tree" at bounding box center [337, 199] width 13 height 13
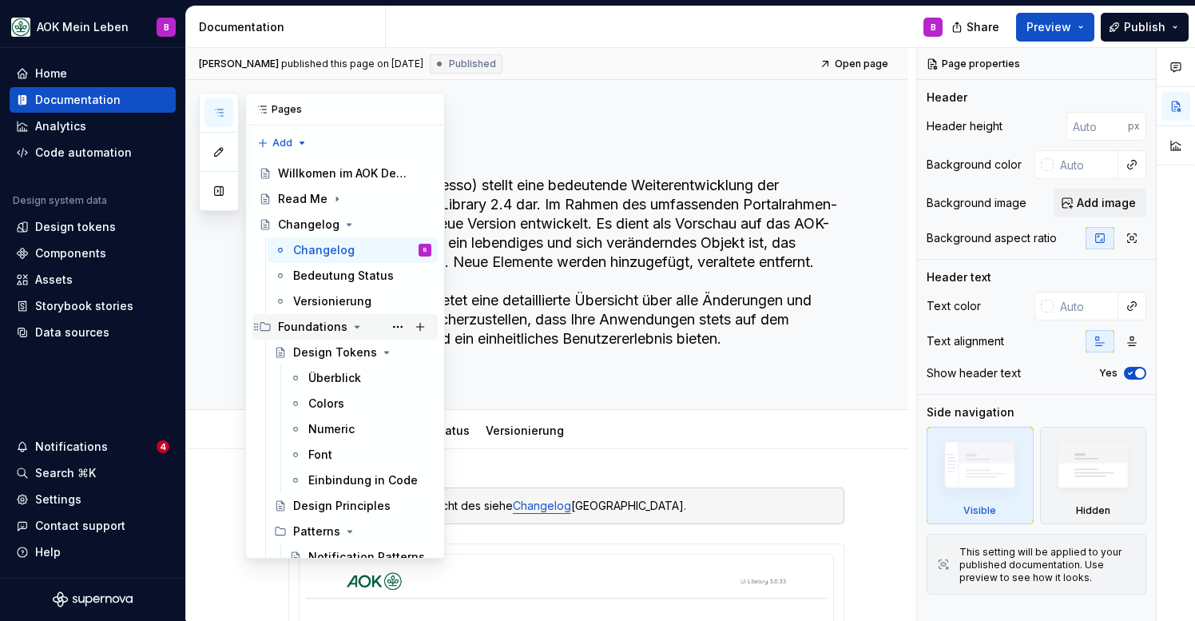
click at [356, 327] on icon "Page tree" at bounding box center [357, 326] width 13 height 13
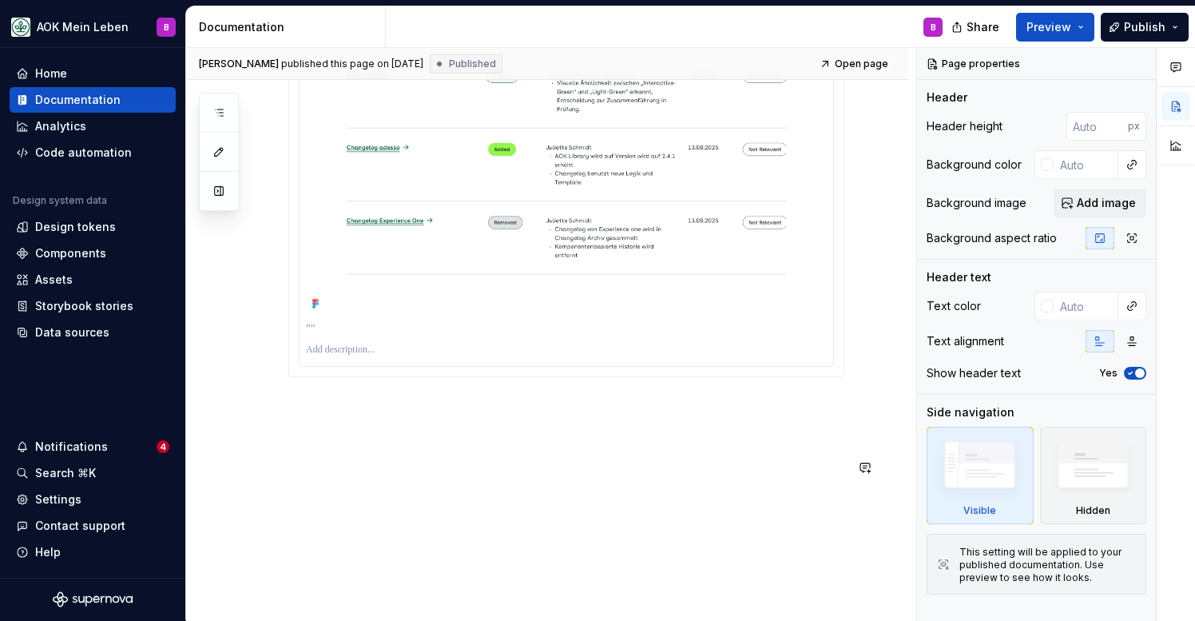
scroll to position [4313, 0]
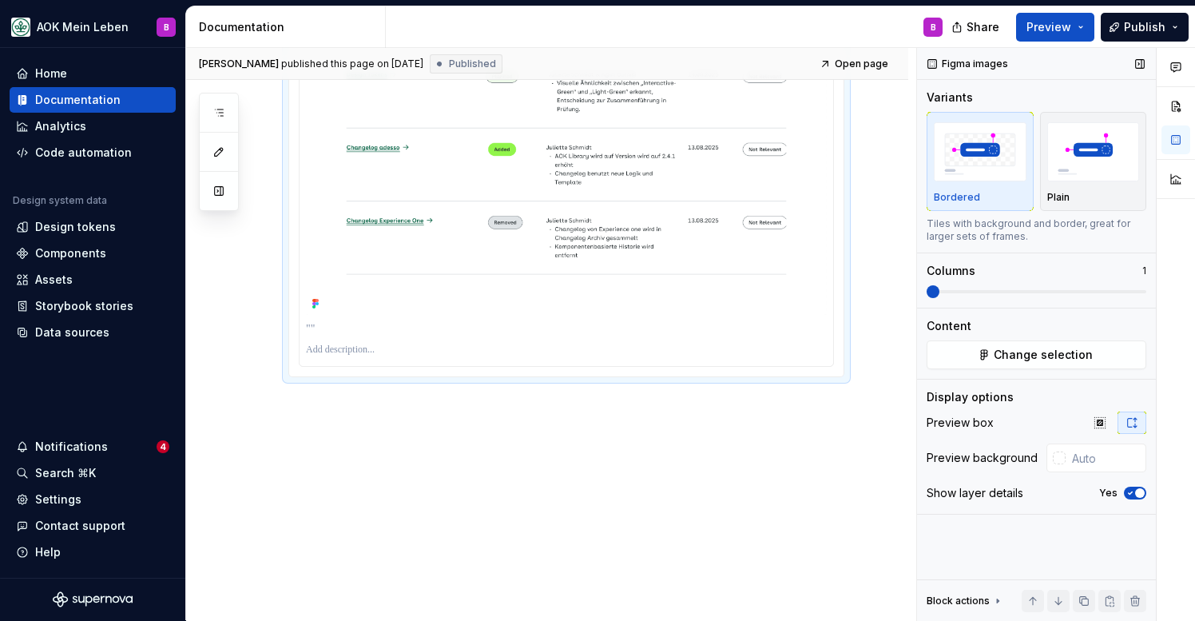
click at [1138, 495] on span "button" at bounding box center [1140, 493] width 10 height 10
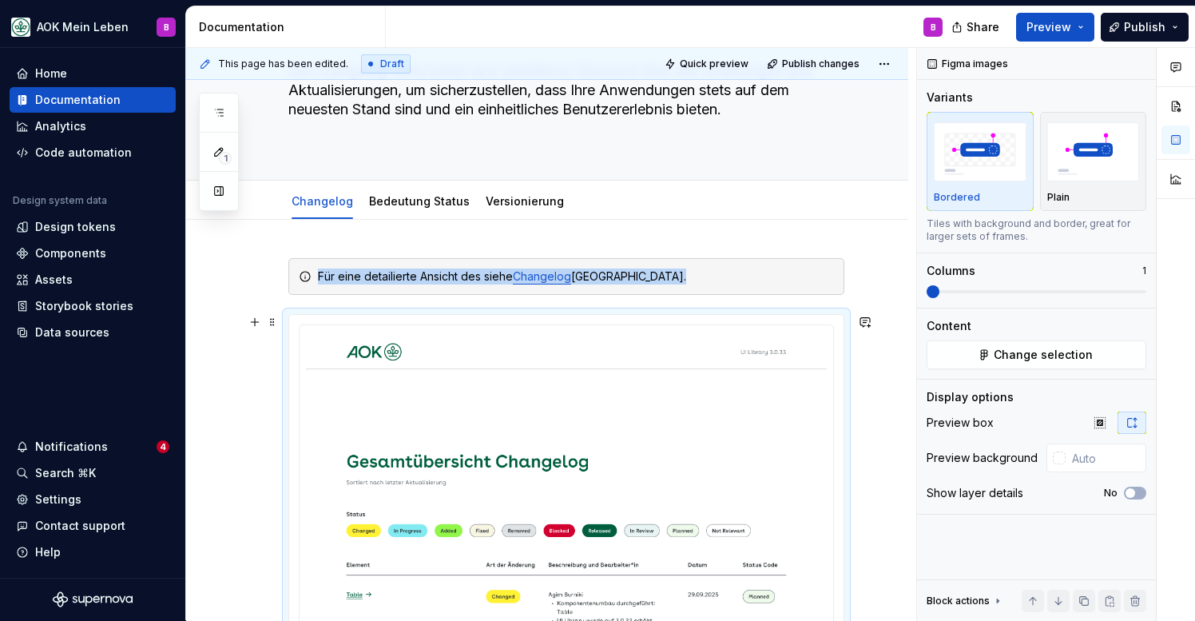
scroll to position [240, 0]
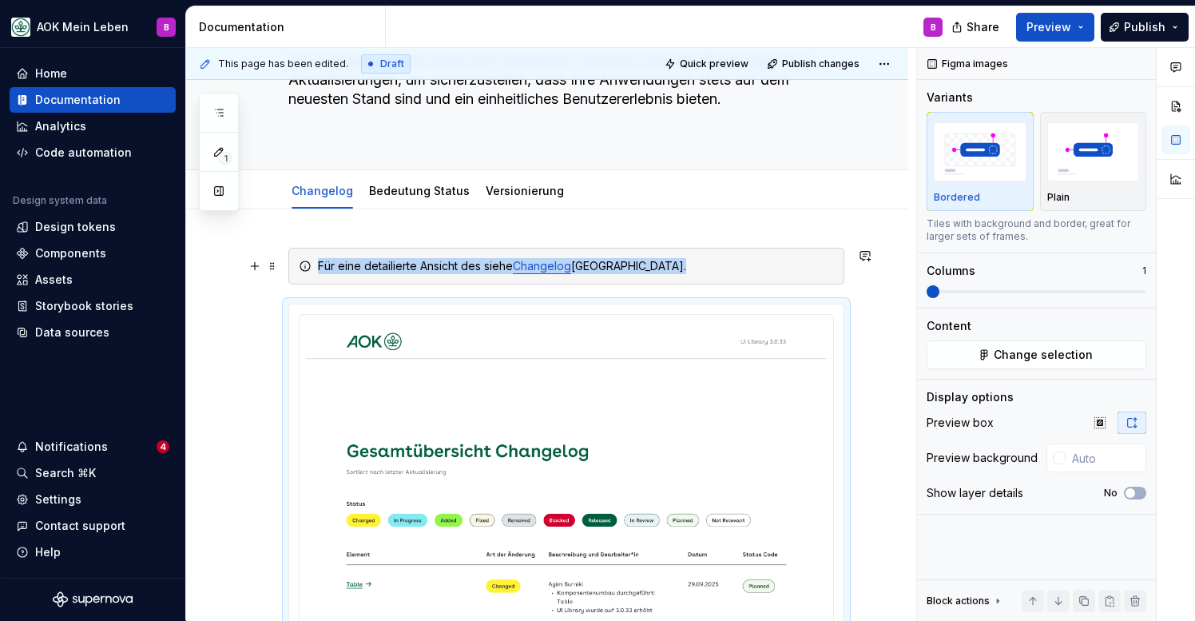
type textarea "*"
click at [484, 268] on div "Für eine detailierte Ansicht des siehe Changelog Figma UI Library." at bounding box center [576, 266] width 516 height 16
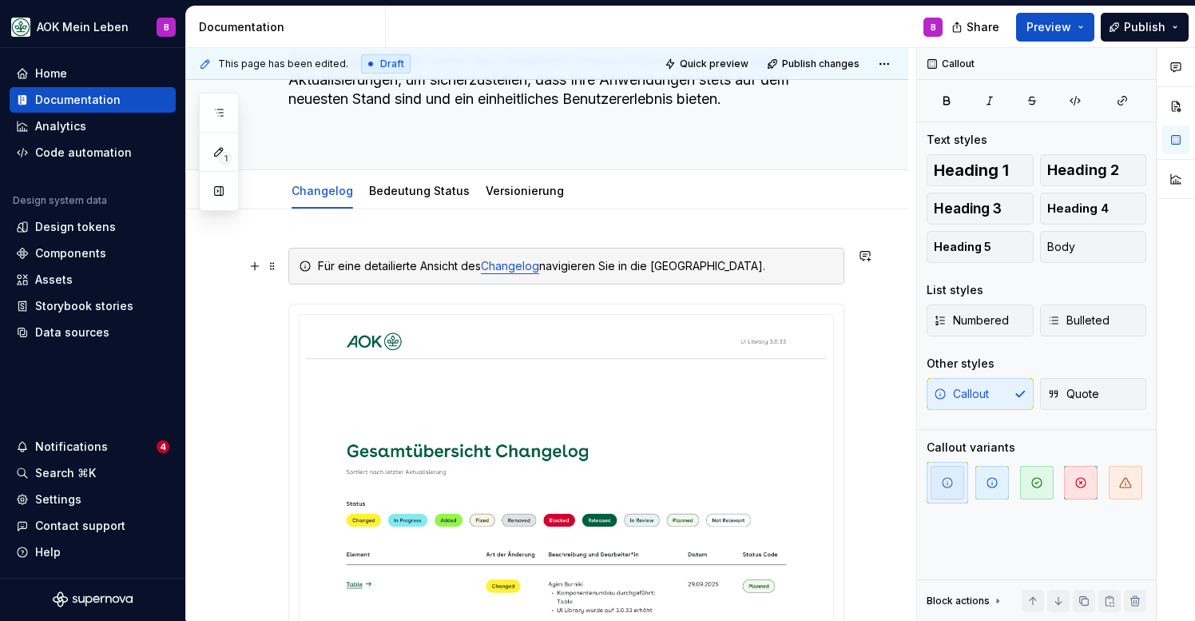
click at [765, 267] on div "Für eine detailierte Ansicht des Changelog navigieren Sie in die [GEOGRAPHIC_DA…" at bounding box center [576, 266] width 516 height 16
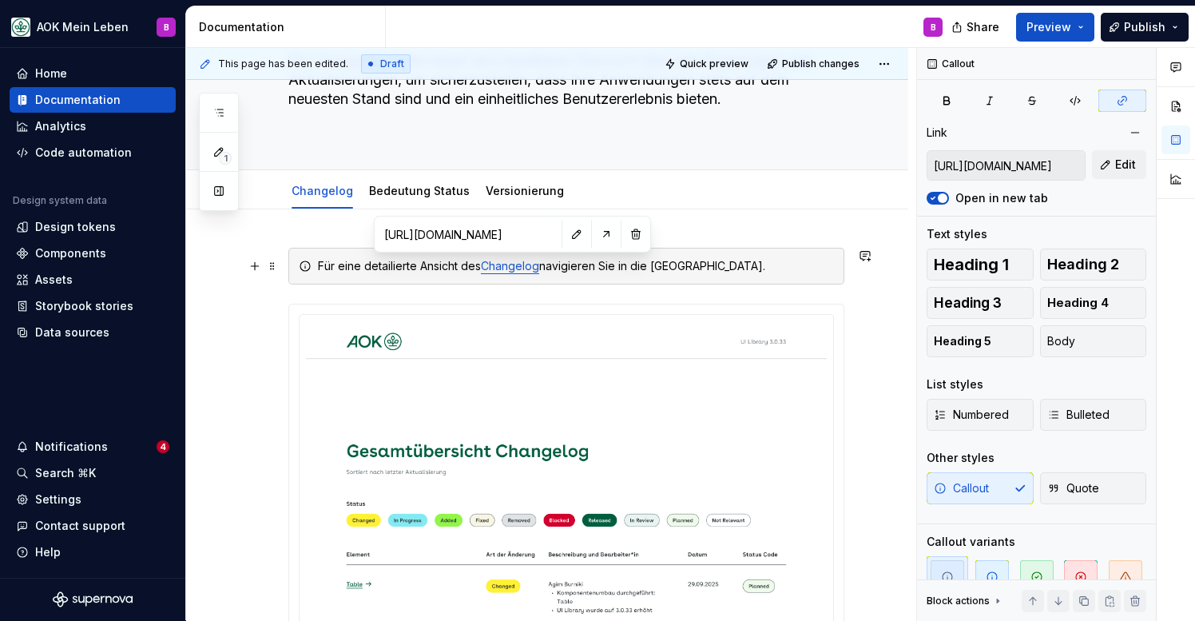
click at [510, 268] on link "Changelog" at bounding box center [510, 266] width 58 height 14
click at [579, 238] on button "button" at bounding box center [577, 234] width 22 height 22
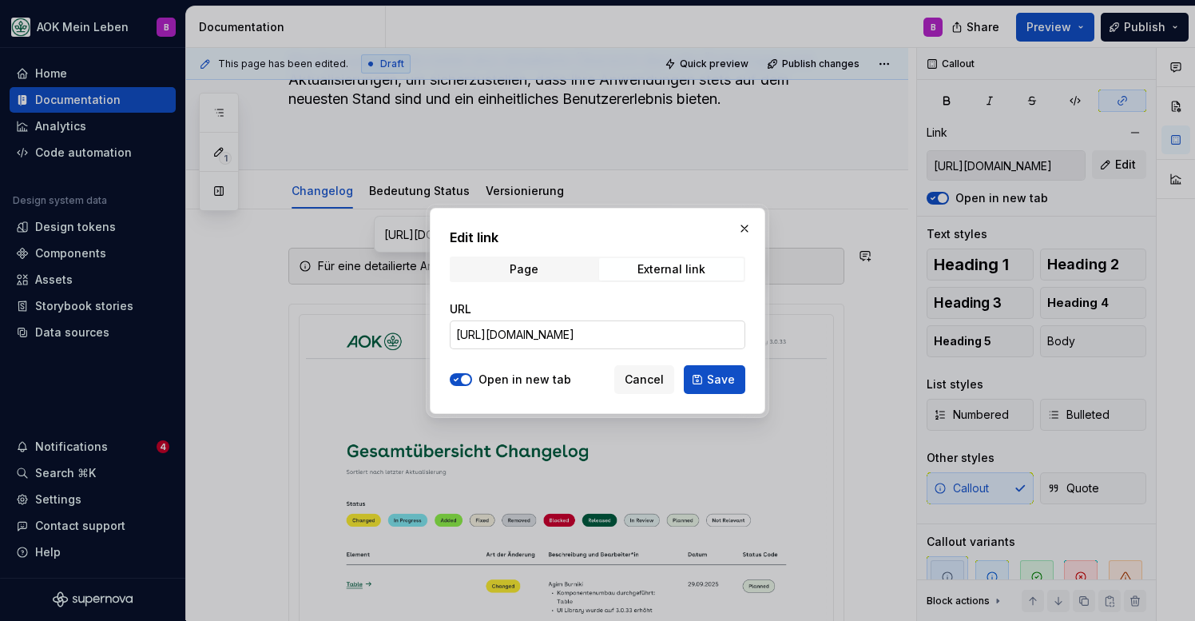
click at [507, 333] on input "[URL][DOMAIN_NAME]" at bounding box center [598, 334] width 296 height 29
click at [656, 389] on button "Cancel" at bounding box center [644, 379] width 60 height 29
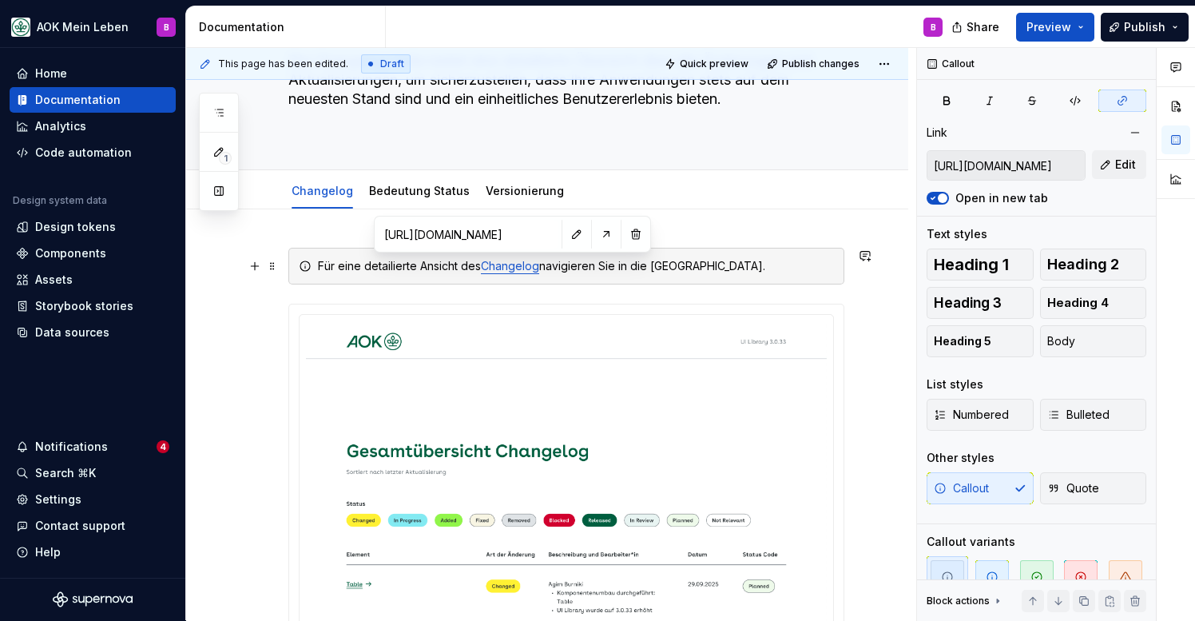
click at [551, 269] on div "Für eine detailierte Ansicht des Changelog navigieren Sie in die [GEOGRAPHIC_DA…" at bounding box center [576, 266] width 516 height 16
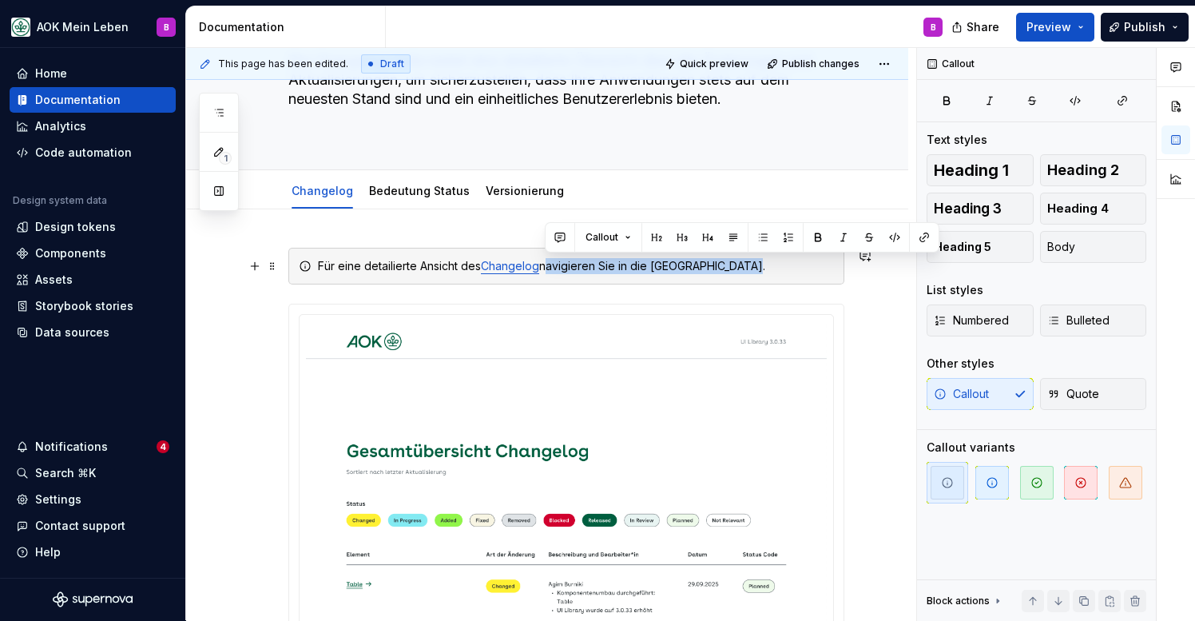
drag, startPoint x: 545, startPoint y: 268, endPoint x: 742, endPoint y: 268, distance: 197.3
click at [923, 238] on button "button" at bounding box center [924, 237] width 22 height 22
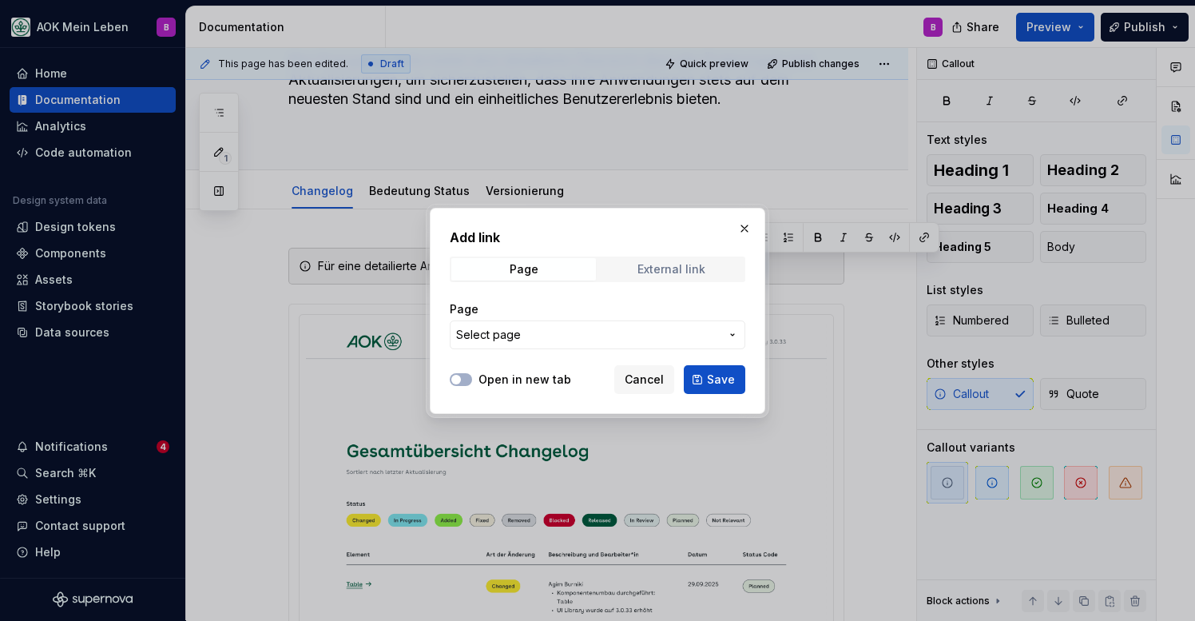
click at [635, 264] on span "External link" at bounding box center [671, 269] width 145 height 22
click at [531, 339] on input "URL" at bounding box center [598, 334] width 296 height 29
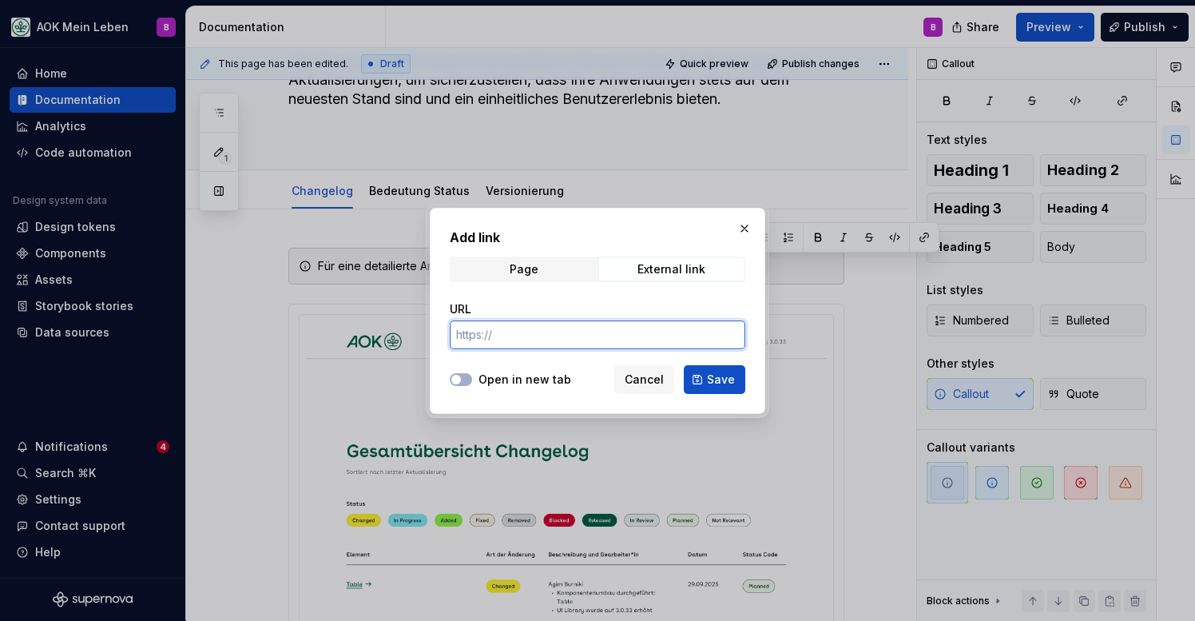
paste input "[URL][DOMAIN_NAME]"
type input "[URL][DOMAIN_NAME]"
click at [486, 377] on label "Open in new tab" at bounding box center [525, 379] width 93 height 16
click at [472, 377] on button "Open in new tab" at bounding box center [461, 379] width 22 height 13
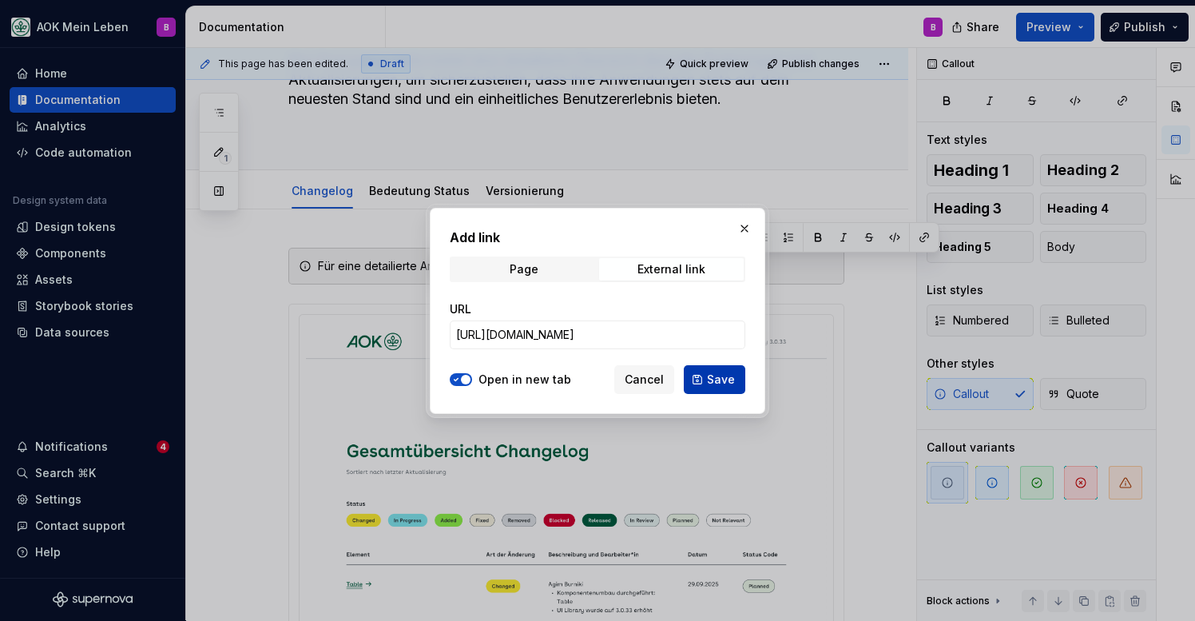
click at [702, 375] on button "Save" at bounding box center [715, 379] width 62 height 29
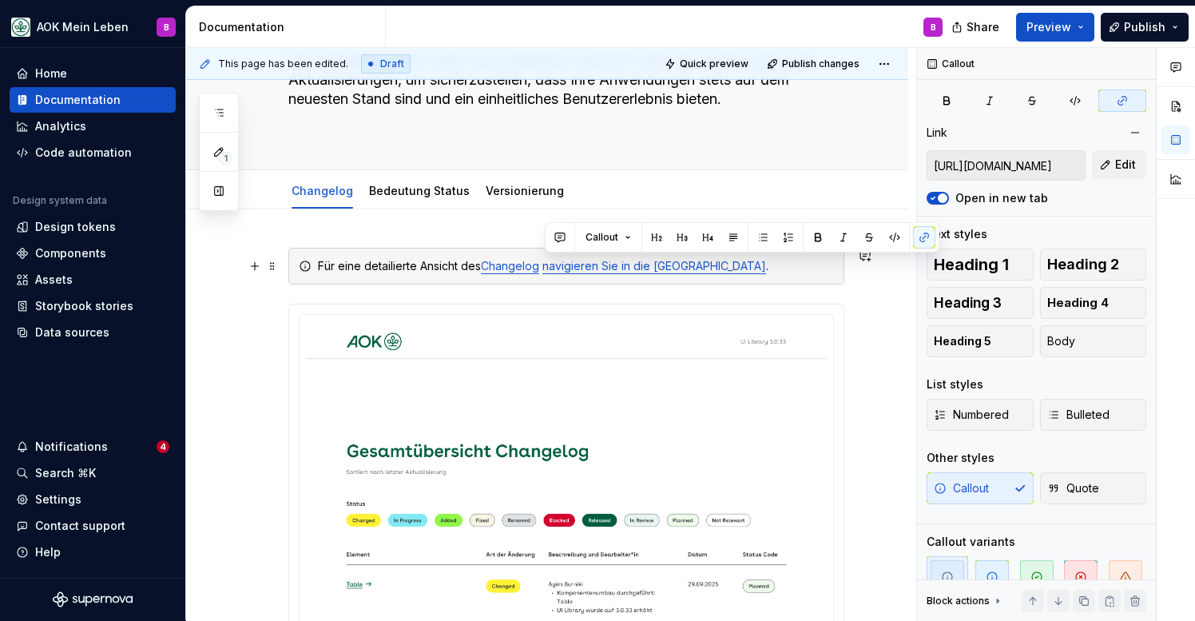
click at [493, 267] on link "Changelog" at bounding box center [510, 266] width 58 height 14
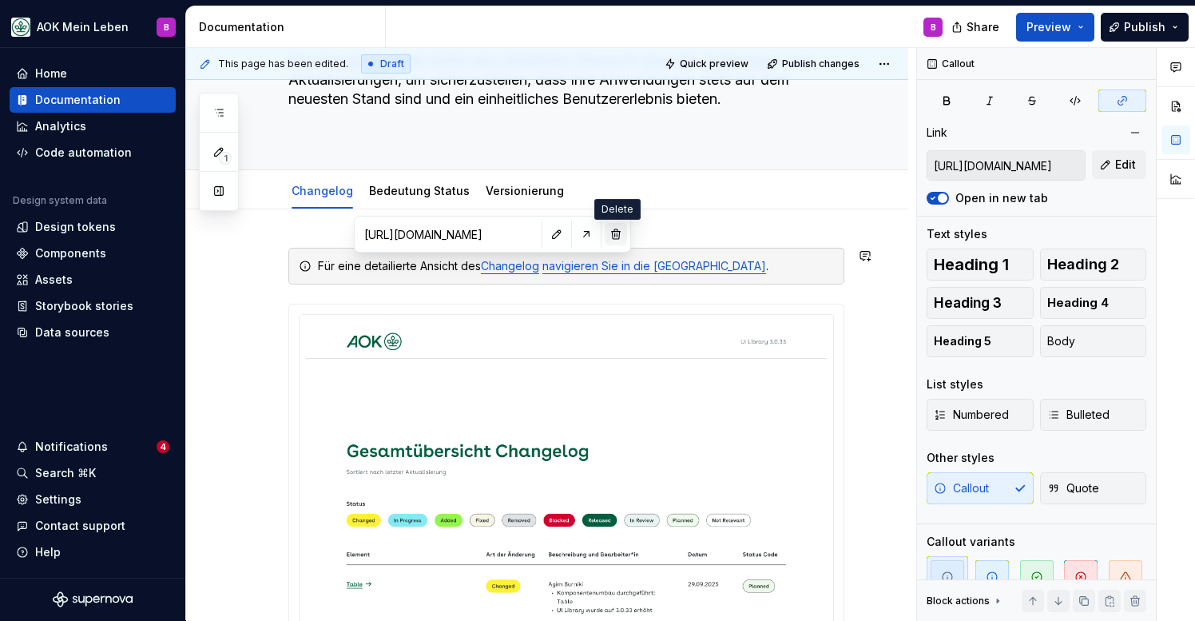
click at [611, 238] on button "button" at bounding box center [616, 234] width 22 height 22
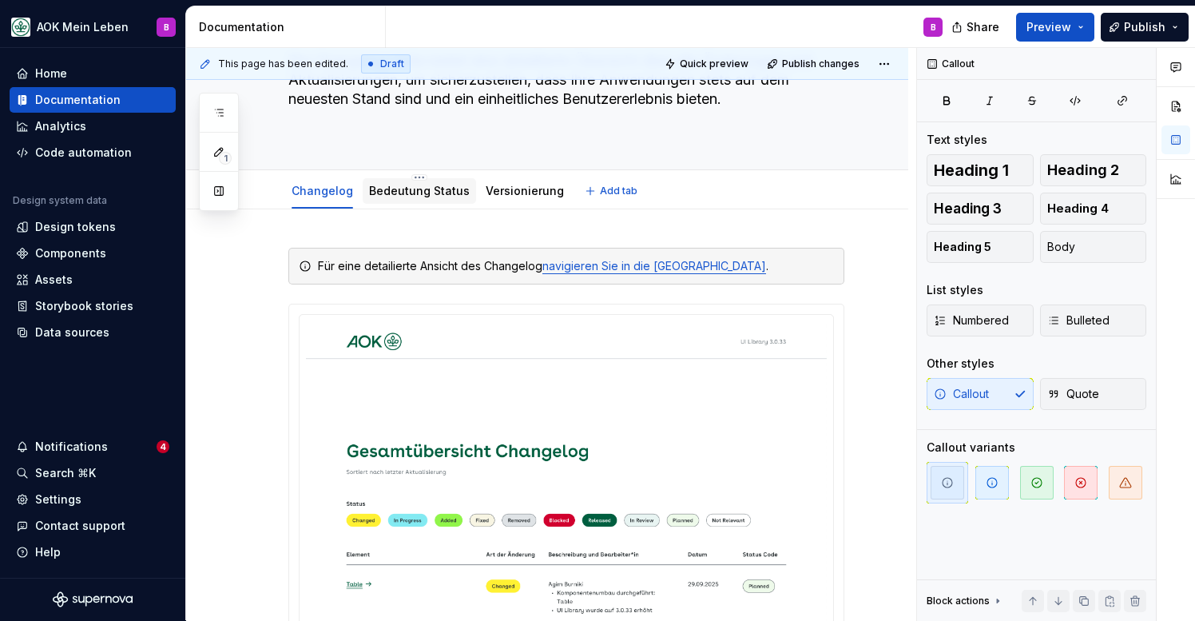
click at [415, 186] on link "Bedeutung Status" at bounding box center [419, 191] width 101 height 14
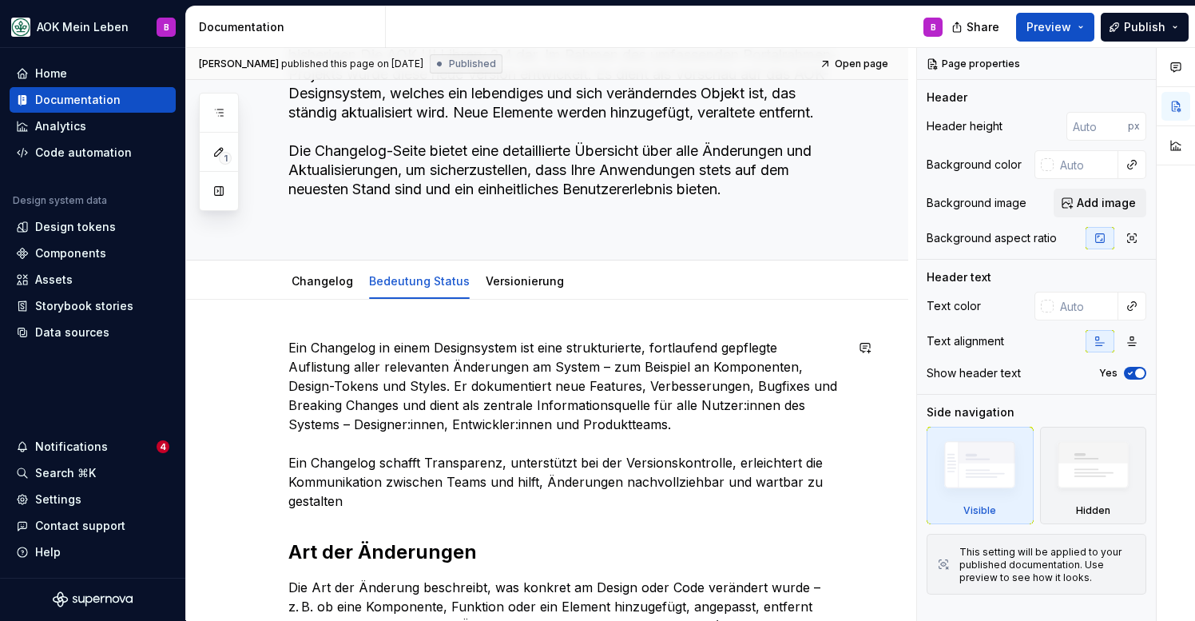
scroll to position [149, 0]
click at [505, 296] on div "Versionierung" at bounding box center [524, 282] width 91 height 29
click at [505, 285] on link "Versionierung" at bounding box center [525, 282] width 78 height 14
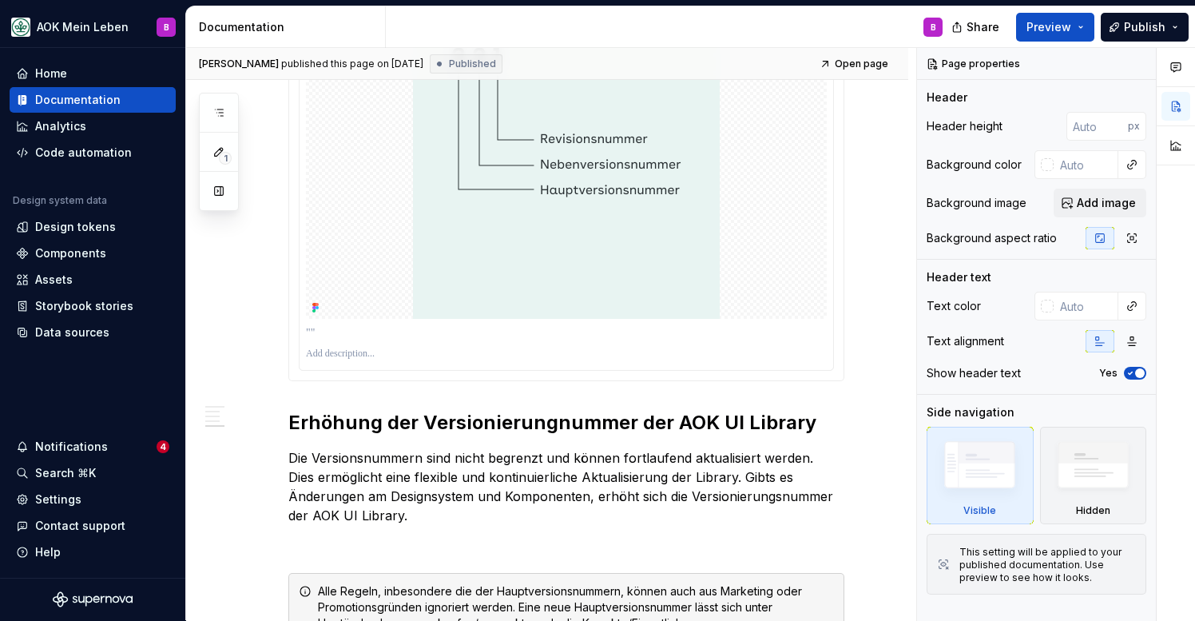
scroll to position [1091, 0]
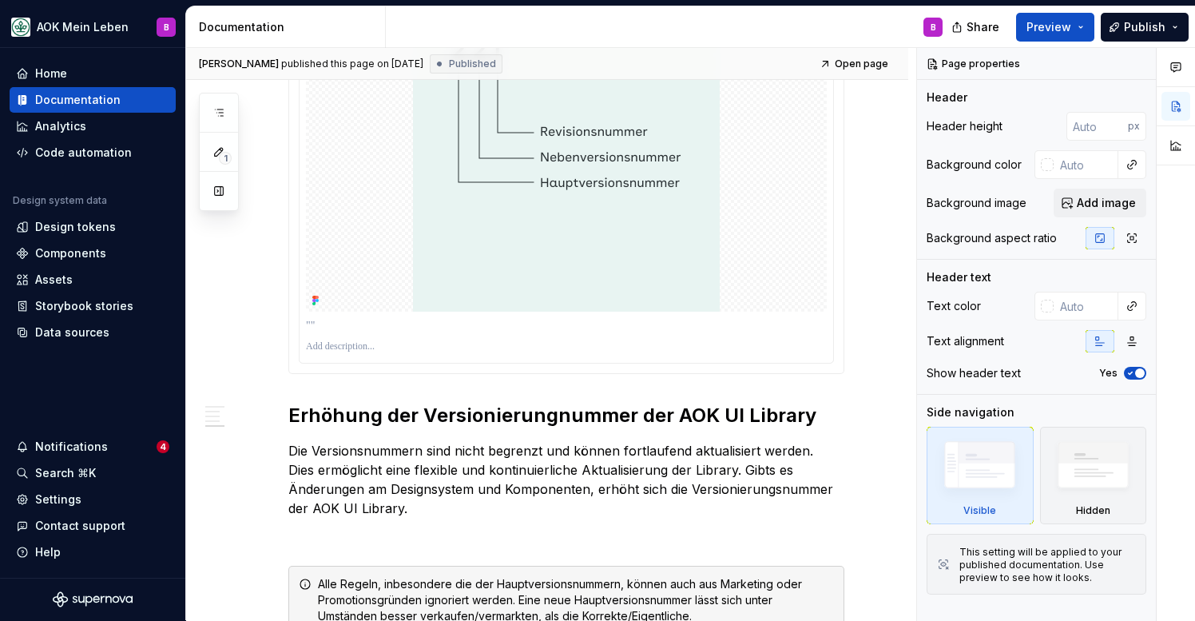
click at [471, 337] on div at bounding box center [566, 346] width 521 height 19
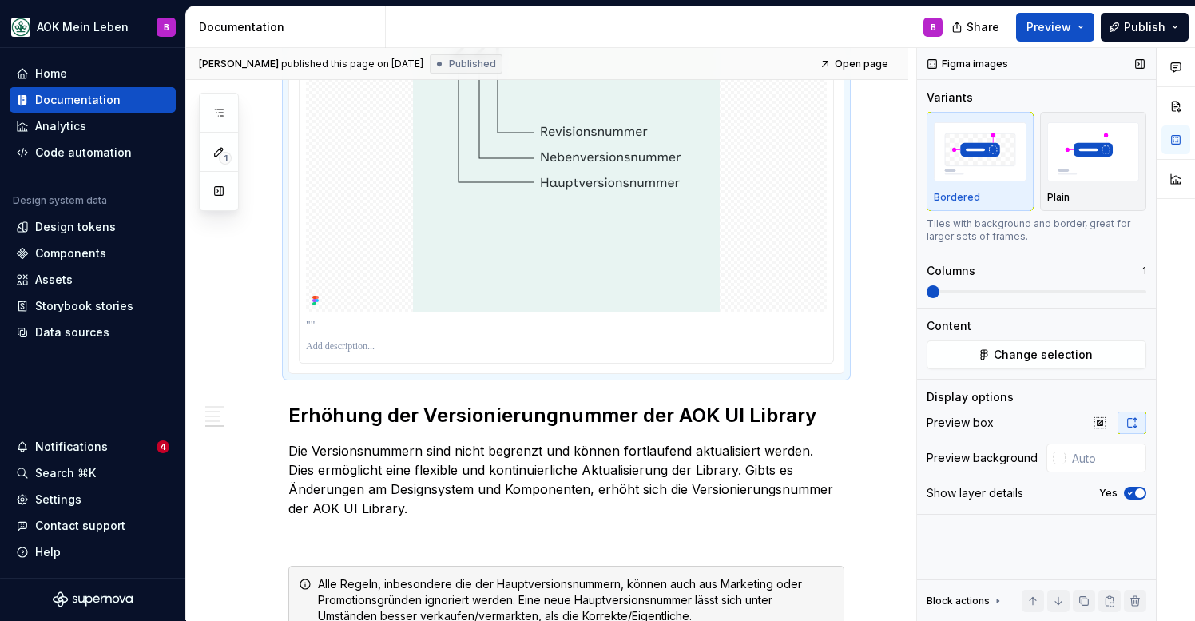
click at [1129, 488] on icon "button" at bounding box center [1130, 493] width 13 height 10
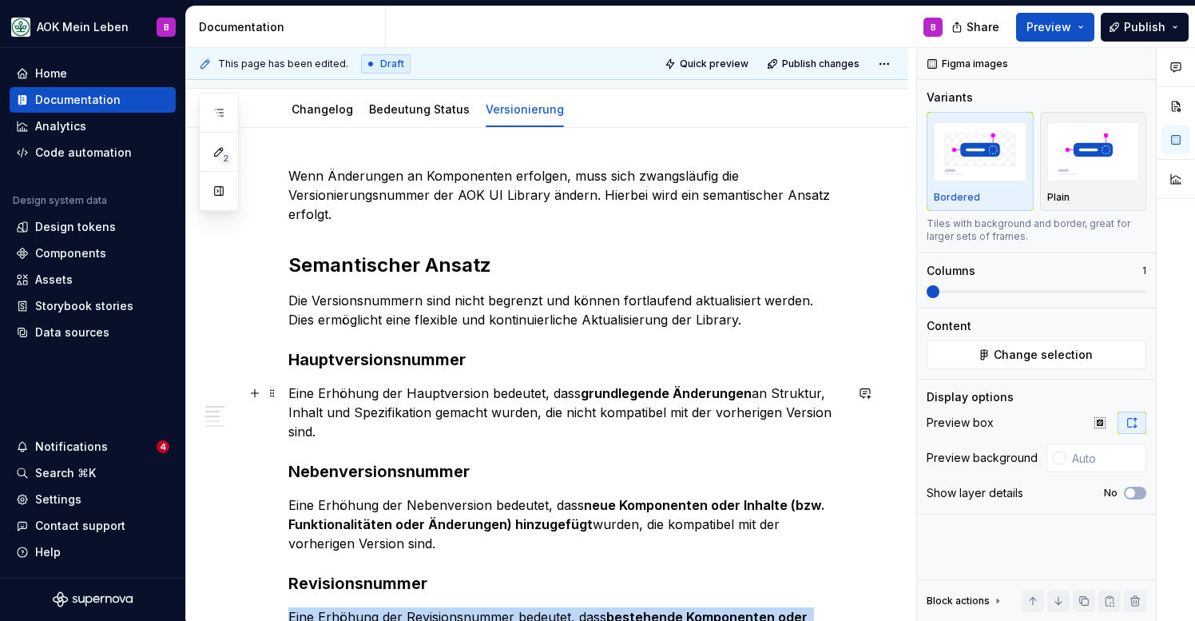
scroll to position [144, 0]
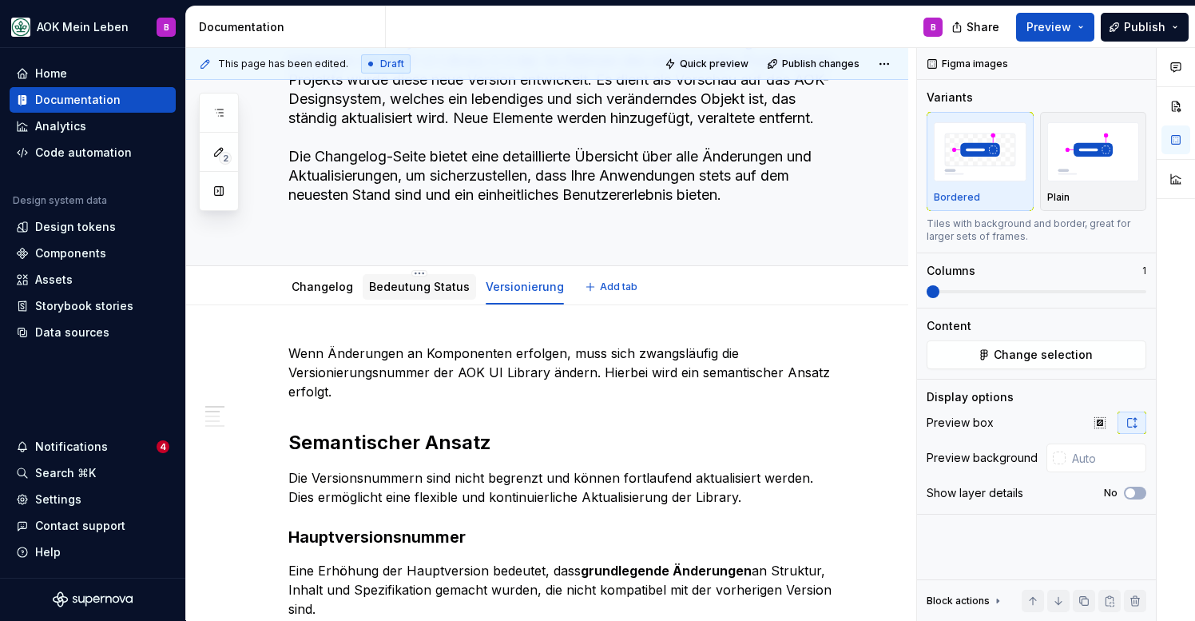
click at [442, 291] on link "Bedeutung Status" at bounding box center [419, 287] width 101 height 14
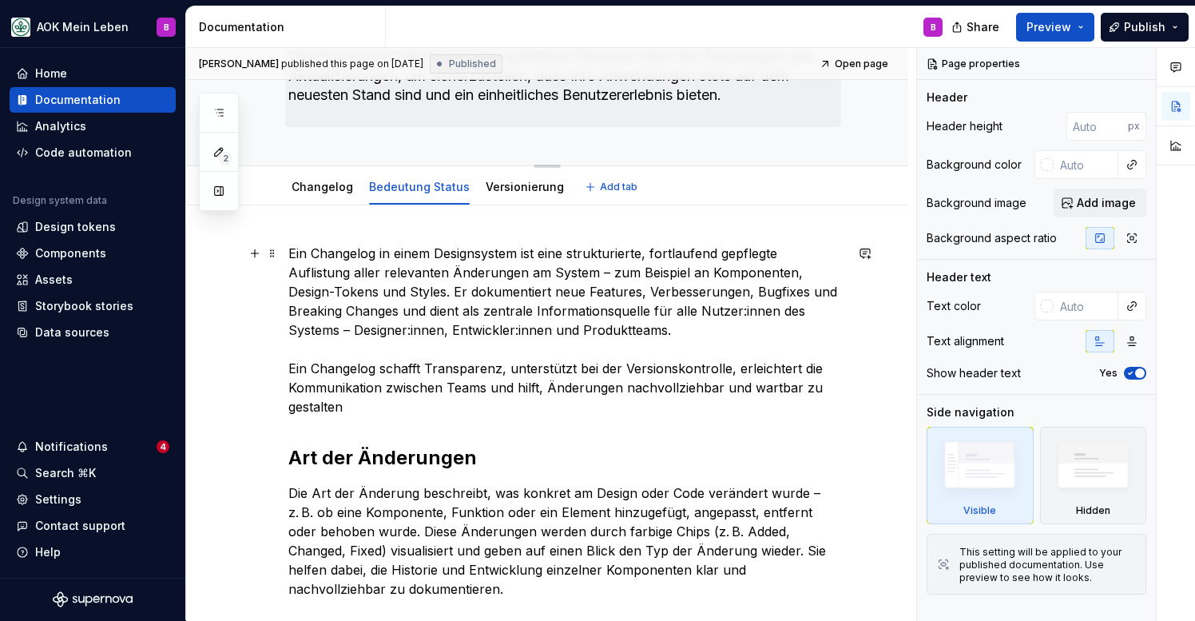
scroll to position [243, 0]
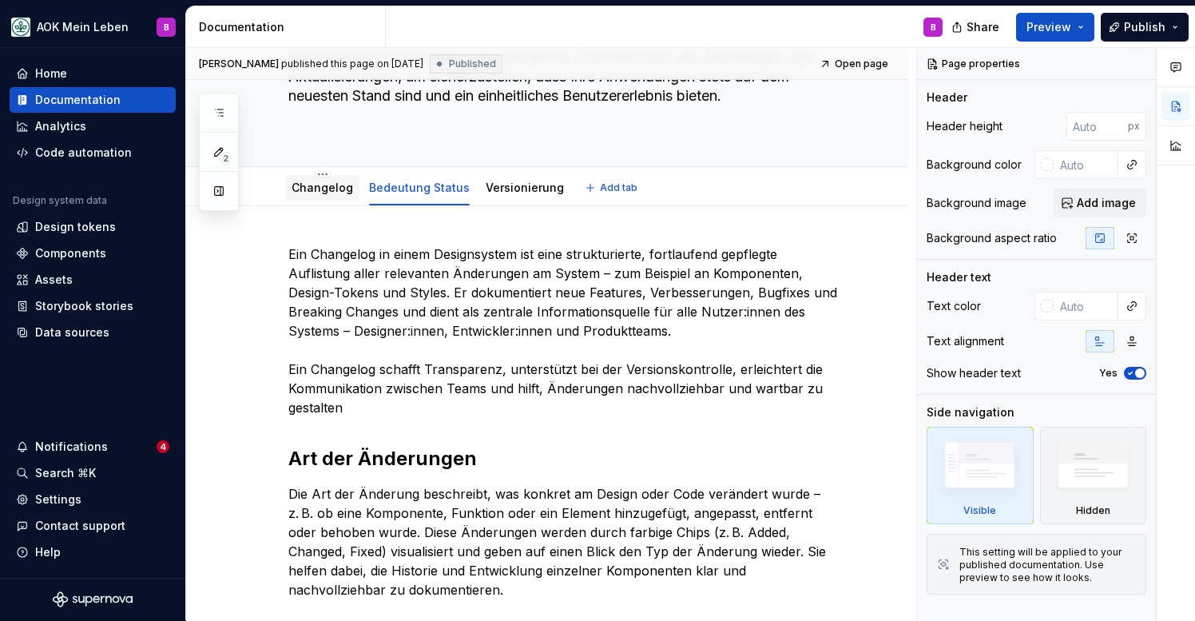
click at [320, 196] on div "Changelog" at bounding box center [323, 187] width 62 height 19
click at [318, 188] on link "Changelog" at bounding box center [323, 188] width 62 height 14
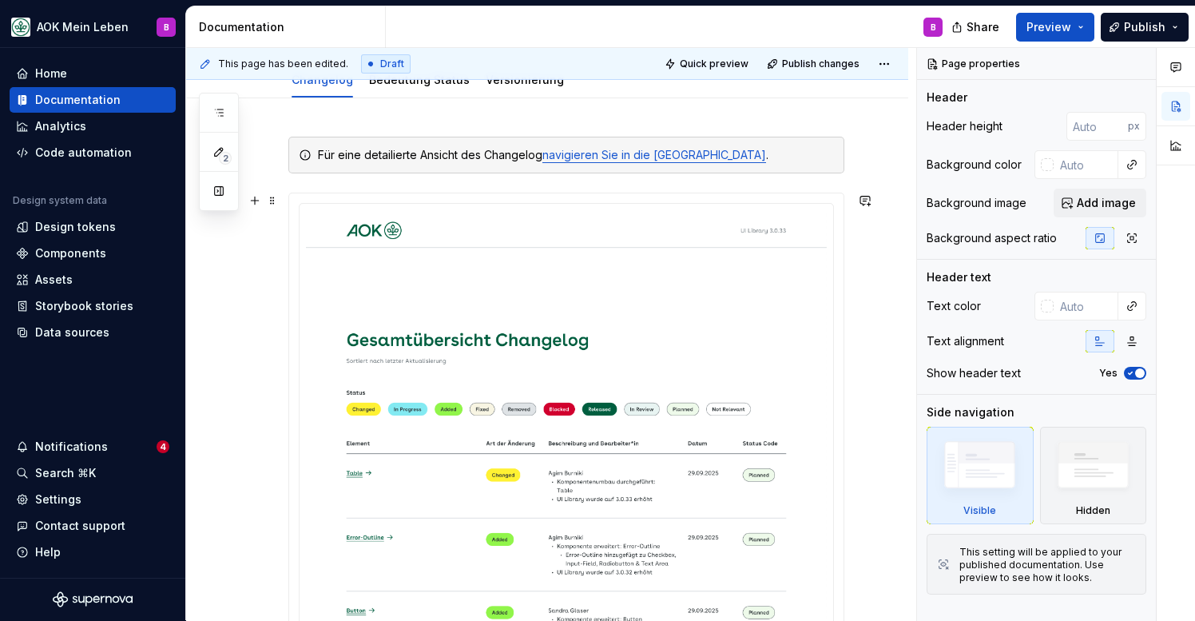
scroll to position [358, 0]
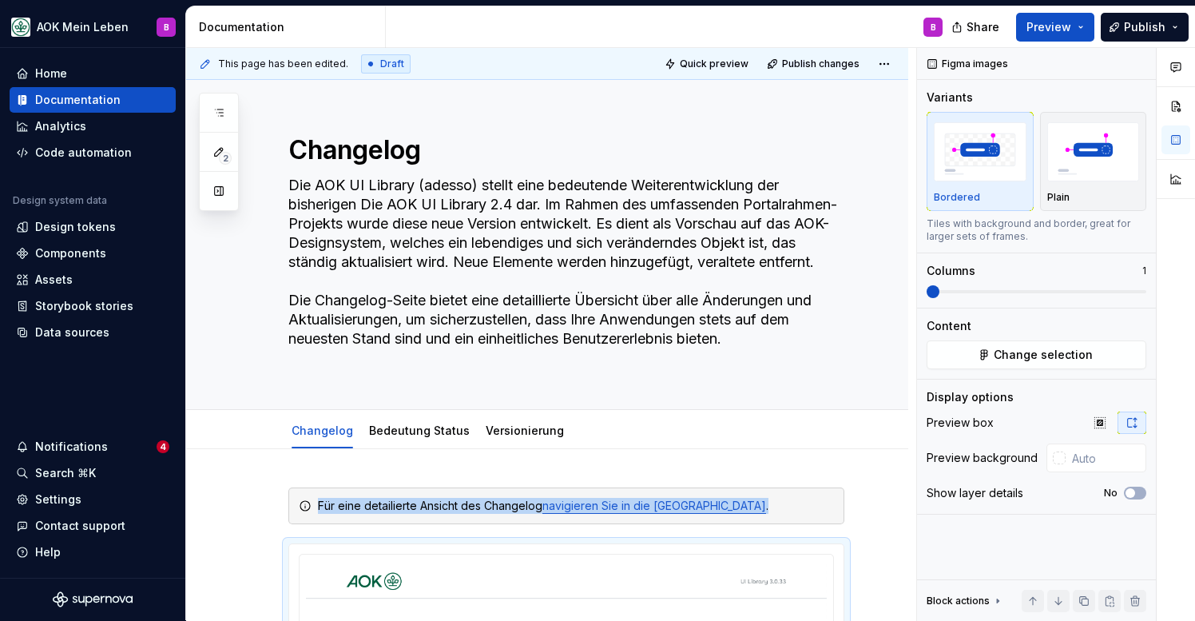
scroll to position [0, 0]
click at [1127, 26] on span "Publish" at bounding box center [1145, 27] width 42 height 16
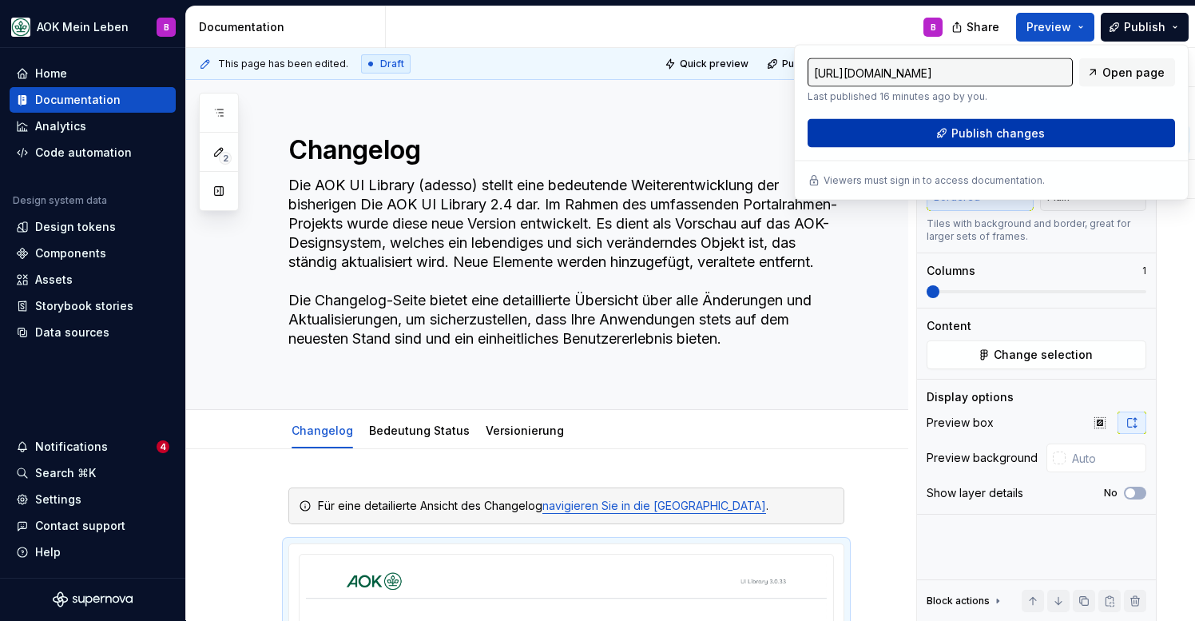
click at [1003, 136] on span "Publish changes" at bounding box center [998, 133] width 93 height 16
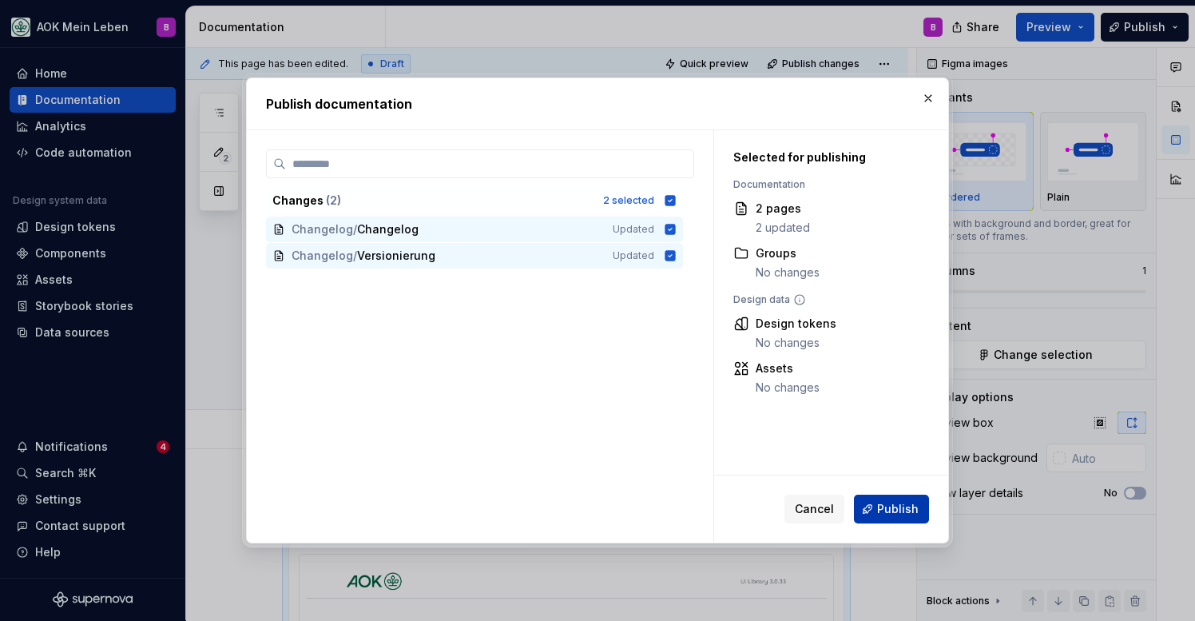
click at [920, 507] on button "Publish" at bounding box center [891, 509] width 75 height 29
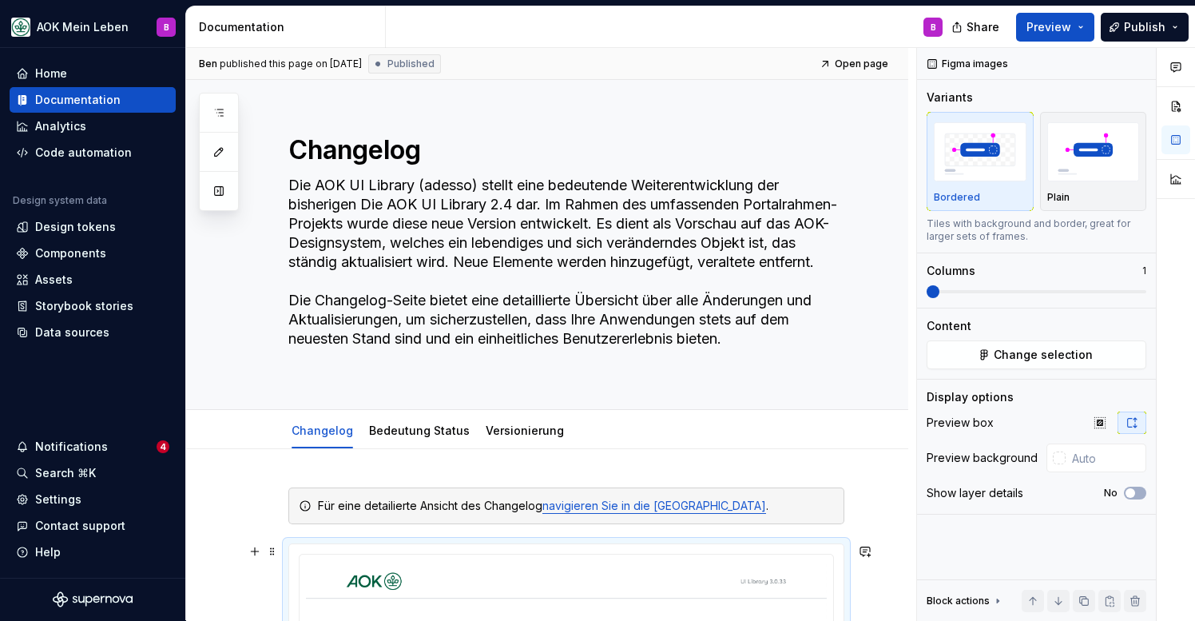
type textarea "*"
